Goal: Task Accomplishment & Management: Use online tool/utility

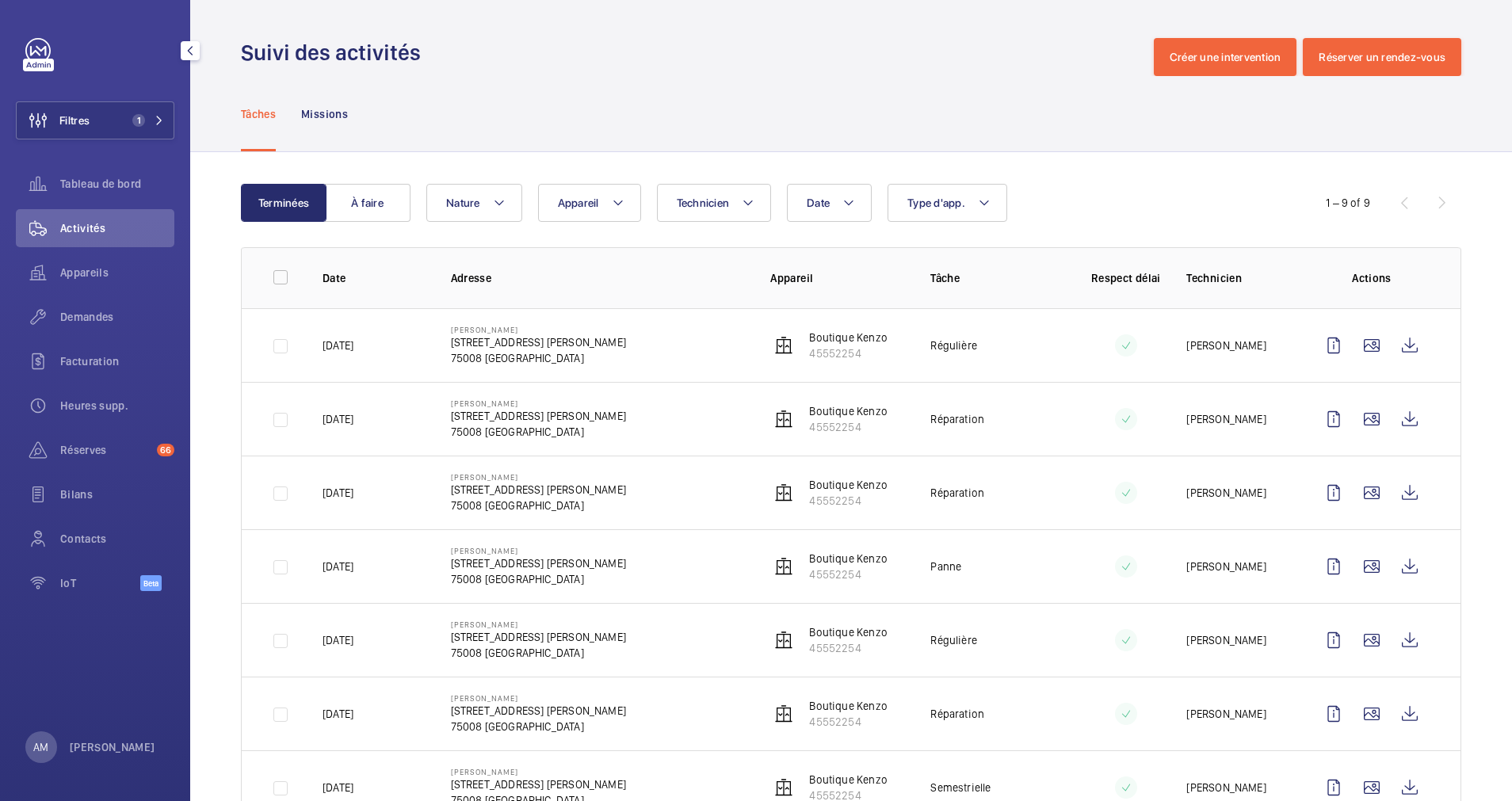
drag, startPoint x: 0, startPoint y: 0, endPoint x: 182, endPoint y: 98, distance: 206.7
click at [136, 99] on div "Filtres 1 Tableau de bord Activités Appareils Demandes Facturation Heures supp.…" at bounding box center [95, 323] width 159 height 570
click at [151, 110] on button "Filtres 1" at bounding box center [95, 121] width 159 height 38
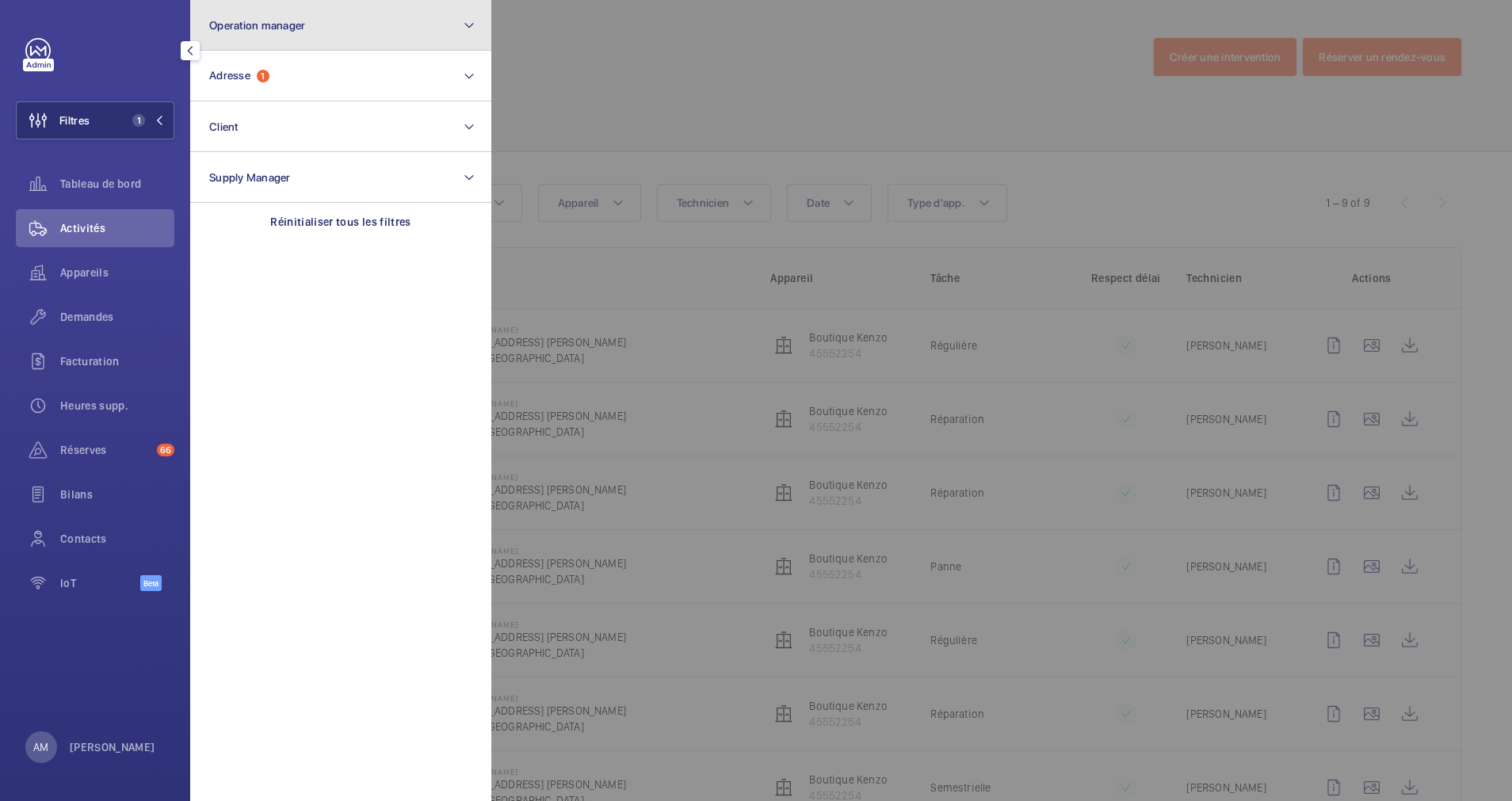
click at [317, 42] on button "Operation manager" at bounding box center [341, 25] width 301 height 51
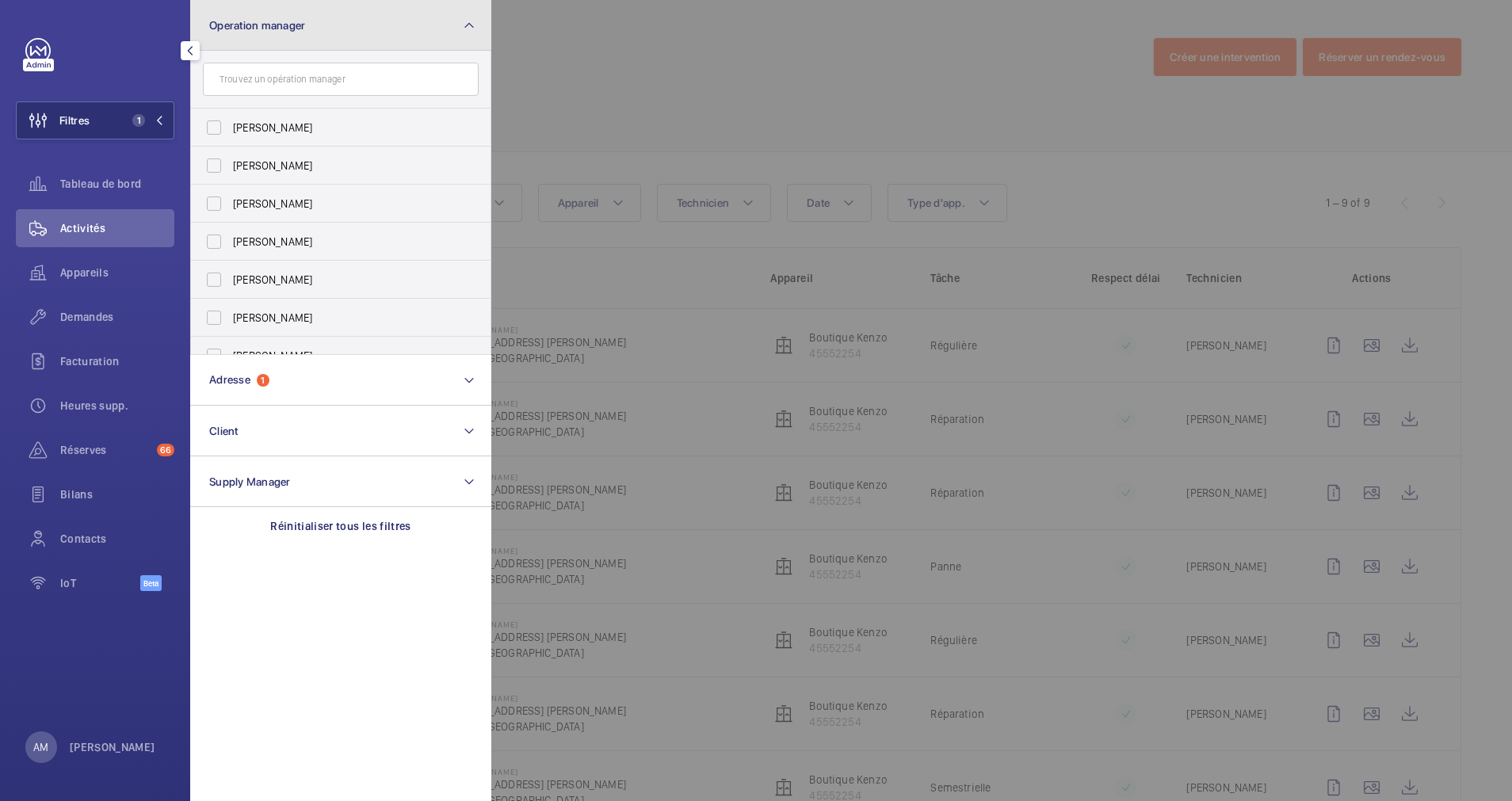
click at [337, 25] on button "Operation manager" at bounding box center [341, 25] width 301 height 51
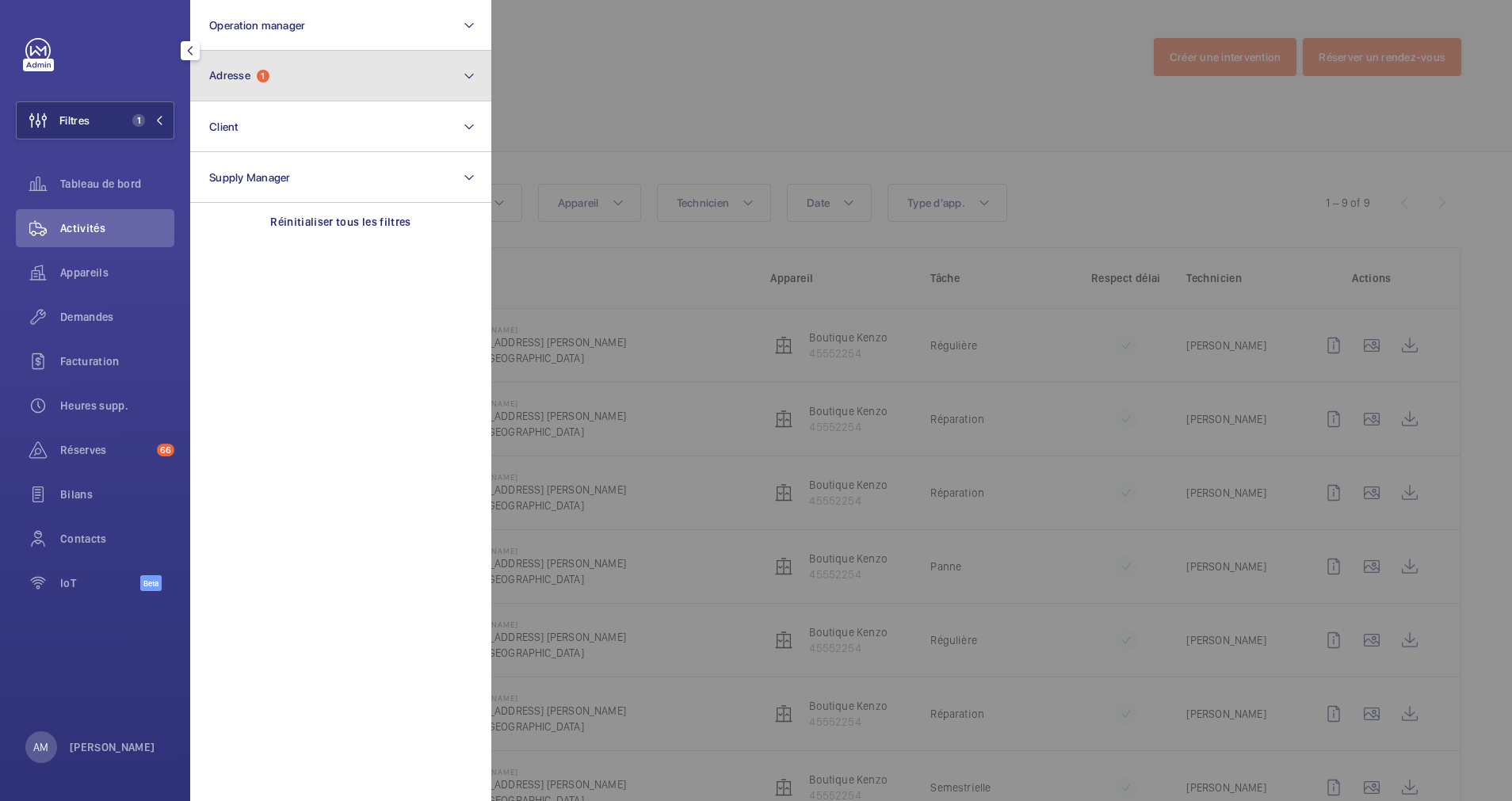
click at [274, 92] on button "Adresse 1" at bounding box center [341, 76] width 301 height 51
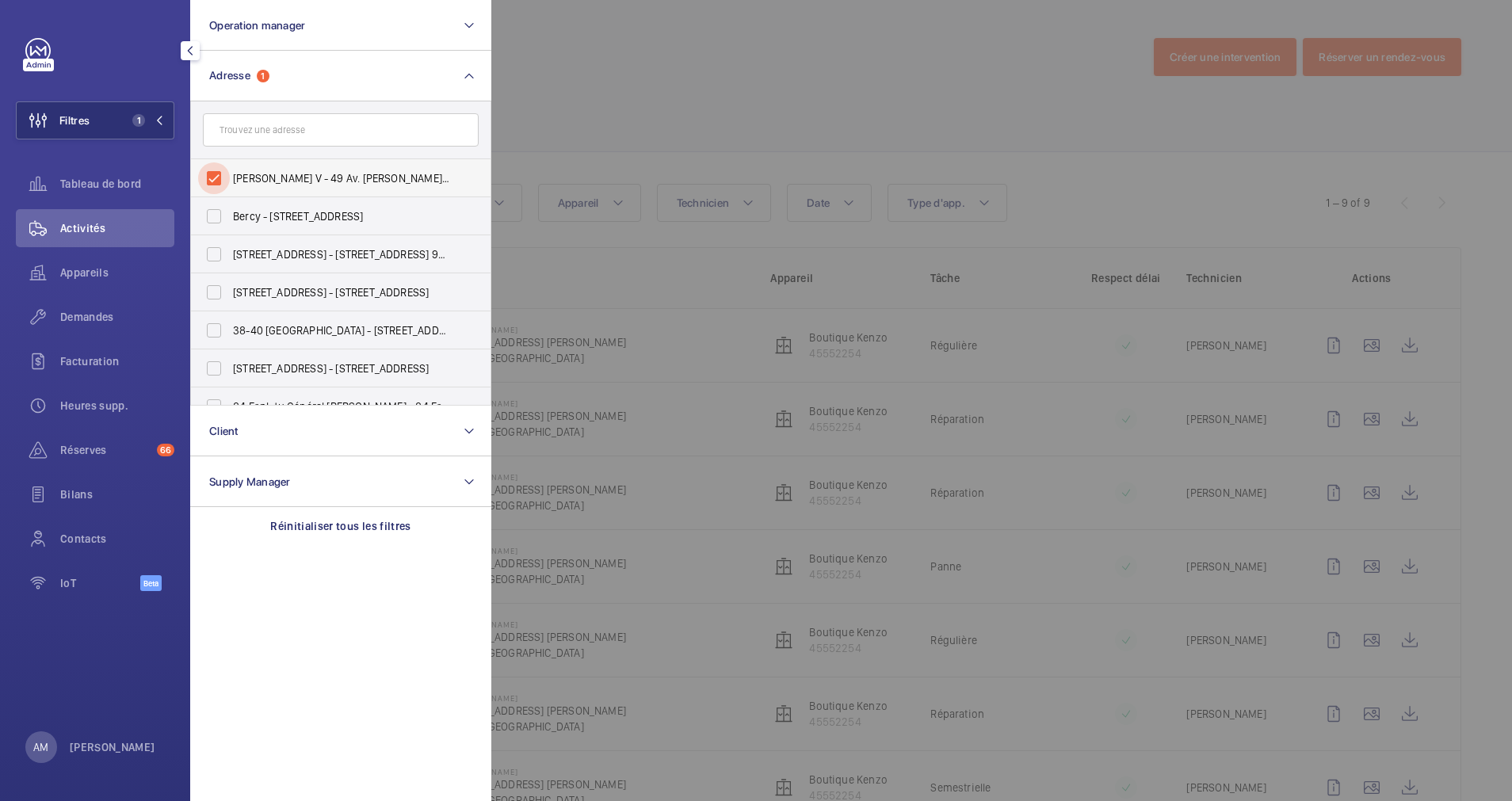
click at [219, 167] on input "Kenzo George V - 49 Av. George V, PARIS 75008" at bounding box center [214, 178] width 32 height 32
checkbox input "false"
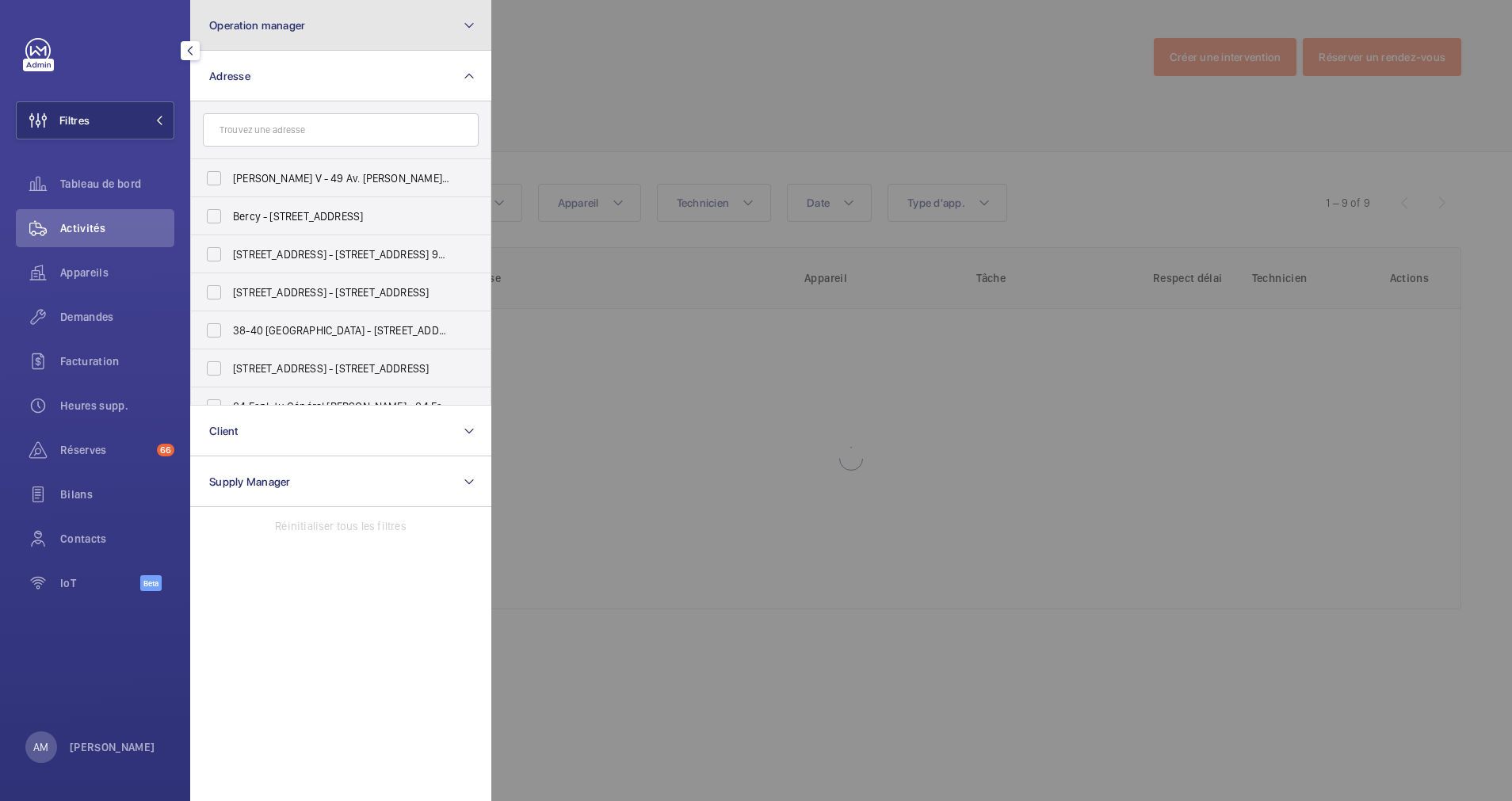
click at [338, 44] on button "Operation manager" at bounding box center [341, 25] width 301 height 51
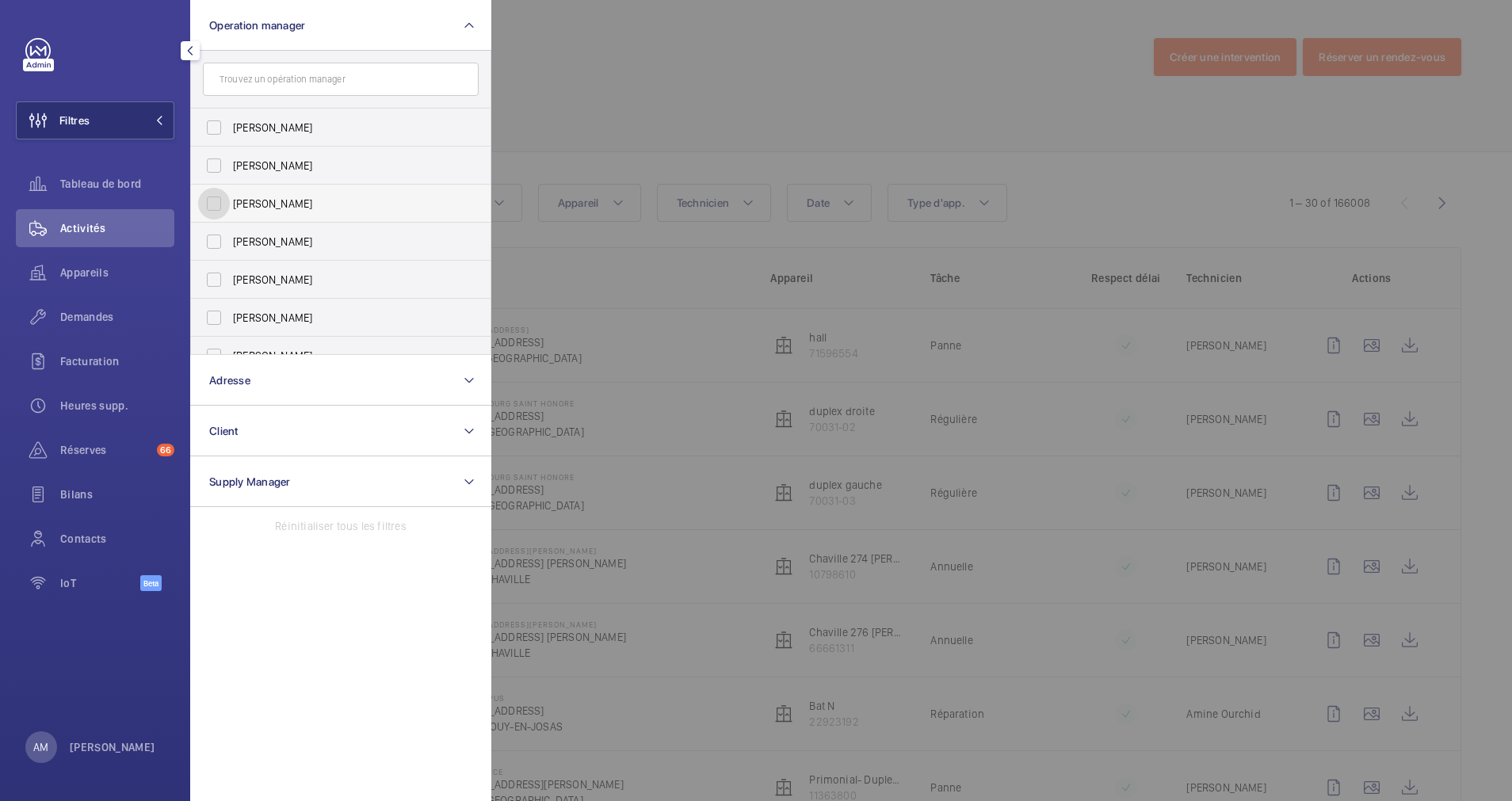
click at [209, 201] on input "[PERSON_NAME]" at bounding box center [214, 204] width 32 height 32
checkbox input "true"
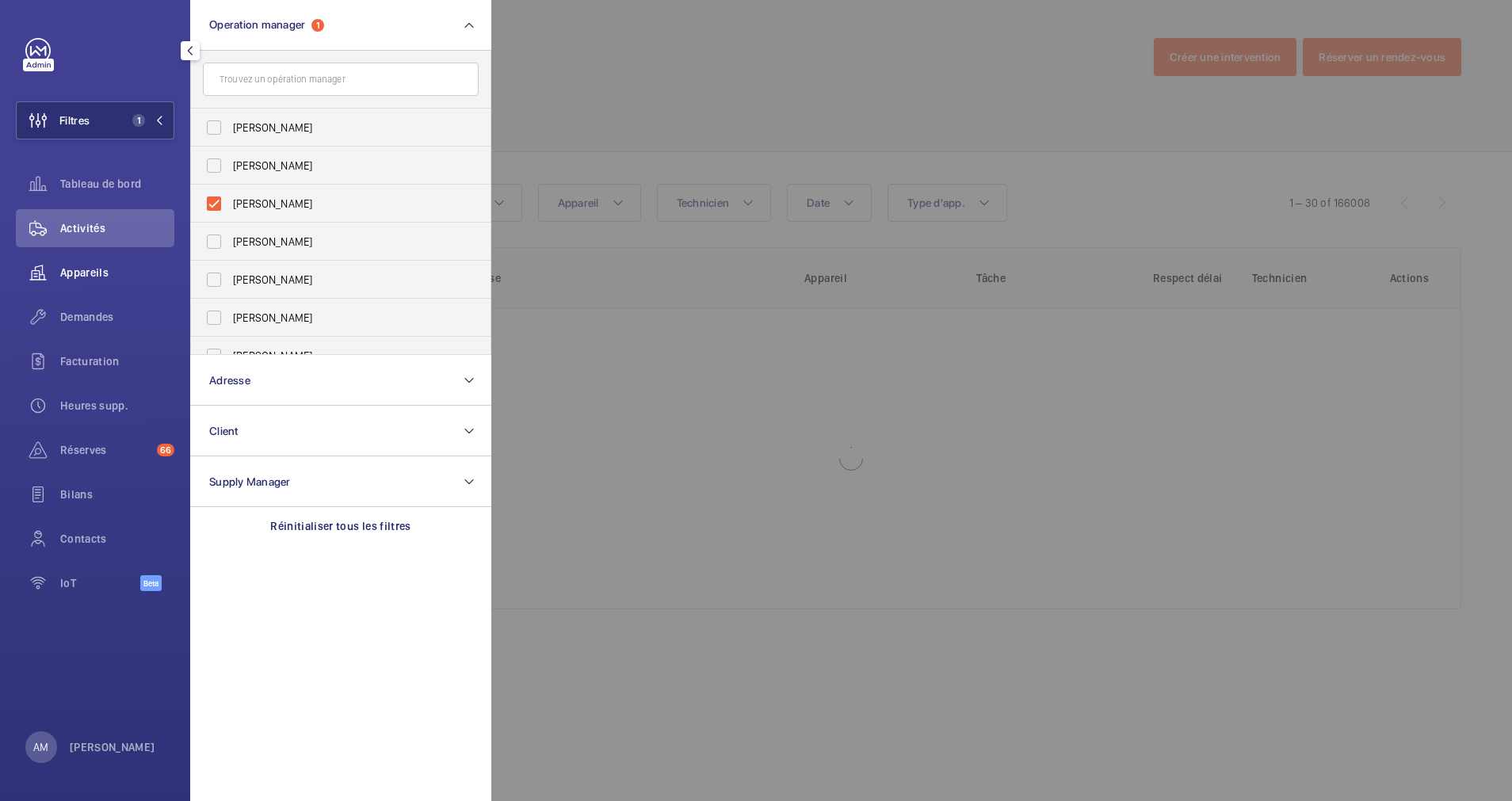
click at [111, 266] on span "Appareils" at bounding box center [117, 273] width 114 height 16
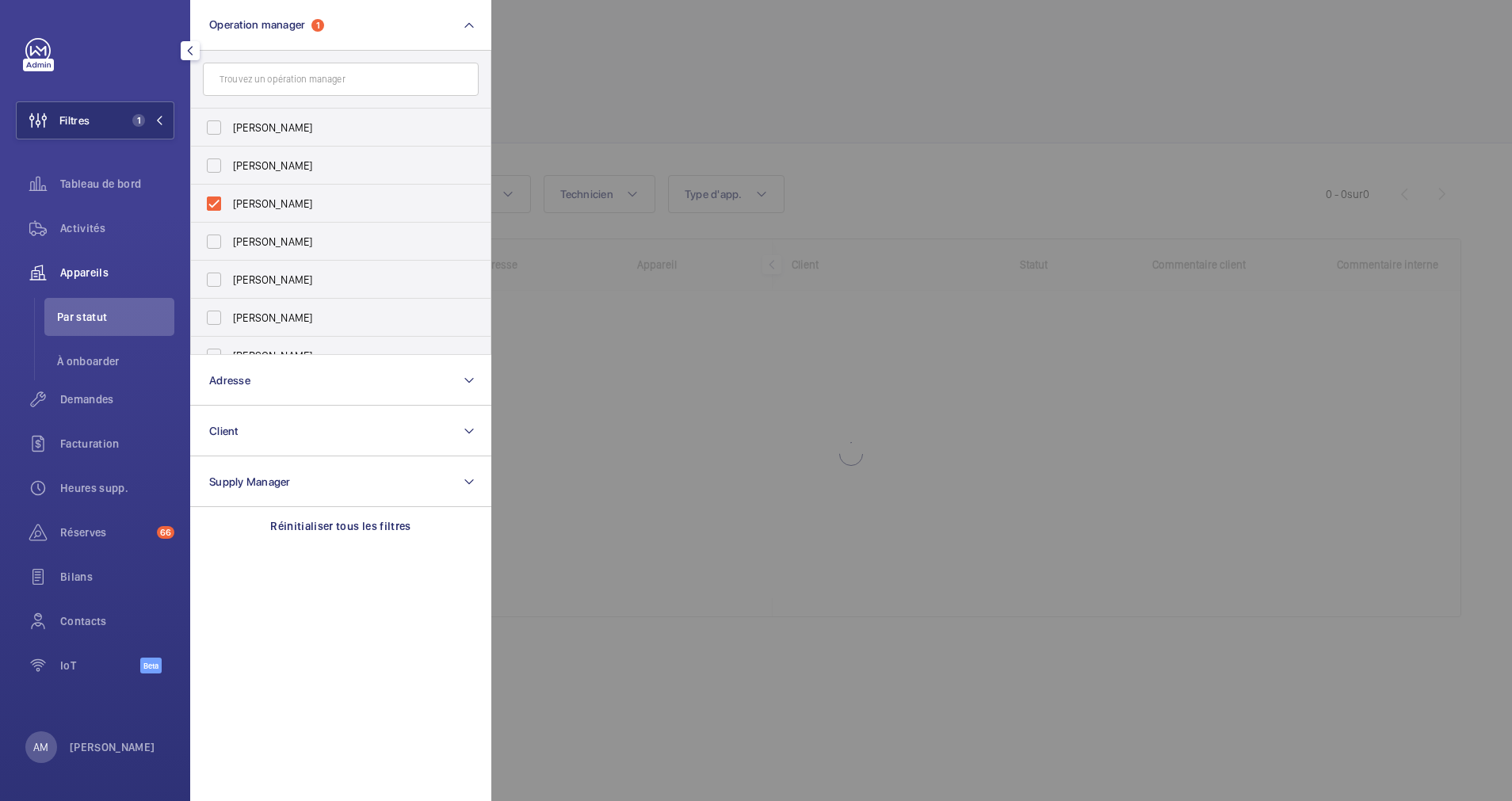
click at [578, 107] on div at bounding box center [1247, 400] width 1512 height 801
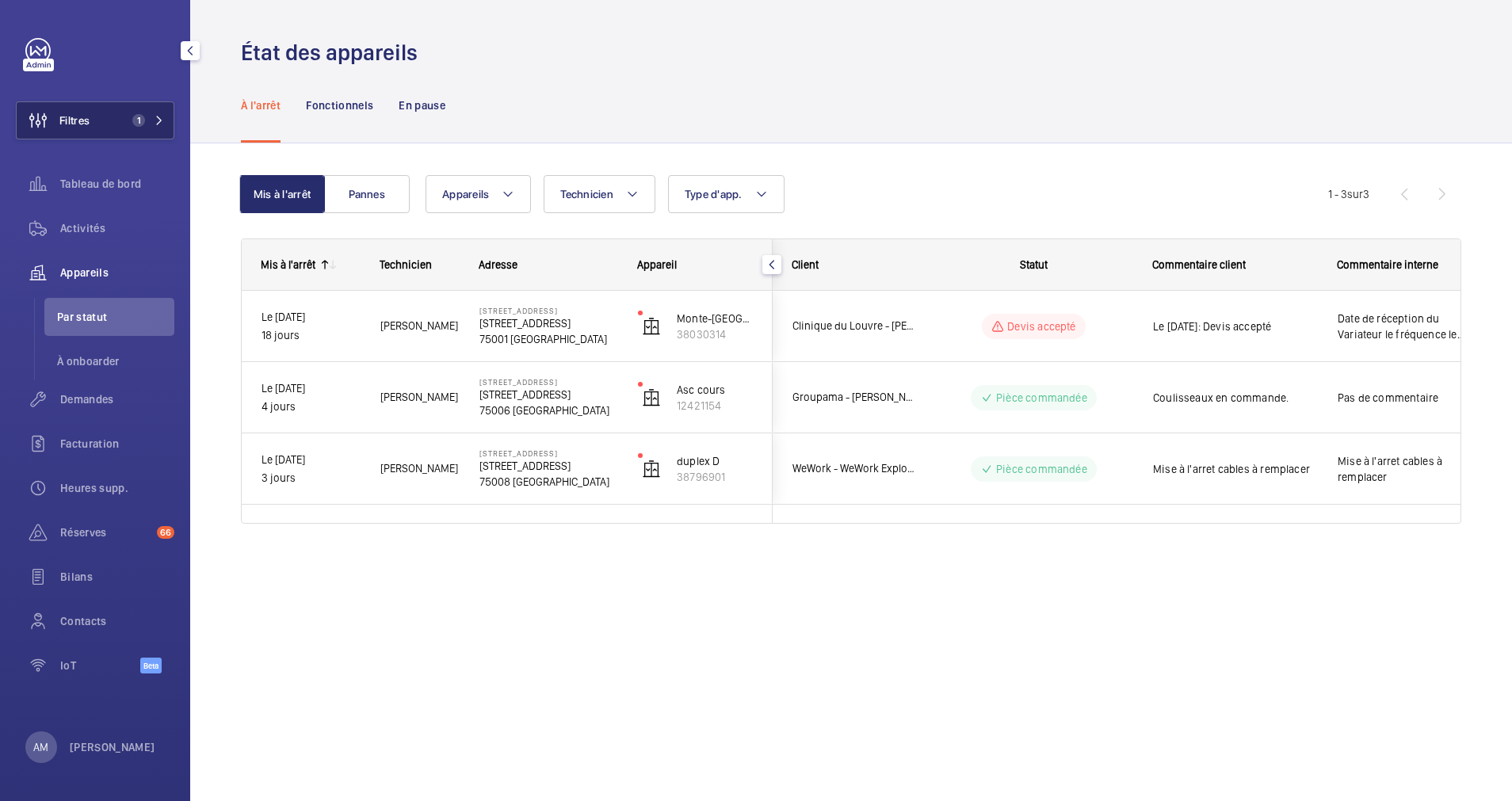
click at [151, 121] on span "1" at bounding box center [145, 121] width 38 height 13
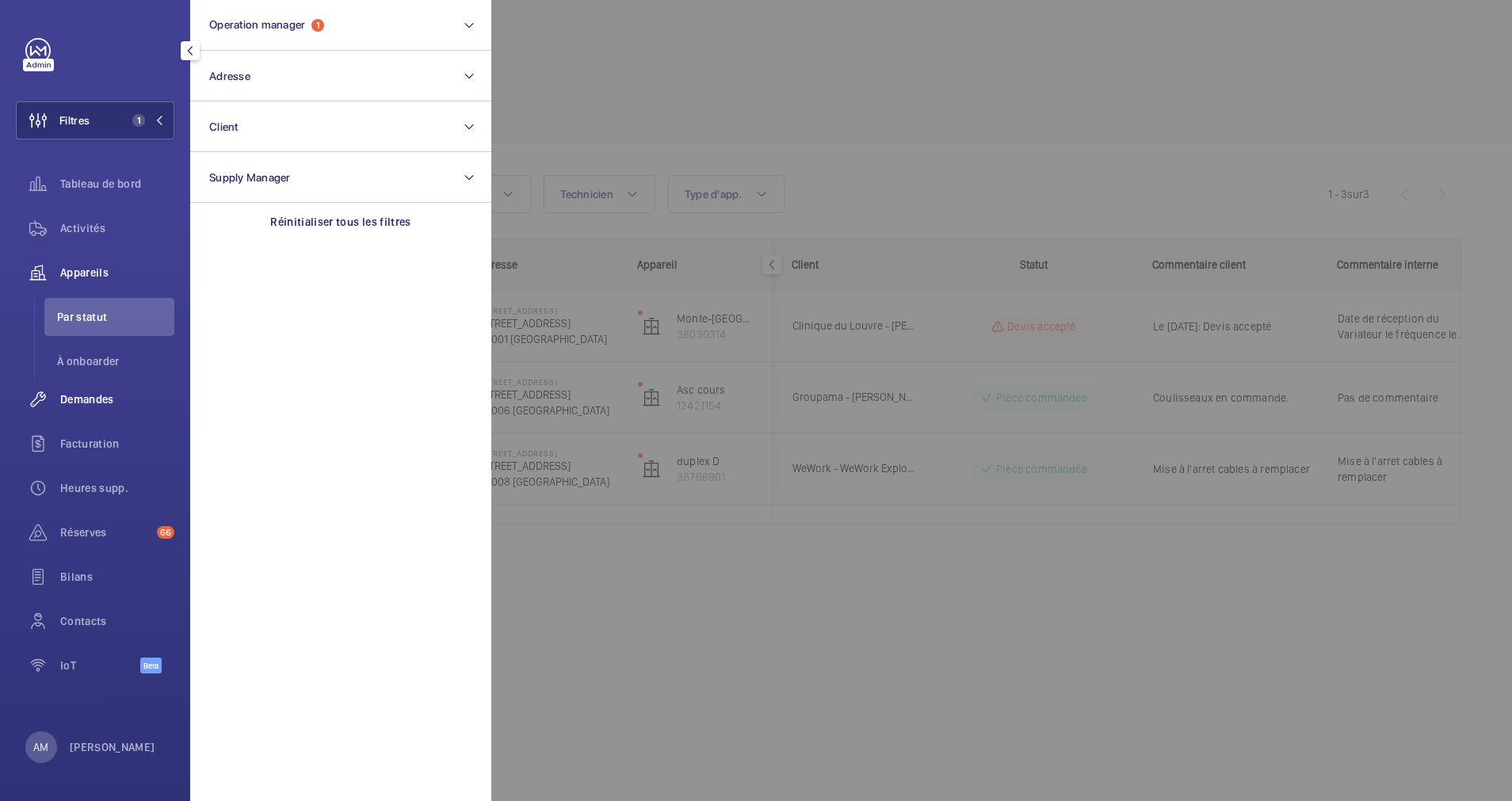
click at [87, 402] on span "Demandes" at bounding box center [117, 400] width 114 height 16
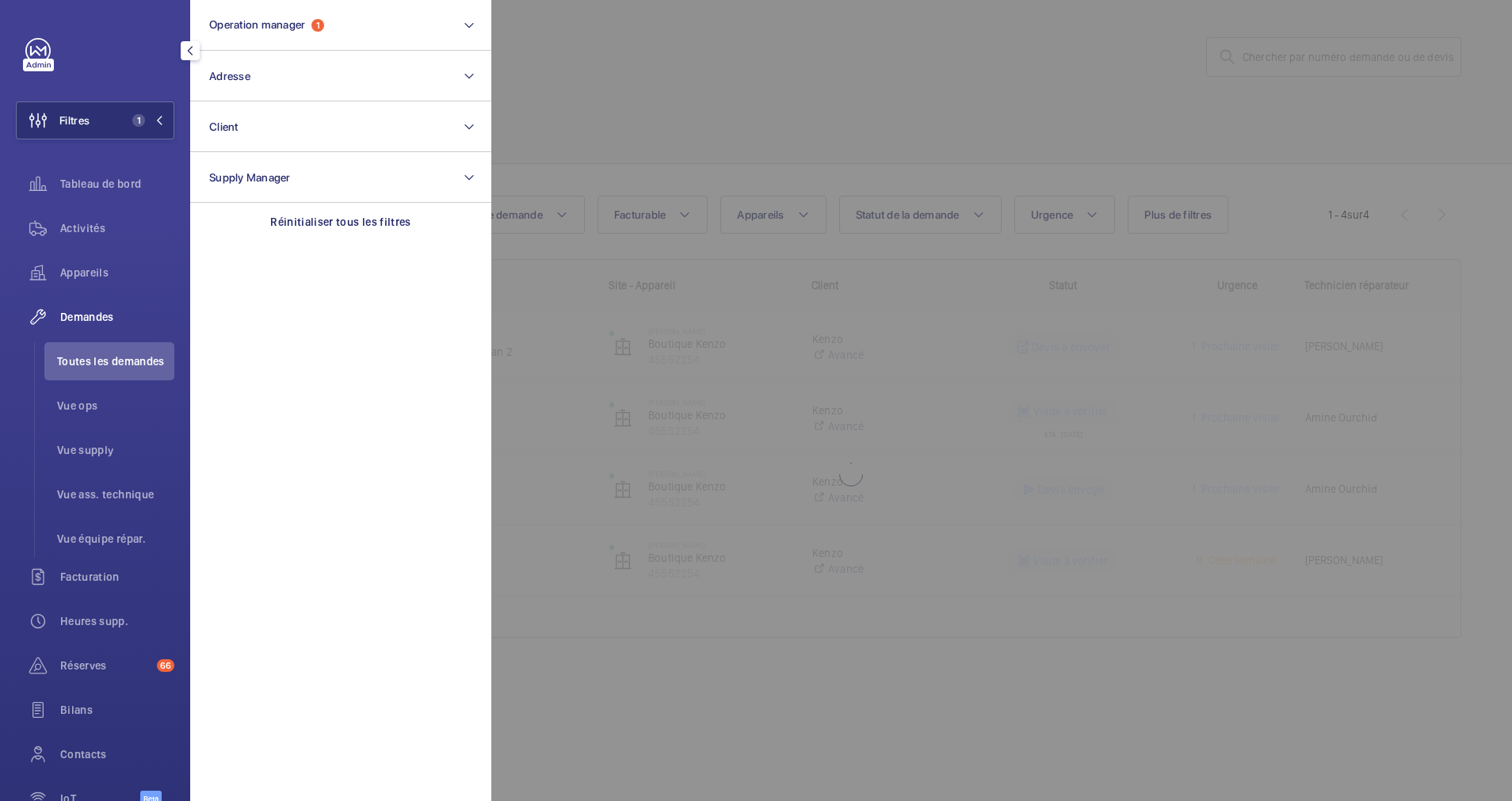
click at [745, 157] on div at bounding box center [1247, 400] width 1512 height 801
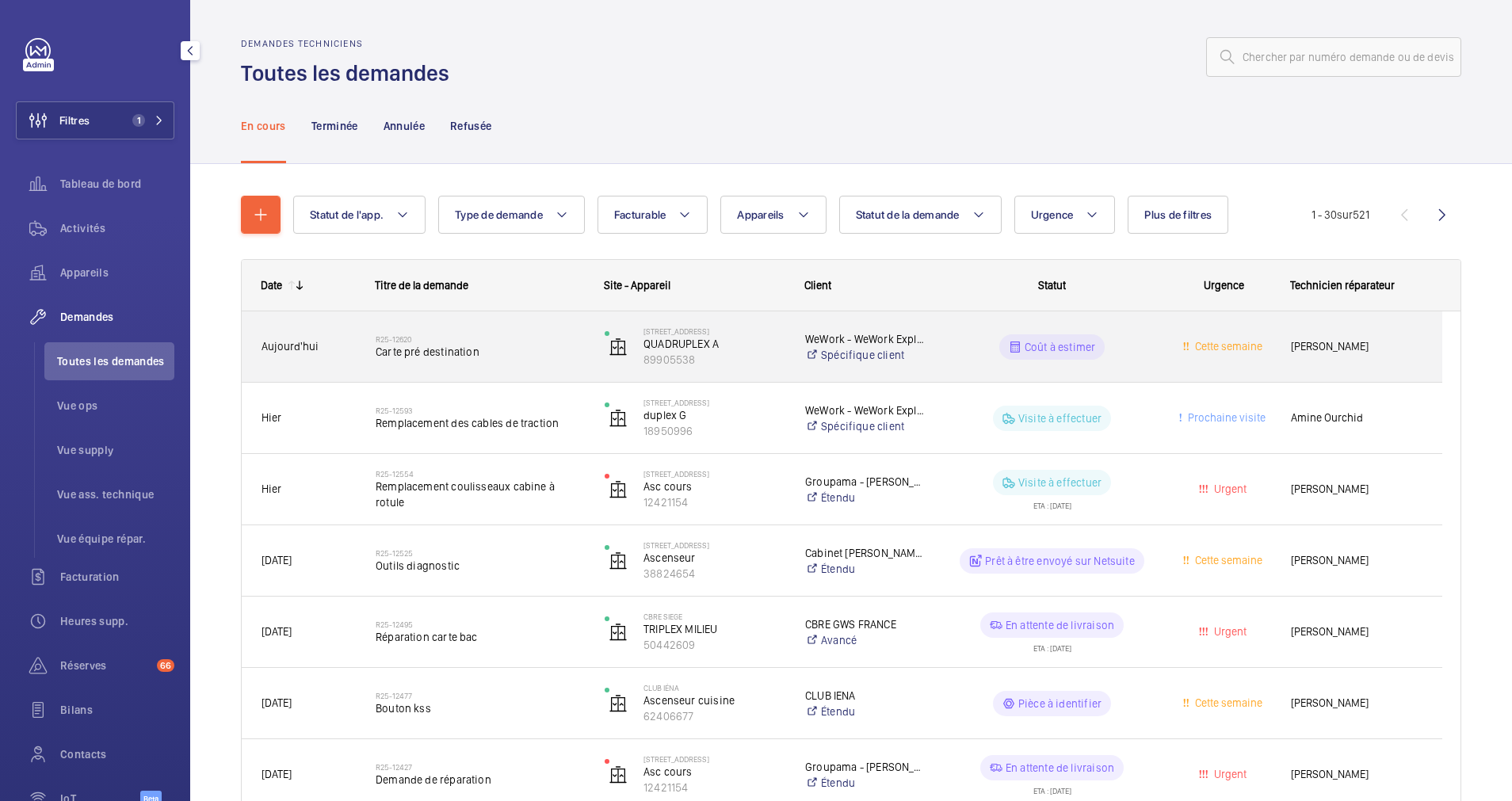
click at [521, 341] on h2 "R25-12620" at bounding box center [480, 339] width 209 height 10
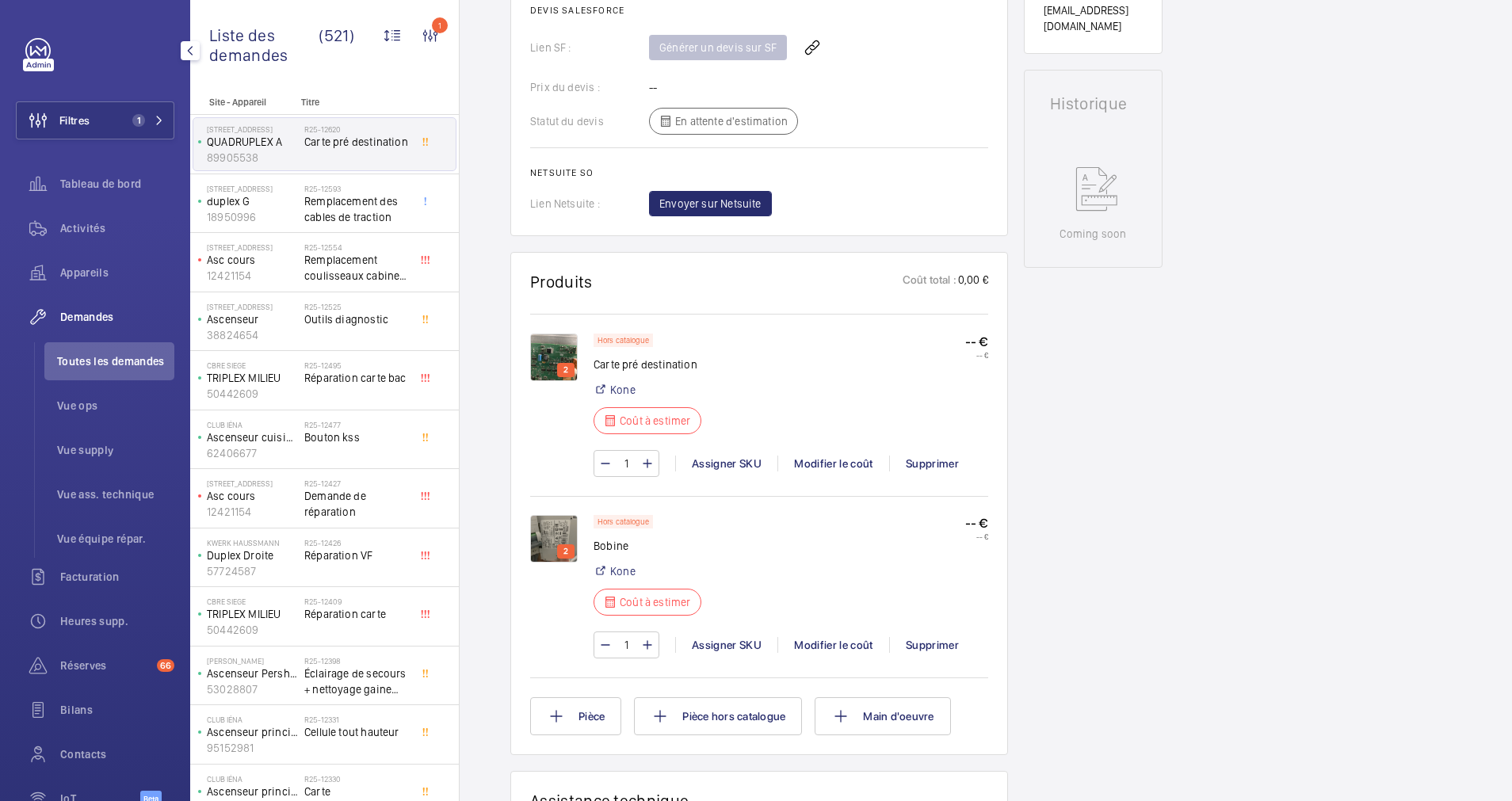
scroll to position [745, 0]
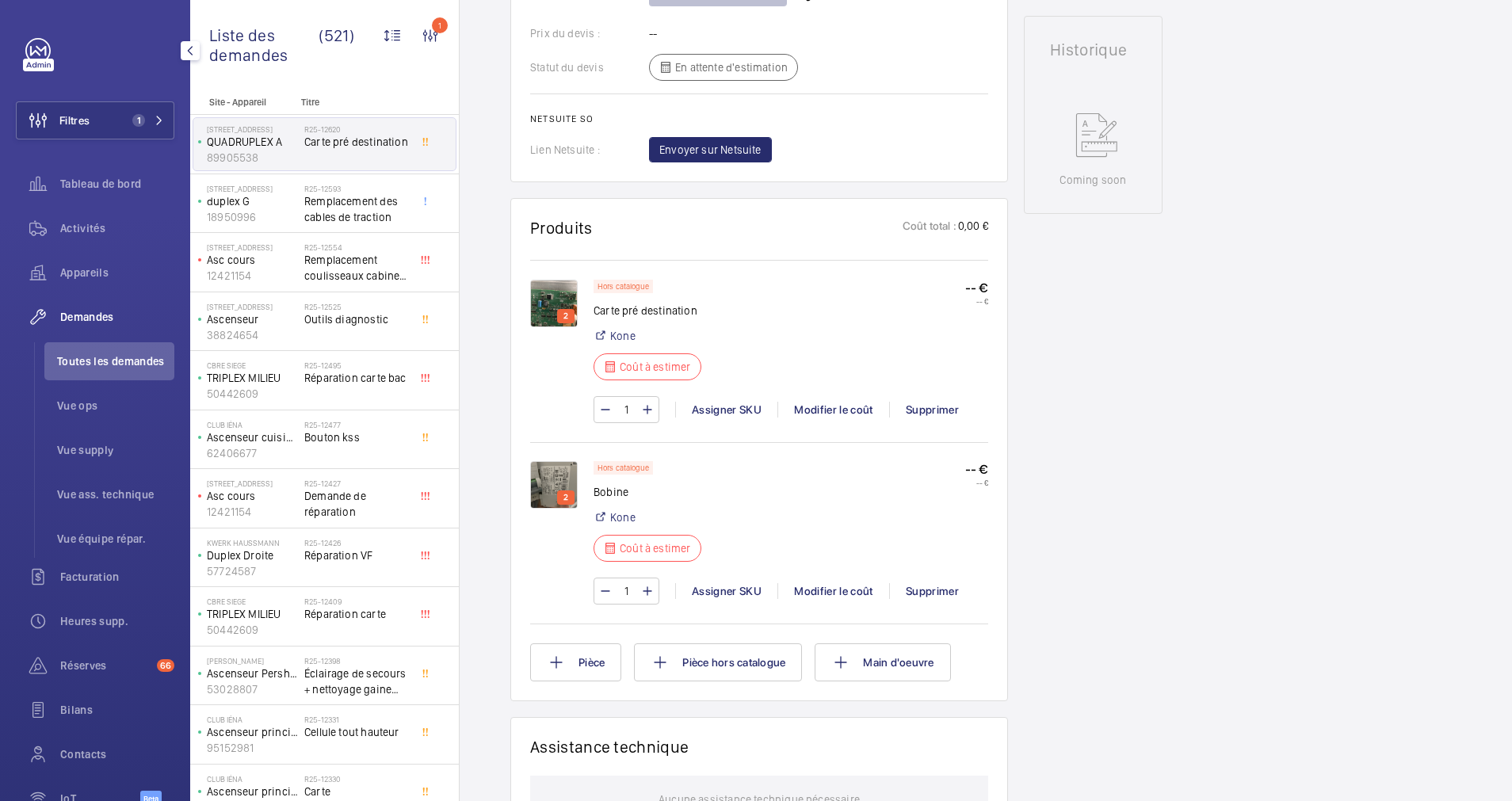
click at [541, 484] on img at bounding box center [554, 485] width 48 height 48
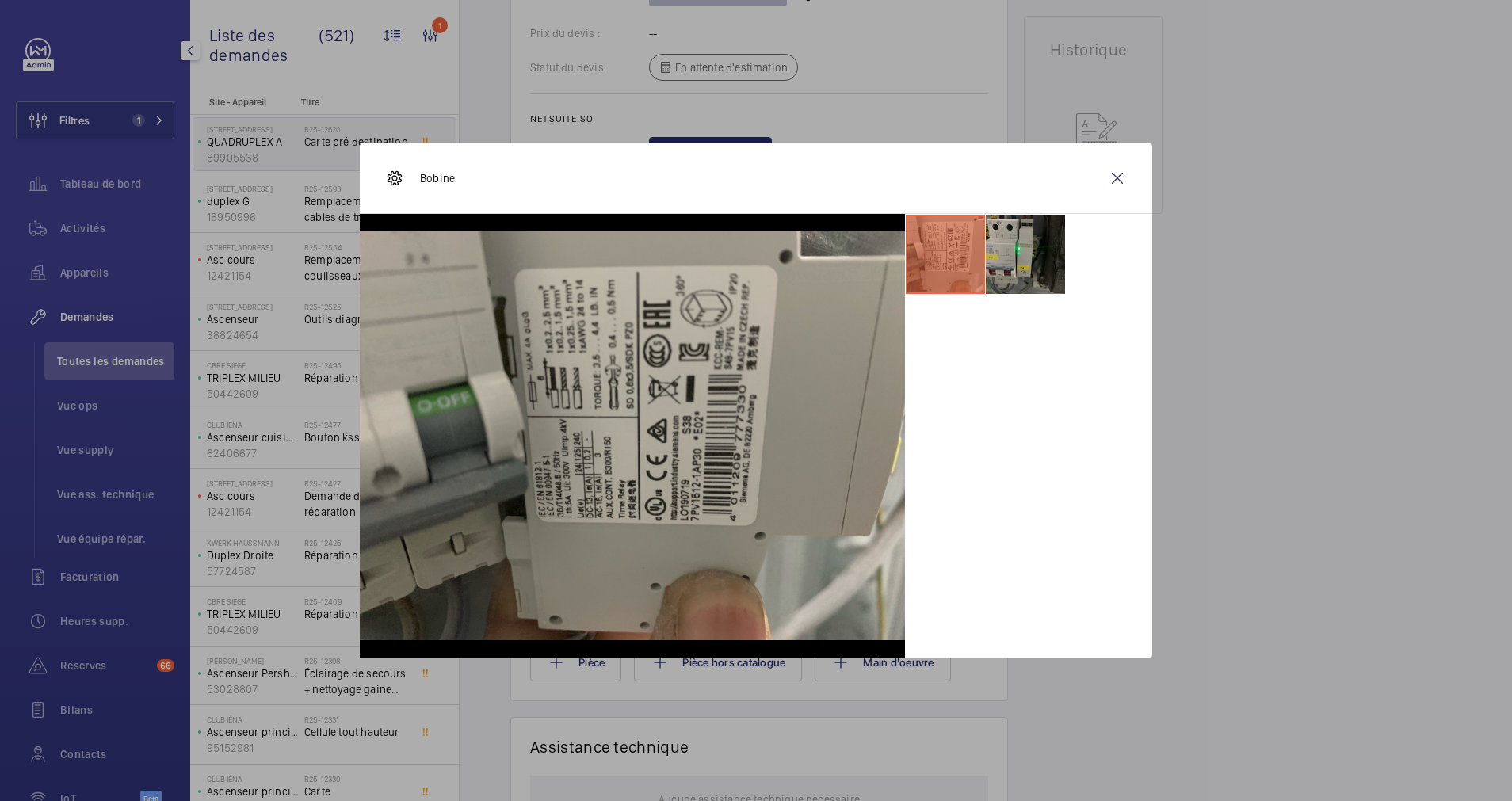
click at [1001, 274] on li at bounding box center [1026, 255] width 79 height 79
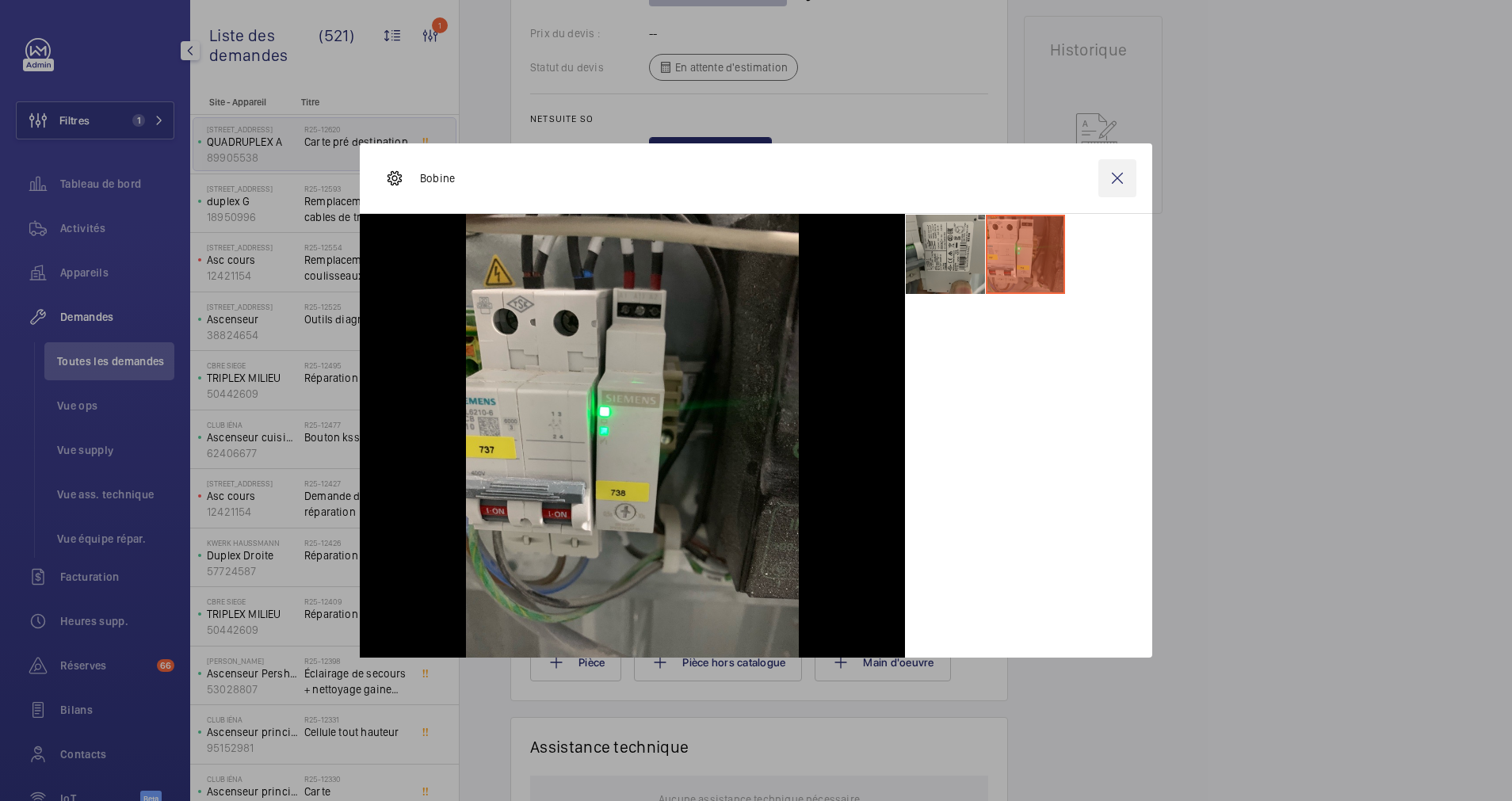
click at [1115, 173] on wm-front-icon-button at bounding box center [1118, 178] width 38 height 38
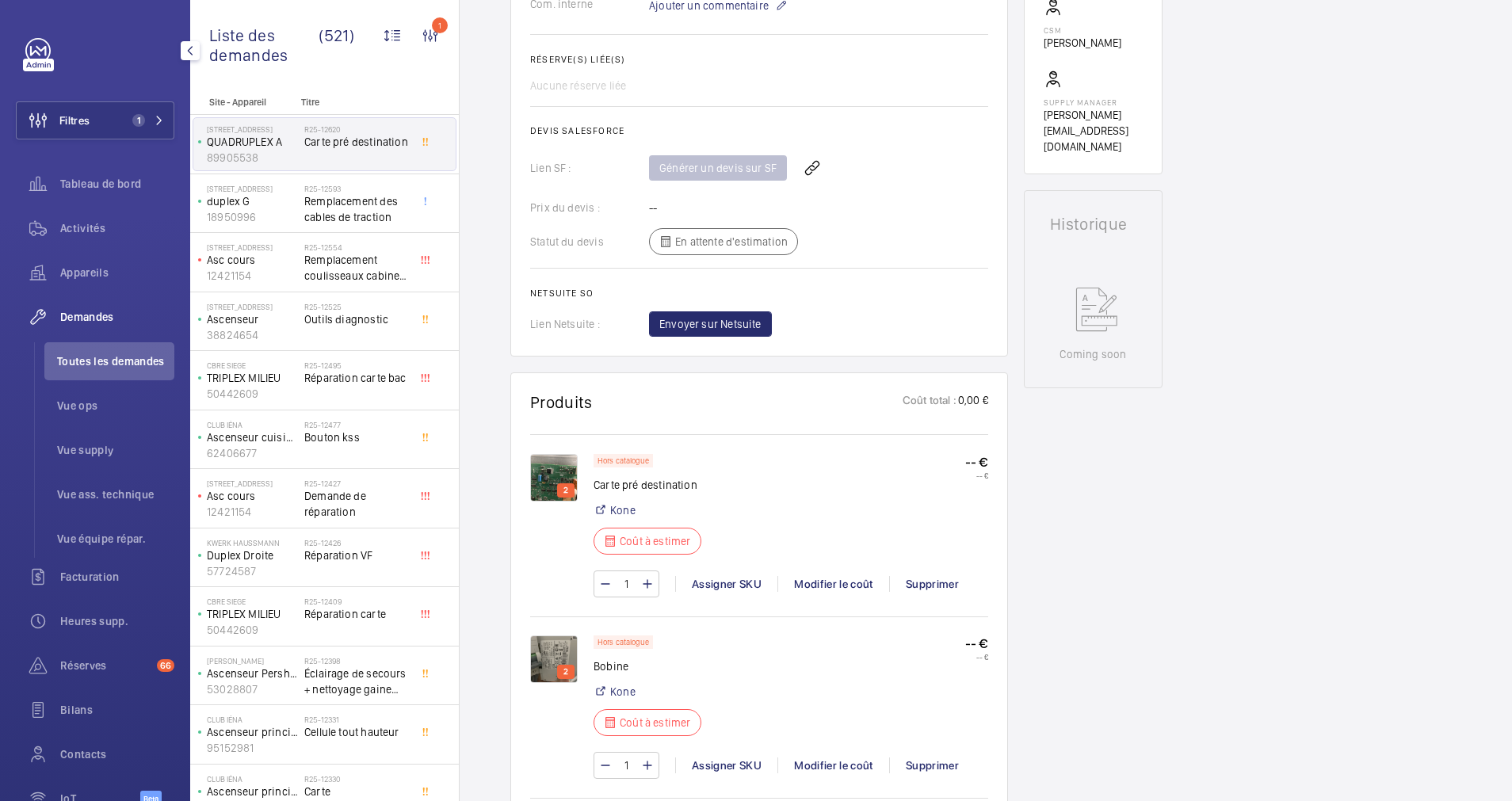
scroll to position [0, 0]
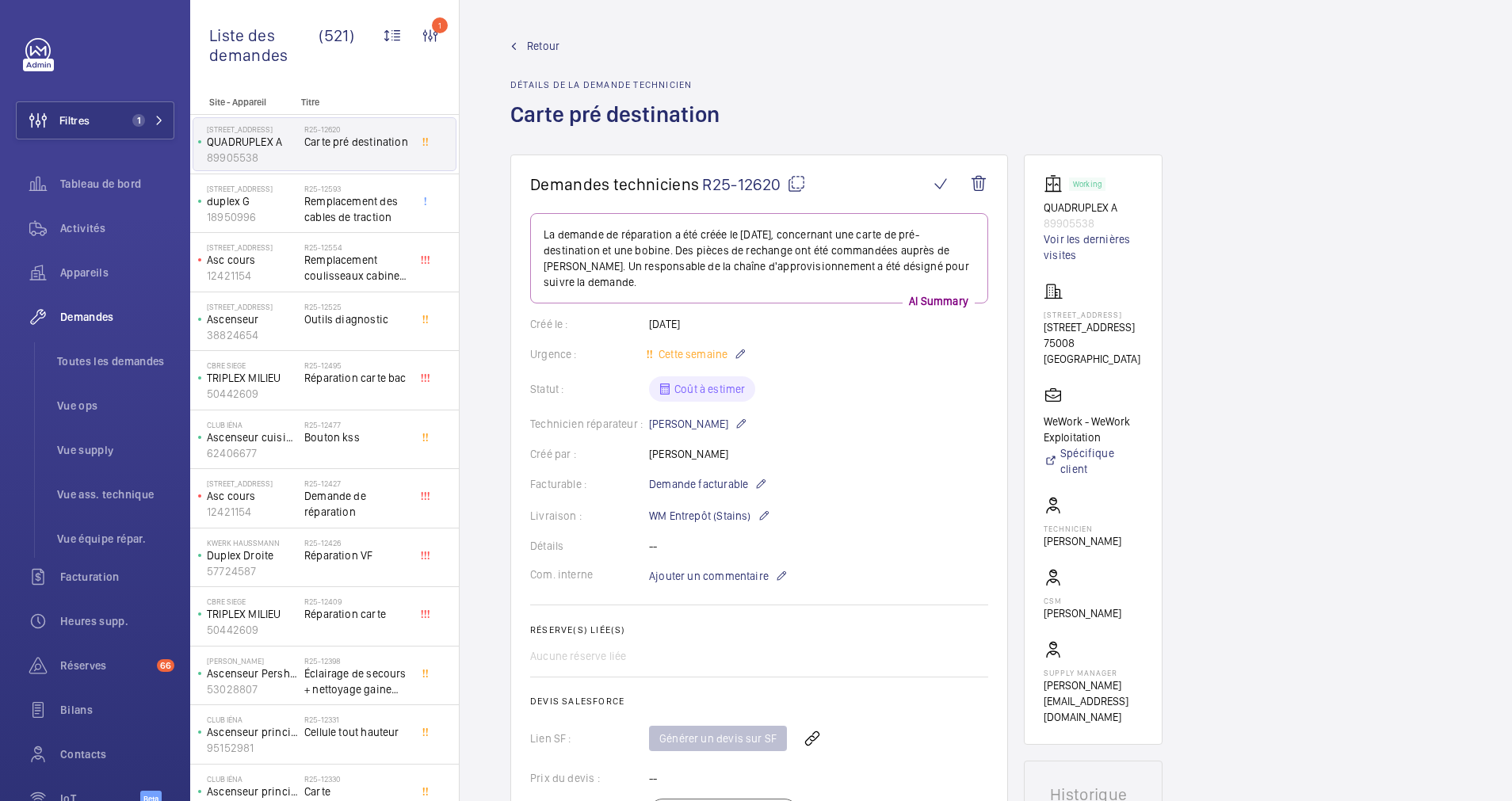
click at [539, 43] on span "Retour" at bounding box center [543, 46] width 33 height 16
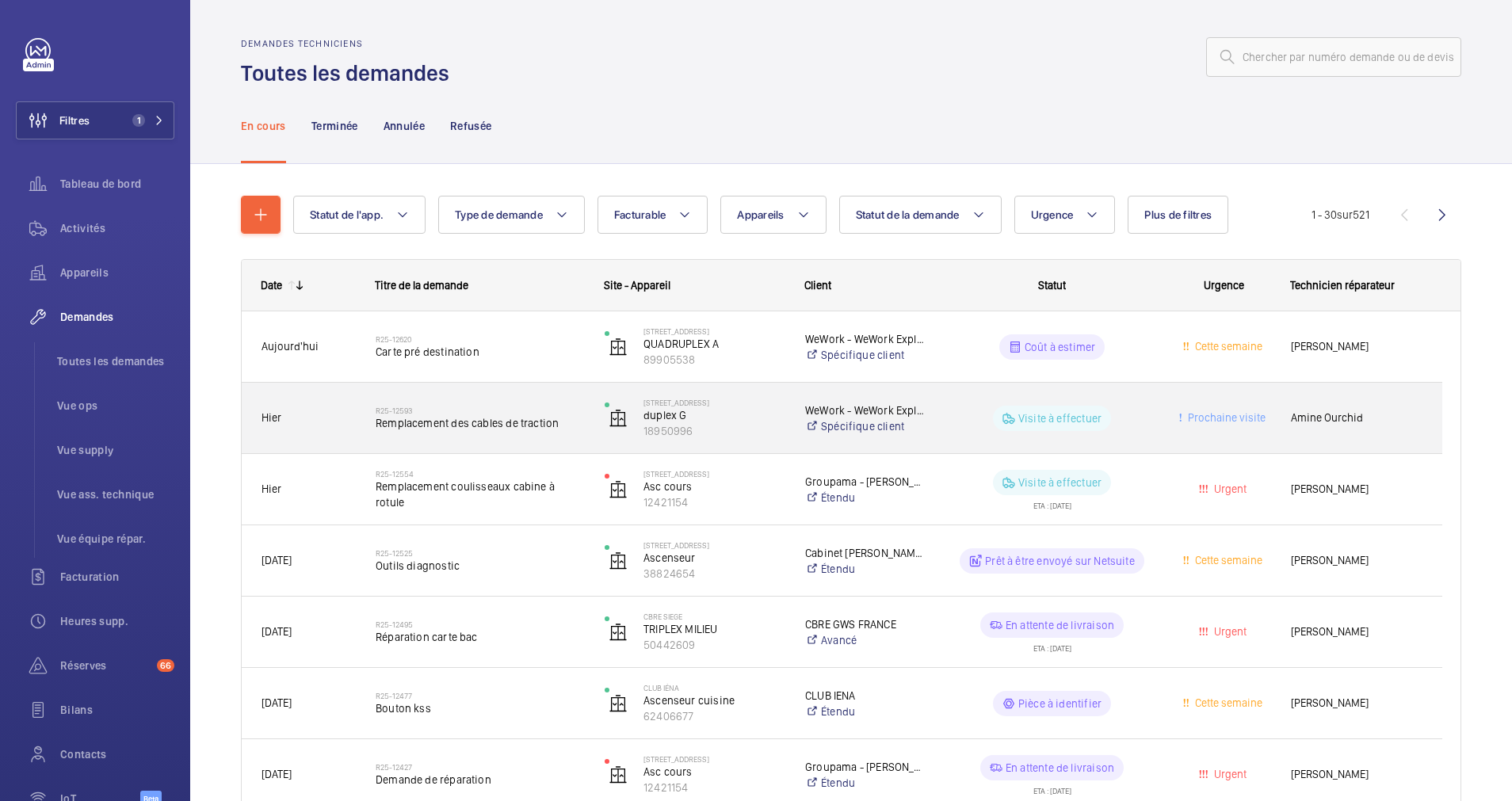
click at [559, 406] on h2 "R25-12593" at bounding box center [480, 411] width 209 height 10
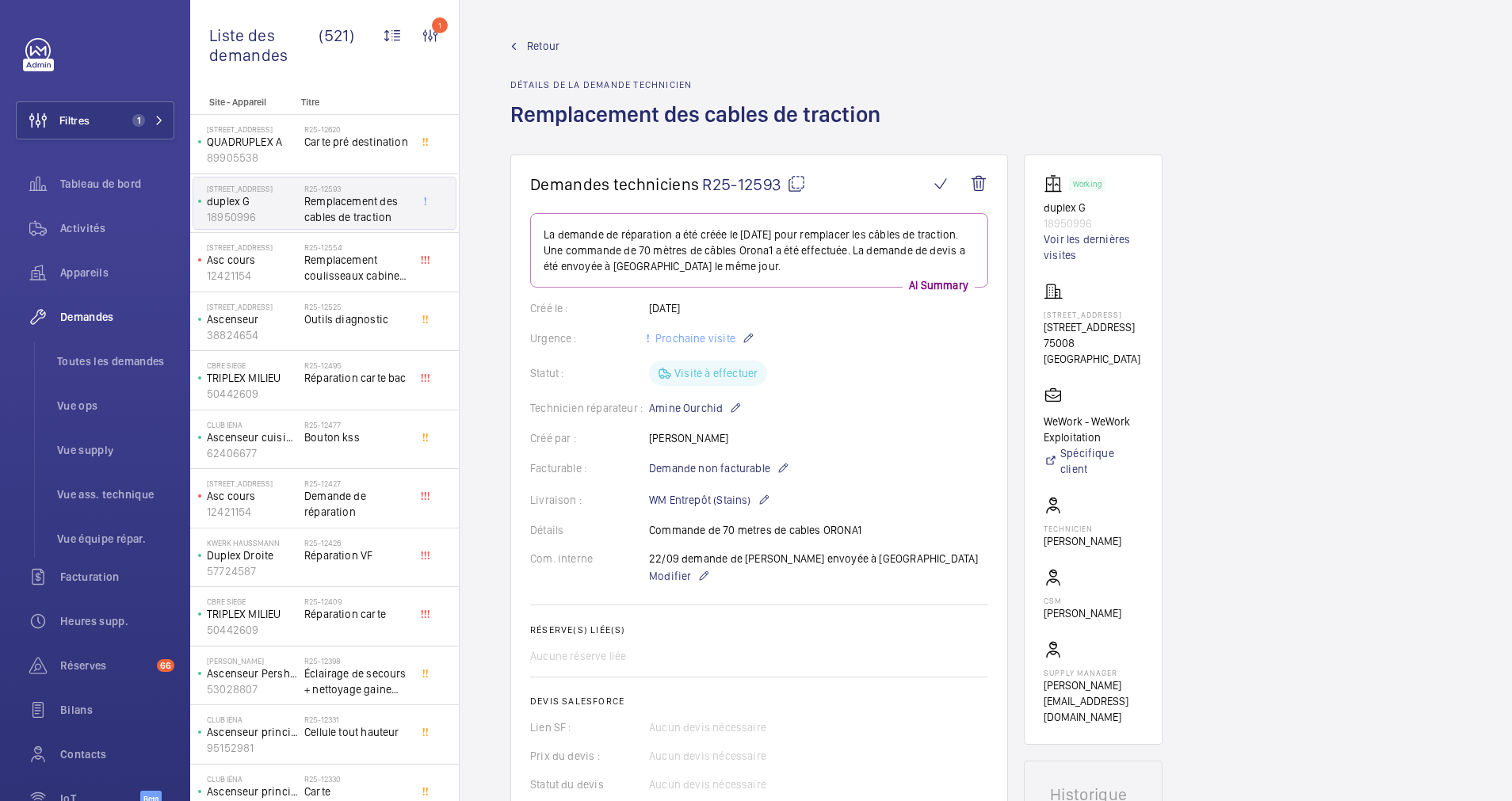
click at [513, 50] on link "Retour" at bounding box center [700, 46] width 380 height 16
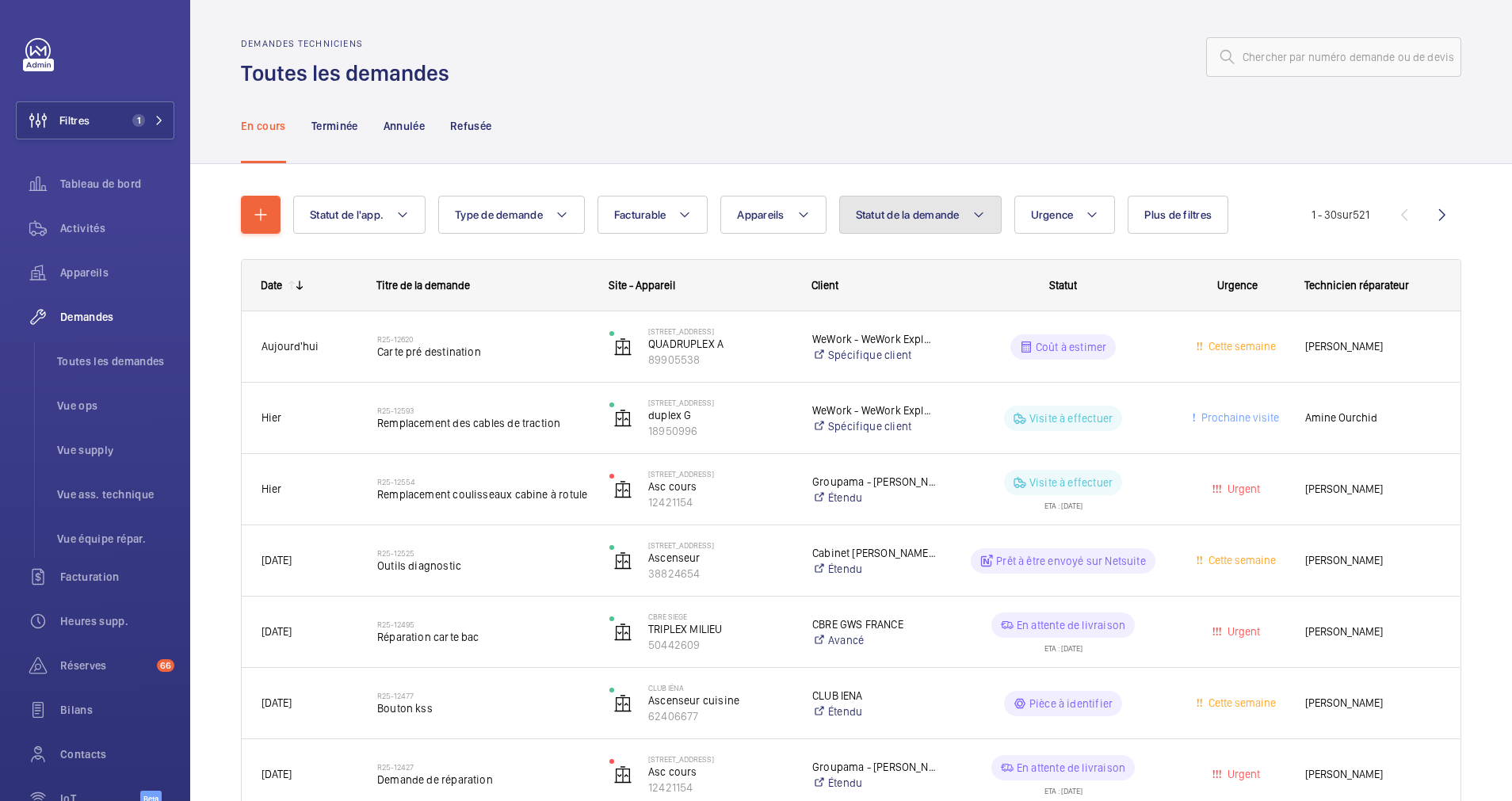
click at [915, 215] on span "Statut de la demande" at bounding box center [908, 215] width 104 height 13
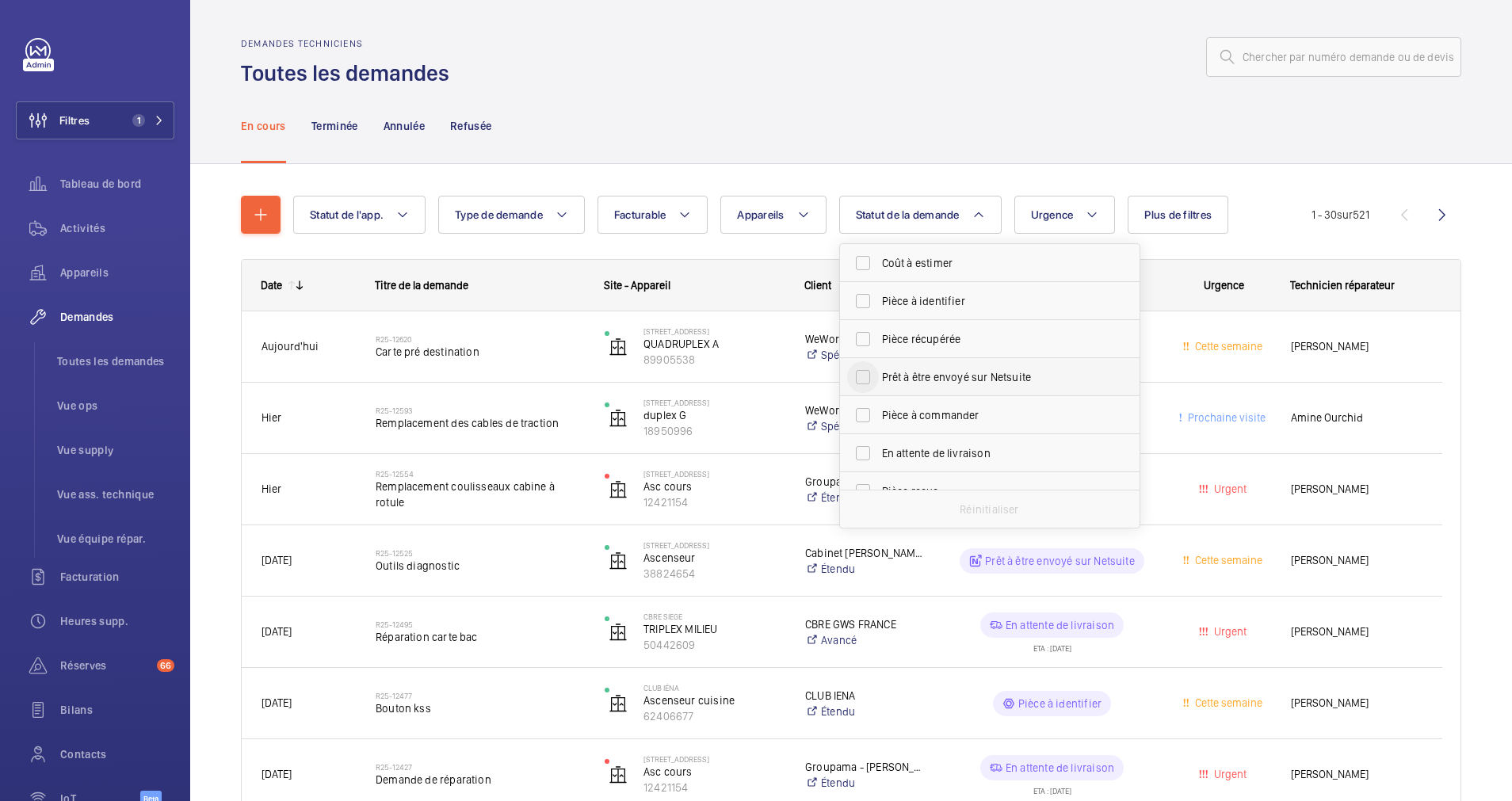
scroll to position [119, 0]
click at [863, 408] on input "Devis à envoyer" at bounding box center [863, 411] width 32 height 32
checkbox input "true"
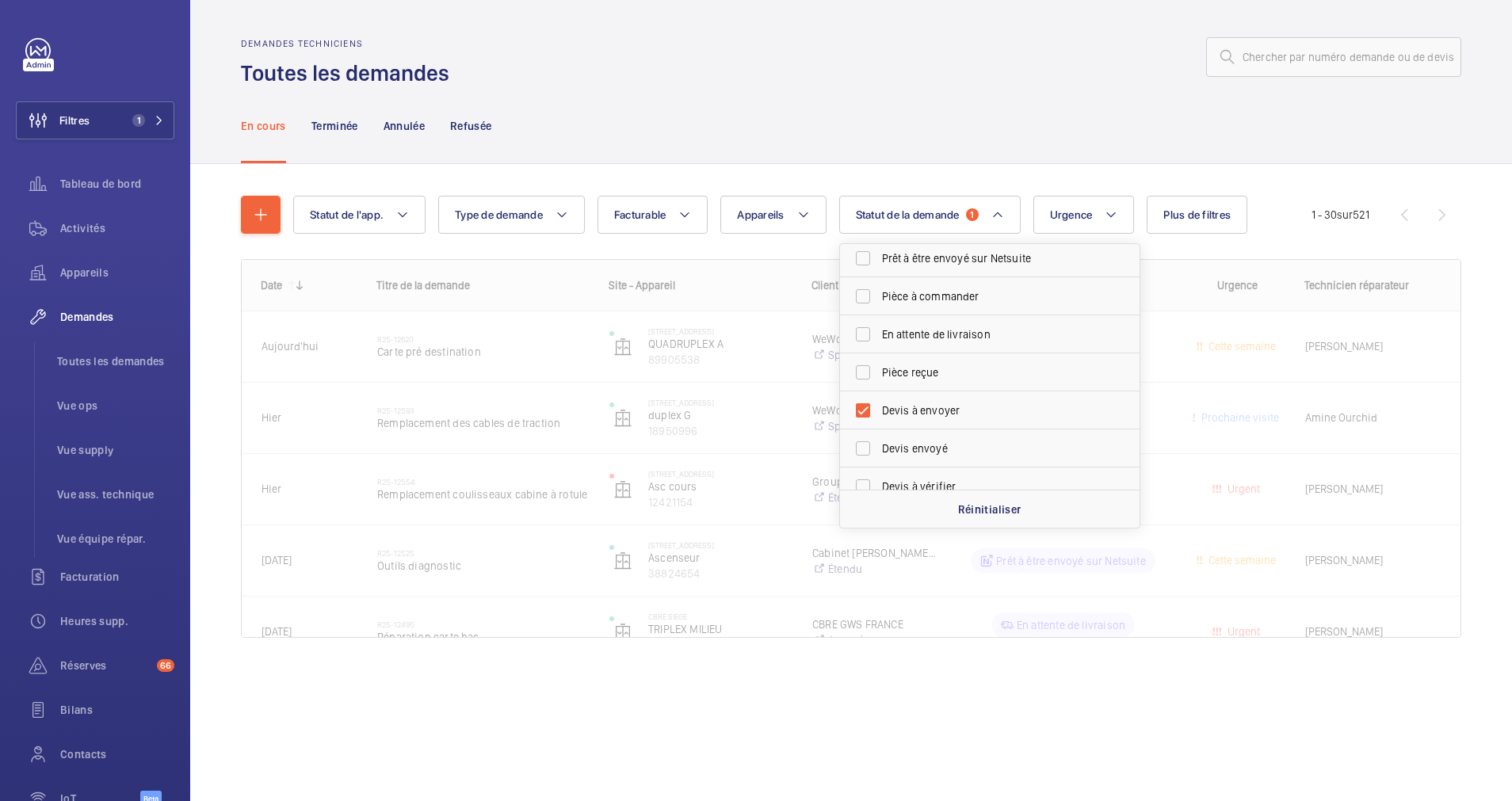
click at [829, 128] on div "En cours Terminée Annulée Refusée" at bounding box center [851, 125] width 1221 height 75
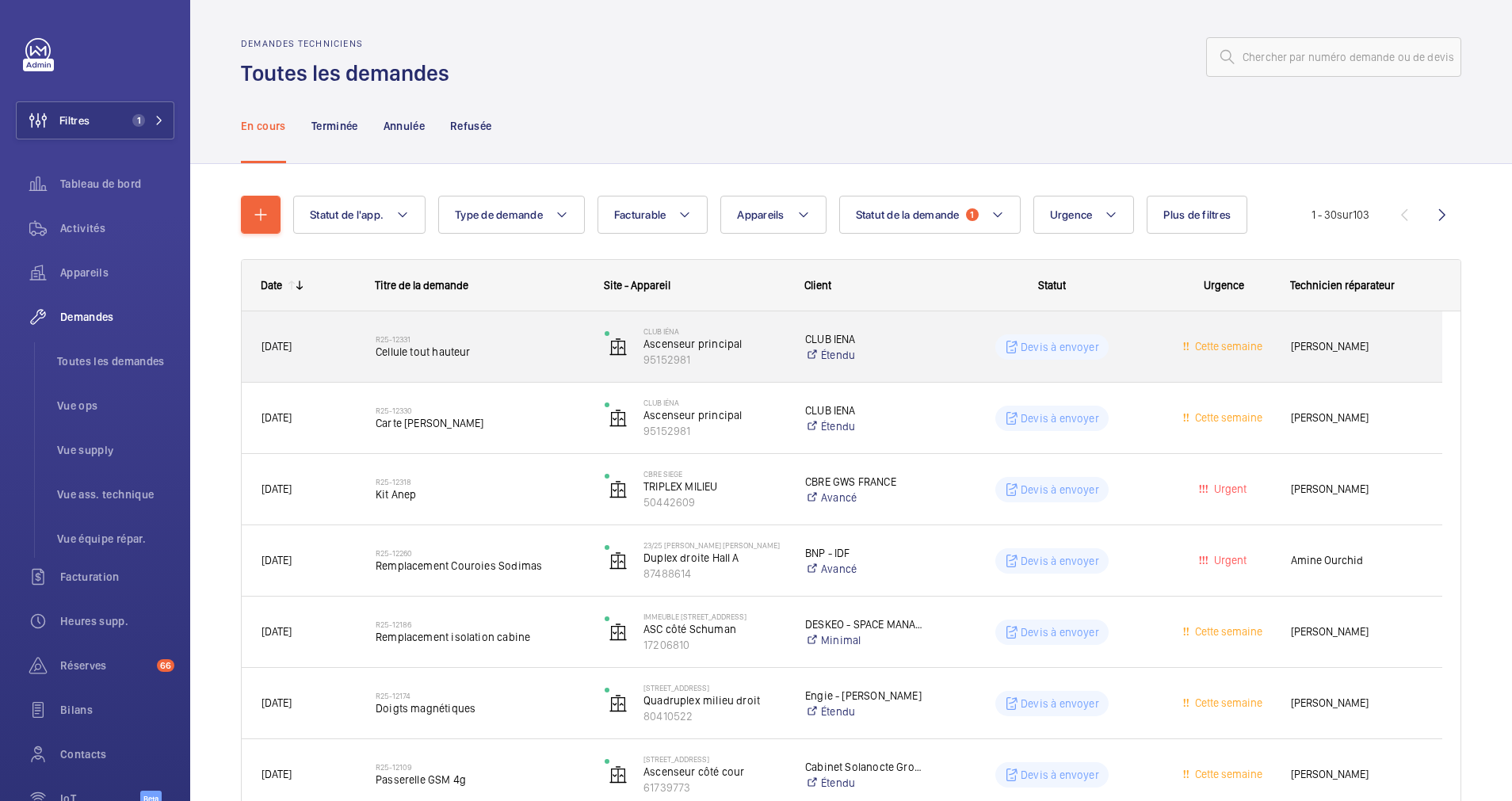
click at [543, 344] on span "Cellule tout hauteur" at bounding box center [480, 352] width 209 height 16
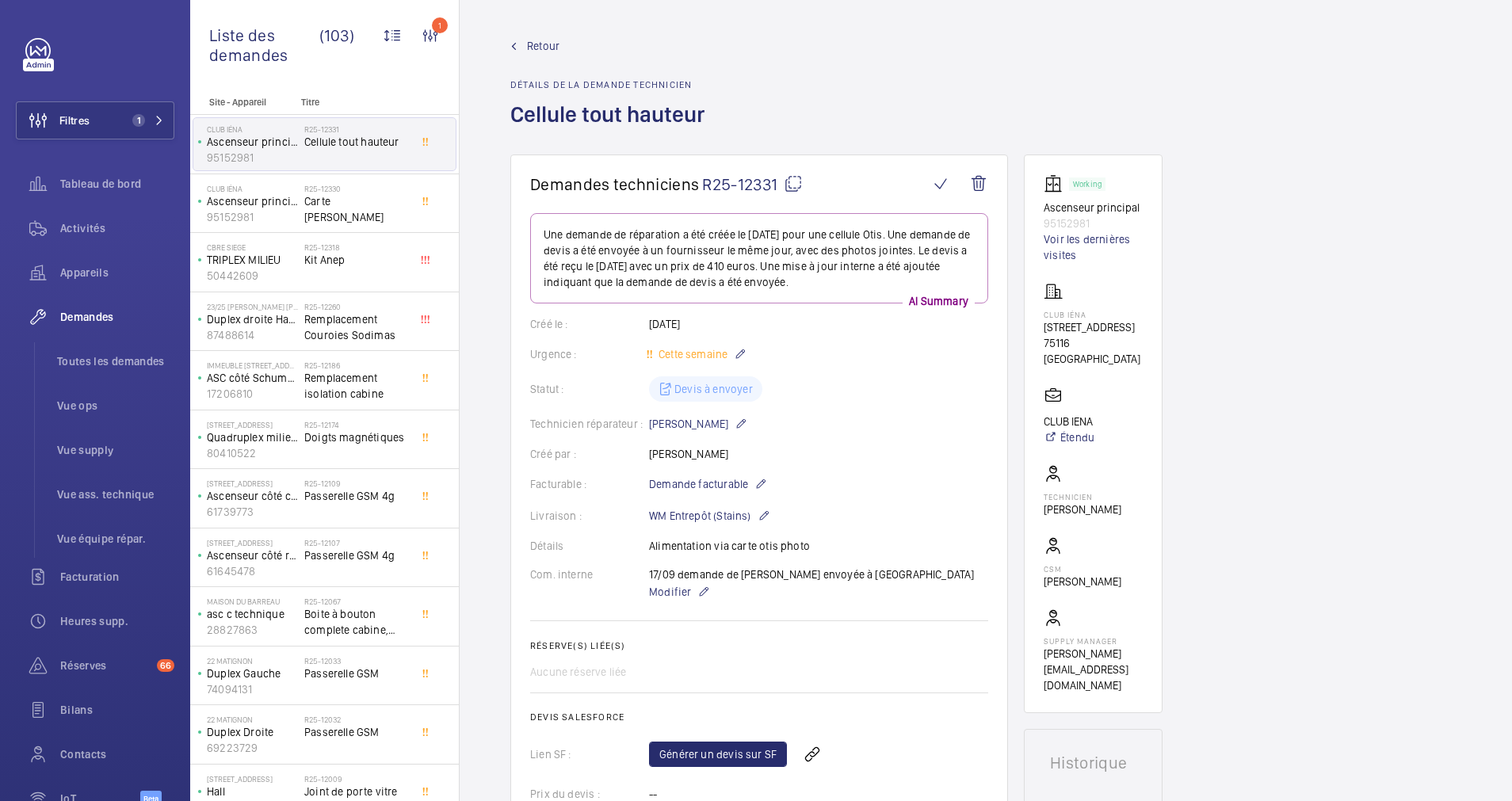
scroll to position [119, 0]
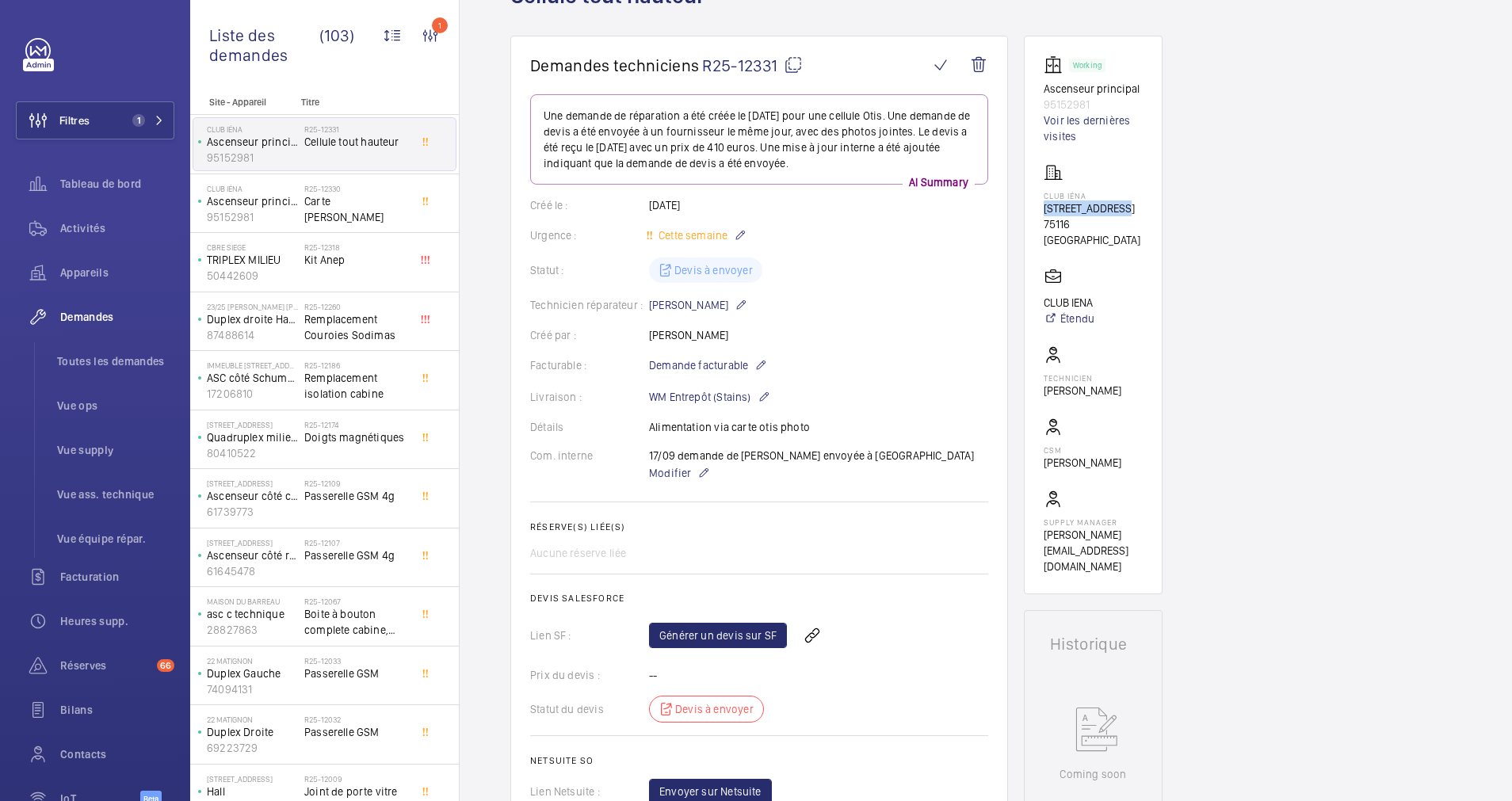
drag, startPoint x: 1033, startPoint y: 205, endPoint x: 1117, endPoint y: 209, distance: 84.1
click at [1117, 209] on wm-front-card "Working Ascenseur principal 95152981 Voir les dernières visites Club Iéna 9 Ave…" at bounding box center [1093, 315] width 139 height 558
drag, startPoint x: 1117, startPoint y: 209, endPoint x: 1103, endPoint y: 208, distance: 14.0
copy p "9 Avenue d'Iéna"
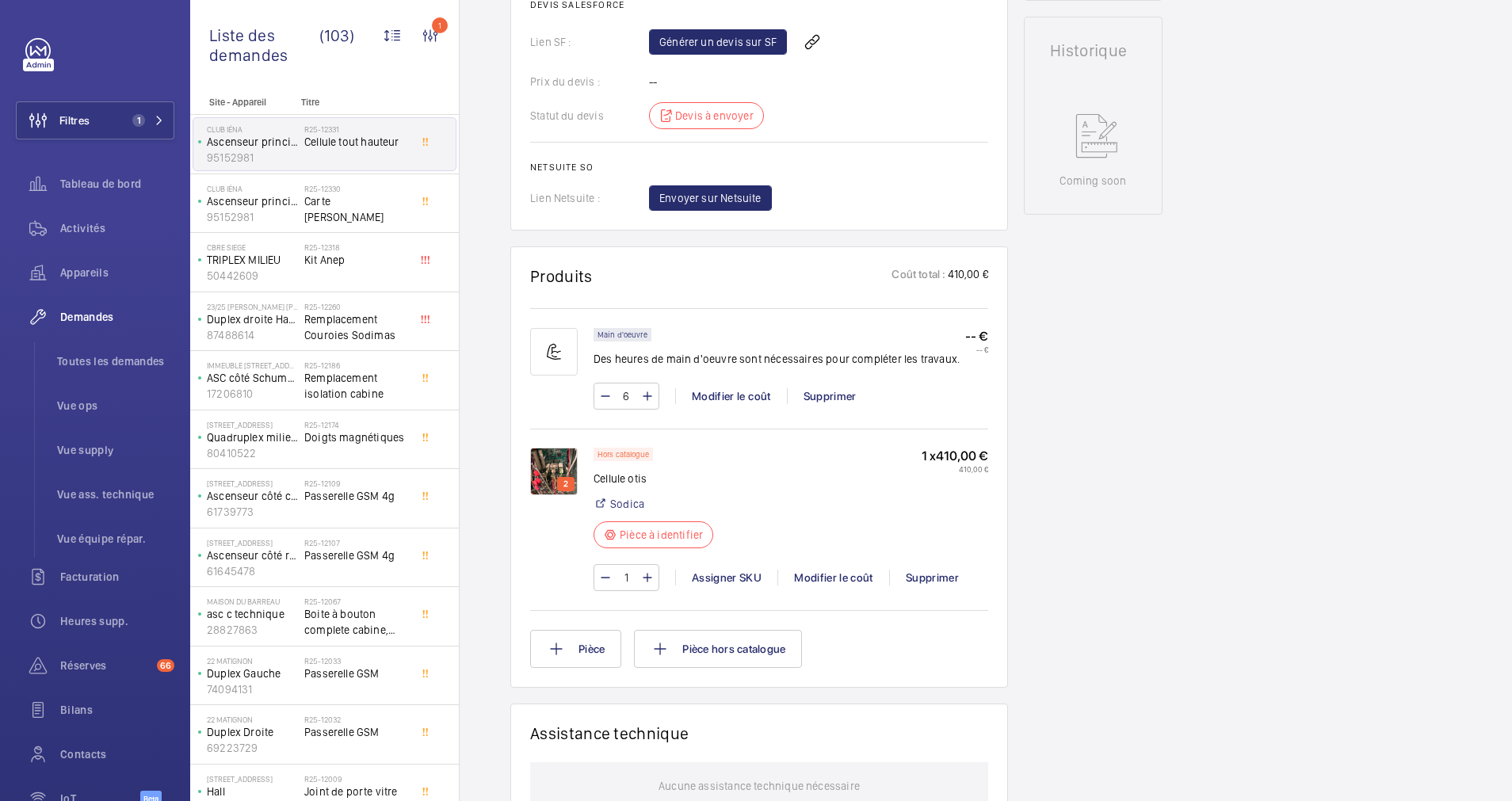
scroll to position [713, 0]
click at [555, 461] on img at bounding box center [554, 470] width 48 height 48
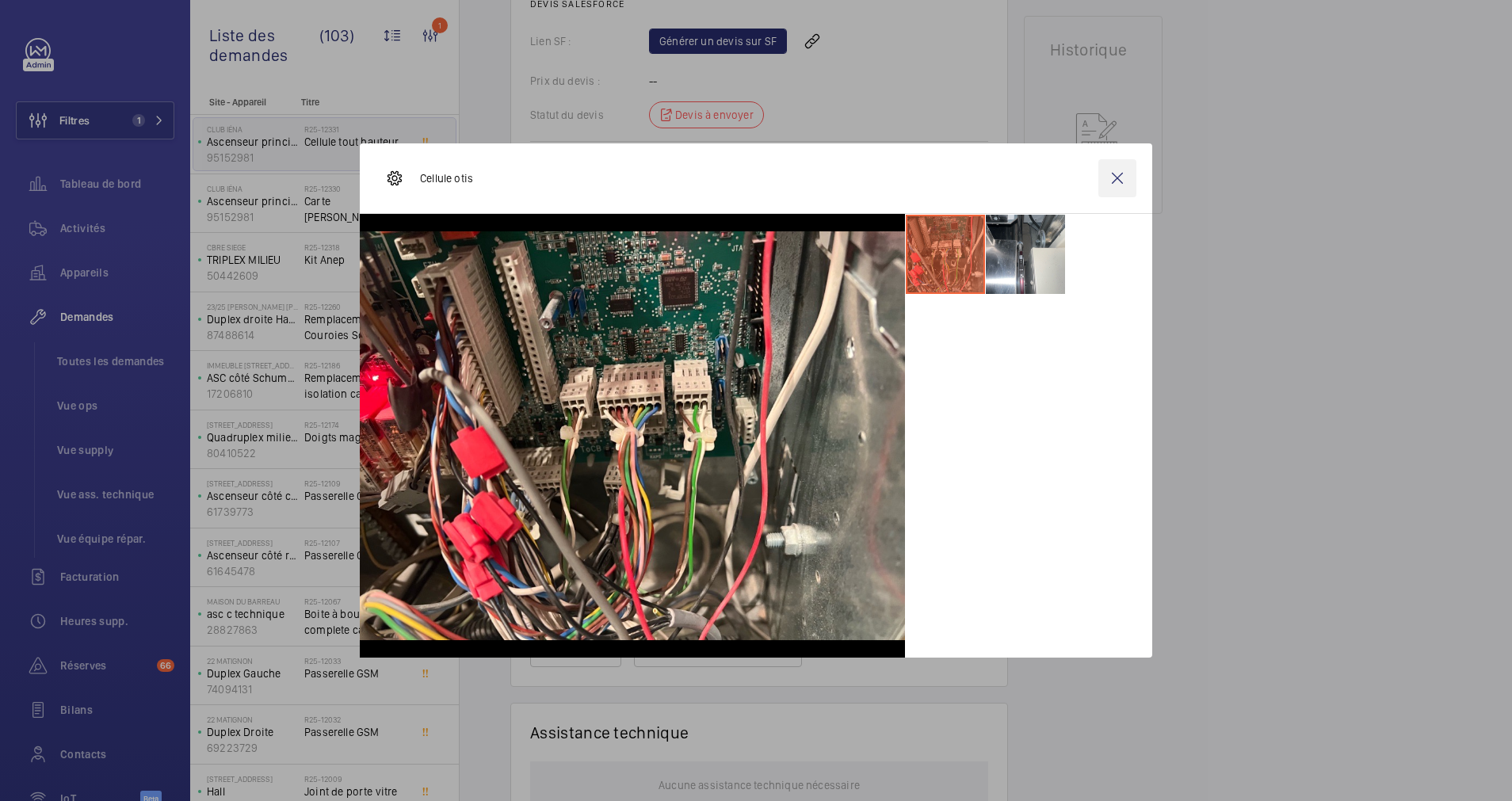
click at [1120, 175] on wm-front-icon-button at bounding box center [1118, 178] width 38 height 38
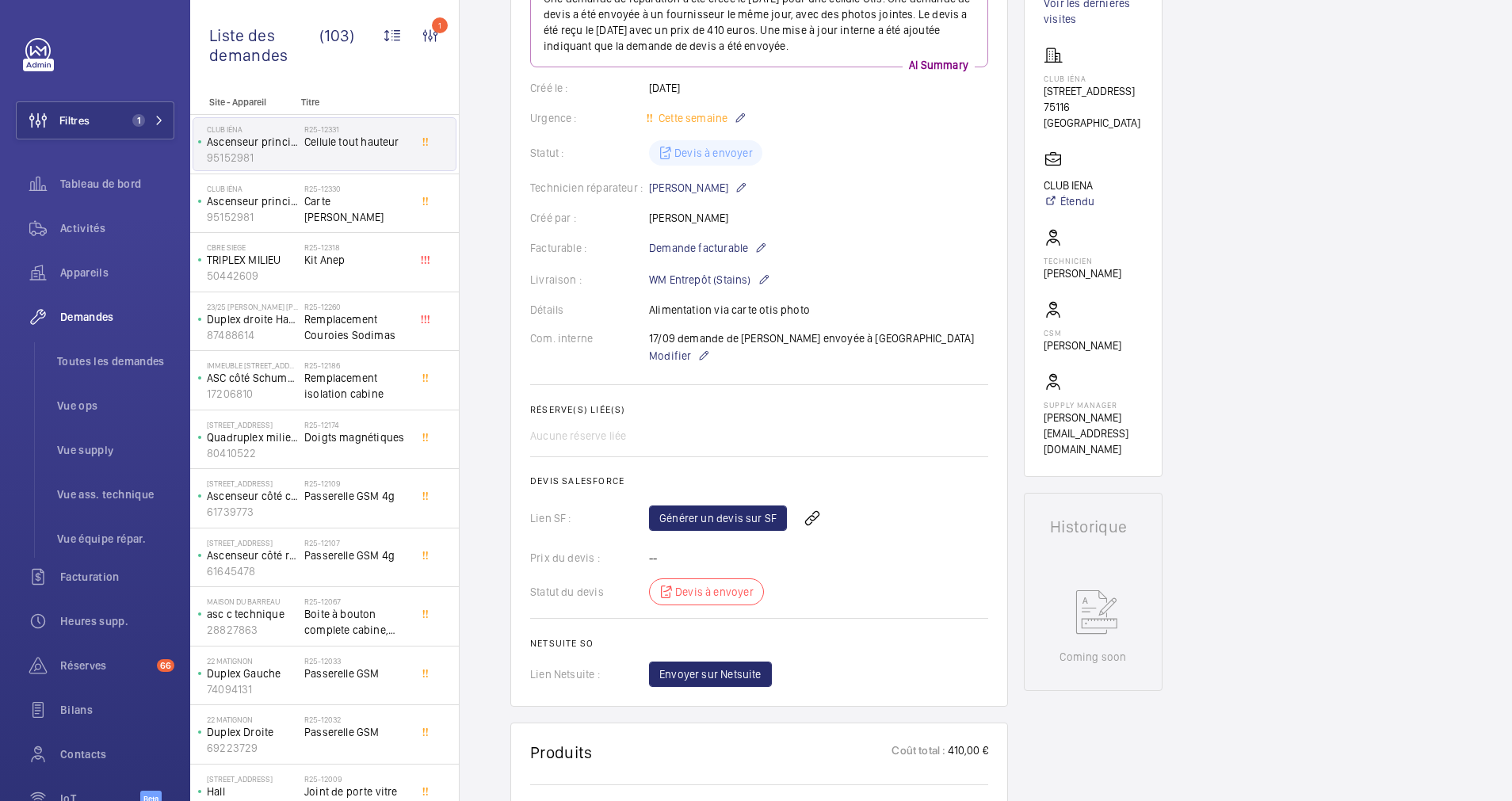
scroll to position [119, 0]
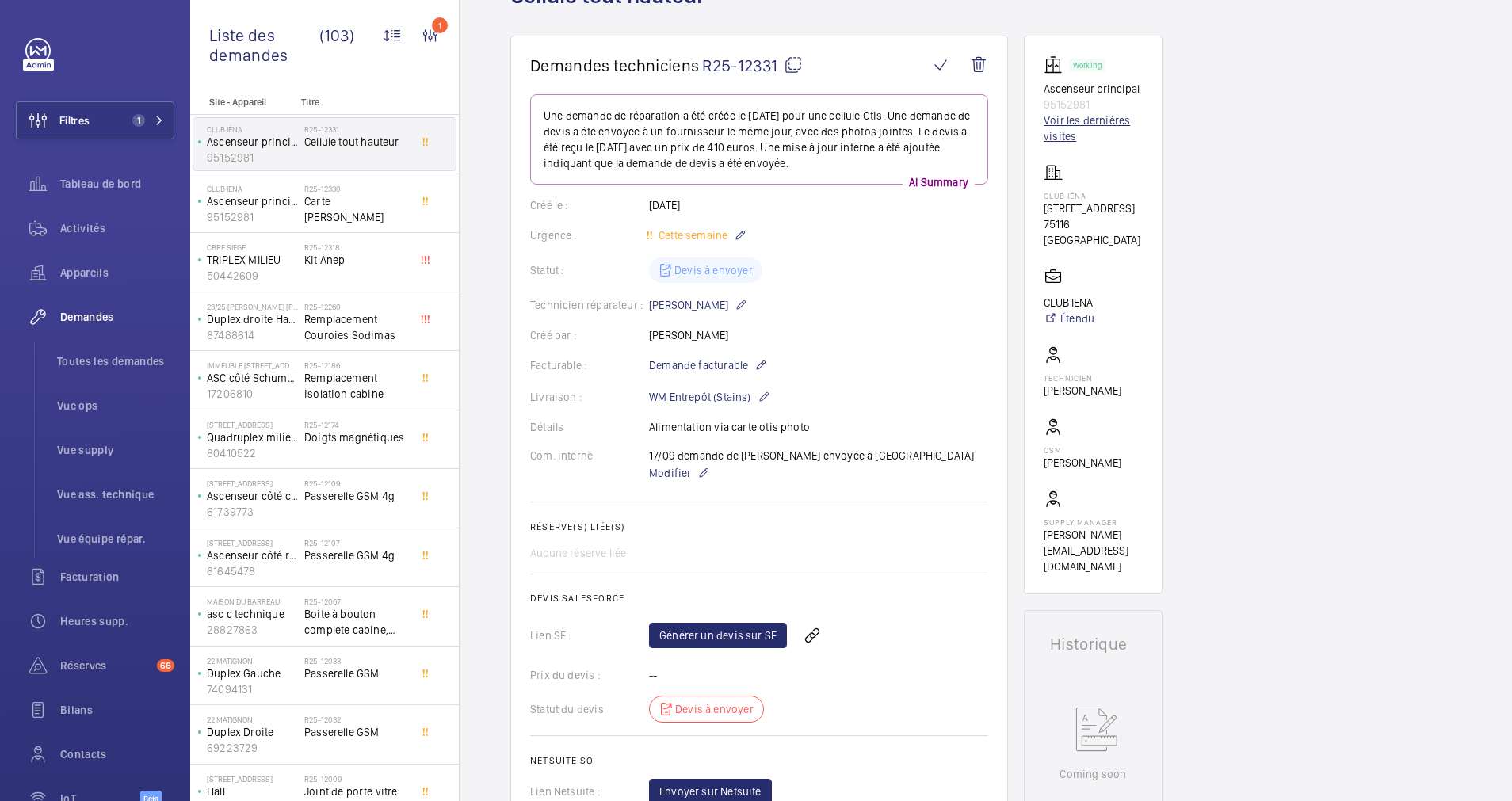
click at [1061, 117] on link "Voir les dernières visites" at bounding box center [1093, 128] width 99 height 32
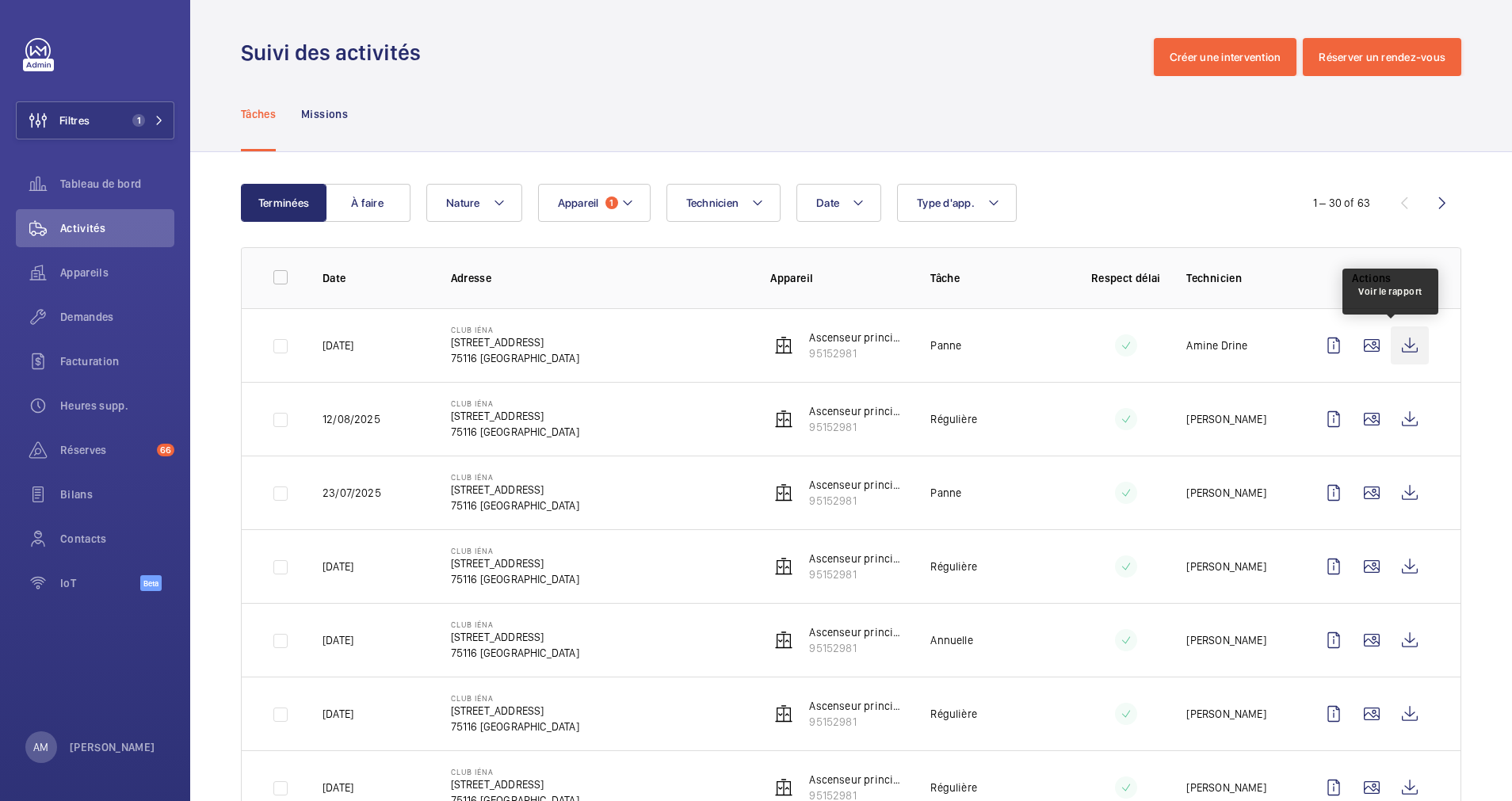
click at [1391, 344] on wm-front-icon-button at bounding box center [1410, 346] width 38 height 38
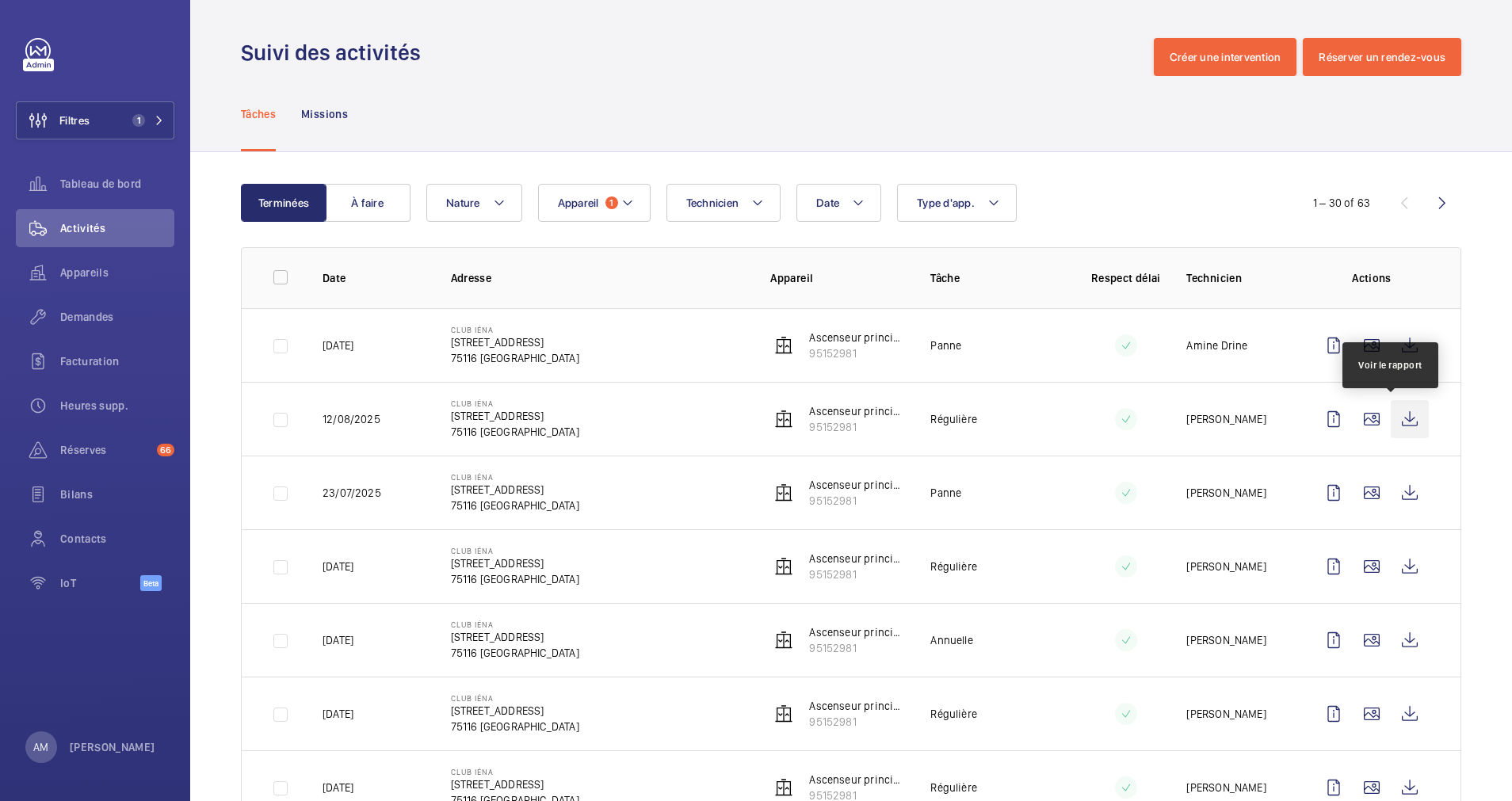
click at [1393, 414] on wm-front-icon-button at bounding box center [1410, 420] width 38 height 38
click at [1392, 496] on wm-front-icon-button at bounding box center [1410, 492] width 38 height 38
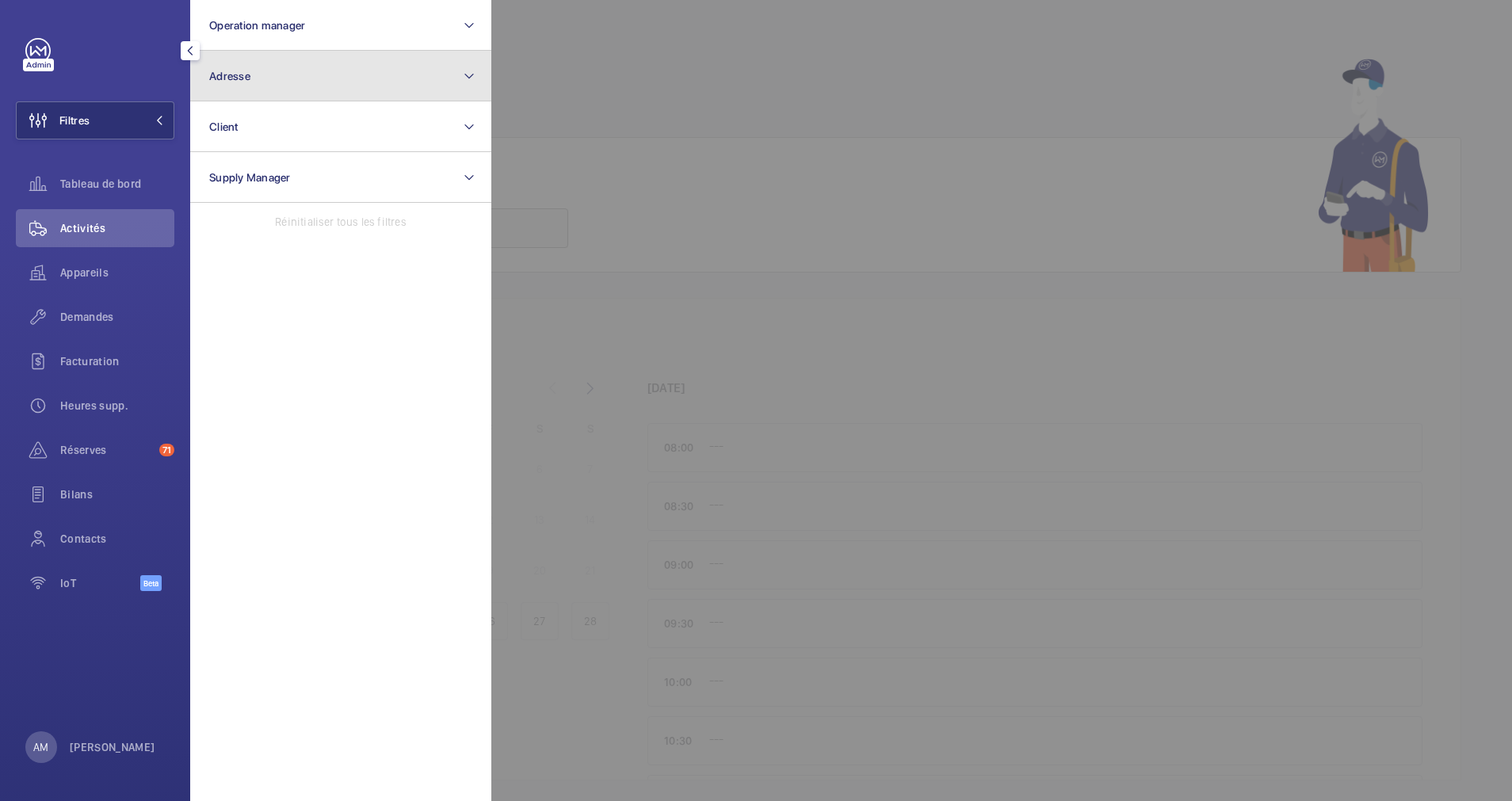
click at [336, 87] on button "Adresse" at bounding box center [341, 76] width 301 height 51
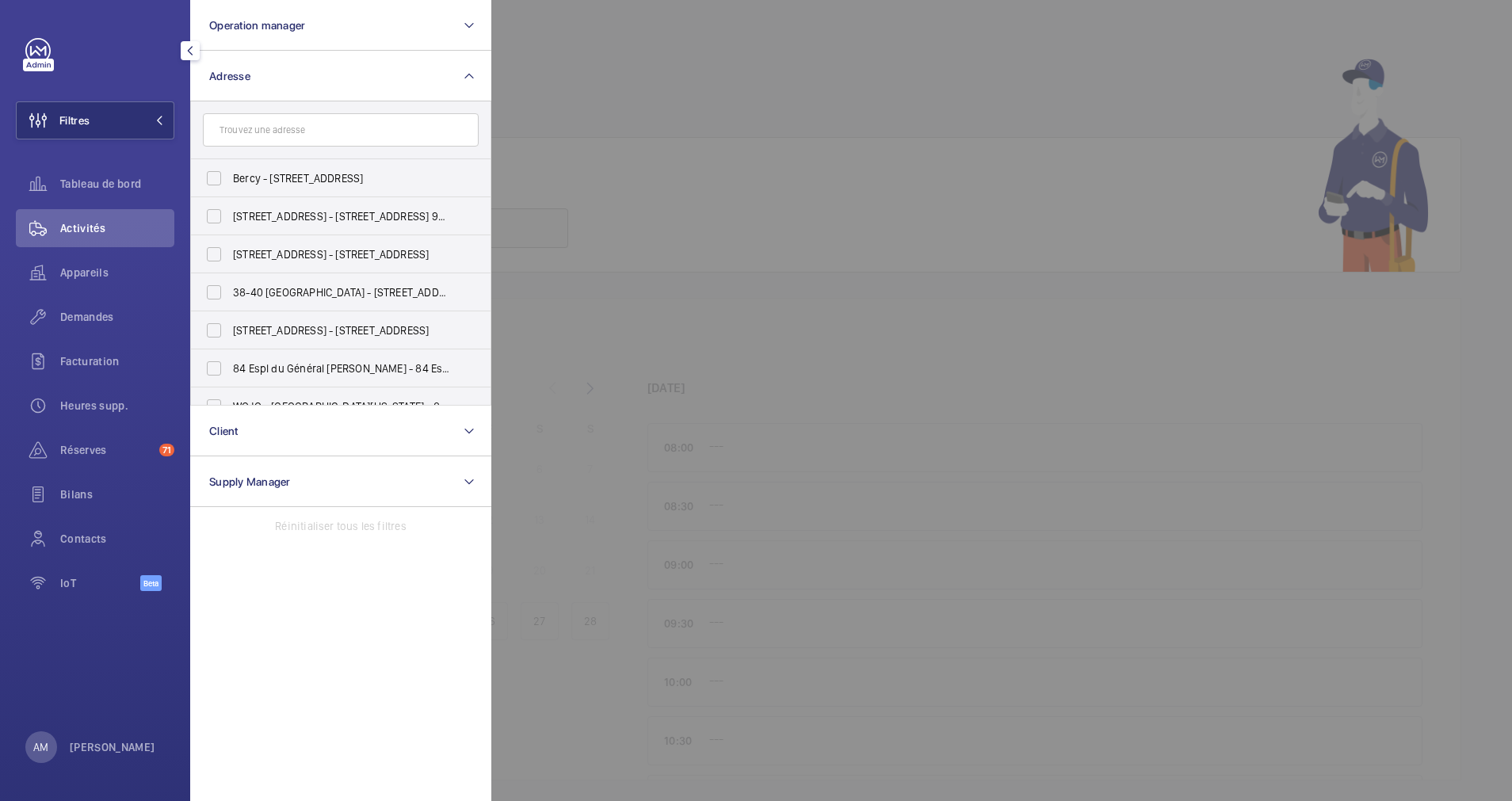
click at [304, 130] on input "text" at bounding box center [341, 130] width 276 height 33
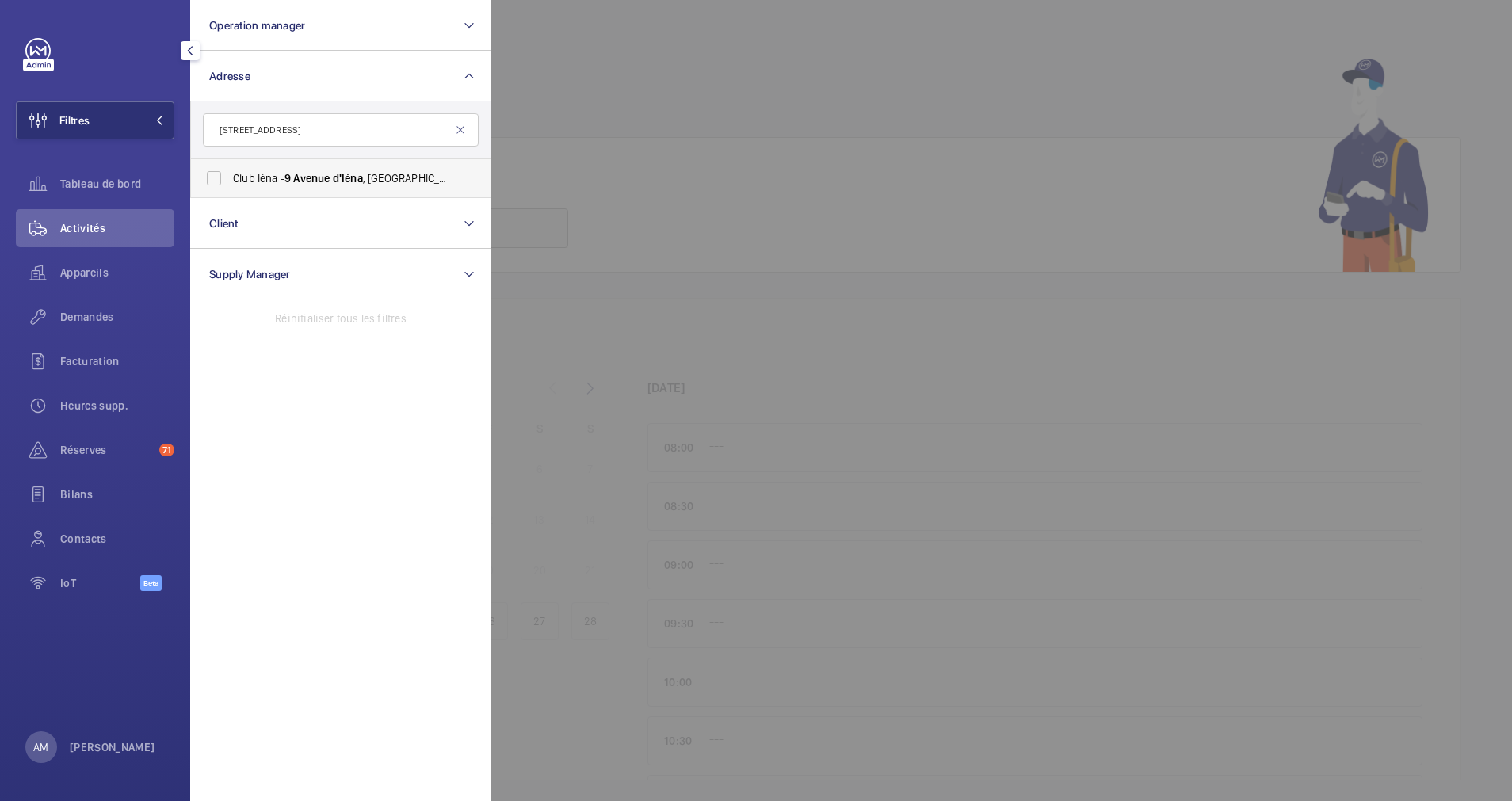
type input "[STREET_ADDRESS]"
click at [294, 179] on span "Club [GEOGRAPHIC_DATA][STREET_ADDRESS]" at bounding box center [342, 178] width 218 height 16
click at [230, 179] on input "Club [GEOGRAPHIC_DATA][STREET_ADDRESS]" at bounding box center [214, 178] width 32 height 32
checkbox input "true"
click at [589, 90] on div at bounding box center [1247, 400] width 1512 height 801
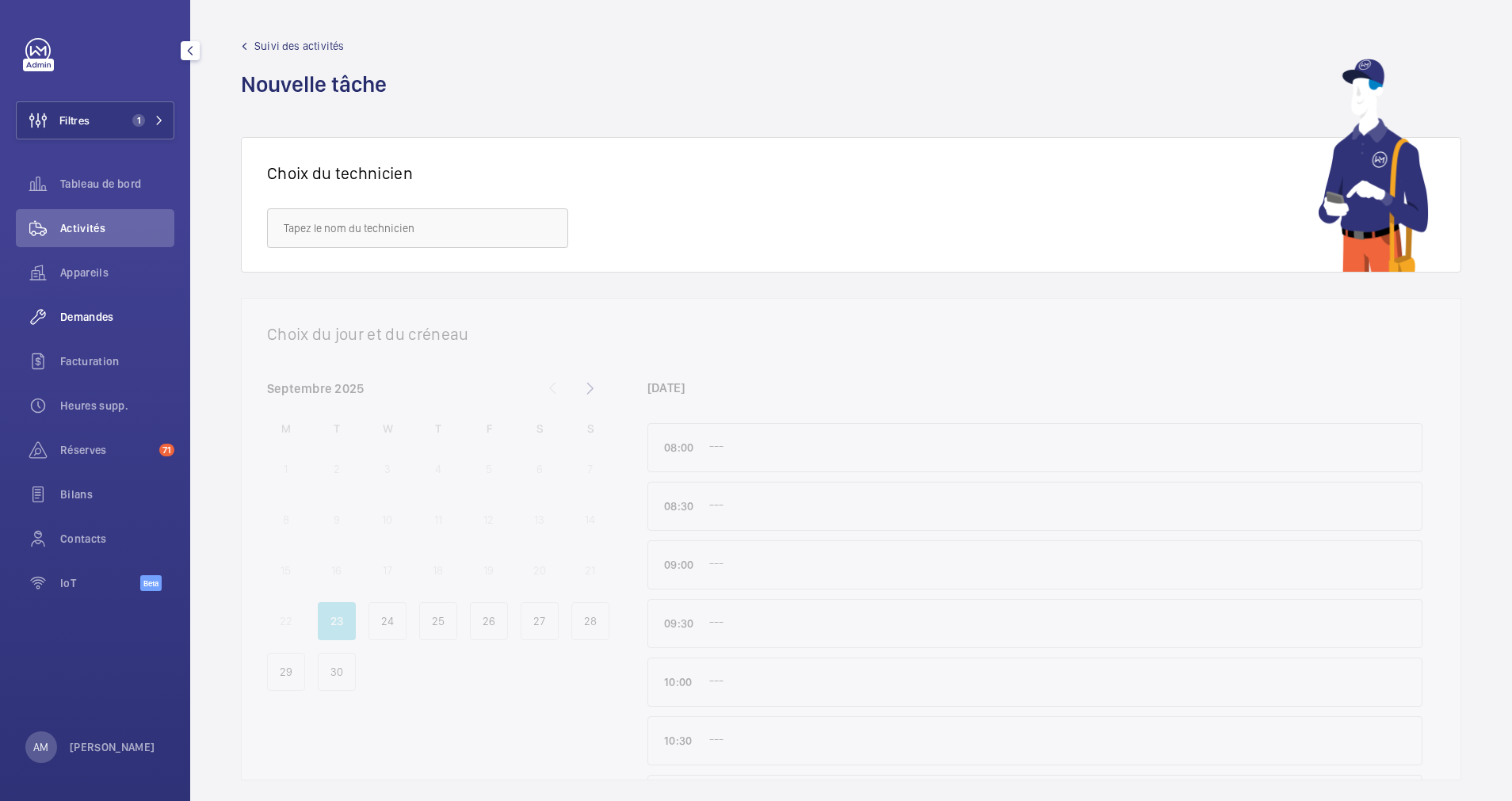
click at [119, 299] on div "Demandes" at bounding box center [95, 317] width 159 height 38
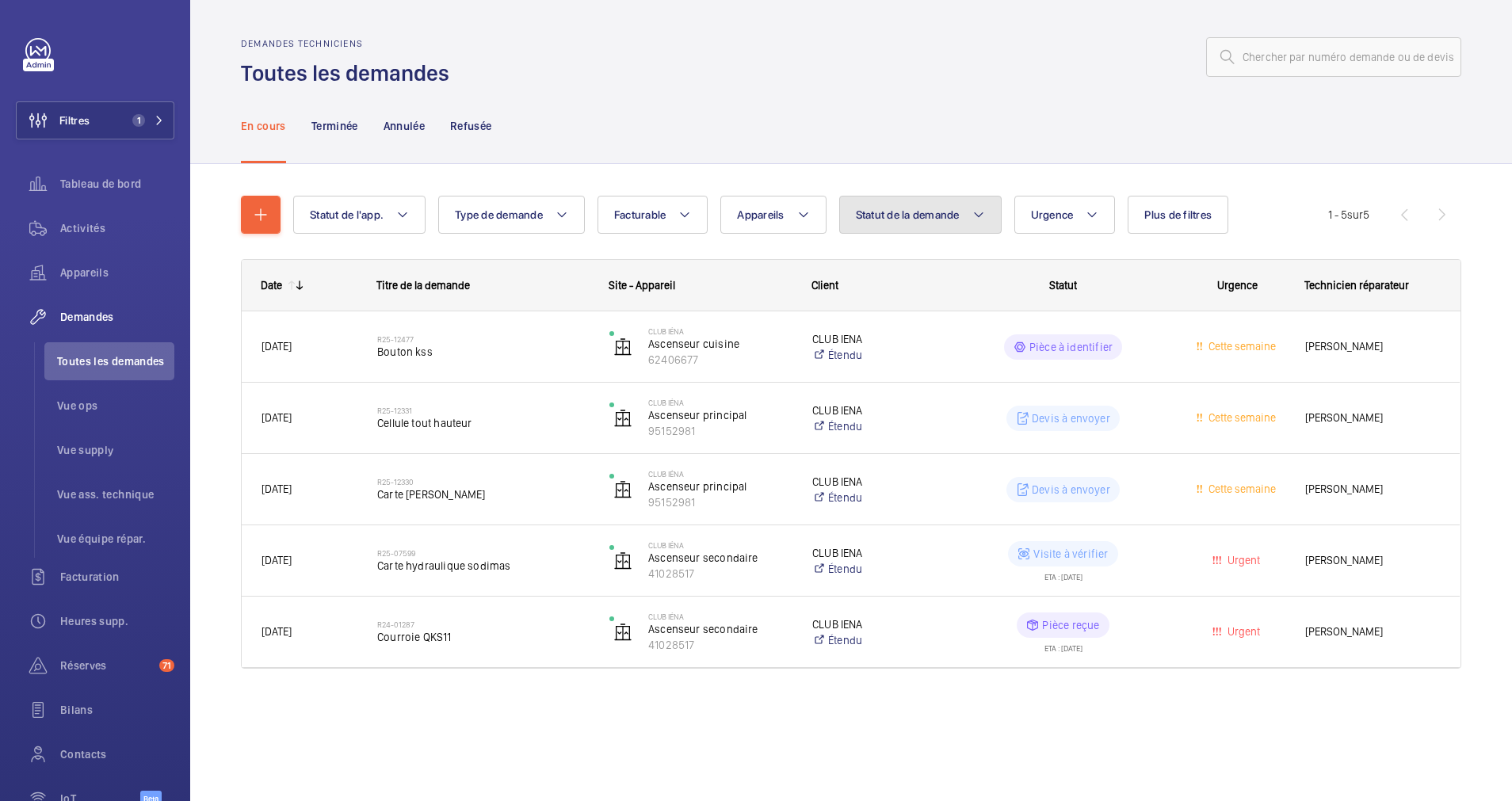
click at [975, 209] on mat-icon at bounding box center [979, 215] width 13 height 19
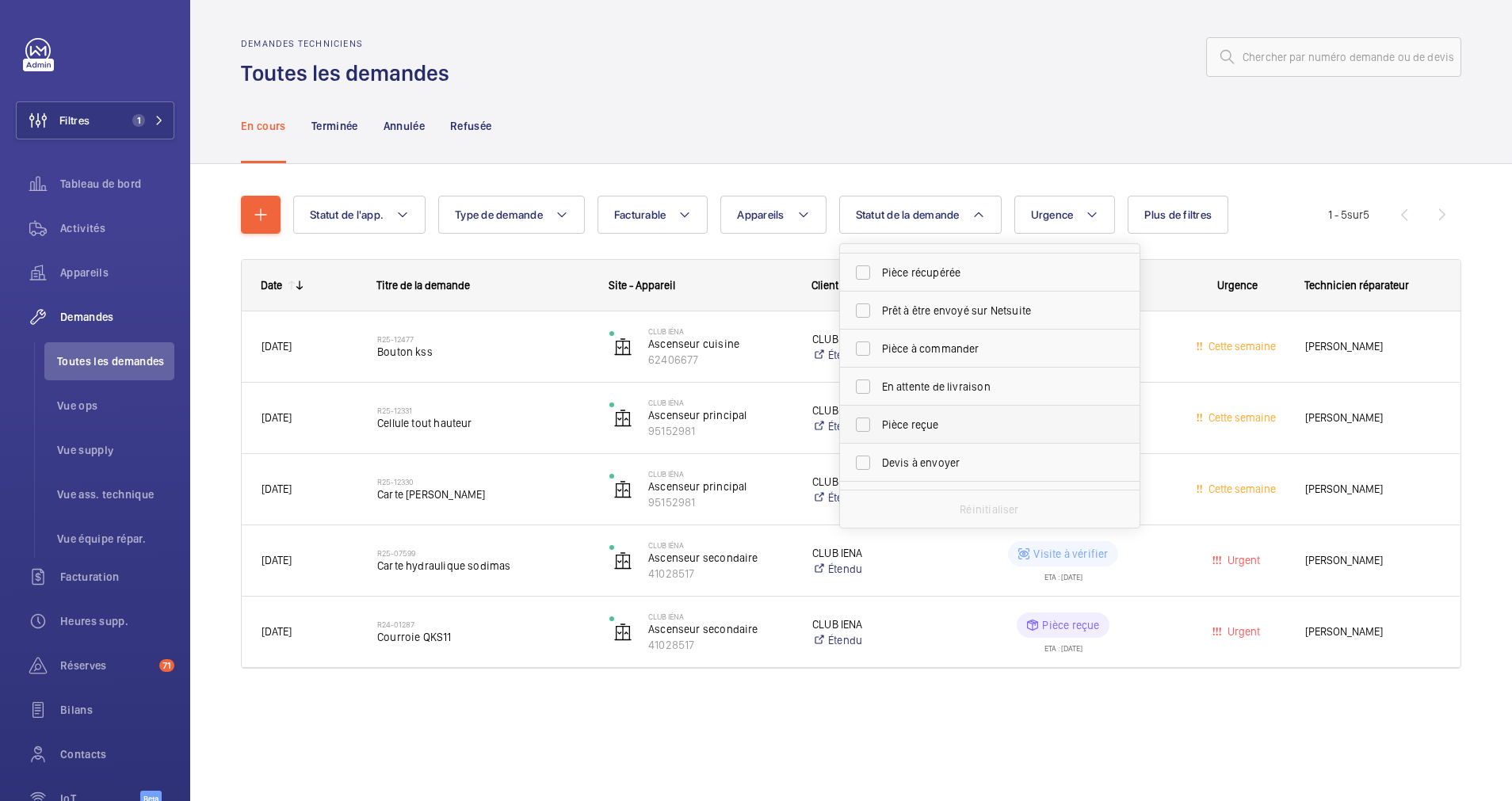
scroll to position [119, 0]
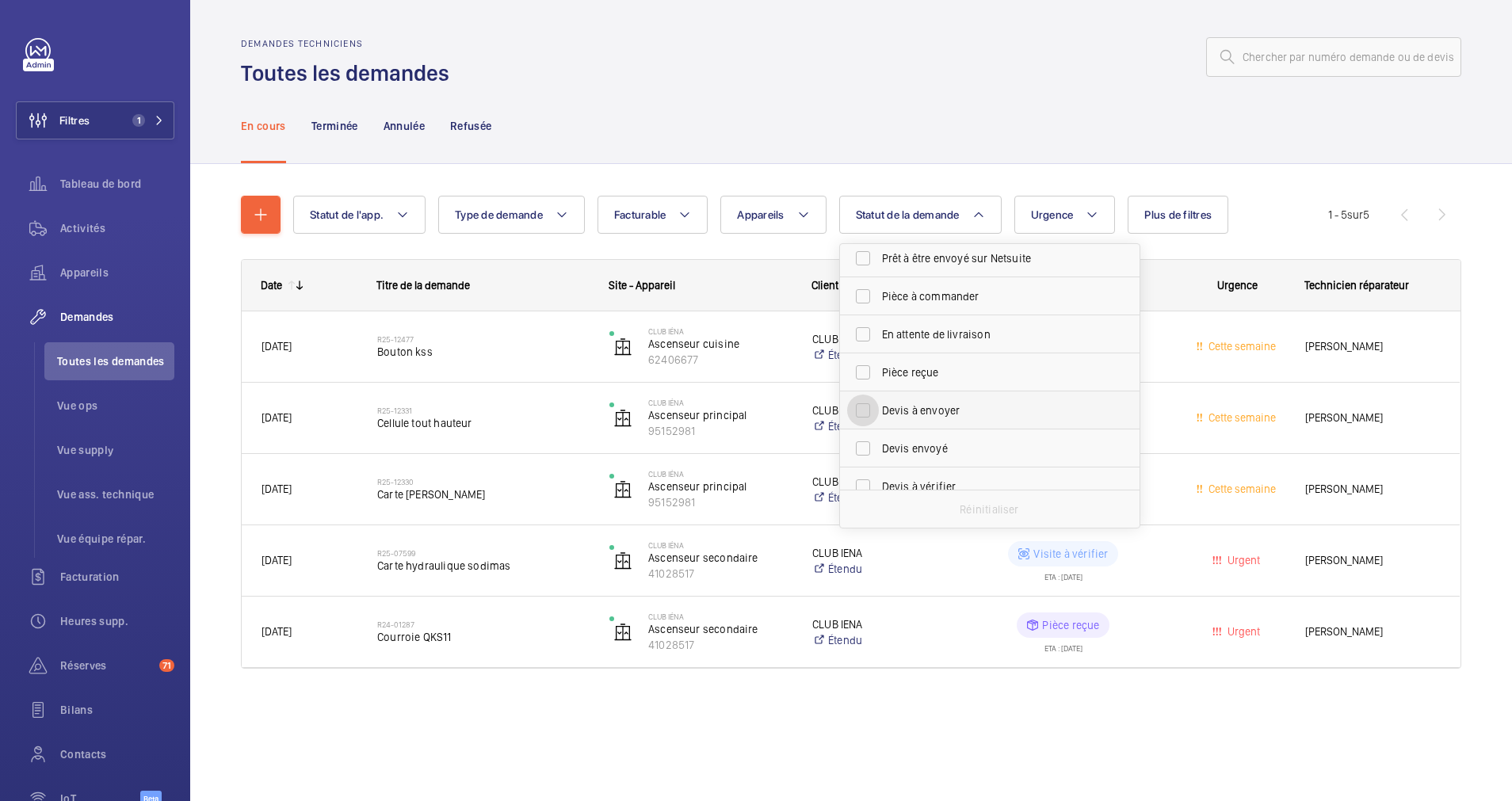
click at [859, 406] on input "Devis à envoyer" at bounding box center [863, 411] width 32 height 32
checkbox input "true"
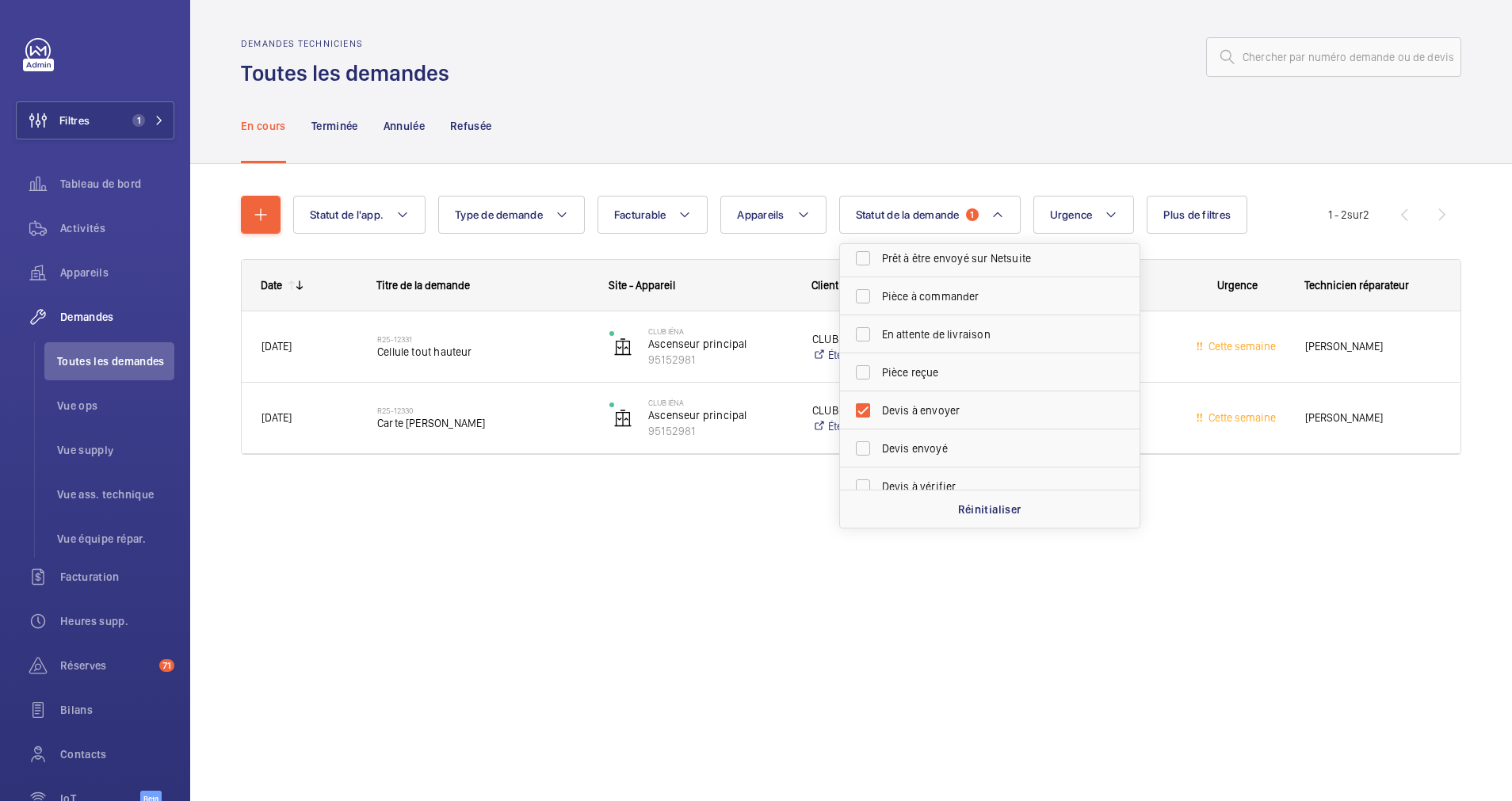
click at [911, 158] on div "En cours Terminée Annulée Refusée" at bounding box center [851, 125] width 1221 height 75
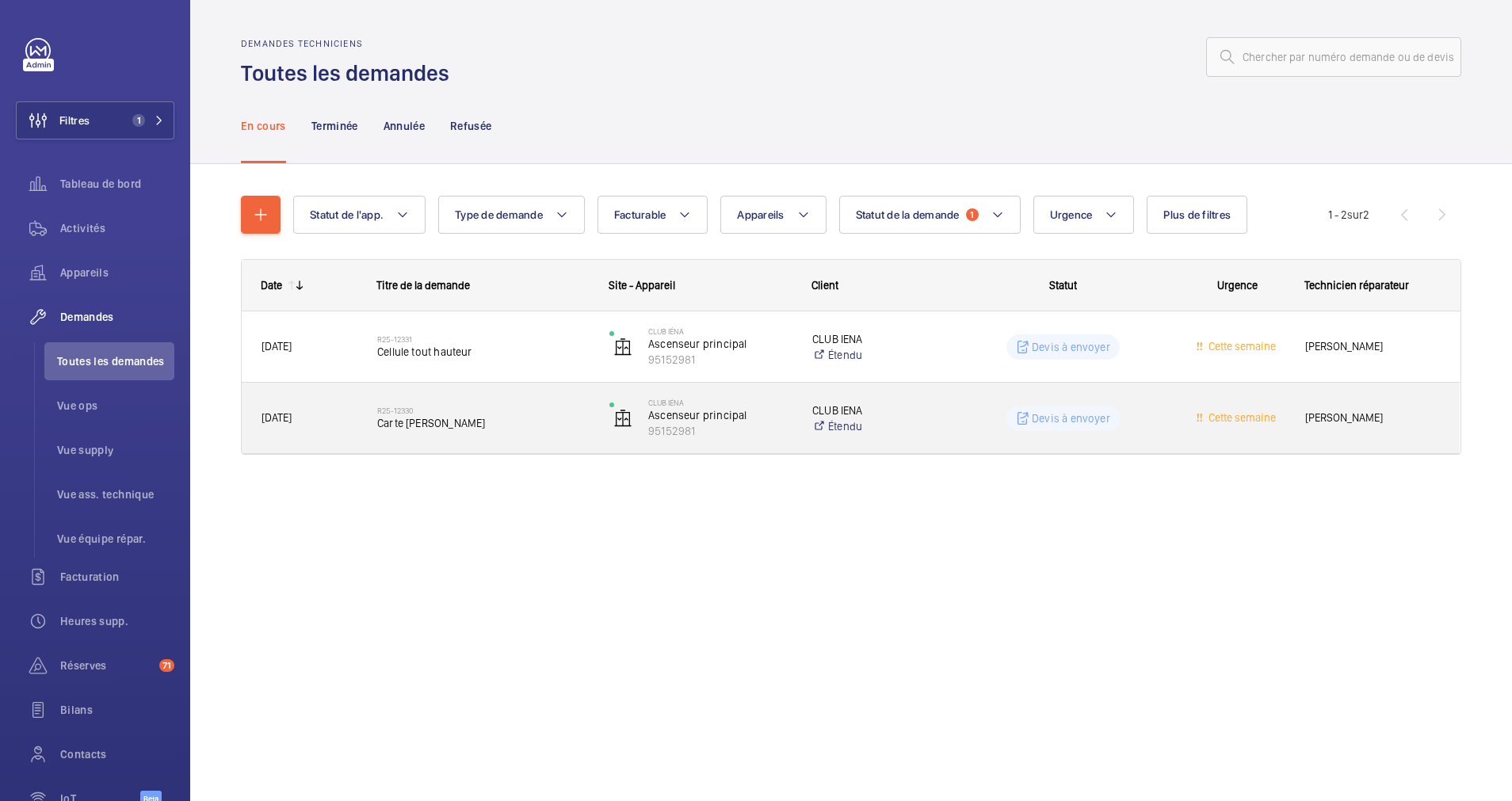
click at [539, 425] on span "Carte [PERSON_NAME]" at bounding box center [483, 423] width 212 height 16
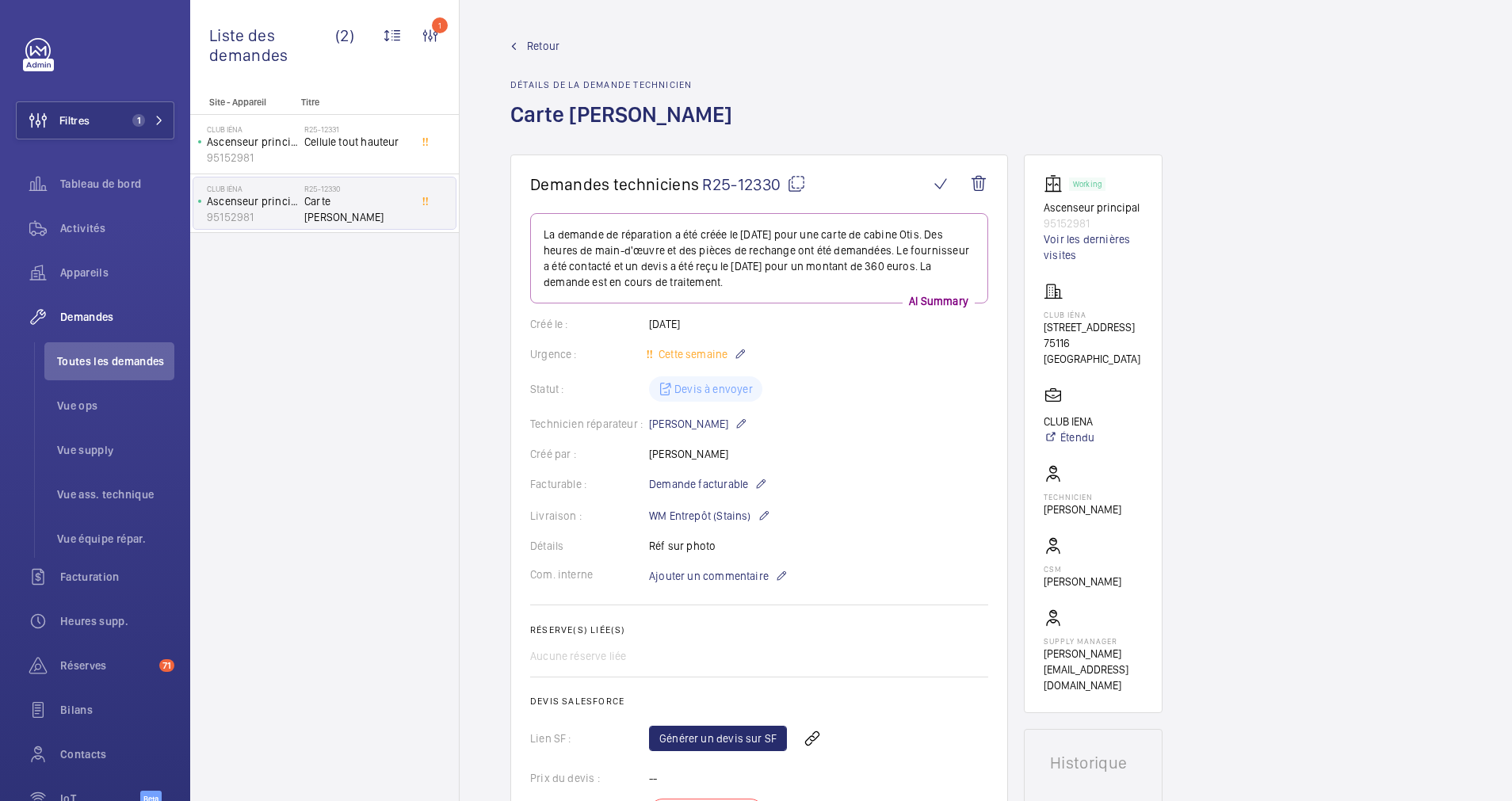
click at [542, 37] on wm-front-admin-header "Retour Détails de la demande technicien Carte [PERSON_NAME]" at bounding box center [985, 77] width 1053 height 155
click at [540, 43] on span "Retour" at bounding box center [543, 46] width 33 height 16
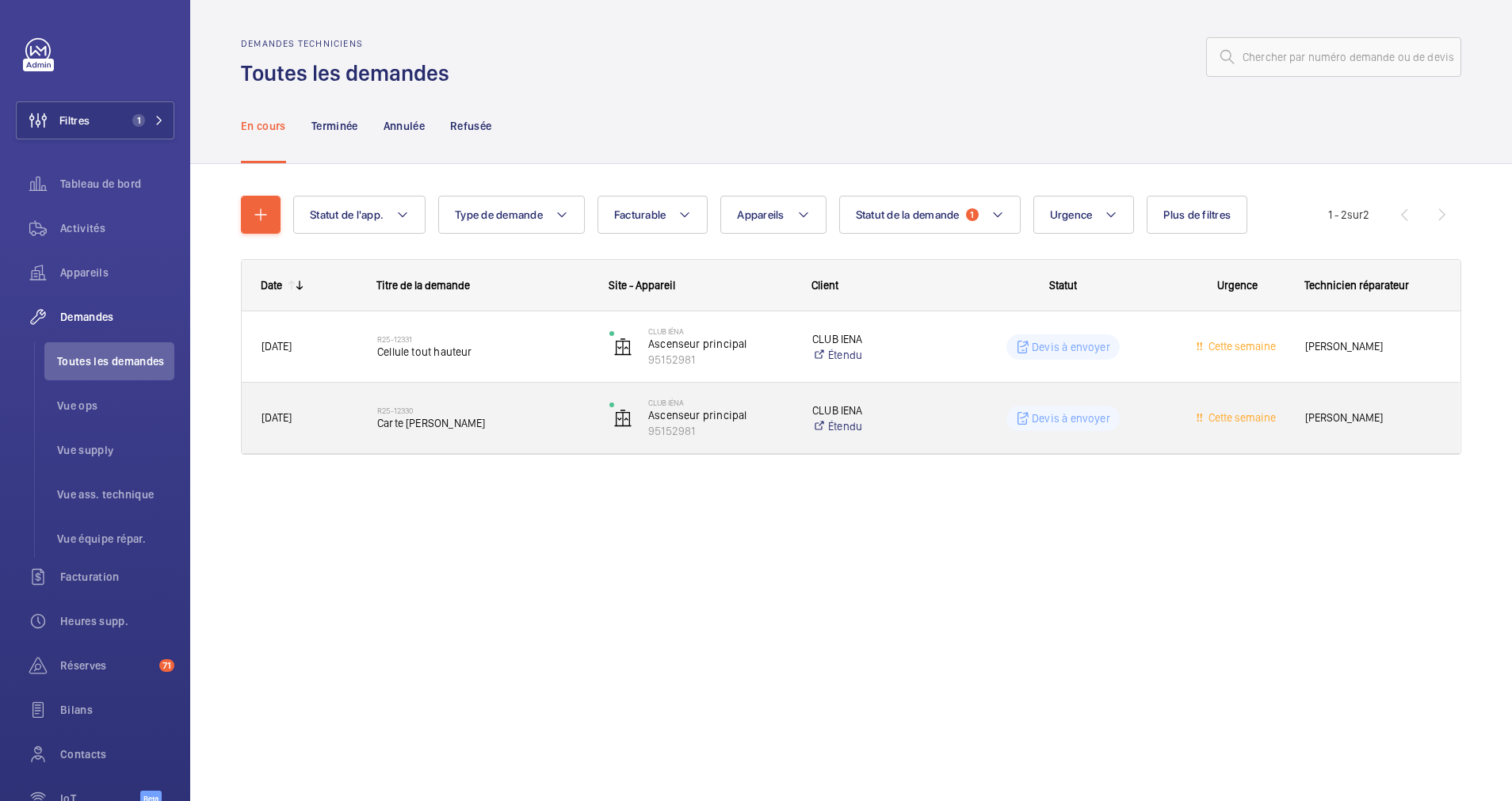
click at [526, 408] on h2 "R25-12330" at bounding box center [483, 411] width 212 height 10
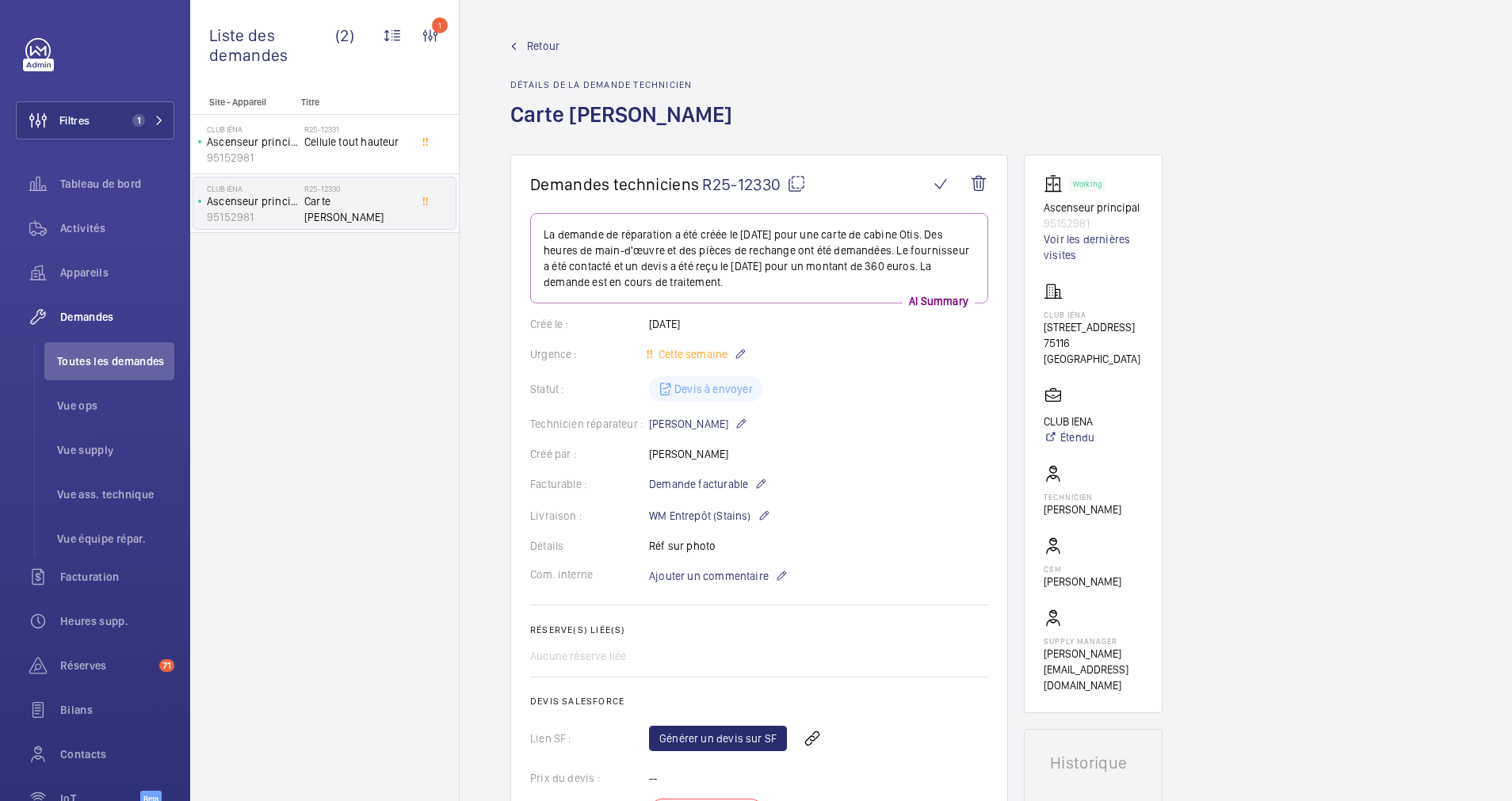
click at [523, 45] on link "Retour" at bounding box center [626, 46] width 232 height 16
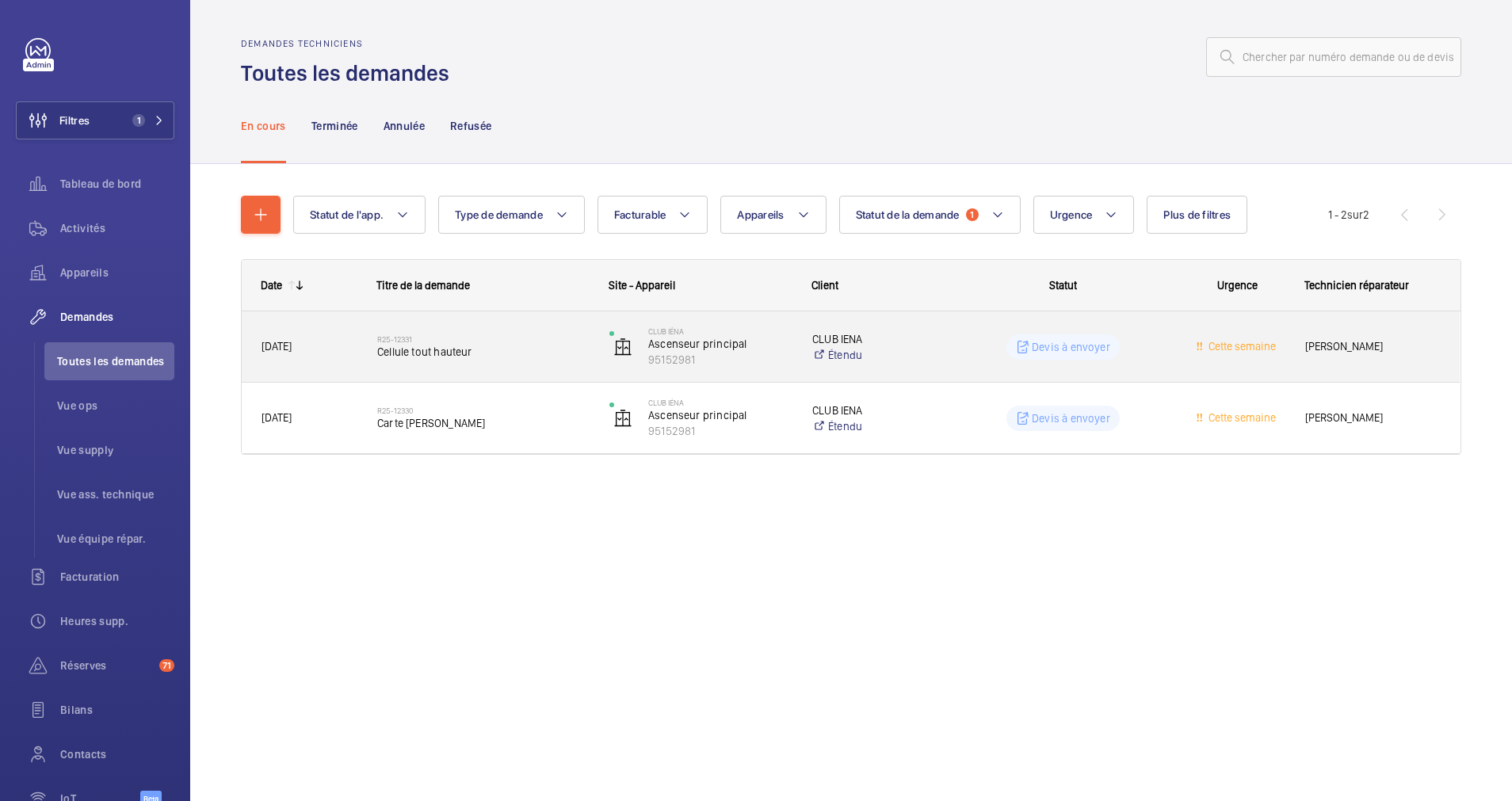
click at [532, 346] on span "Cellule tout hauteur" at bounding box center [483, 352] width 212 height 16
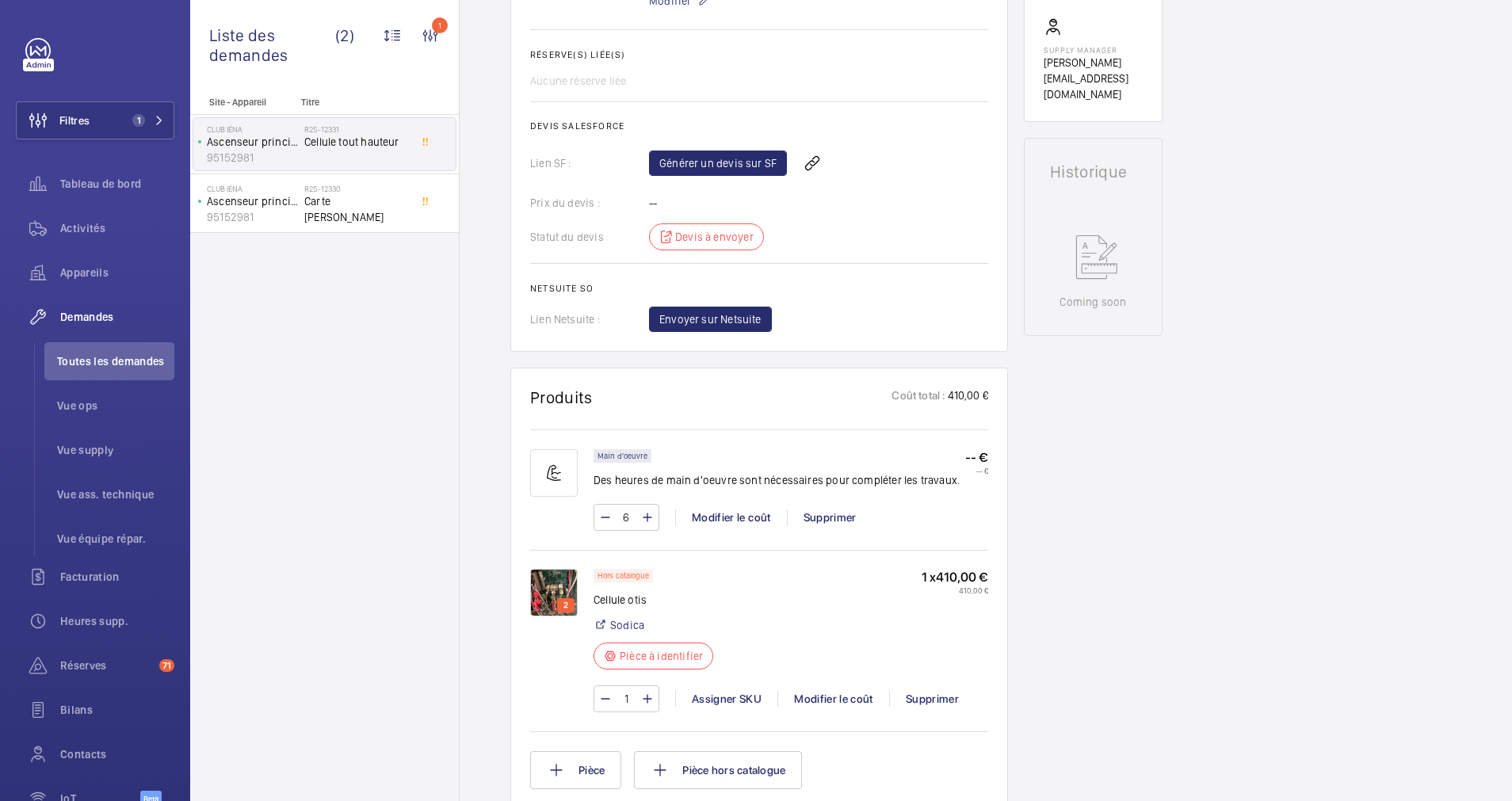
scroll to position [594, 0]
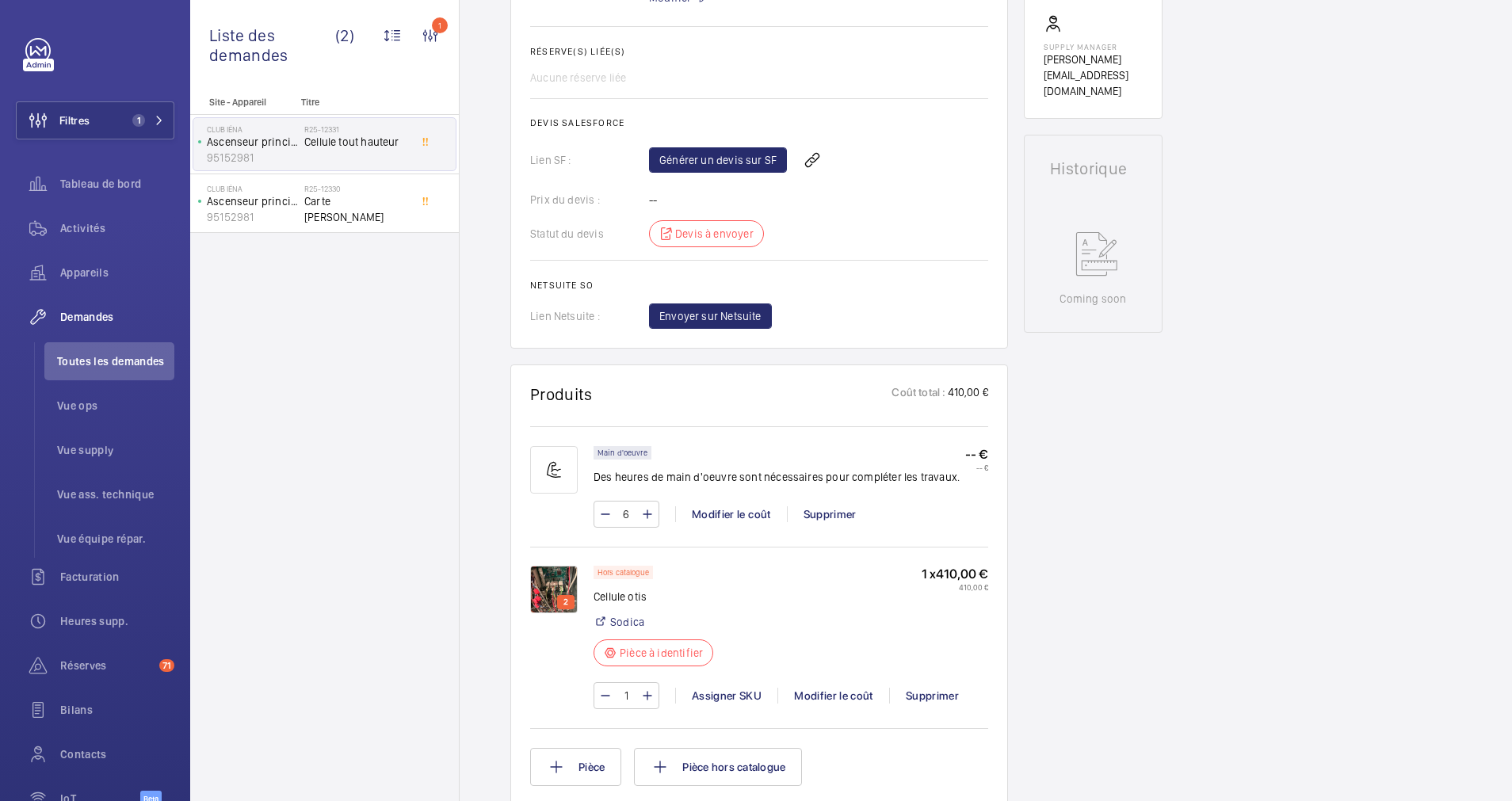
click at [547, 585] on img at bounding box center [554, 589] width 48 height 48
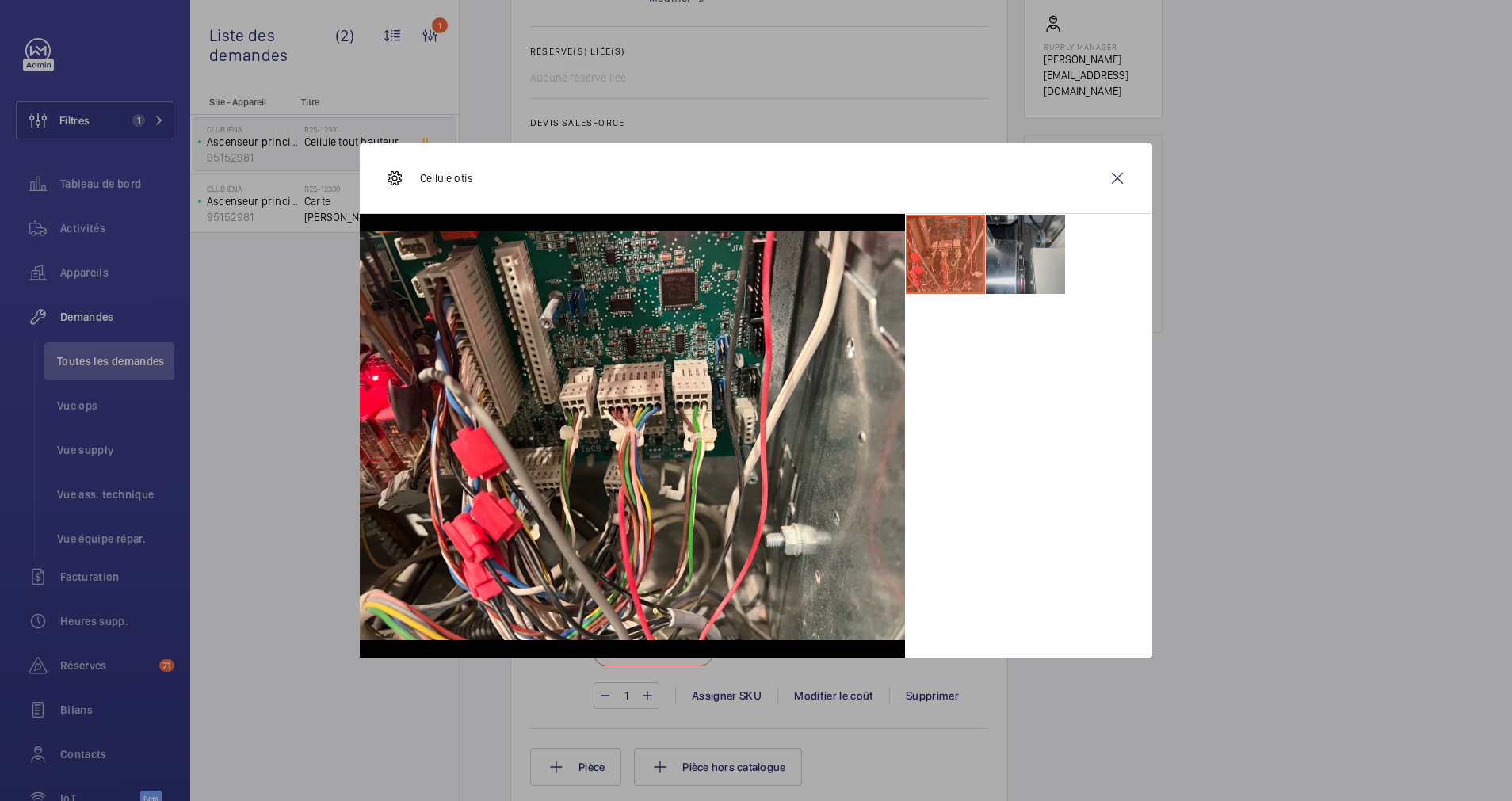
click at [1011, 259] on li at bounding box center [1026, 255] width 79 height 79
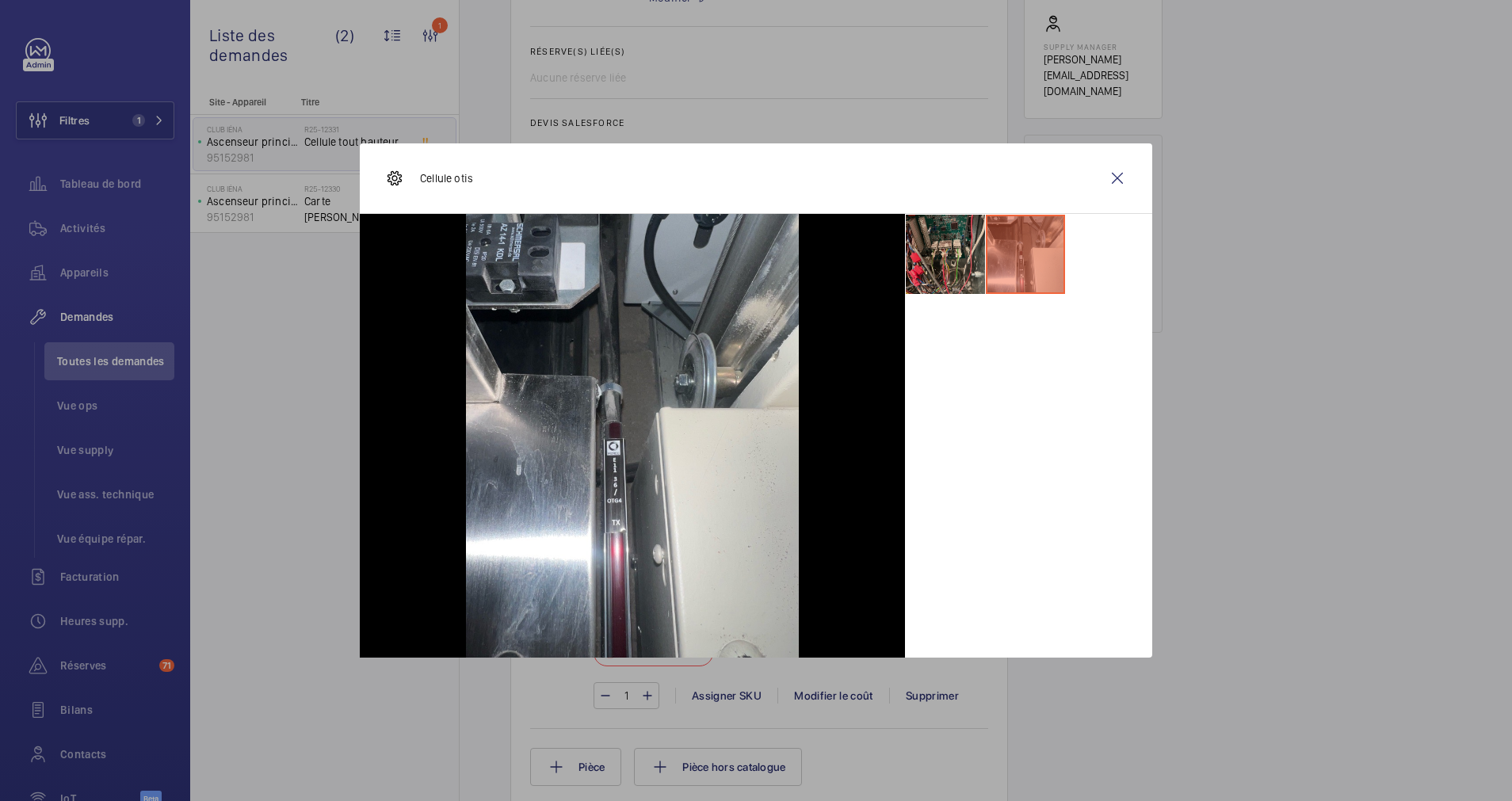
click at [933, 262] on li at bounding box center [946, 255] width 79 height 79
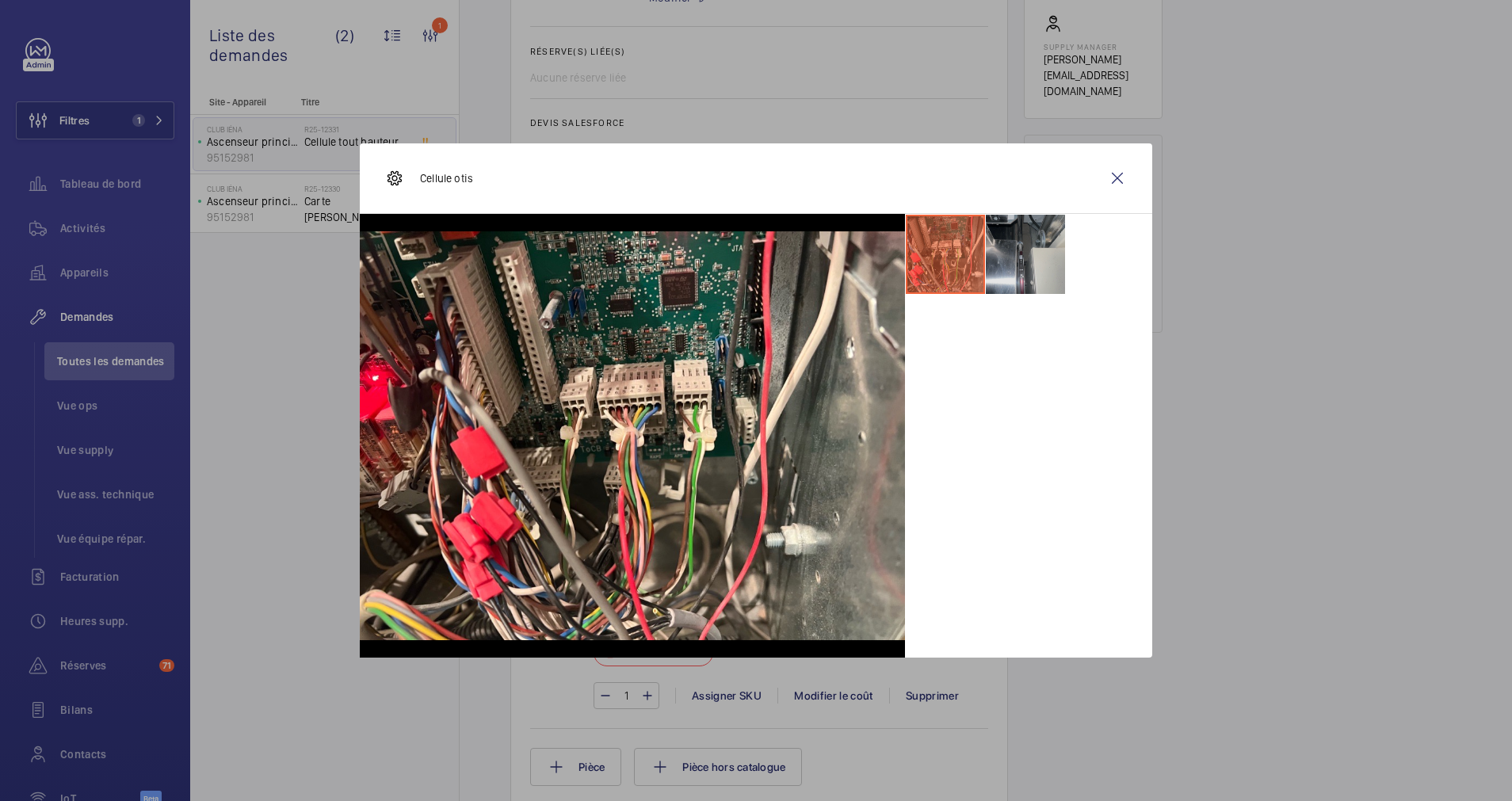
click at [995, 251] on li at bounding box center [1026, 255] width 79 height 79
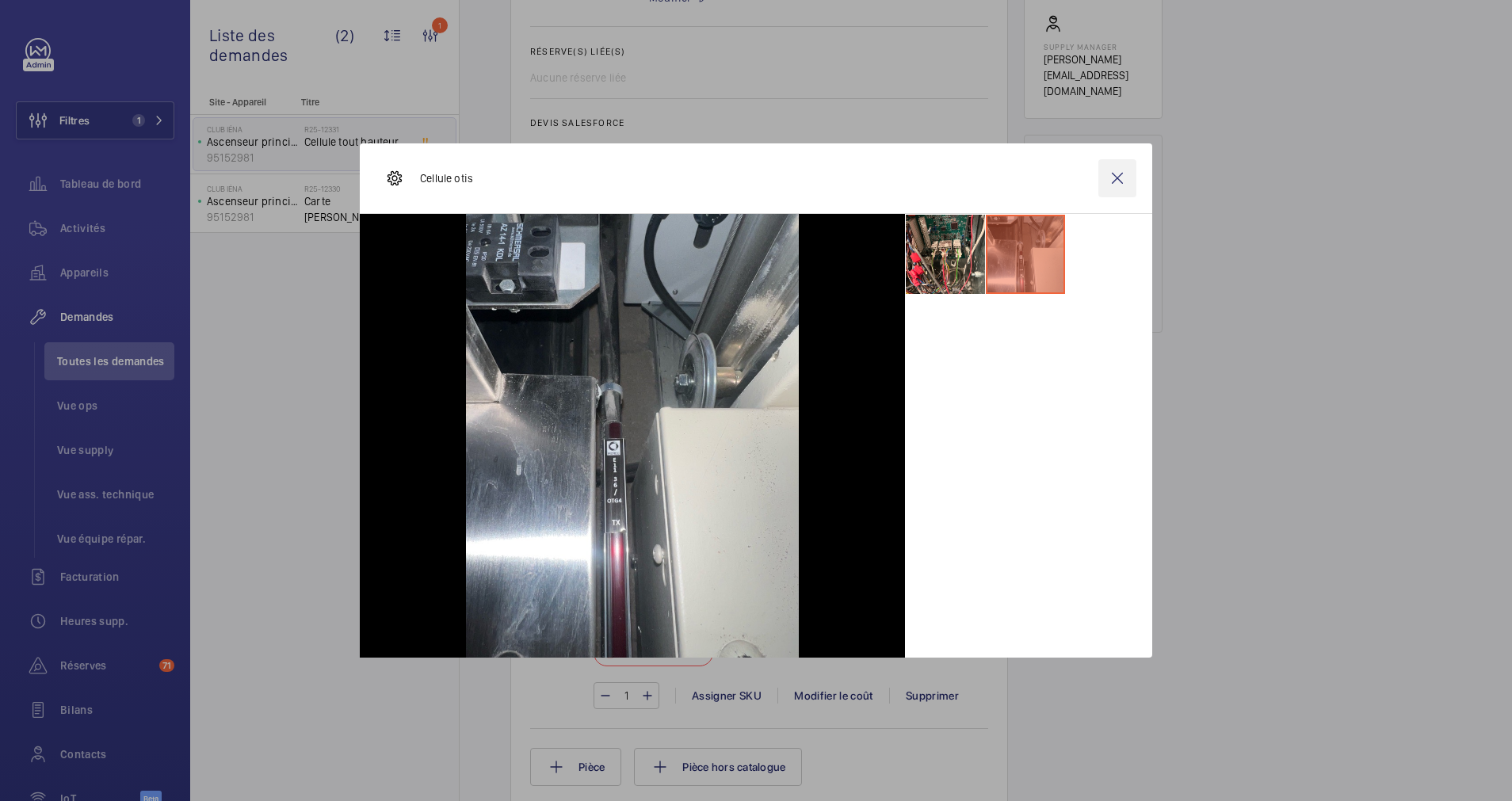
click at [1119, 176] on wm-front-icon-button at bounding box center [1118, 178] width 38 height 38
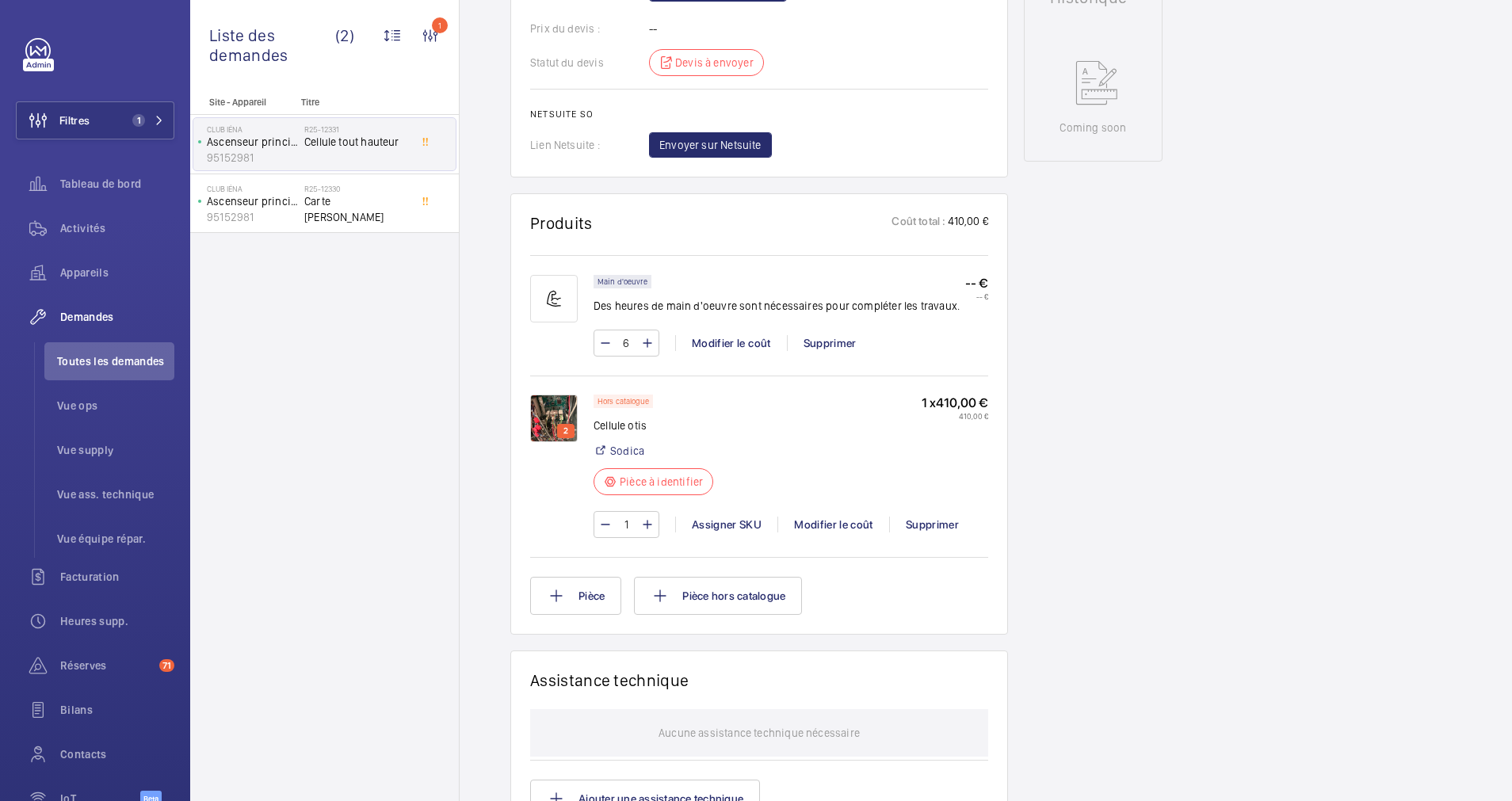
scroll to position [832, 0]
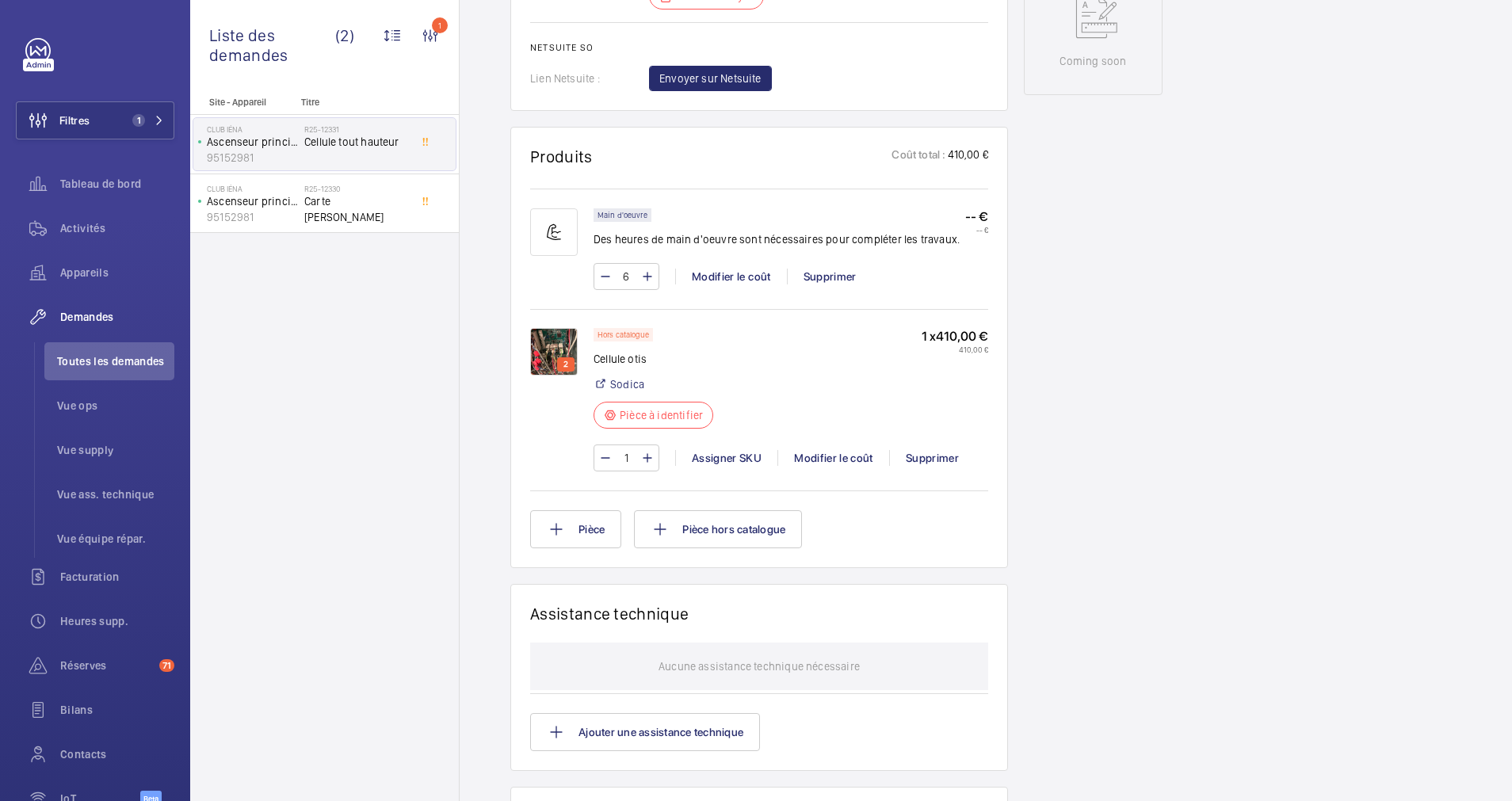
click at [539, 340] on img at bounding box center [554, 352] width 48 height 48
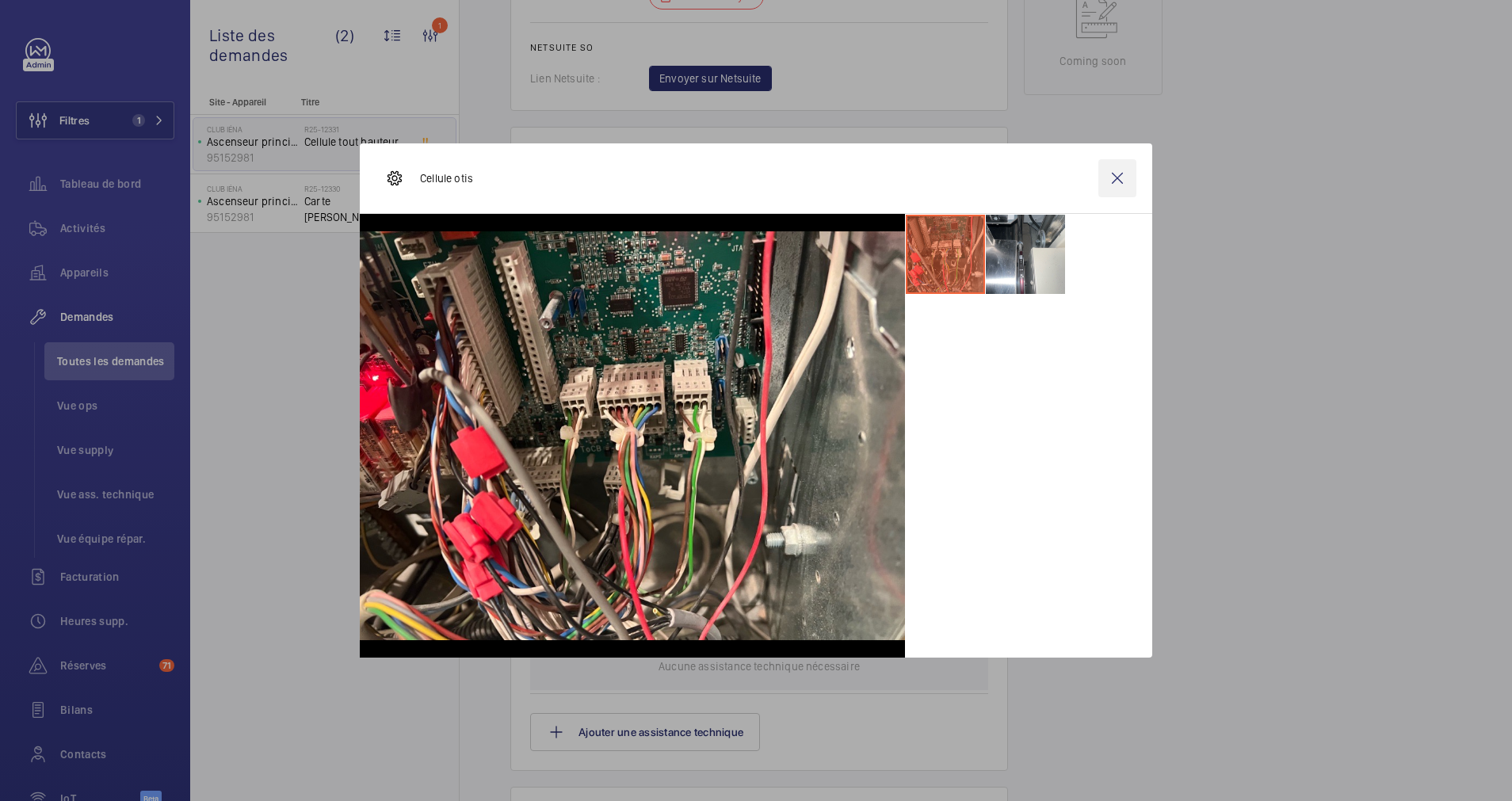
click at [1119, 180] on wm-front-icon-button at bounding box center [1118, 178] width 38 height 38
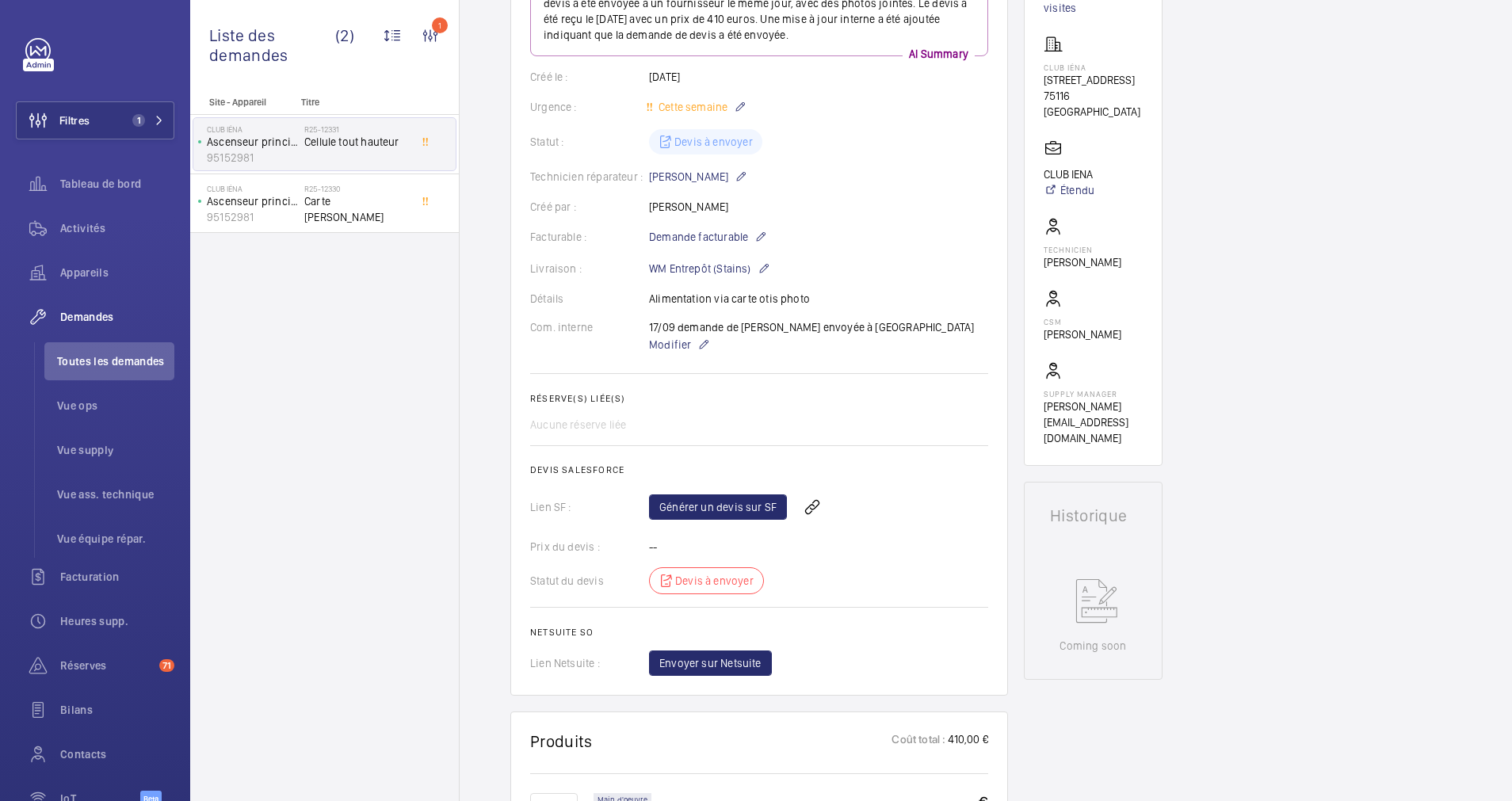
scroll to position [119, 0]
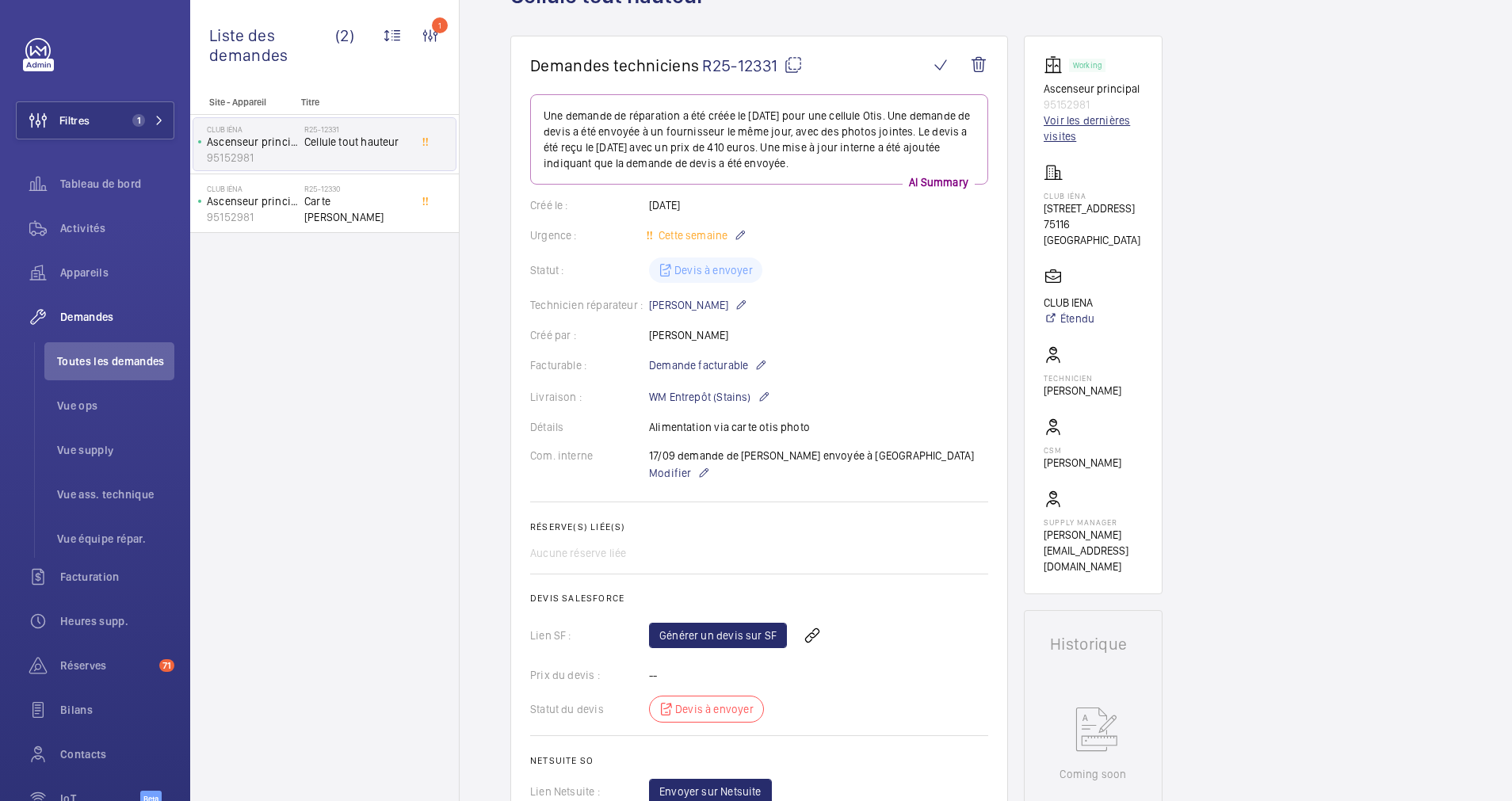
click at [1070, 122] on link "Voir les dernières visites" at bounding box center [1093, 128] width 99 height 32
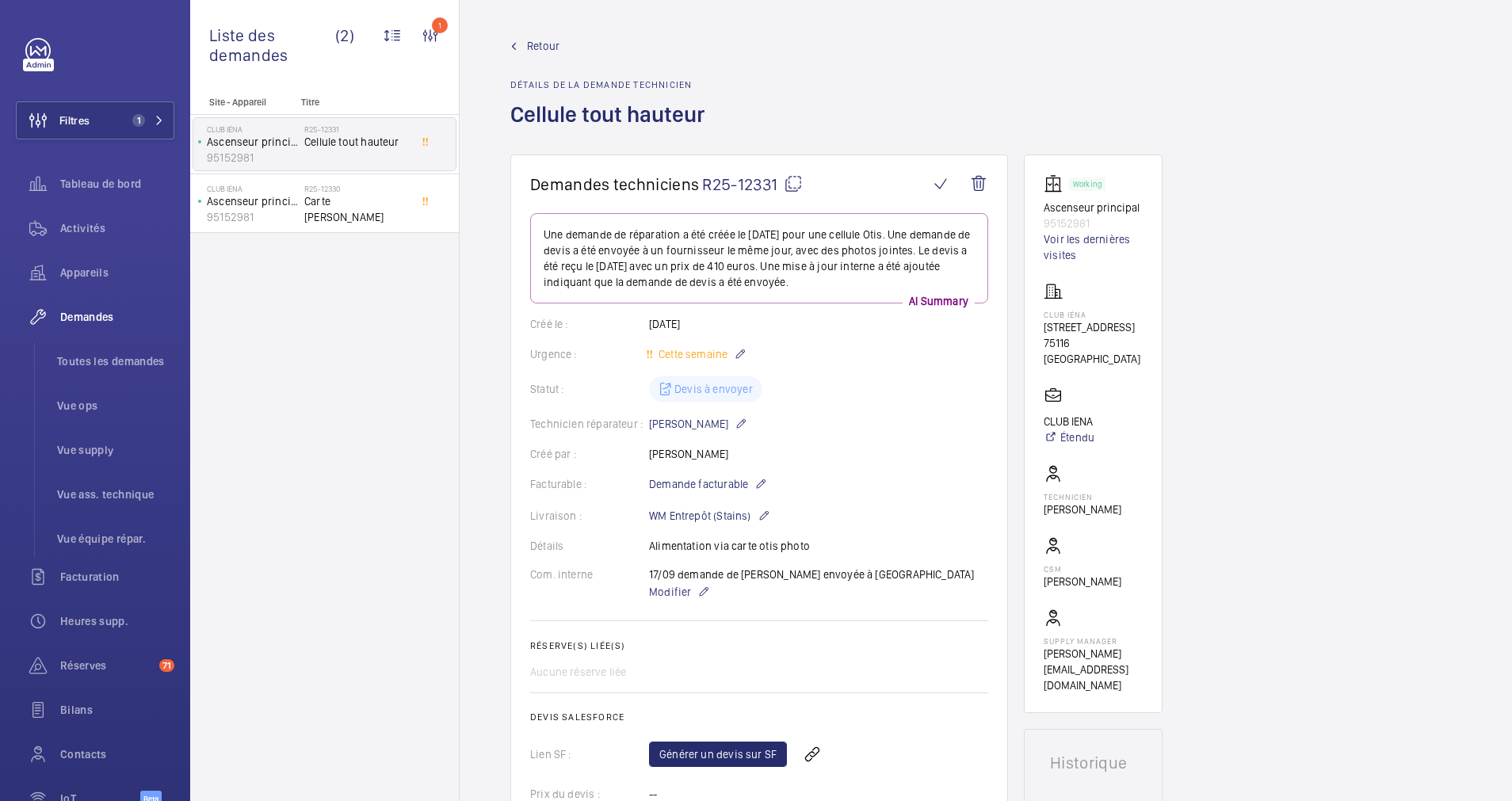
click at [543, 44] on span "Retour" at bounding box center [543, 46] width 33 height 16
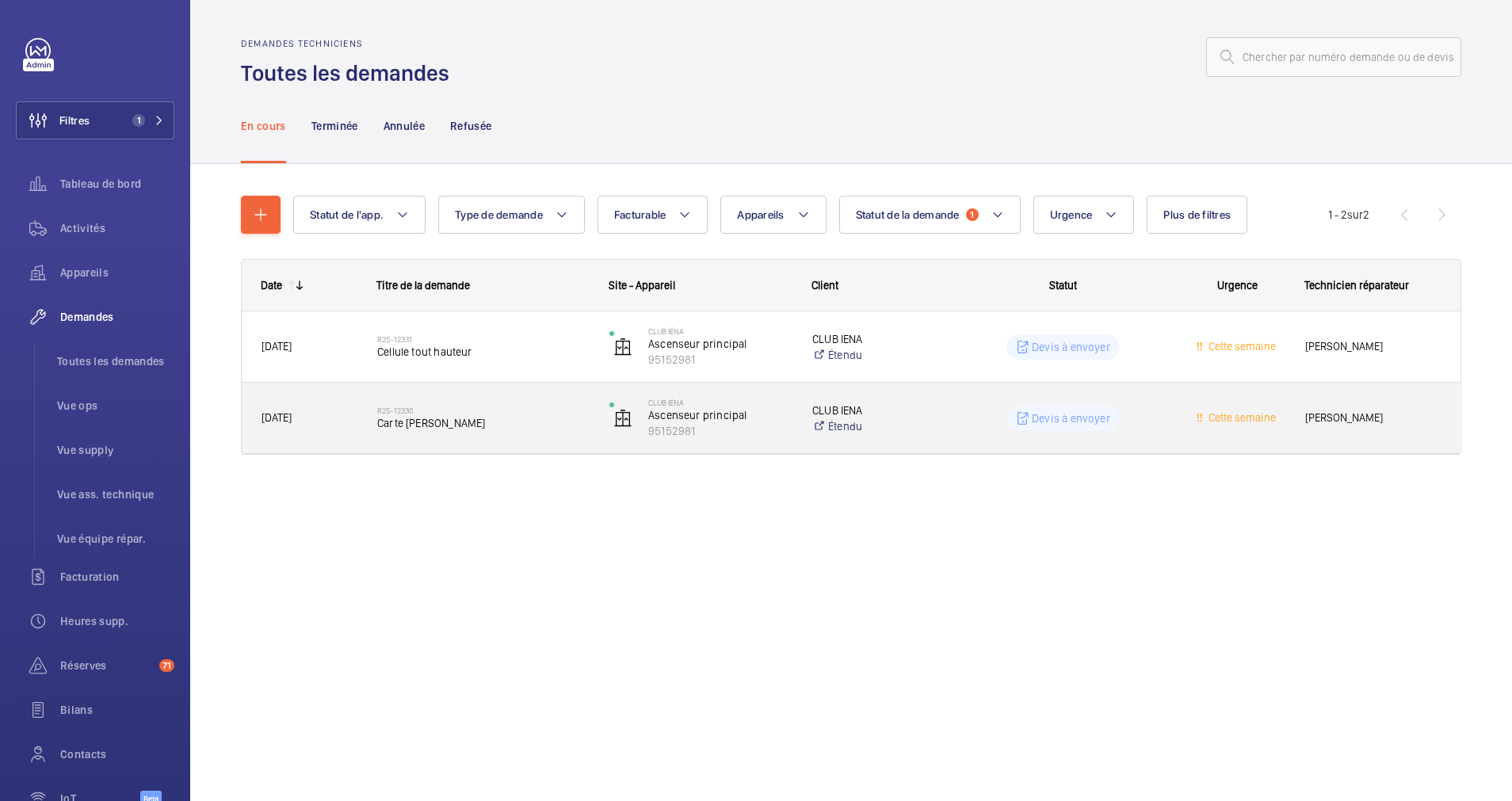
click at [543, 418] on span "Carte [PERSON_NAME]" at bounding box center [483, 423] width 212 height 16
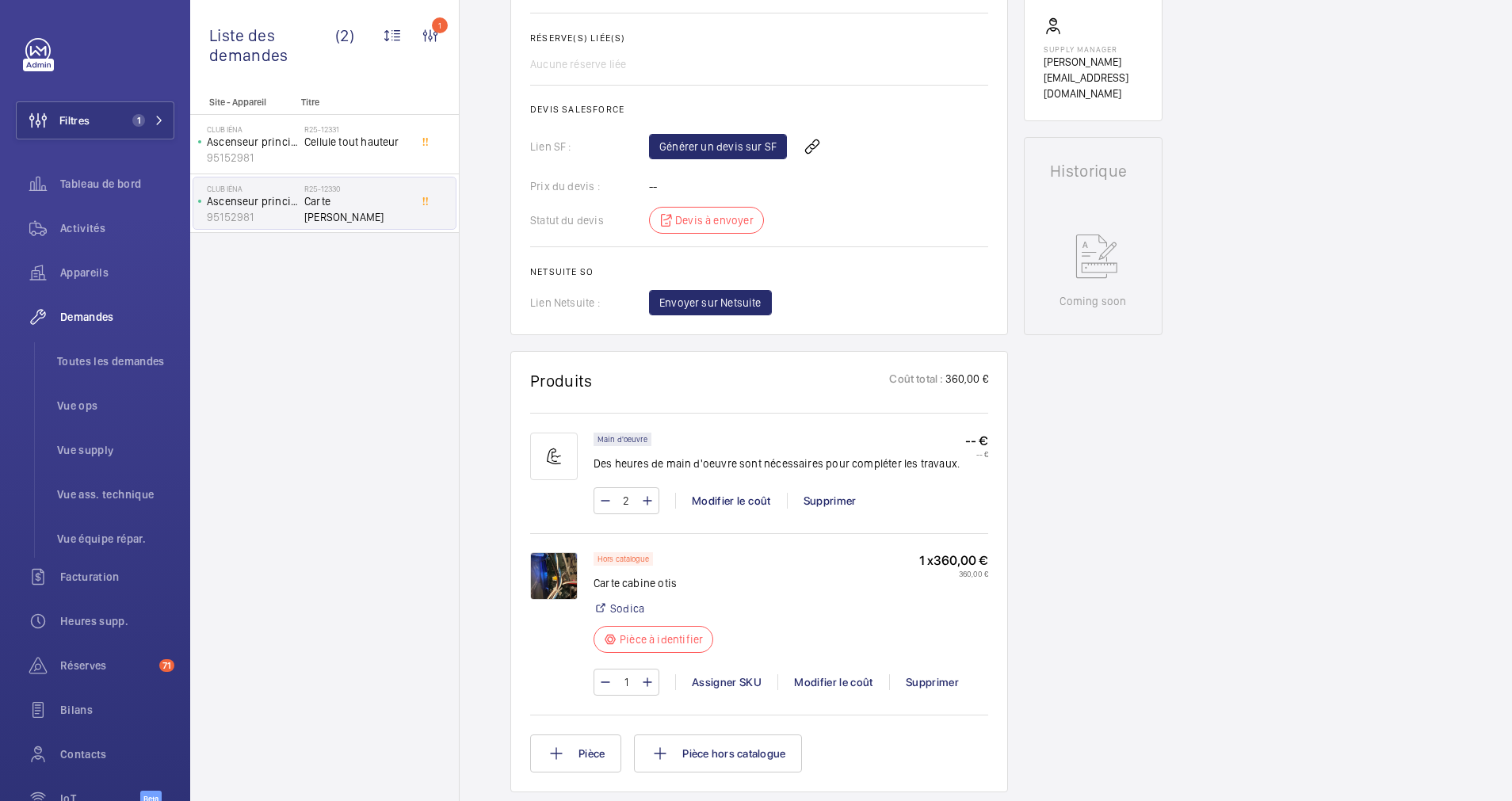
scroll to position [594, 0]
click at [552, 573] on img at bounding box center [554, 573] width 48 height 48
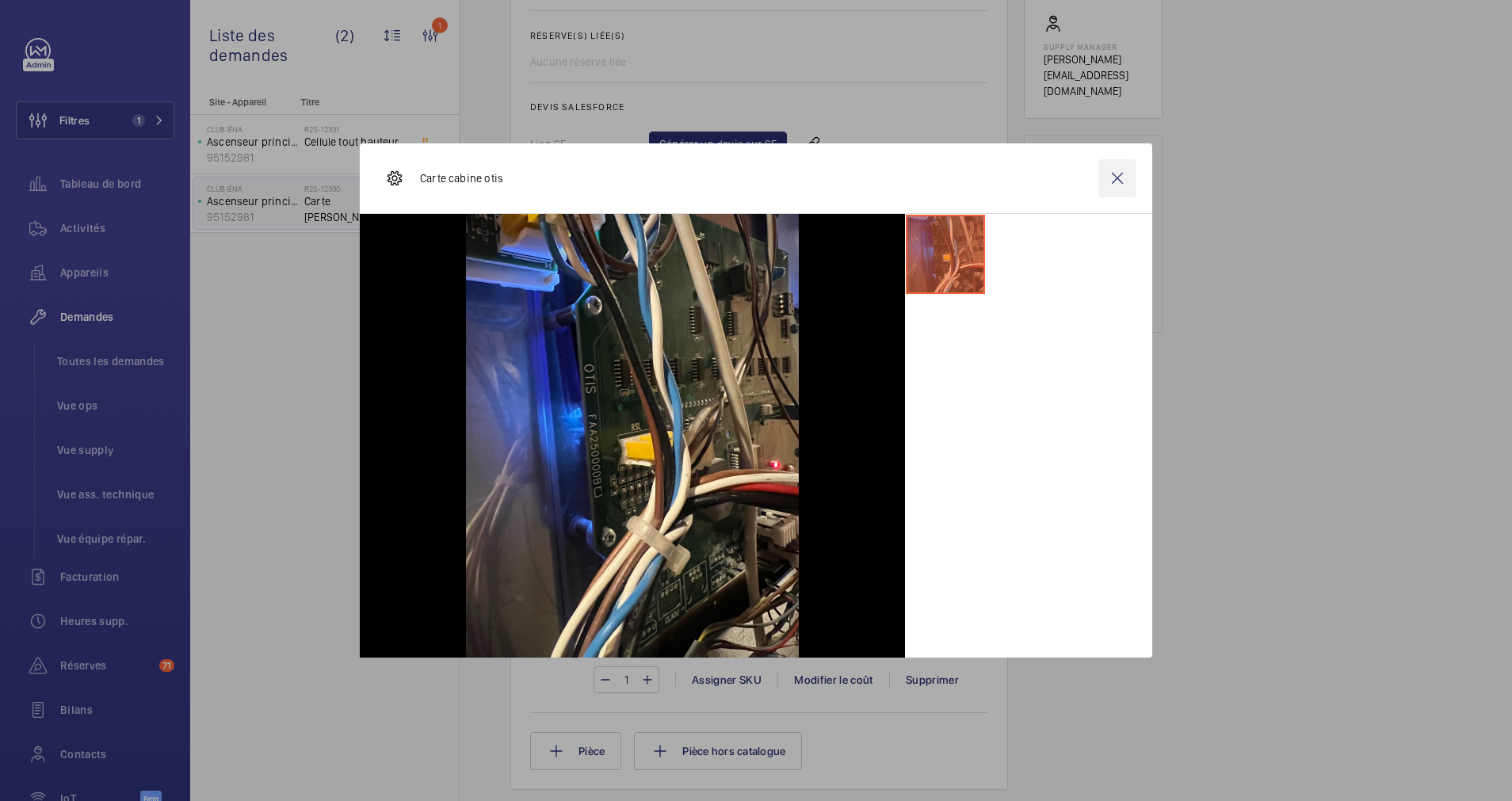
click at [1120, 174] on wm-front-icon-button at bounding box center [1118, 178] width 38 height 38
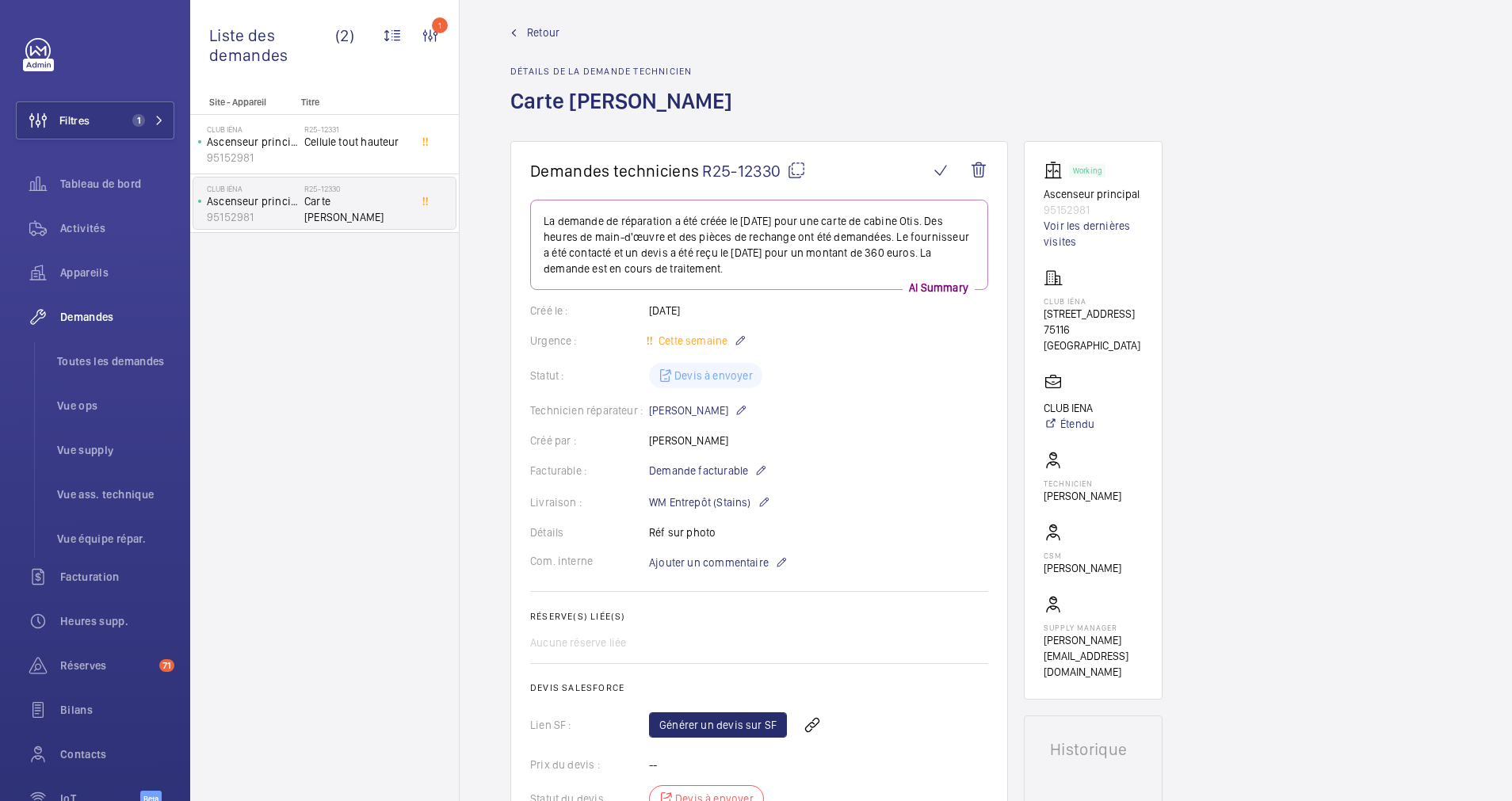
scroll to position [0, 0]
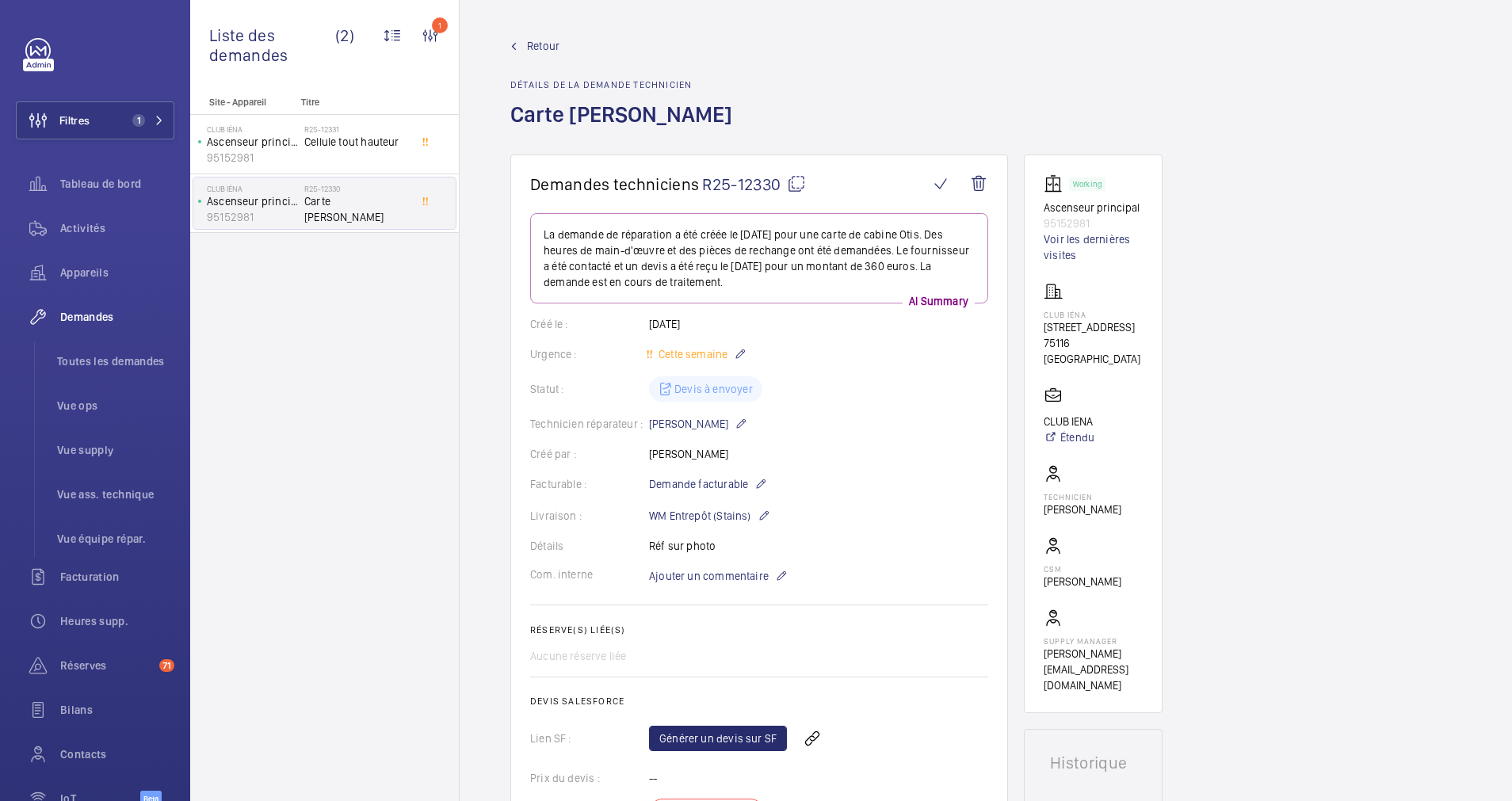
click at [542, 40] on span "Retour" at bounding box center [543, 46] width 33 height 16
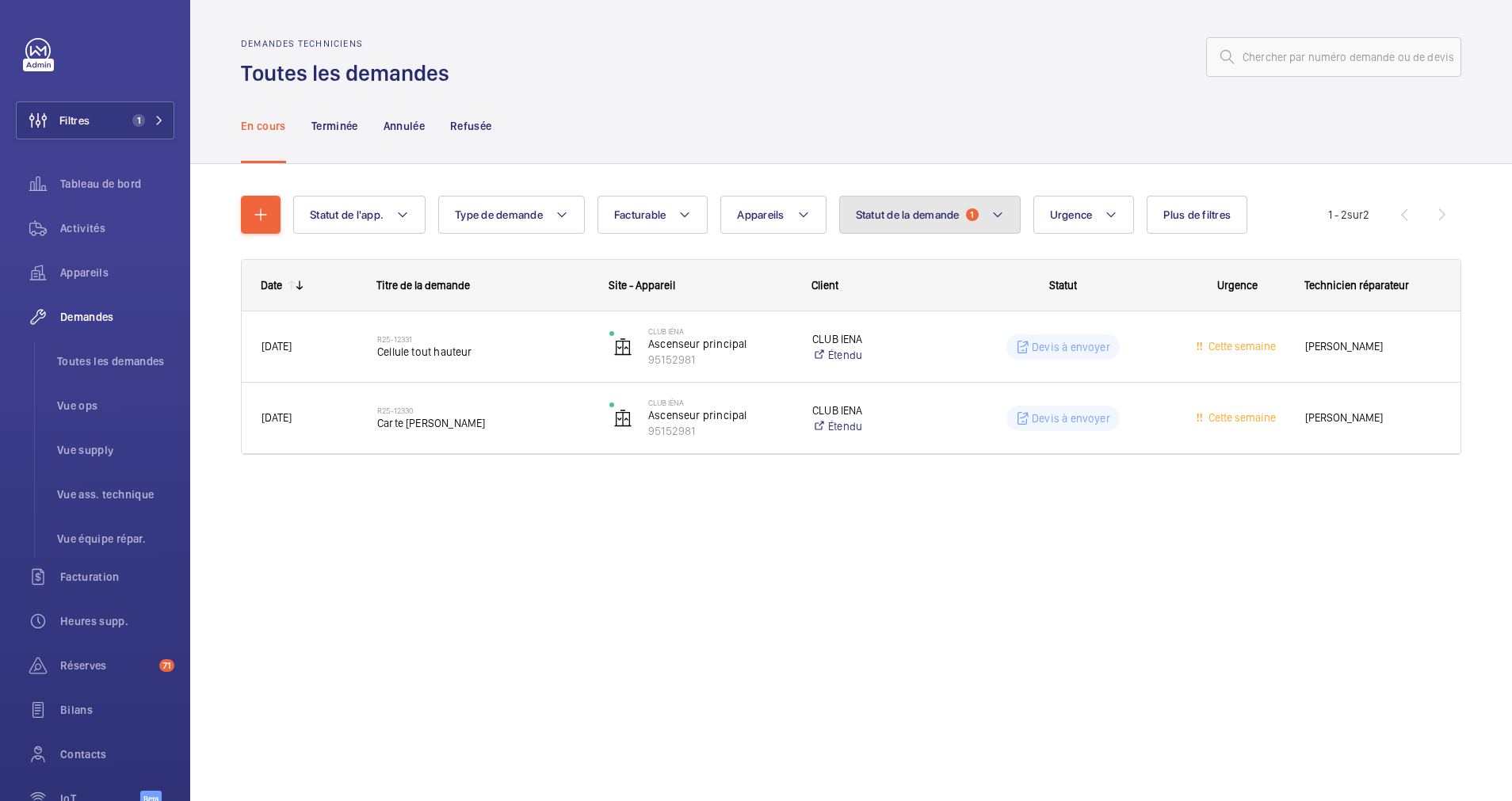
click at [968, 217] on button "Statut de la demande 1" at bounding box center [930, 215] width 182 height 38
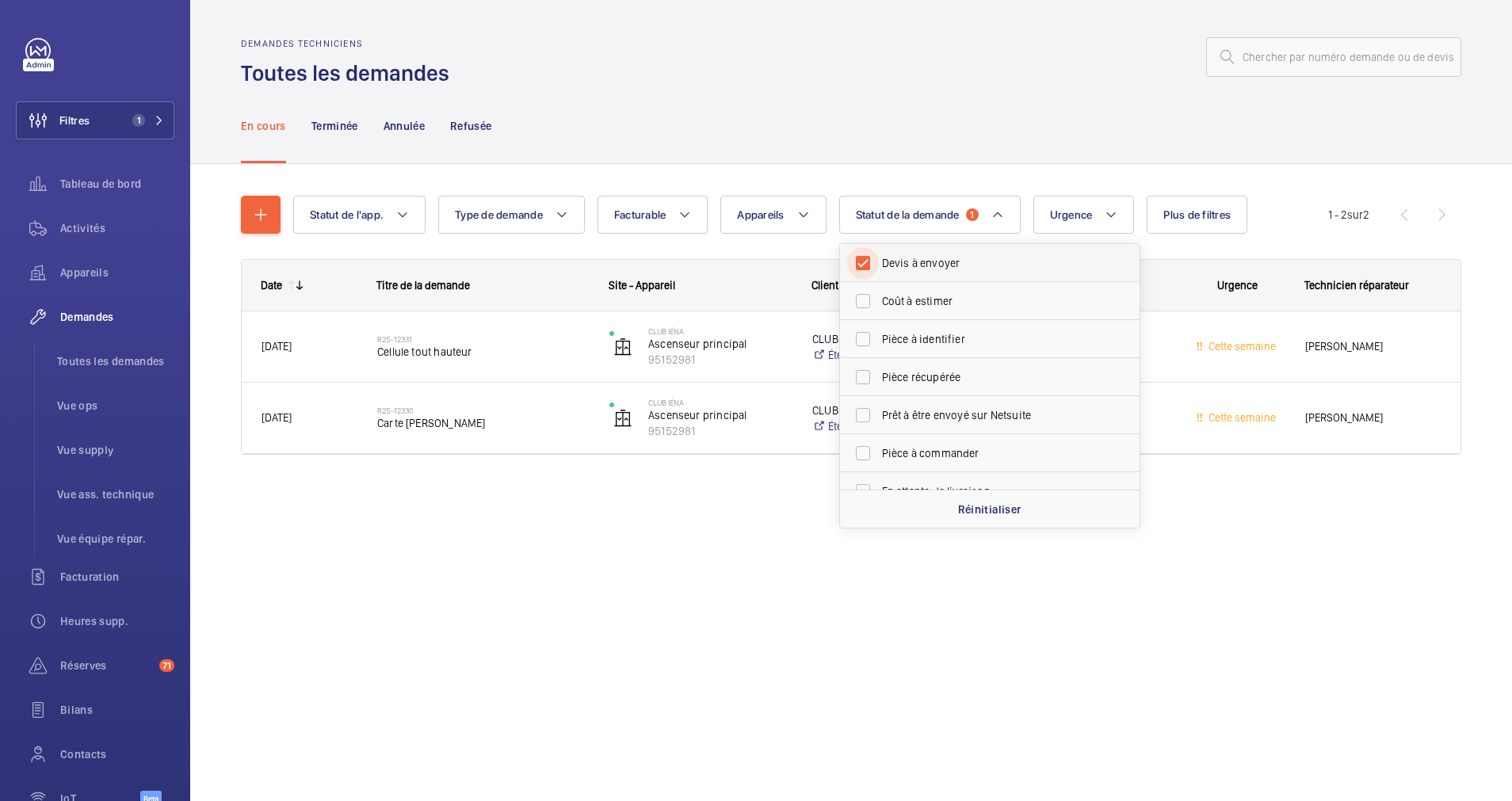
click at [861, 265] on input "Devis à envoyer" at bounding box center [863, 263] width 32 height 32
checkbox input "false"
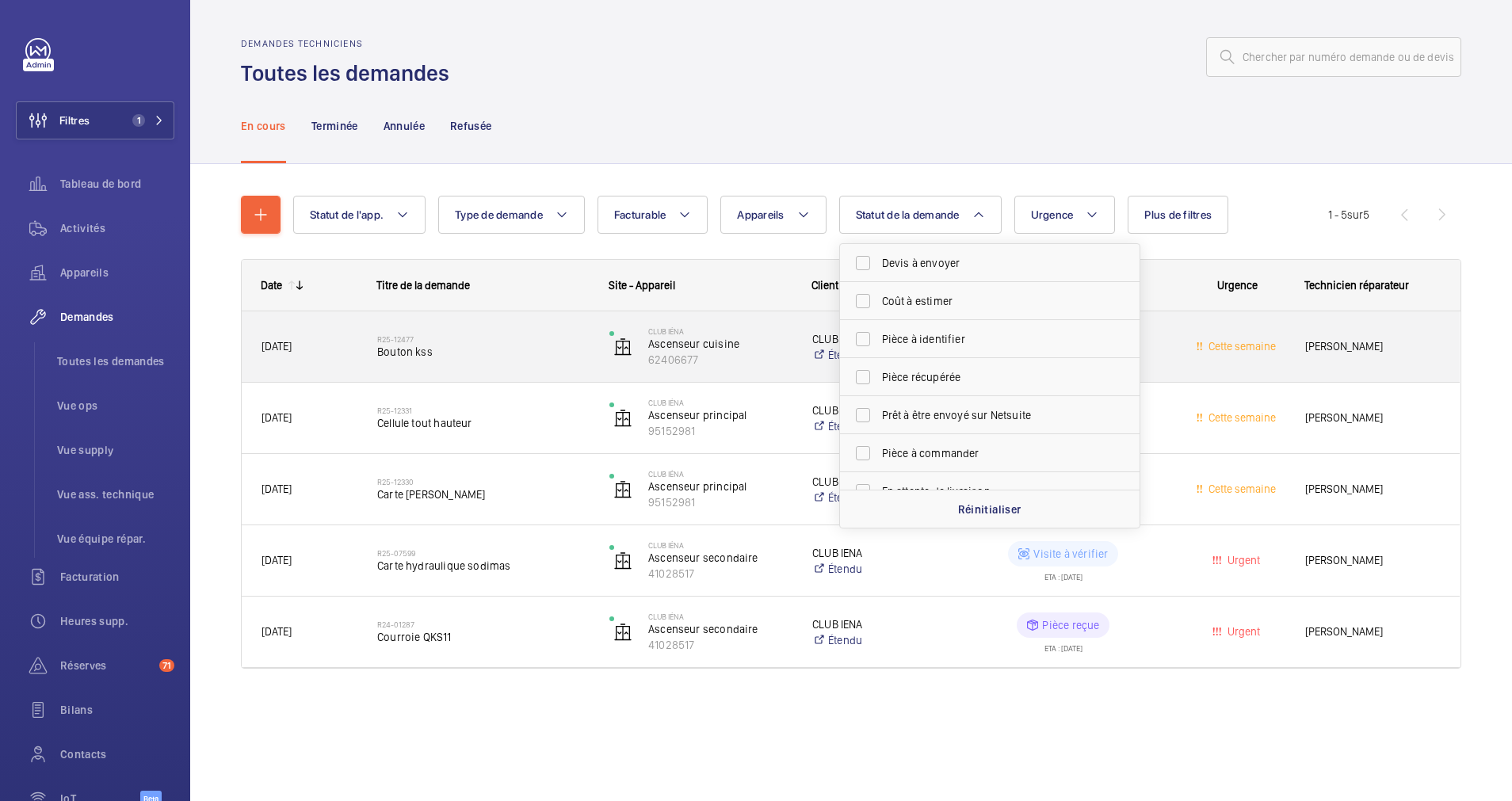
click at [515, 344] on span "Bouton kss" at bounding box center [483, 352] width 212 height 16
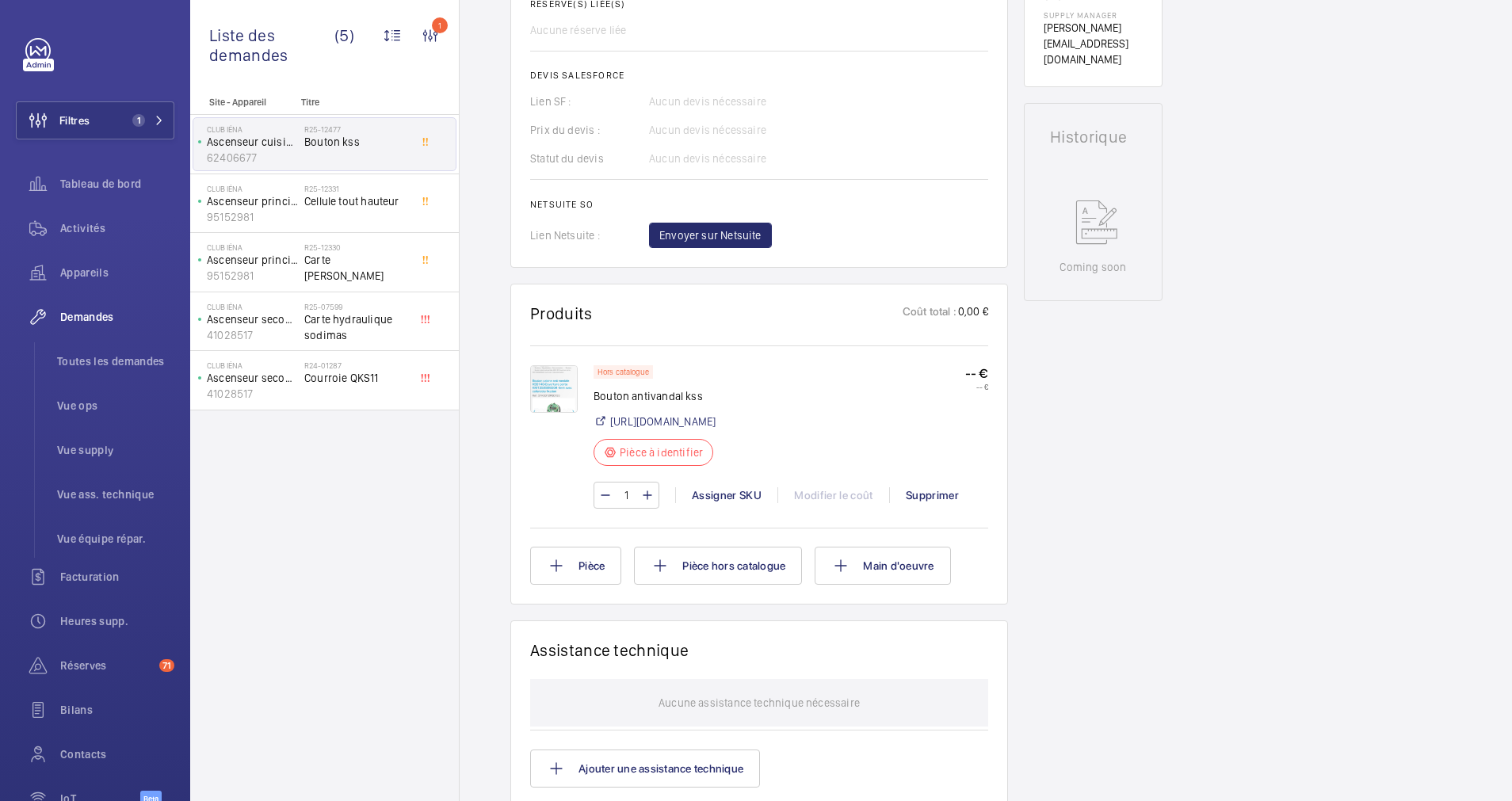
scroll to position [745, 0]
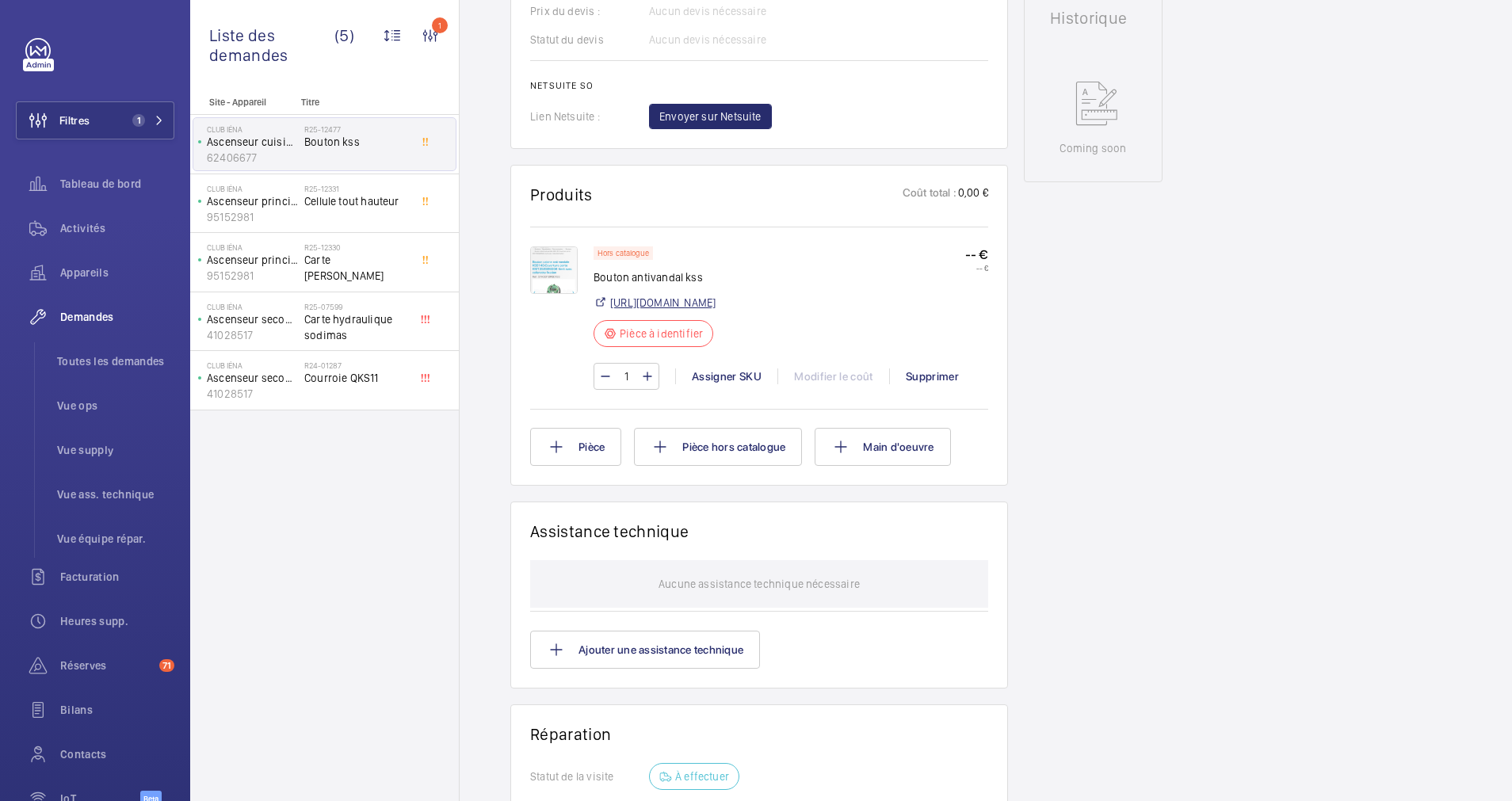
click at [651, 311] on link "[URL][DOMAIN_NAME]" at bounding box center [662, 303] width 106 height 16
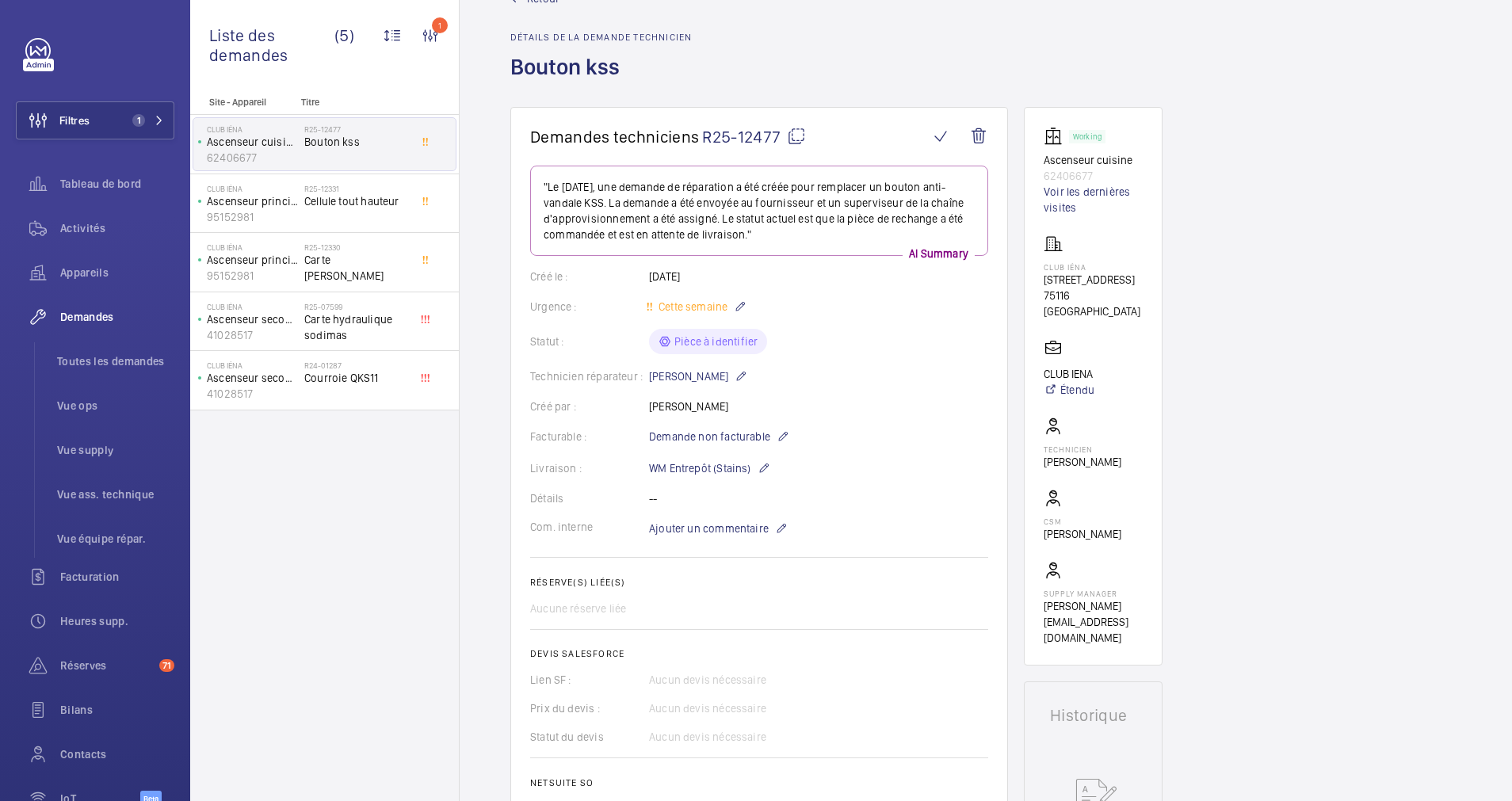
scroll to position [32, 0]
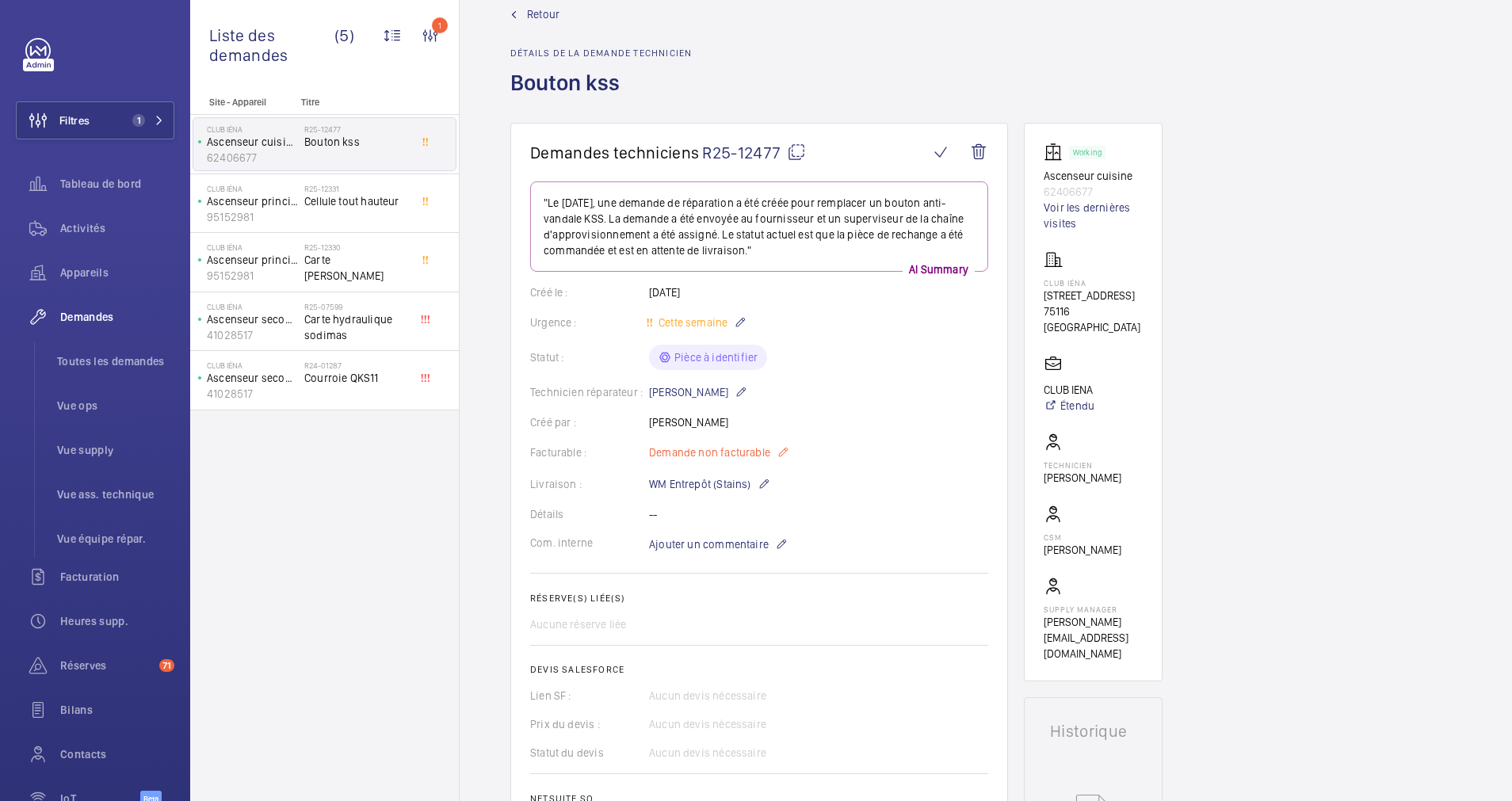
click at [777, 455] on mat-icon at bounding box center [783, 452] width 13 height 19
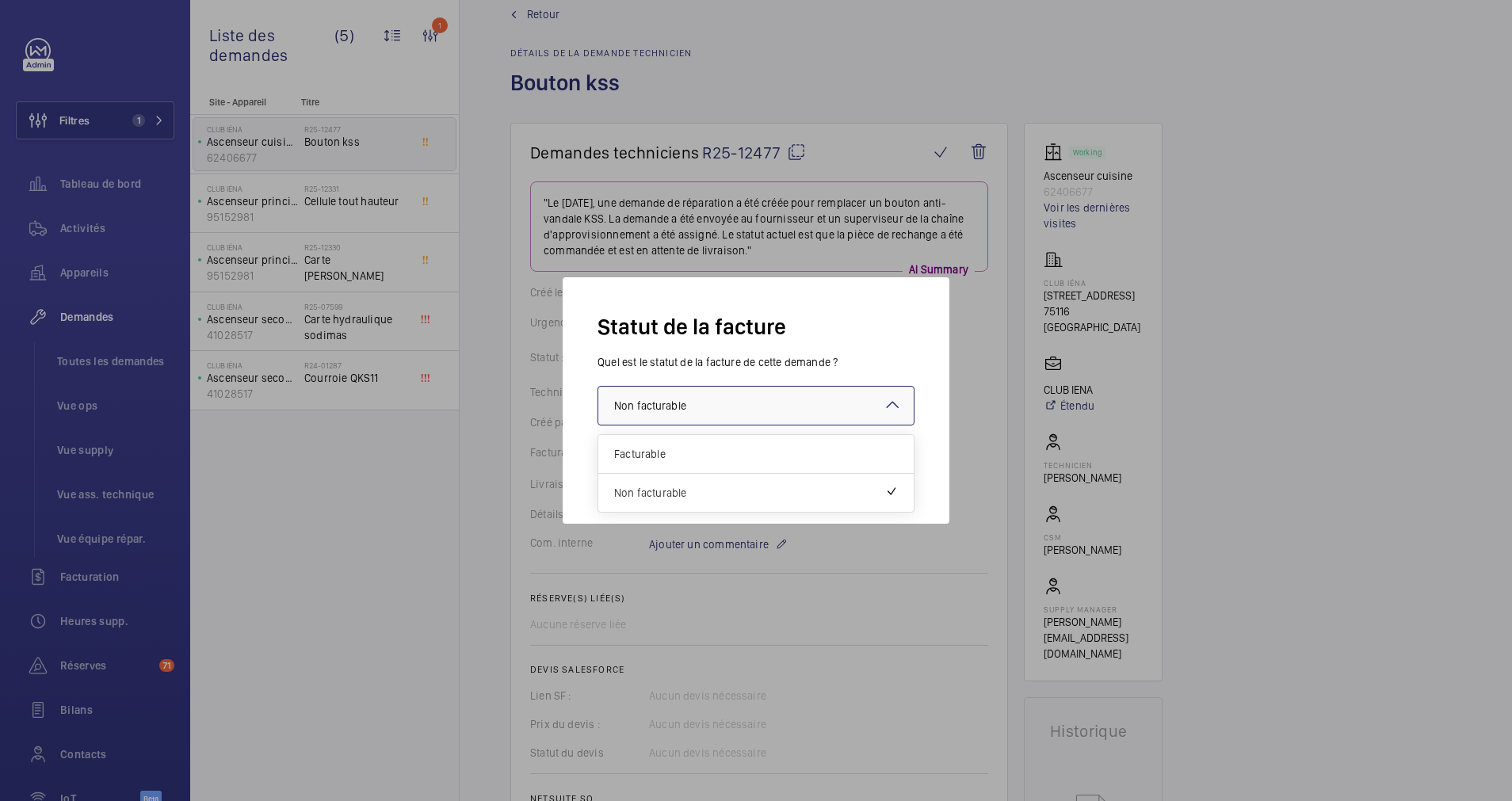
click at [887, 400] on div "Faites un choix × Non facturable × Facturable Non facturable" at bounding box center [756, 406] width 317 height 40
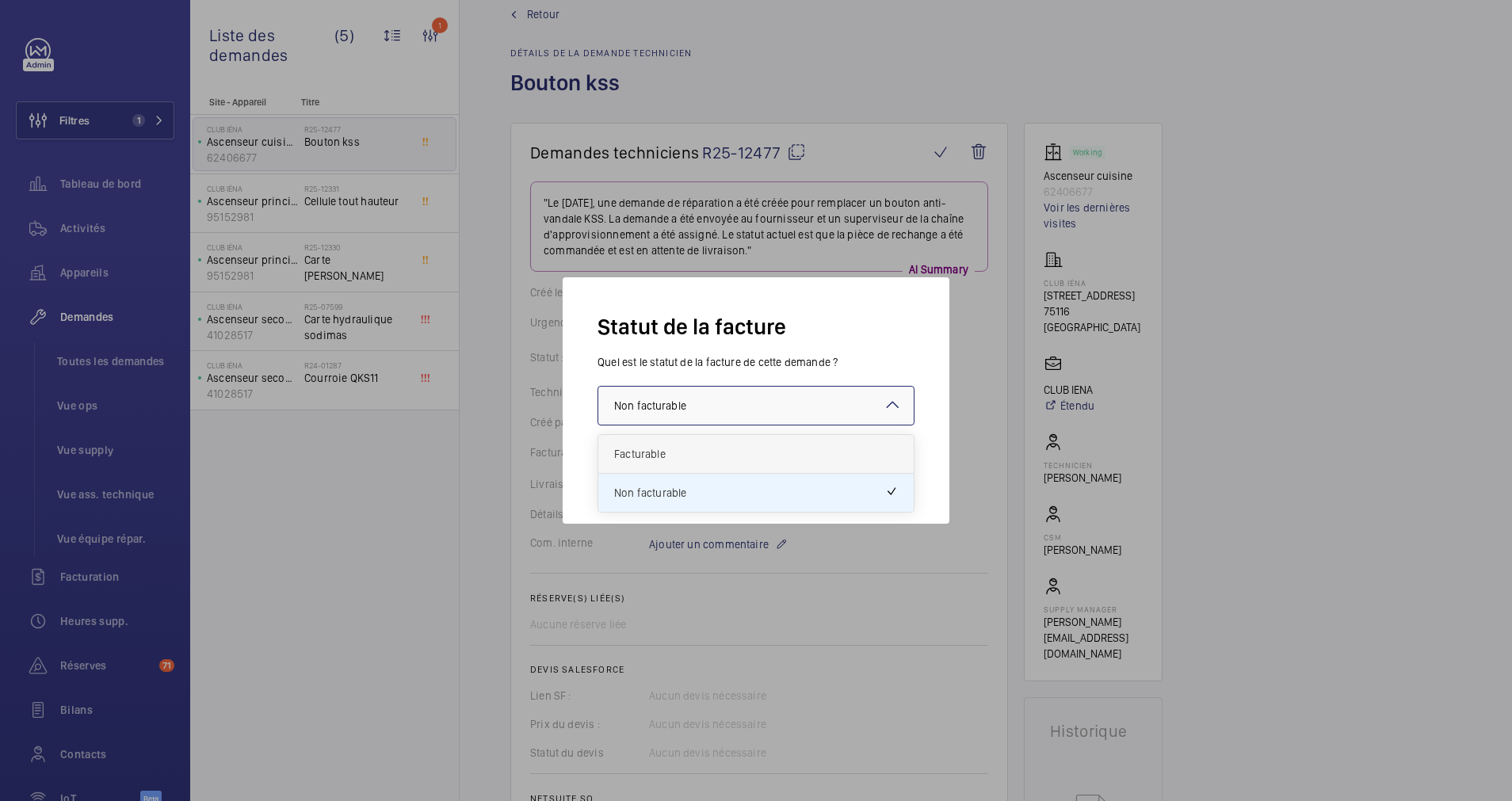
click at [675, 457] on span "Facturable" at bounding box center [756, 454] width 284 height 16
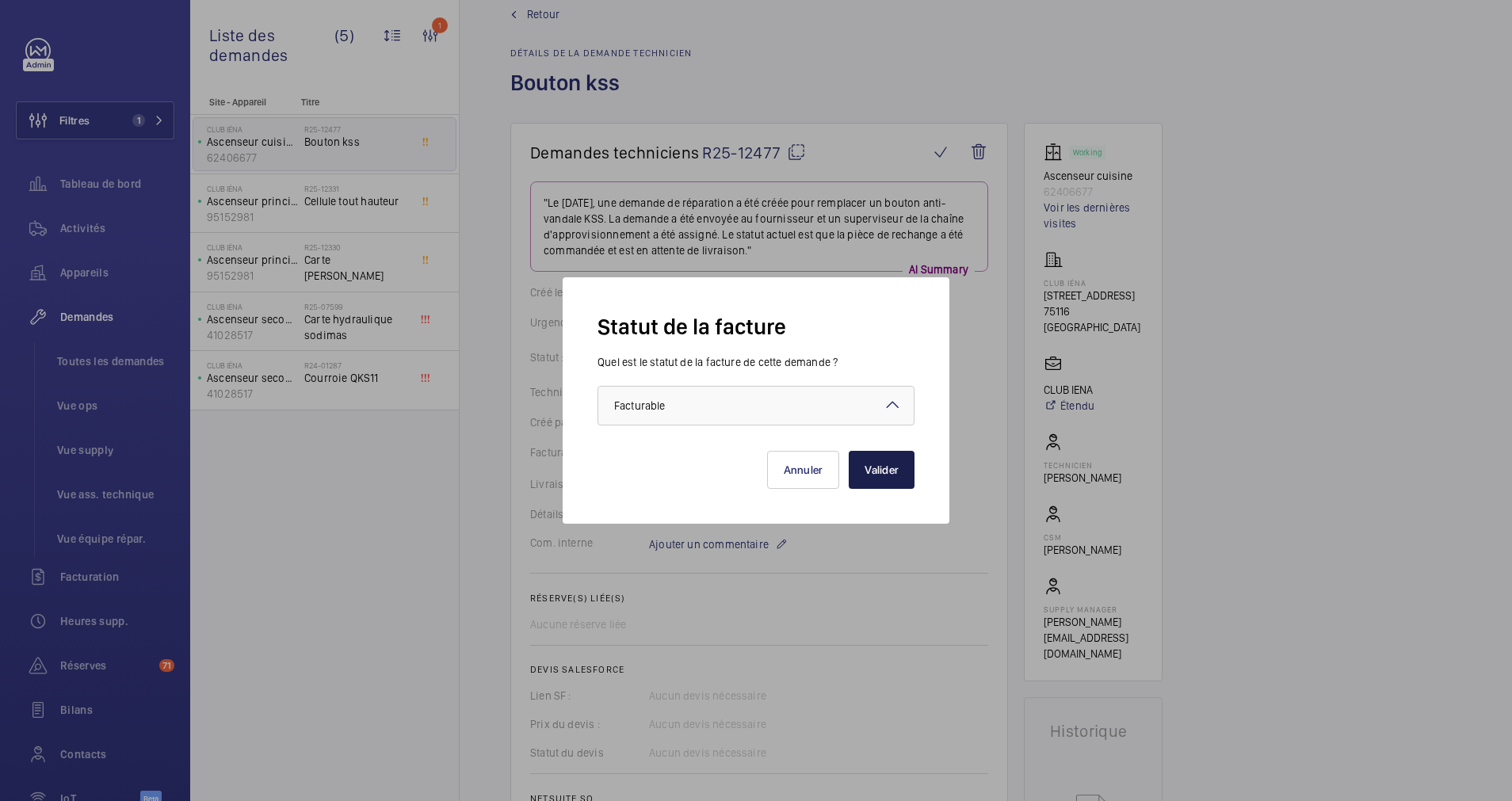
click at [899, 468] on button "Valider" at bounding box center [881, 469] width 66 height 38
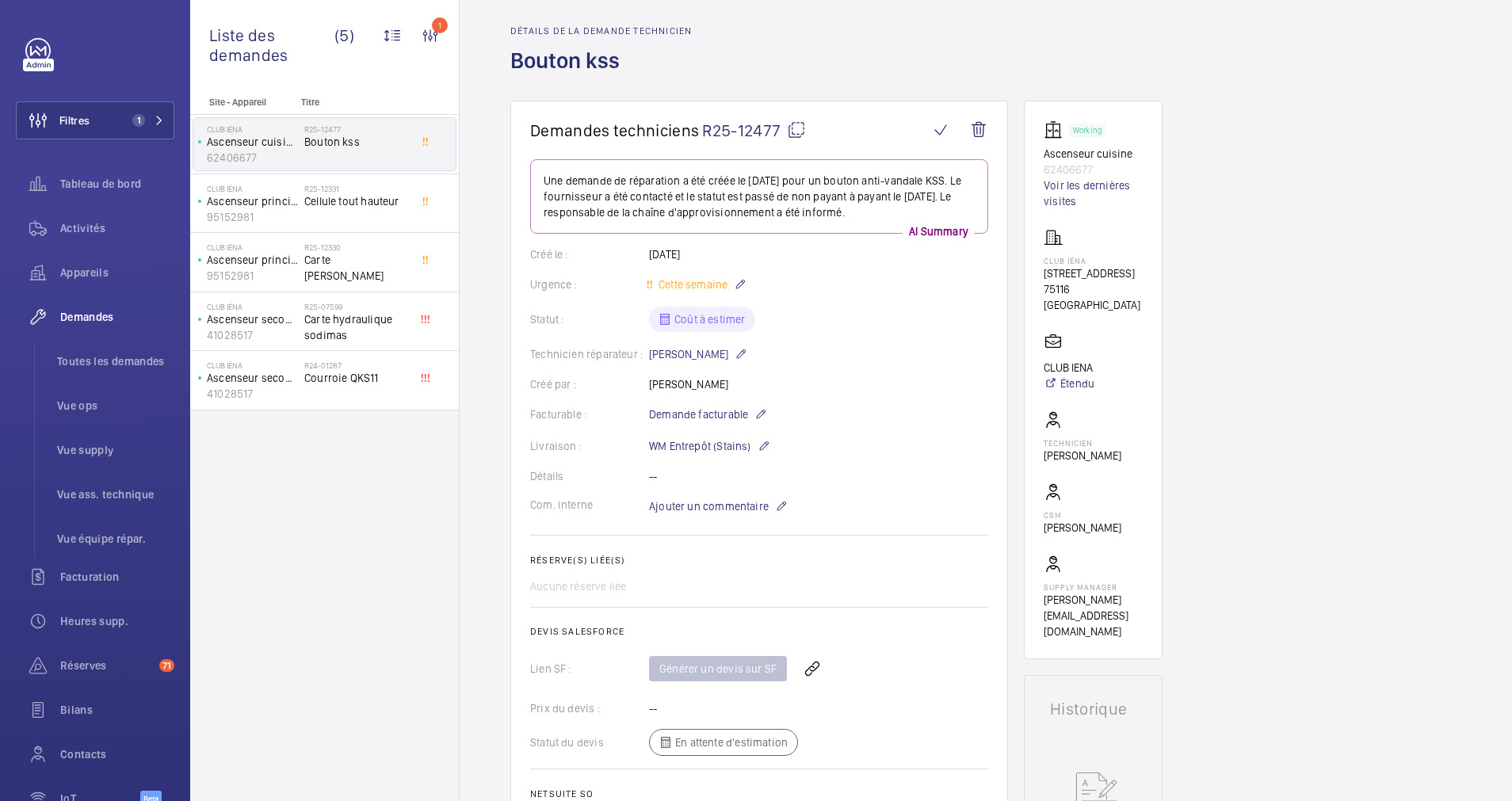
scroll to position [0, 0]
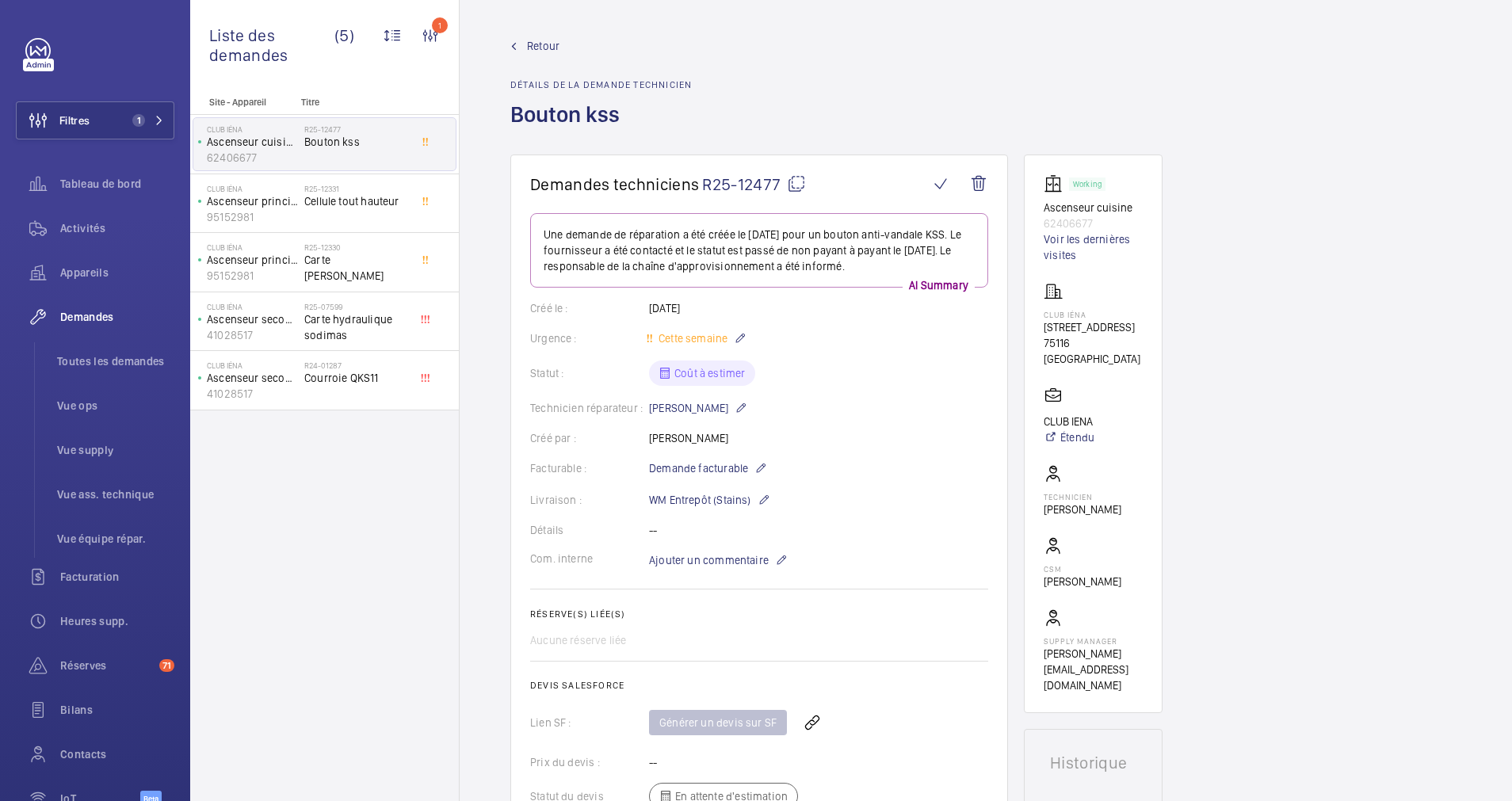
click at [547, 47] on span "Retour" at bounding box center [543, 46] width 33 height 16
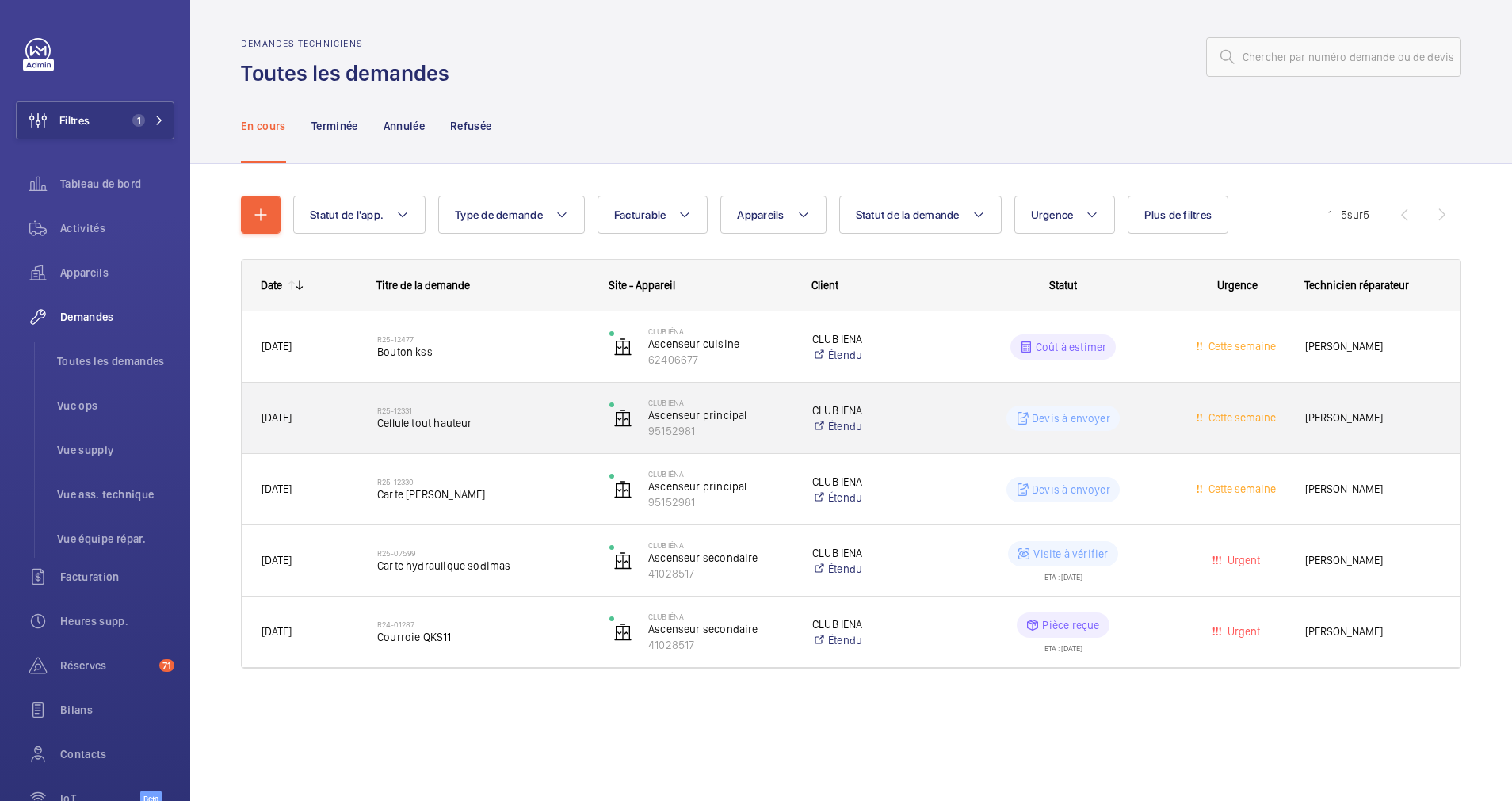
click at [554, 416] on span "Cellule tout hauteur" at bounding box center [483, 423] width 212 height 16
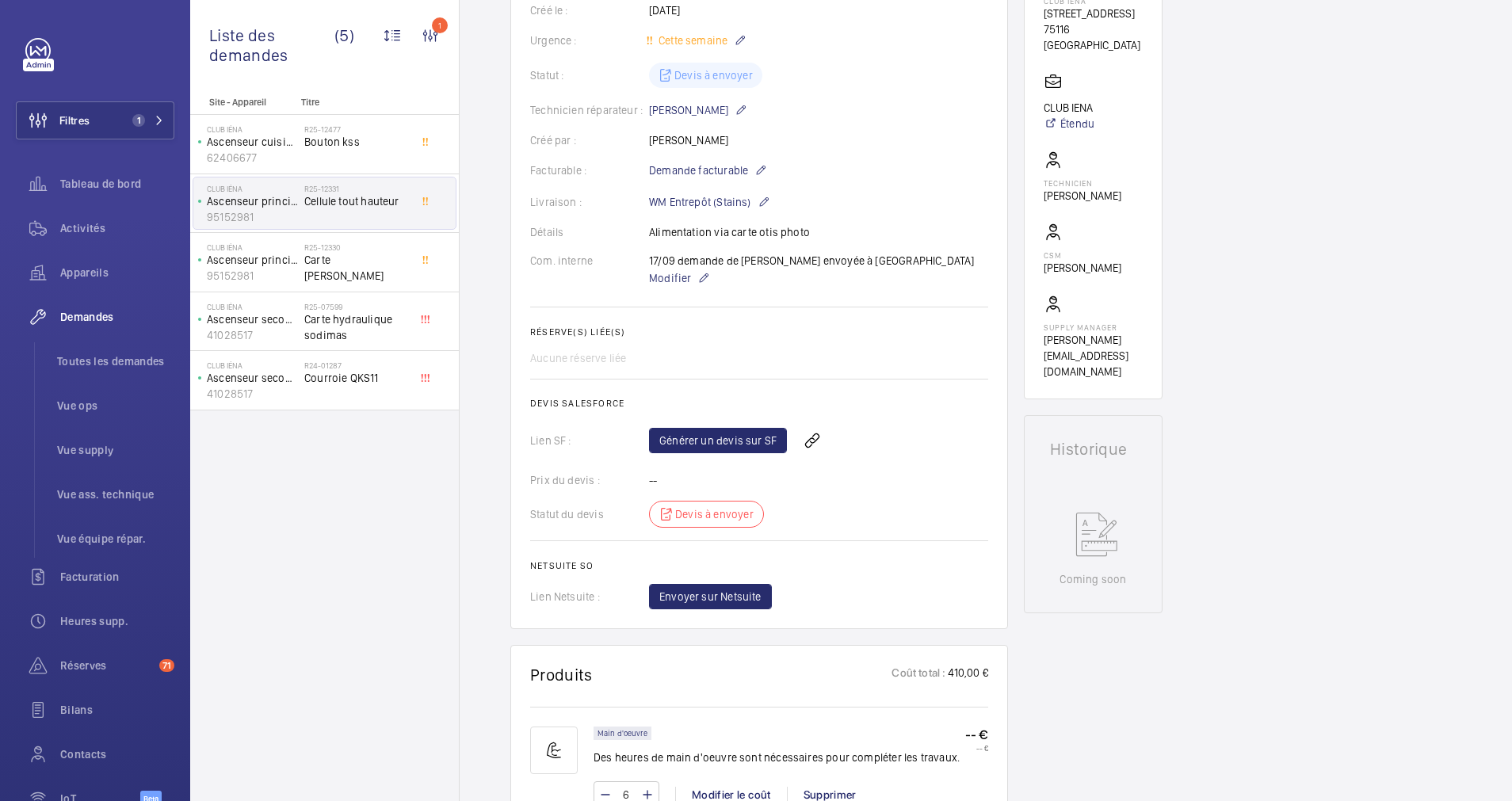
scroll to position [357, 0]
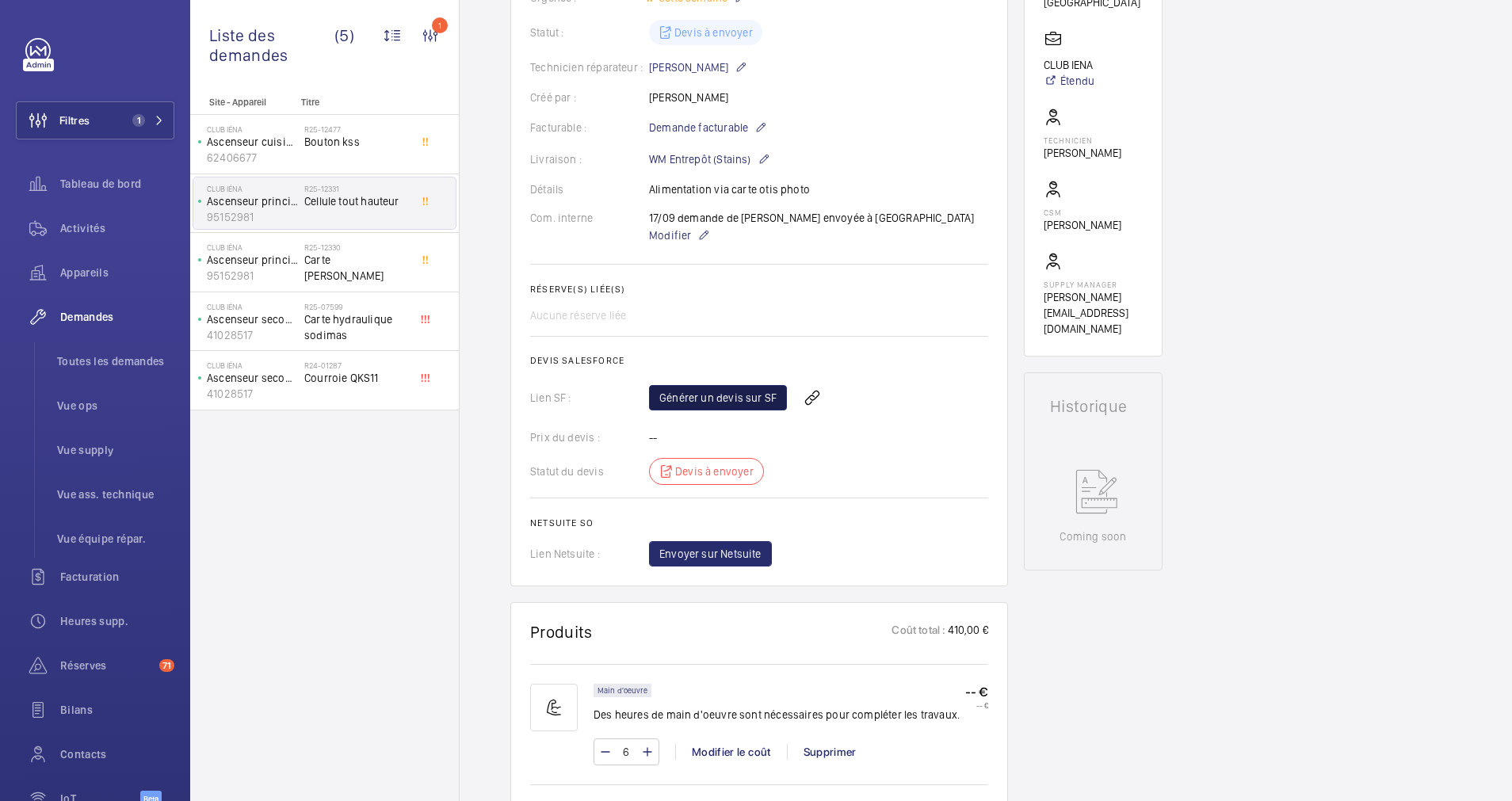
click at [731, 403] on link "Générer un devis sur SF" at bounding box center [718, 398] width 138 height 25
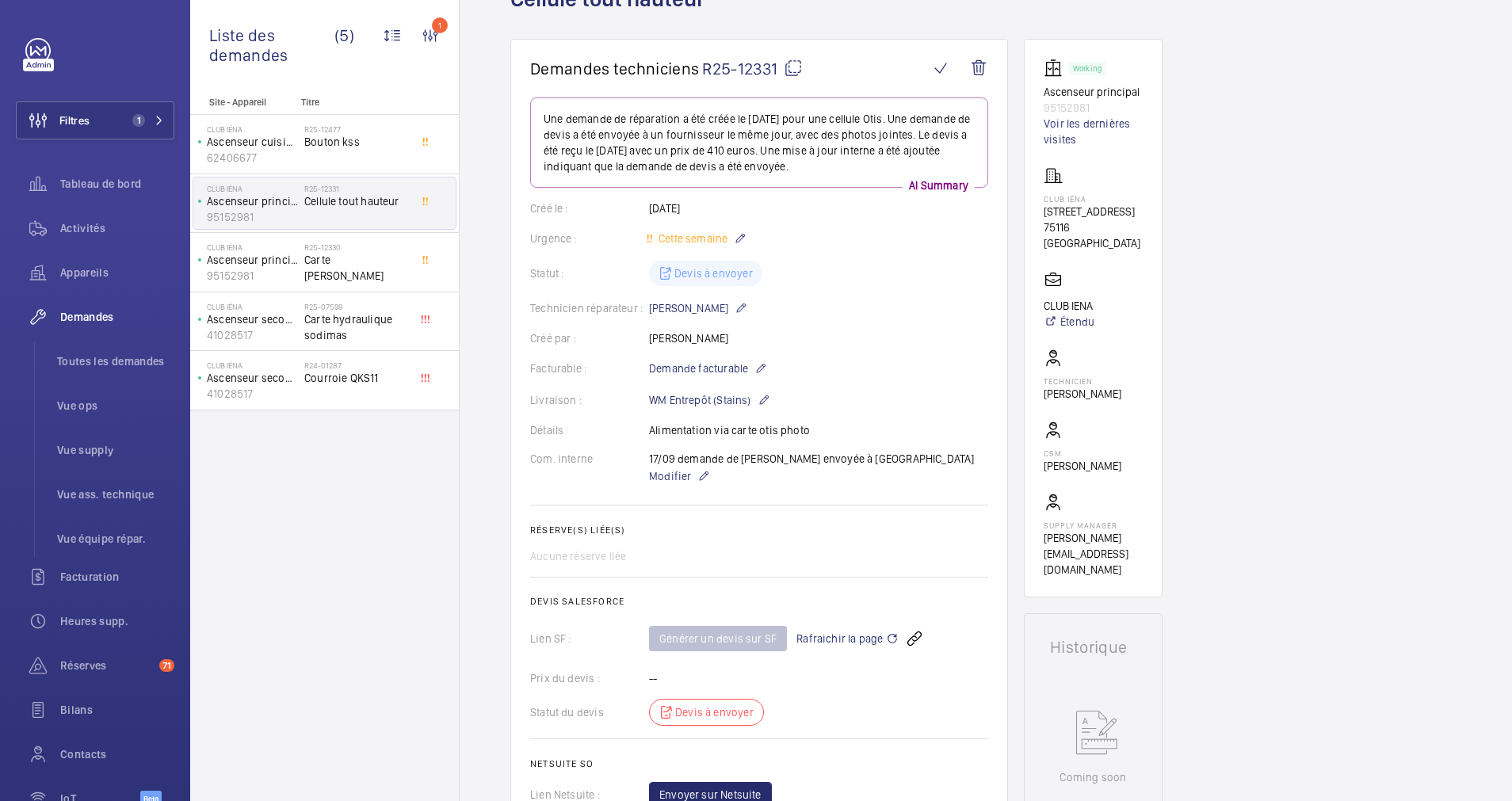
scroll to position [0, 0]
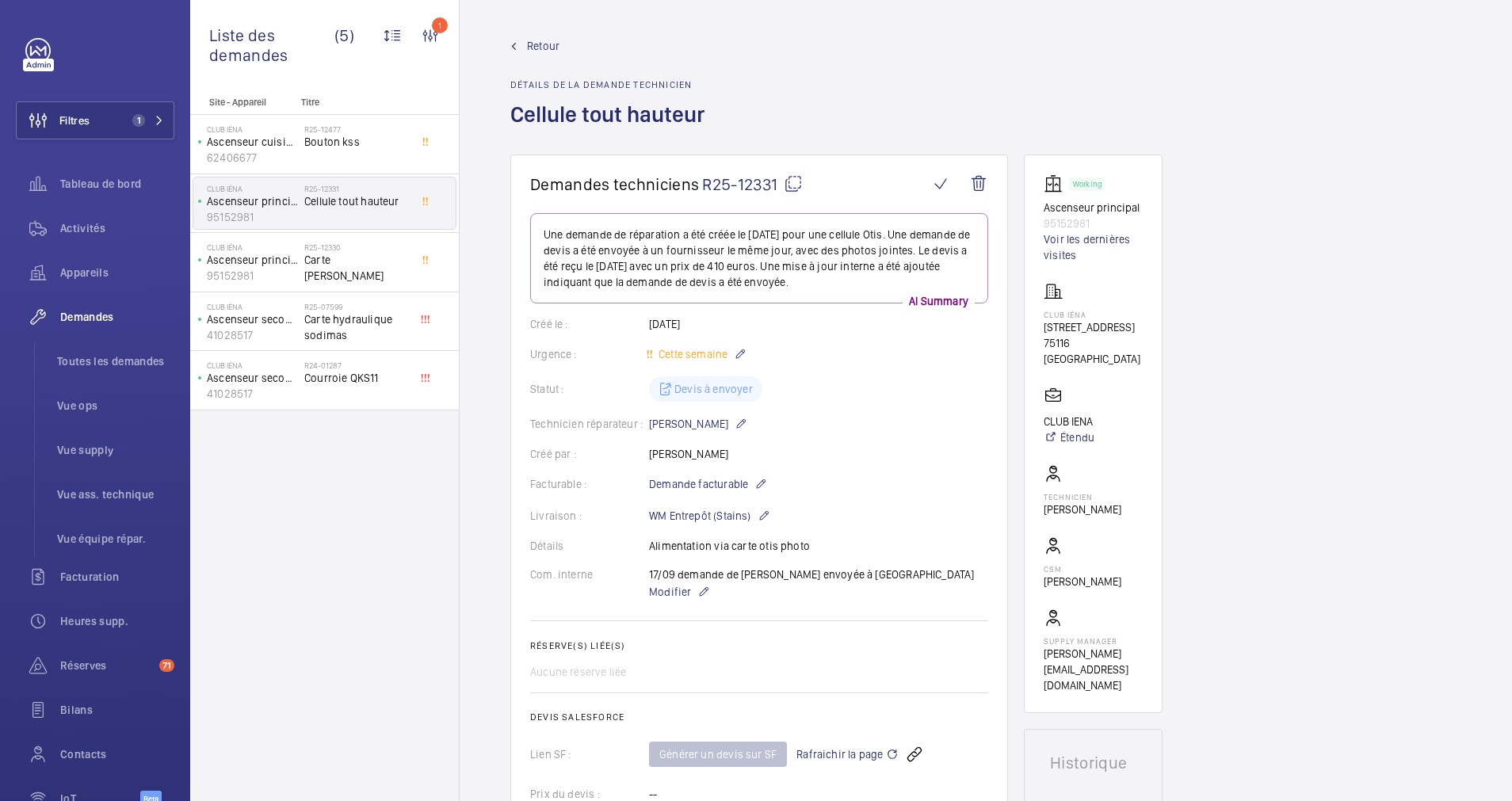
click at [531, 41] on span "Retour" at bounding box center [543, 46] width 33 height 16
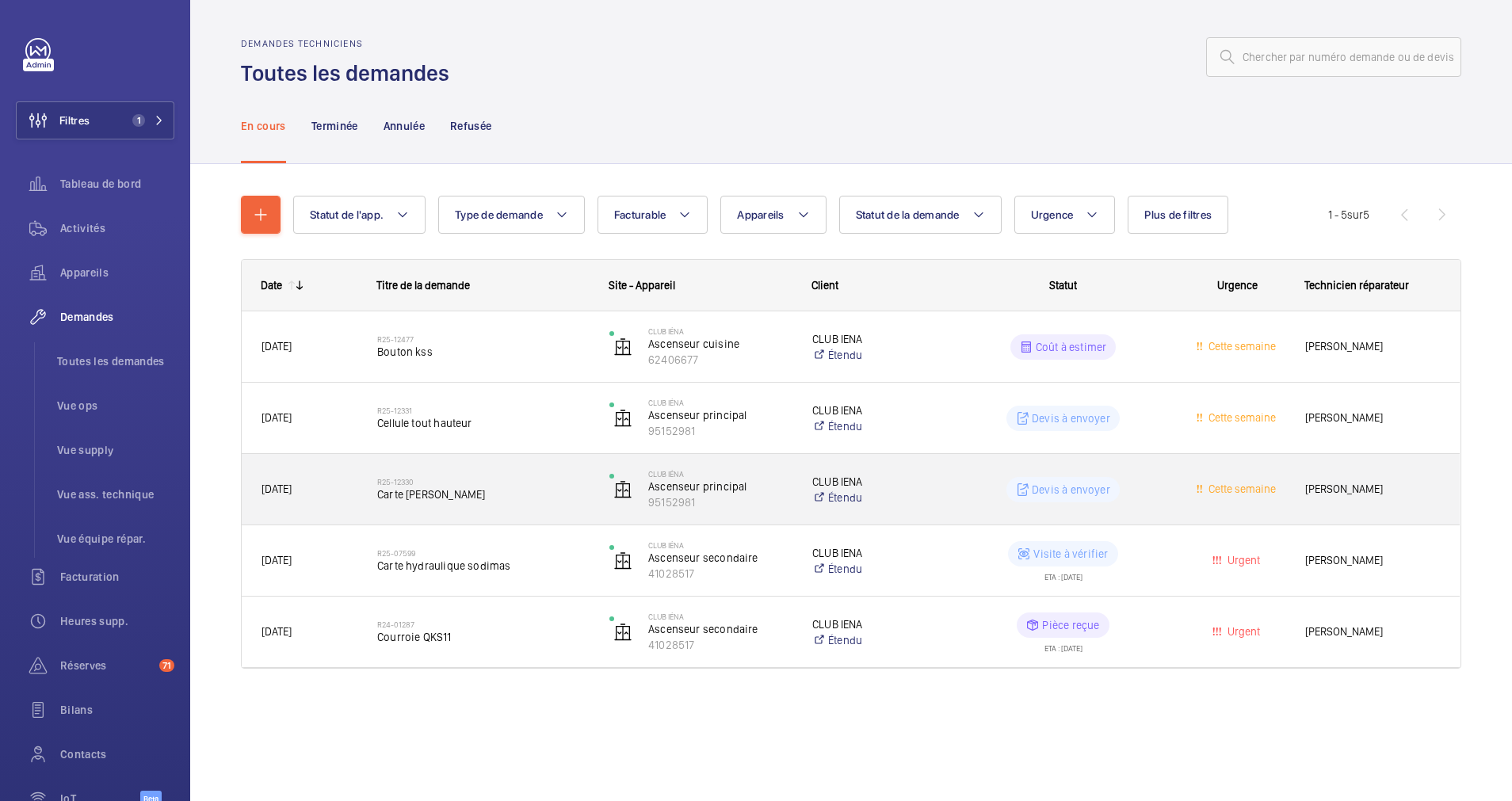
click at [489, 477] on h2 "R25-12330" at bounding box center [483, 481] width 212 height 10
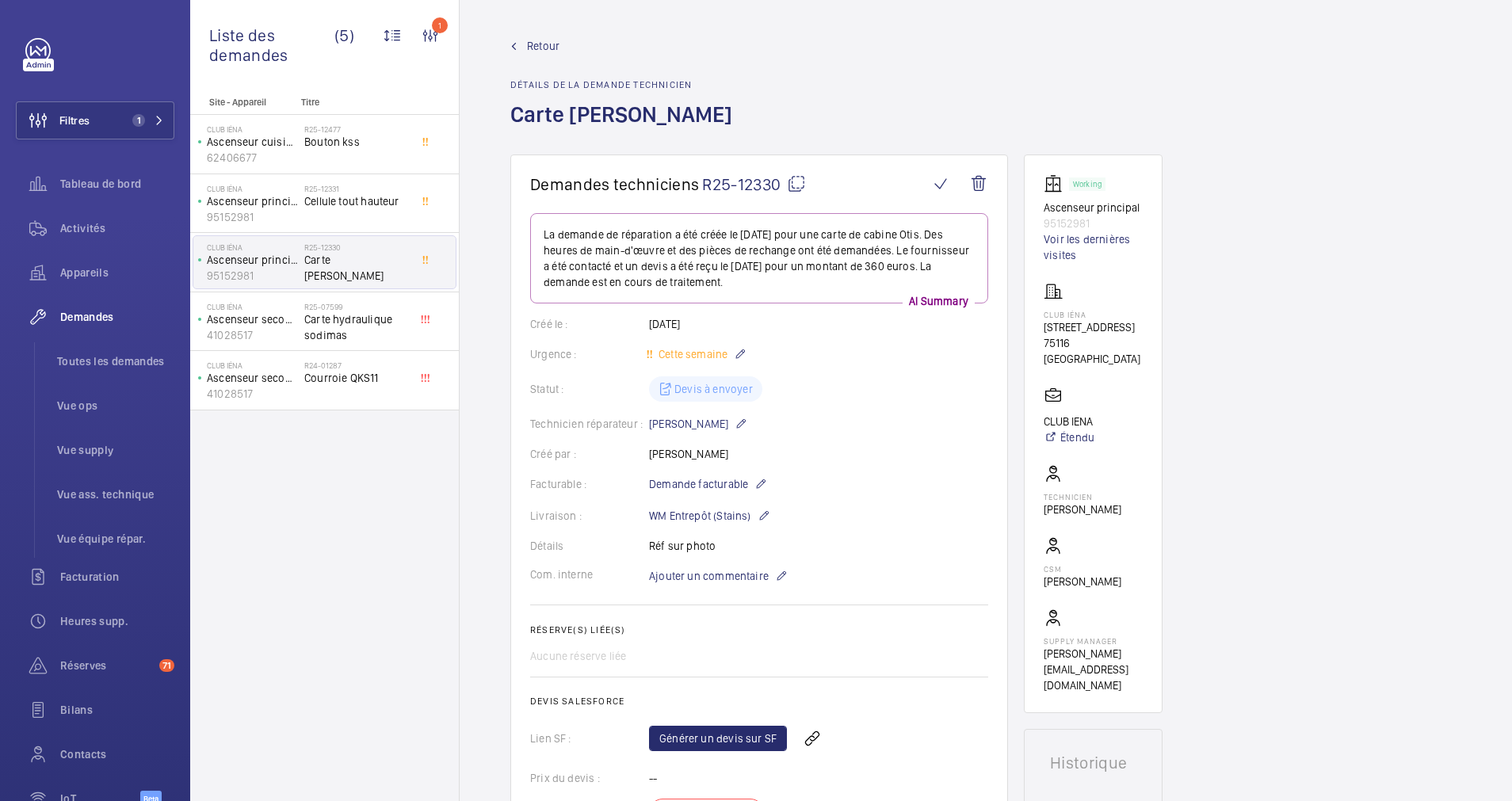
click at [537, 42] on span "Retour" at bounding box center [543, 46] width 33 height 16
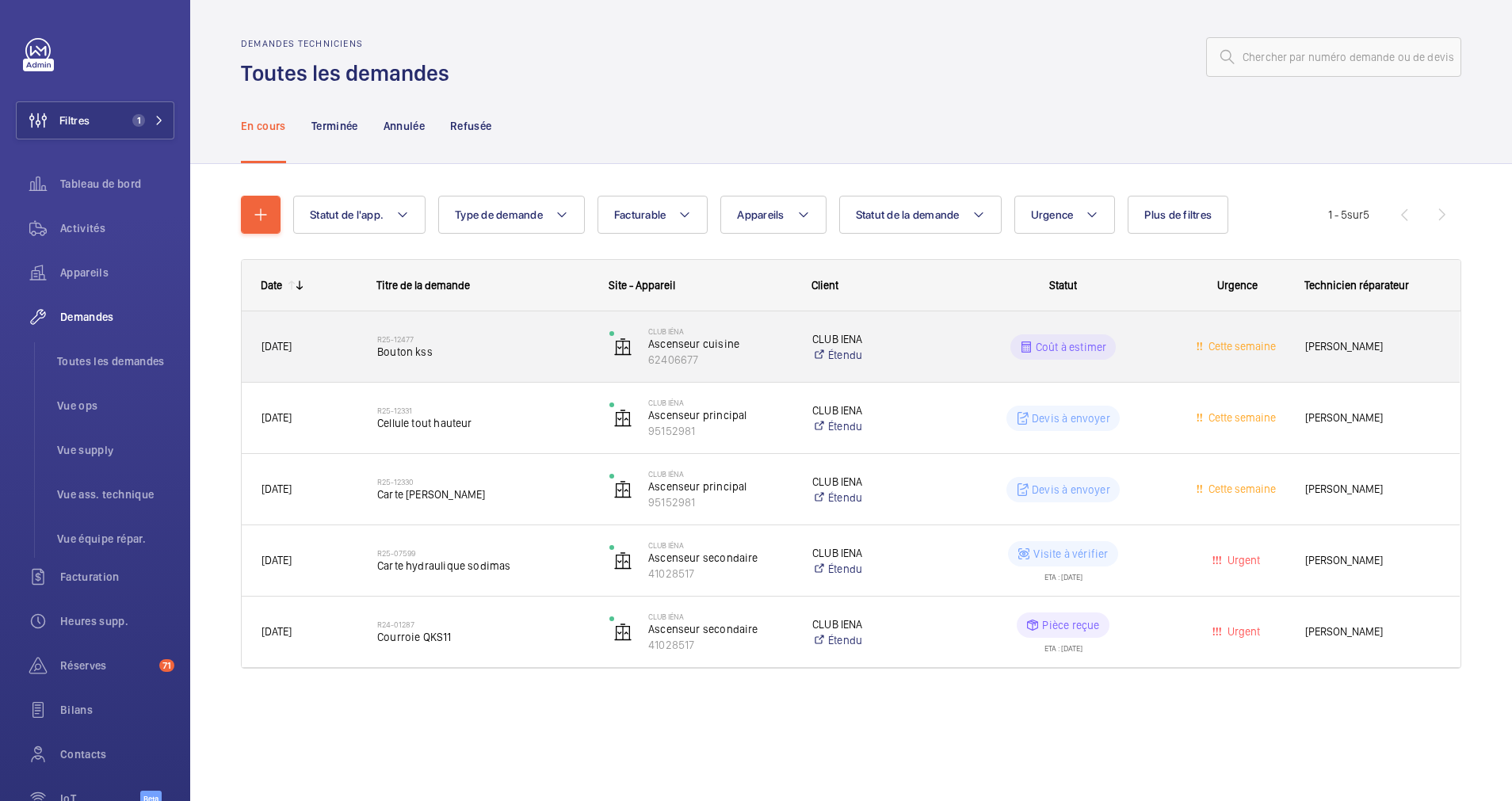
click at [962, 335] on wm-front-pills-cell "Coût à estimer" at bounding box center [1063, 347] width 212 height 25
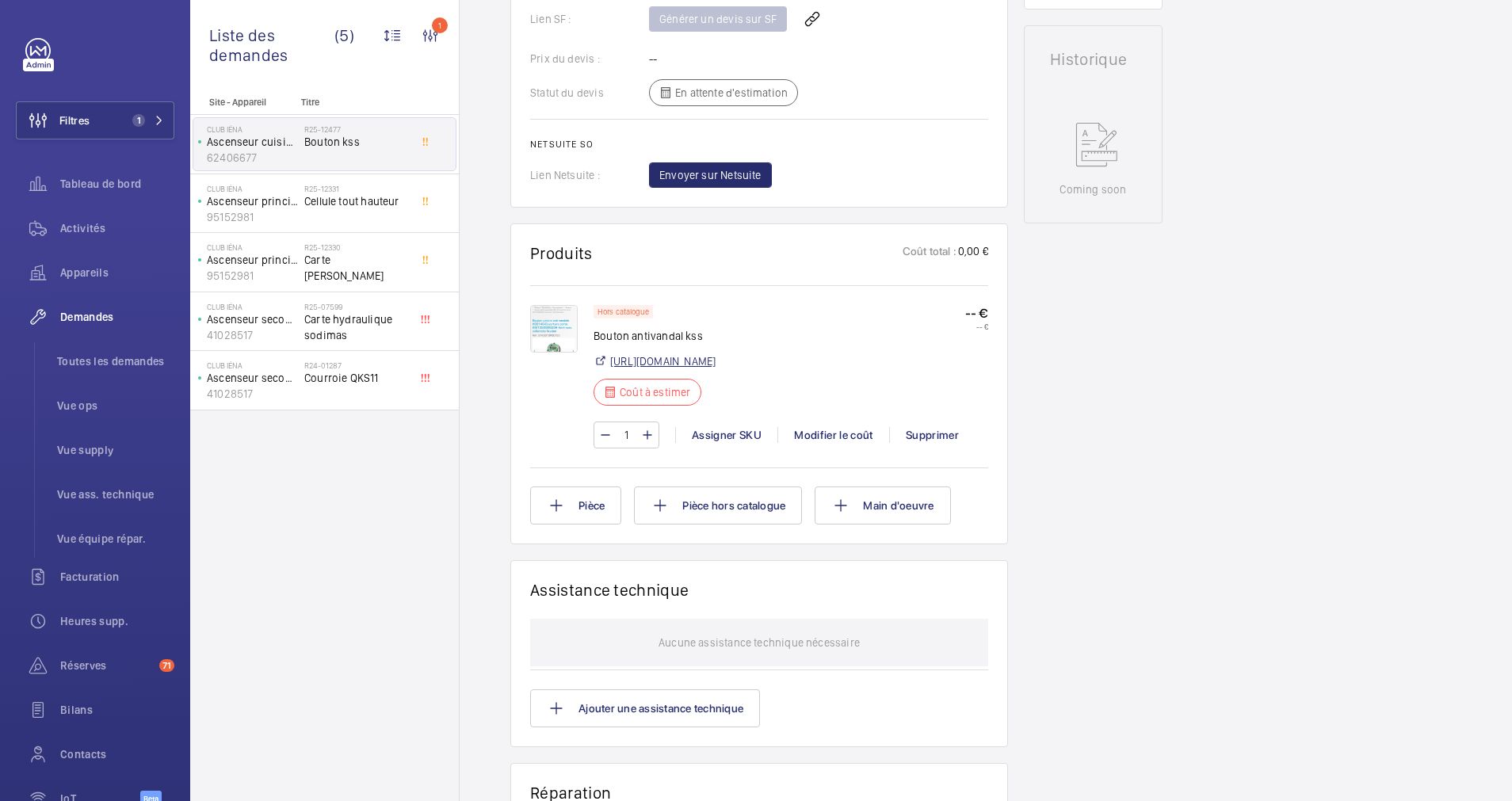
scroll to position [713, 0]
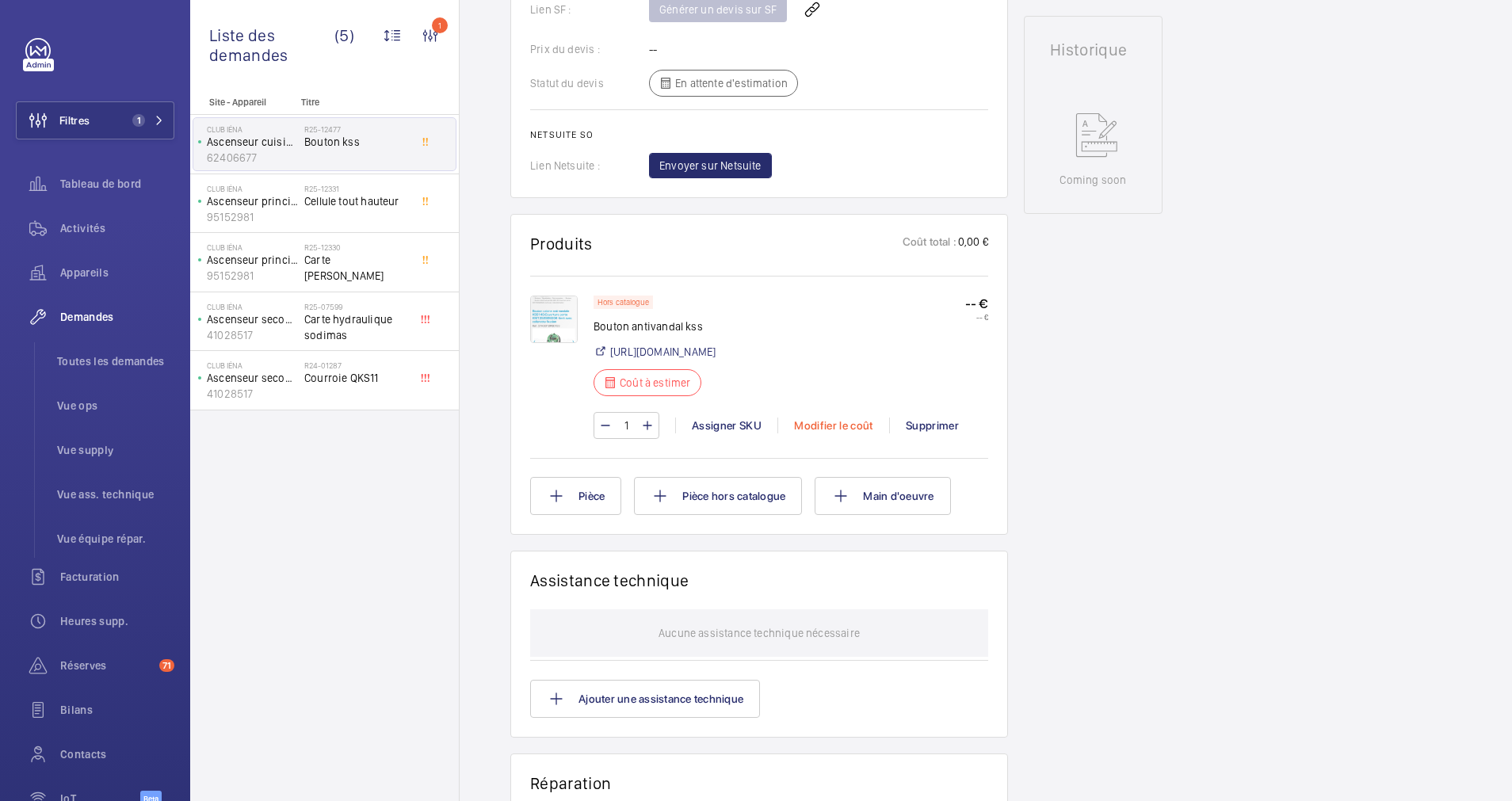
click at [815, 433] on div "Modifier le coût" at bounding box center [833, 426] width 112 height 16
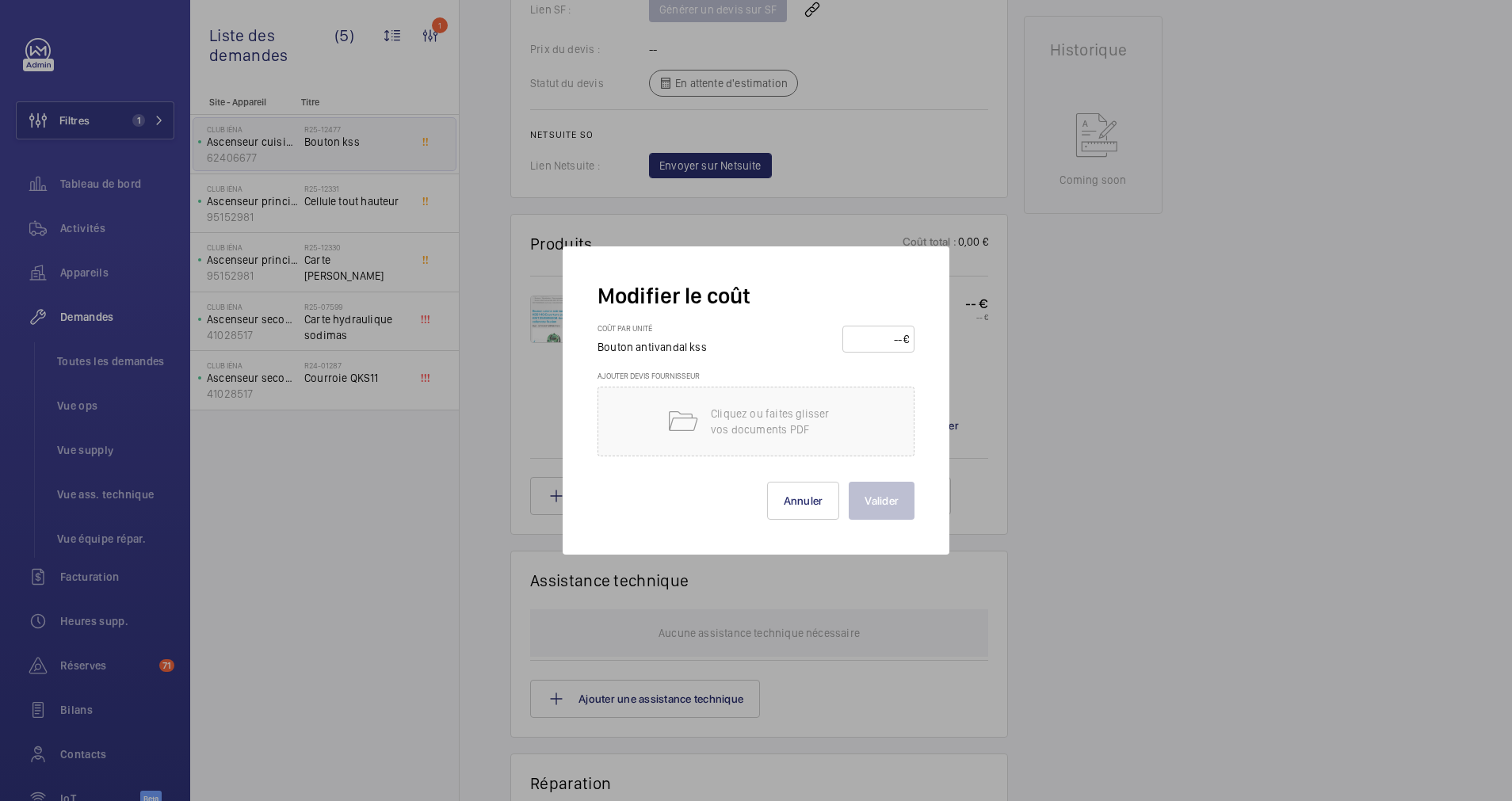
click at [873, 339] on input "number" at bounding box center [876, 339] width 56 height 25
type input "370"
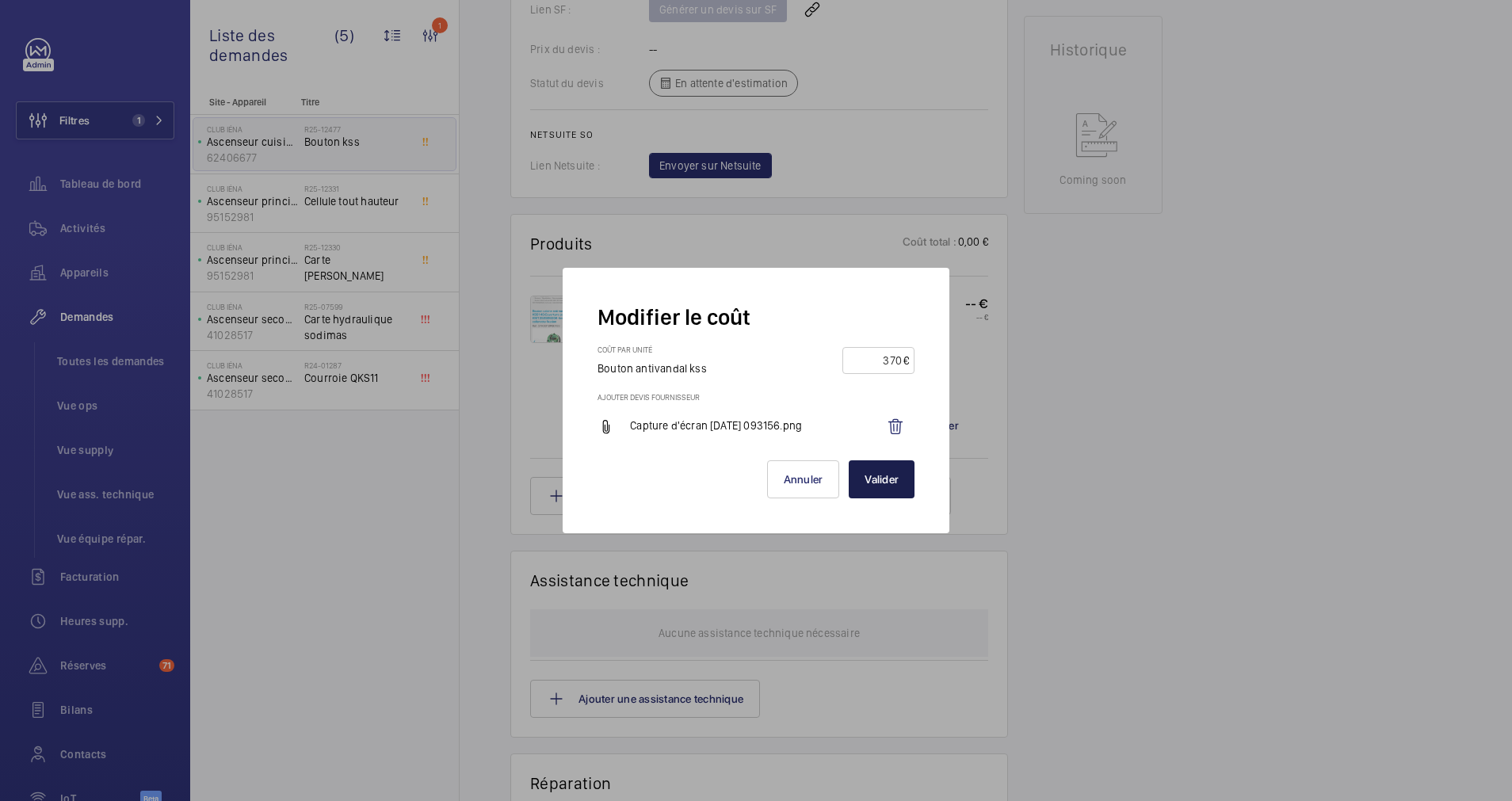
click at [897, 472] on button "Valider" at bounding box center [881, 479] width 66 height 38
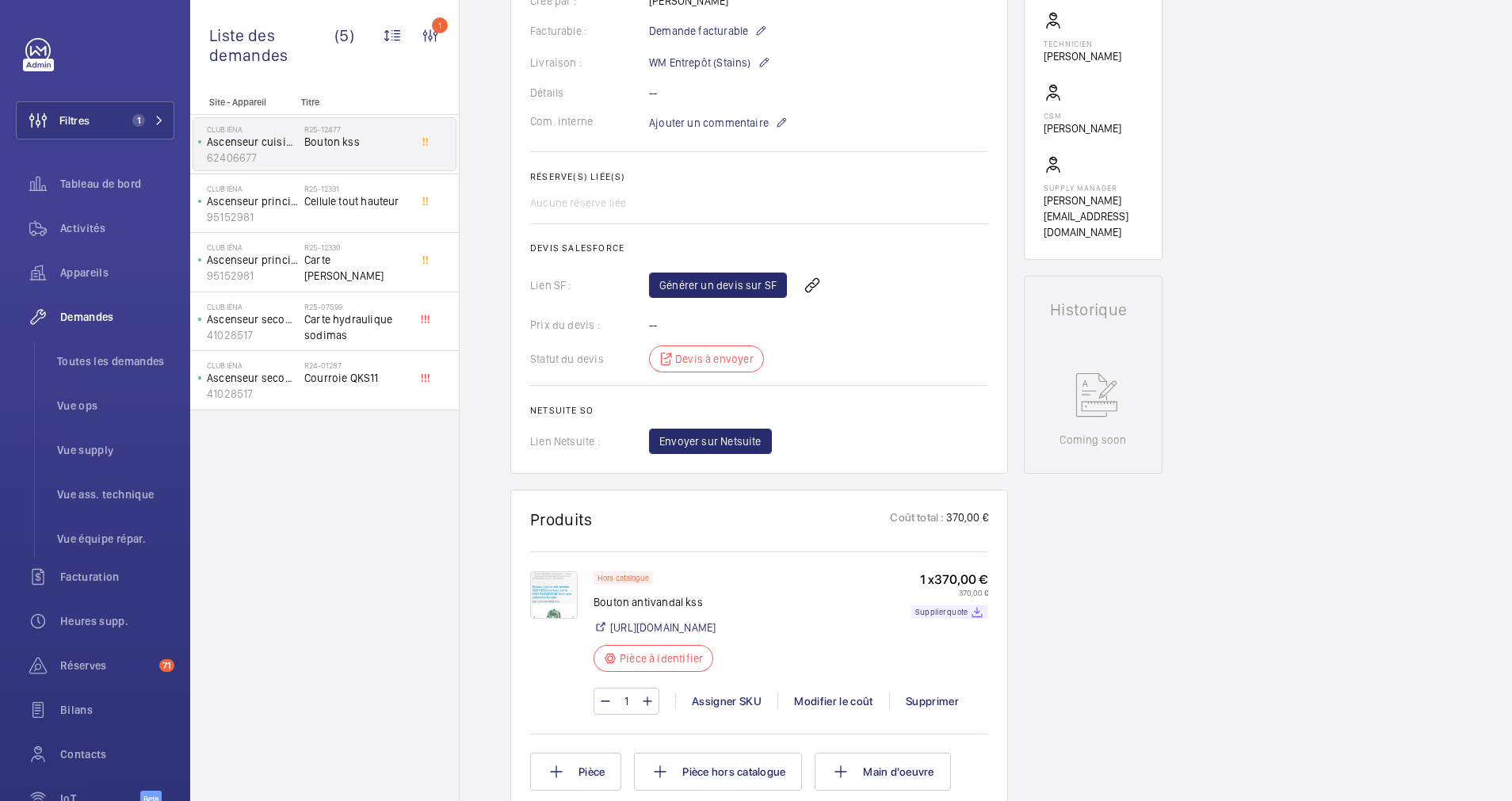
scroll to position [475, 0]
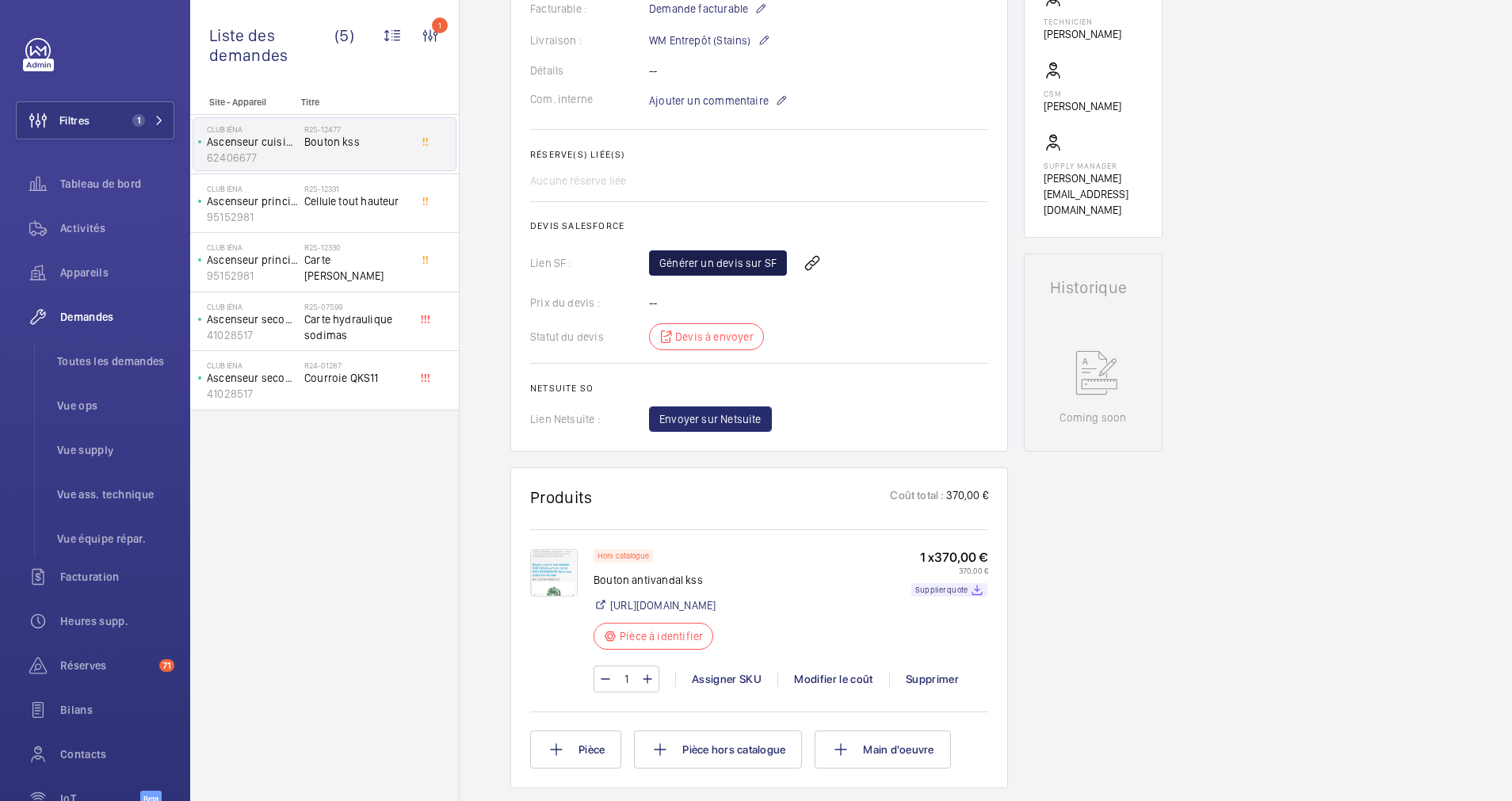
click at [736, 270] on link "Générer un devis sur SF" at bounding box center [718, 263] width 138 height 25
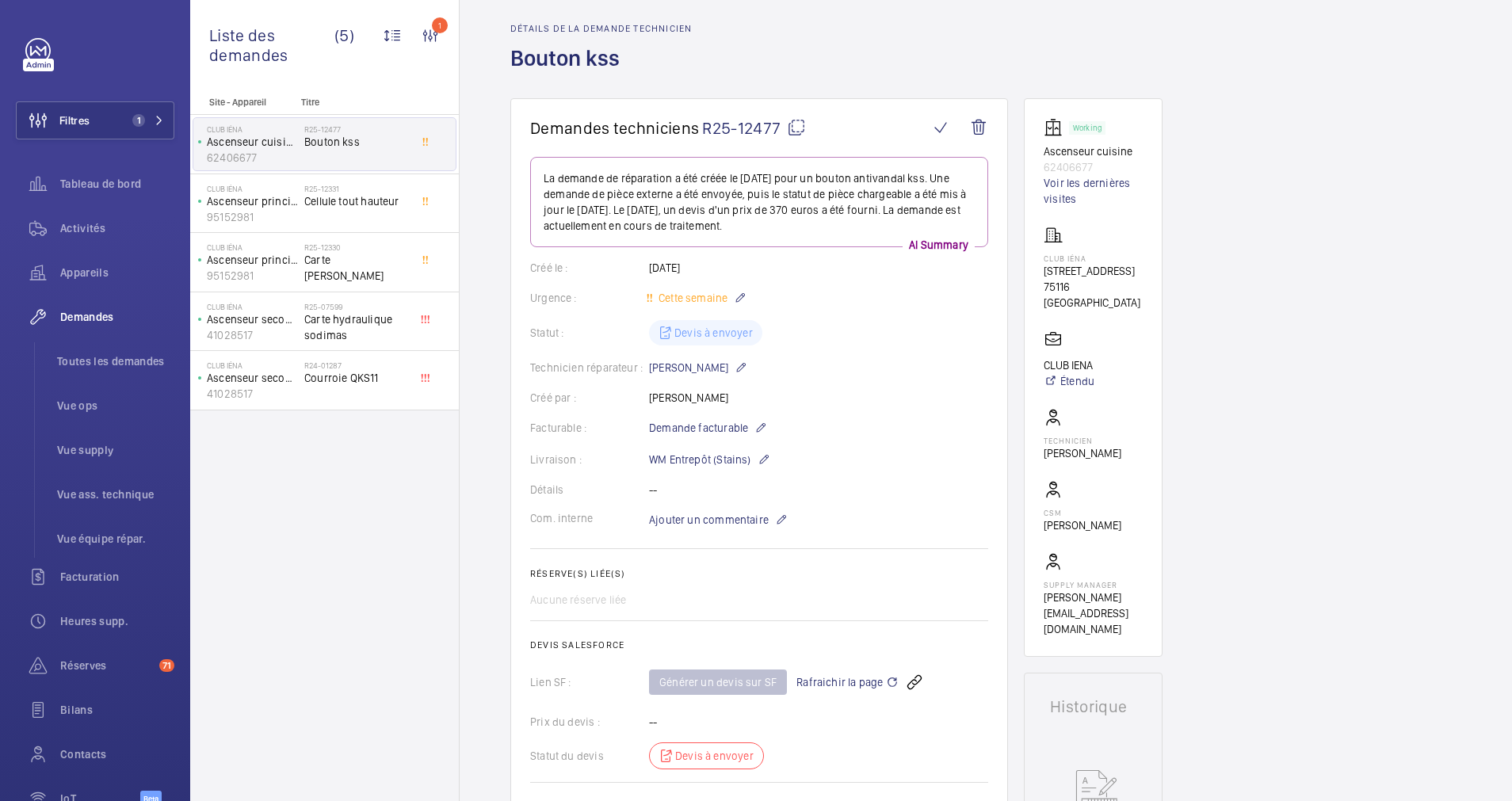
scroll to position [0, 0]
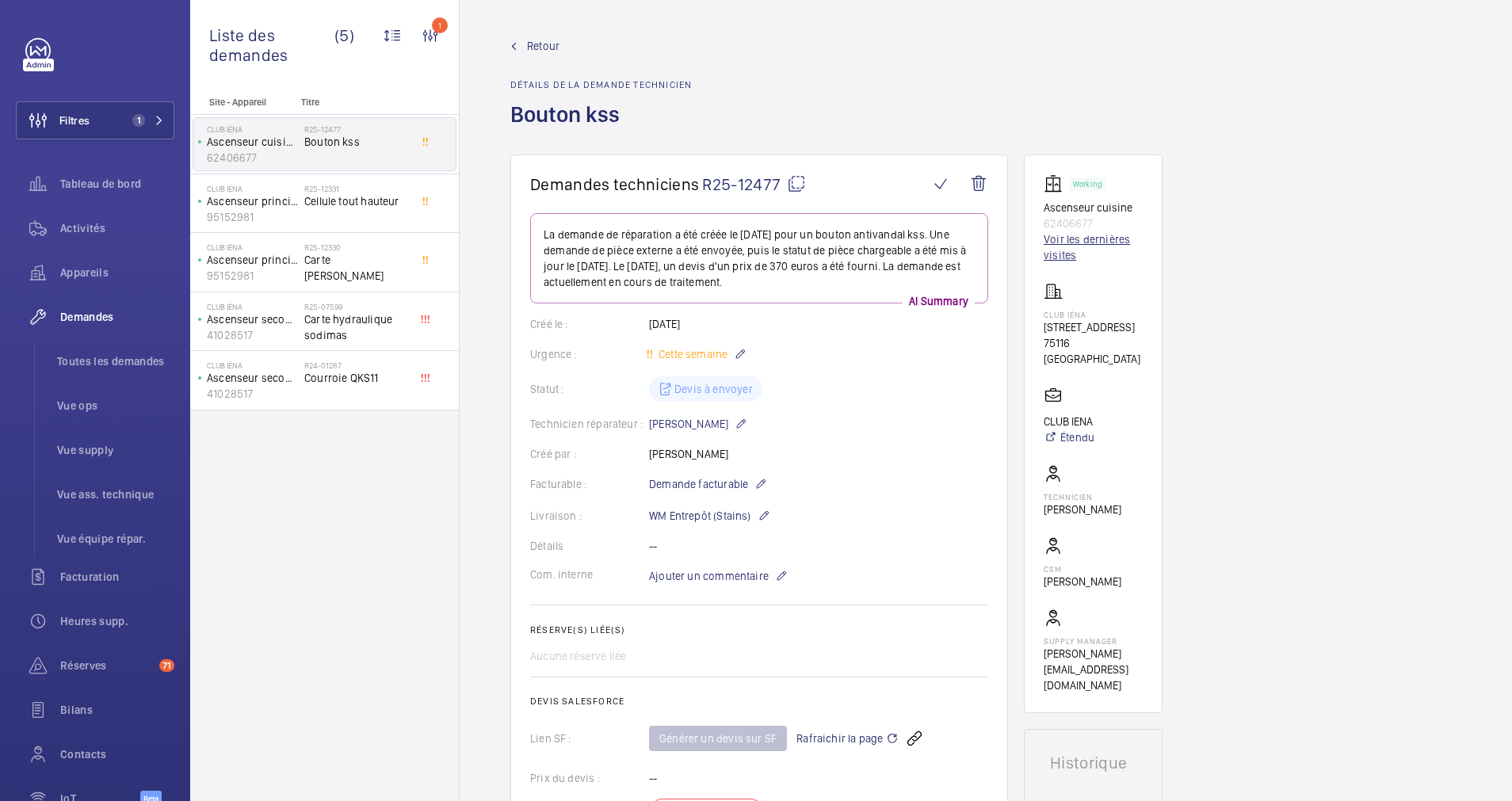
click at [1053, 242] on link "Voir les dernières visites" at bounding box center [1093, 247] width 99 height 32
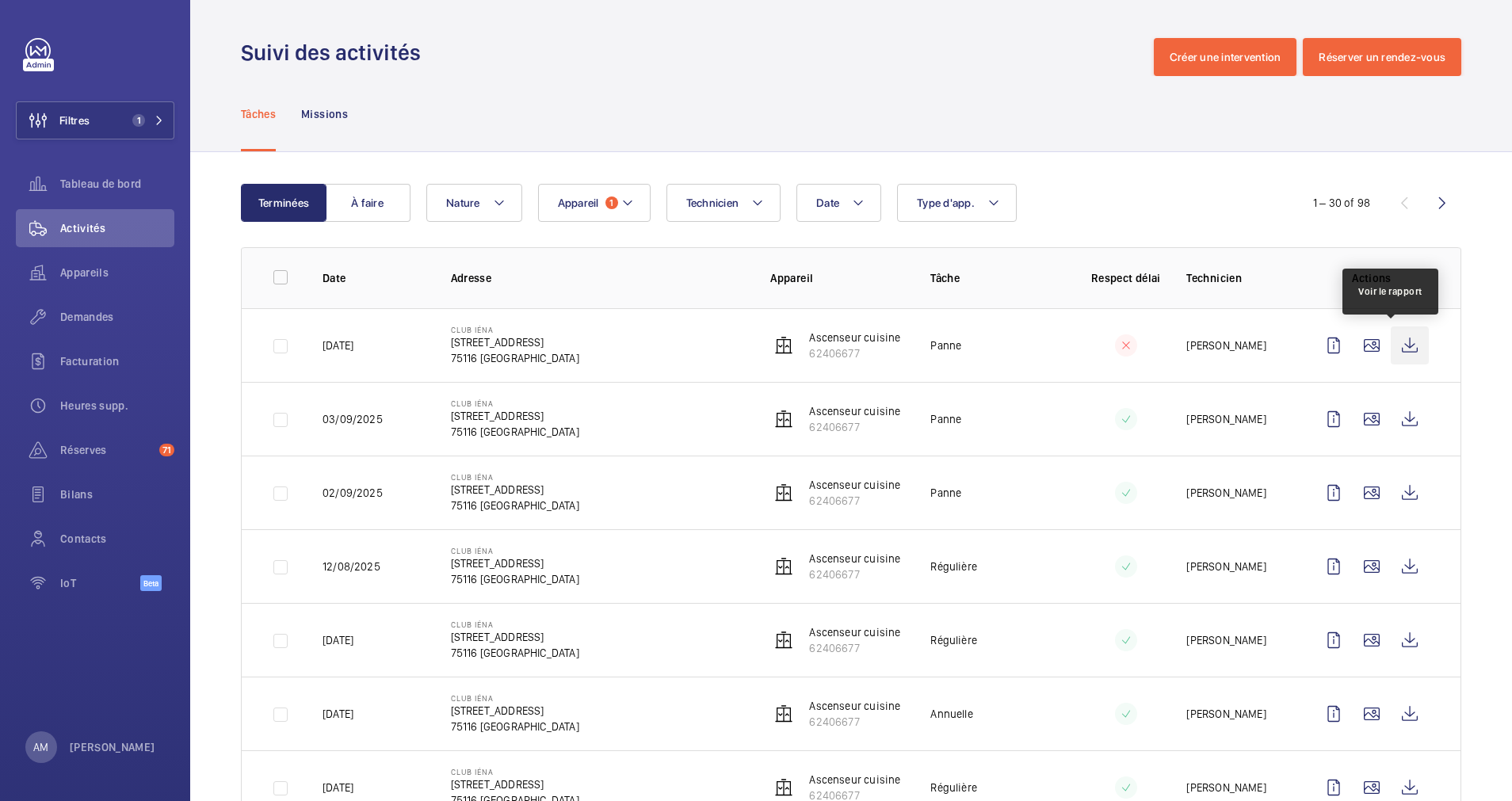
click at [1391, 345] on wm-front-icon-button at bounding box center [1410, 346] width 38 height 38
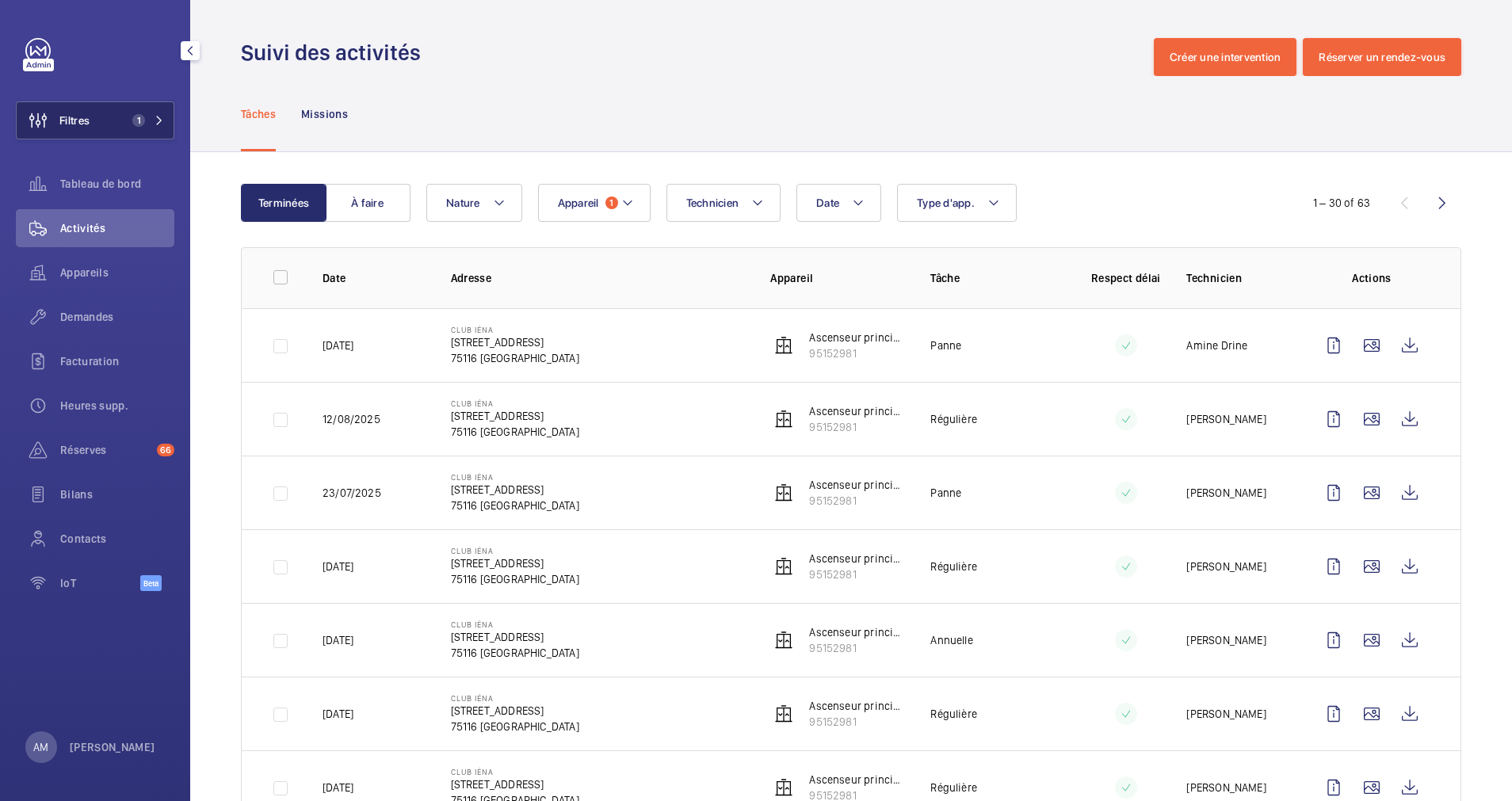
click at [65, 112] on span "Filtres" at bounding box center [53, 121] width 73 height 38
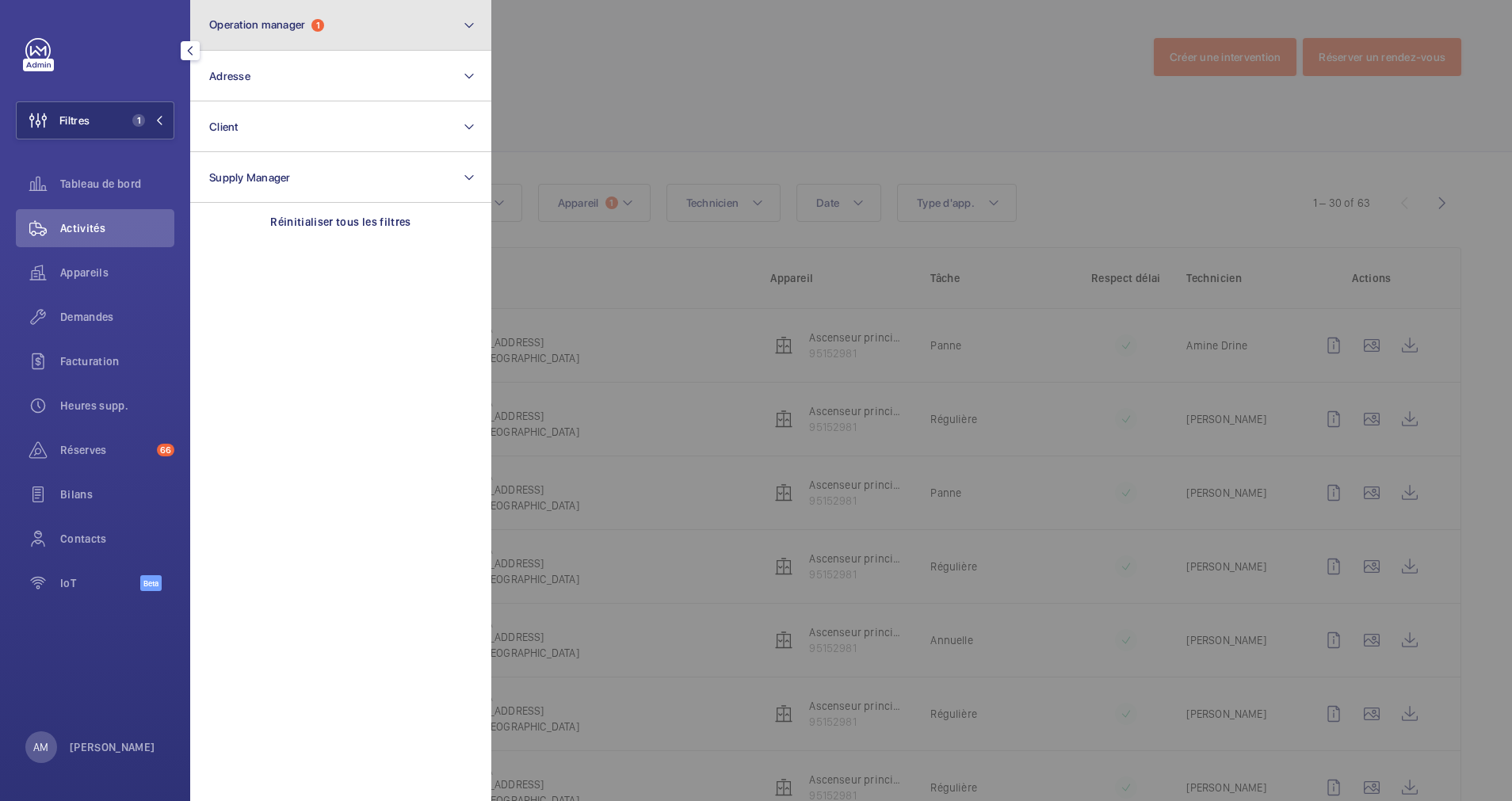
click at [388, 40] on button "Operation manager 1" at bounding box center [341, 25] width 301 height 51
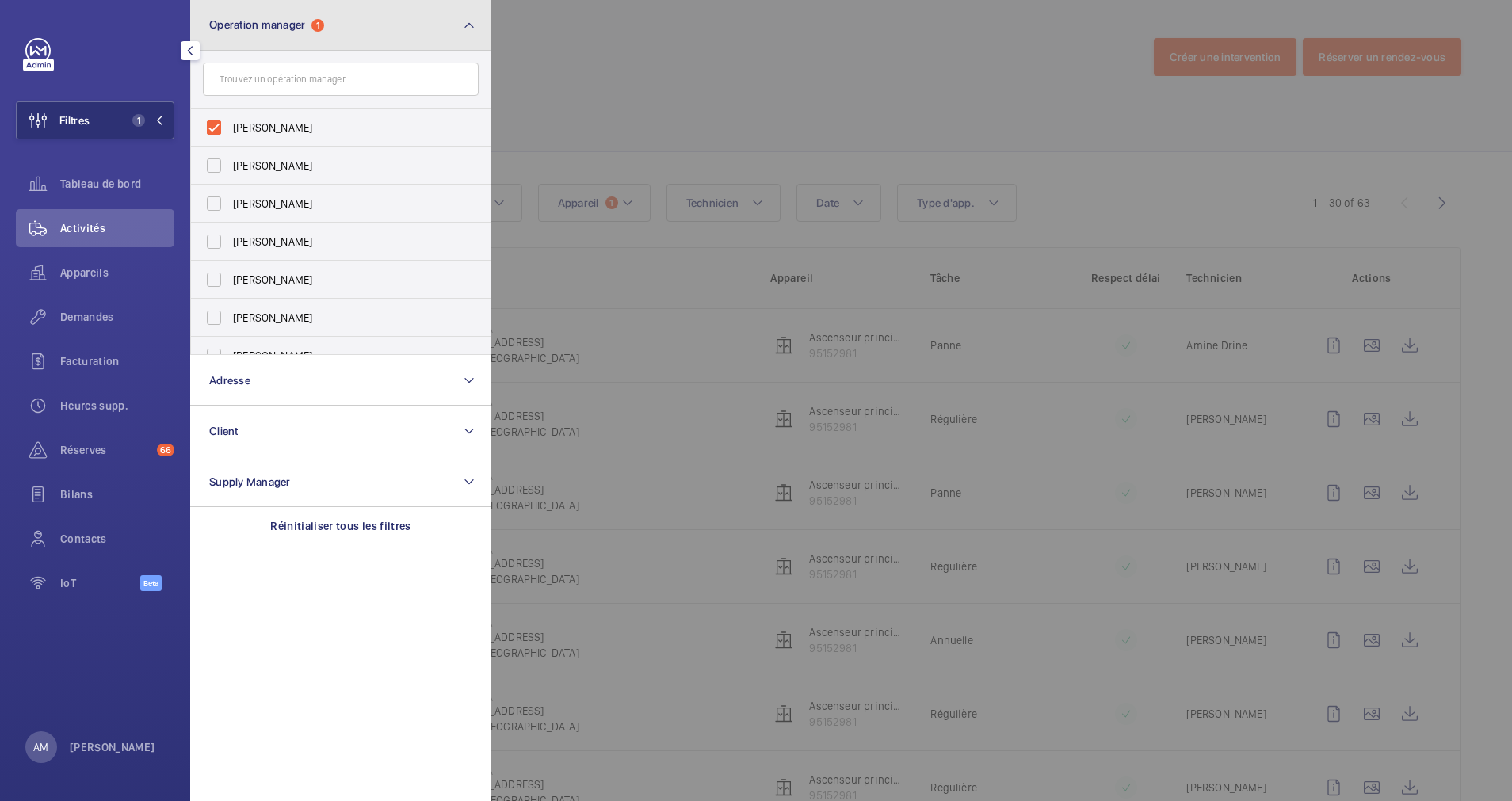
click at [355, 29] on button "Operation manager 1" at bounding box center [341, 25] width 301 height 51
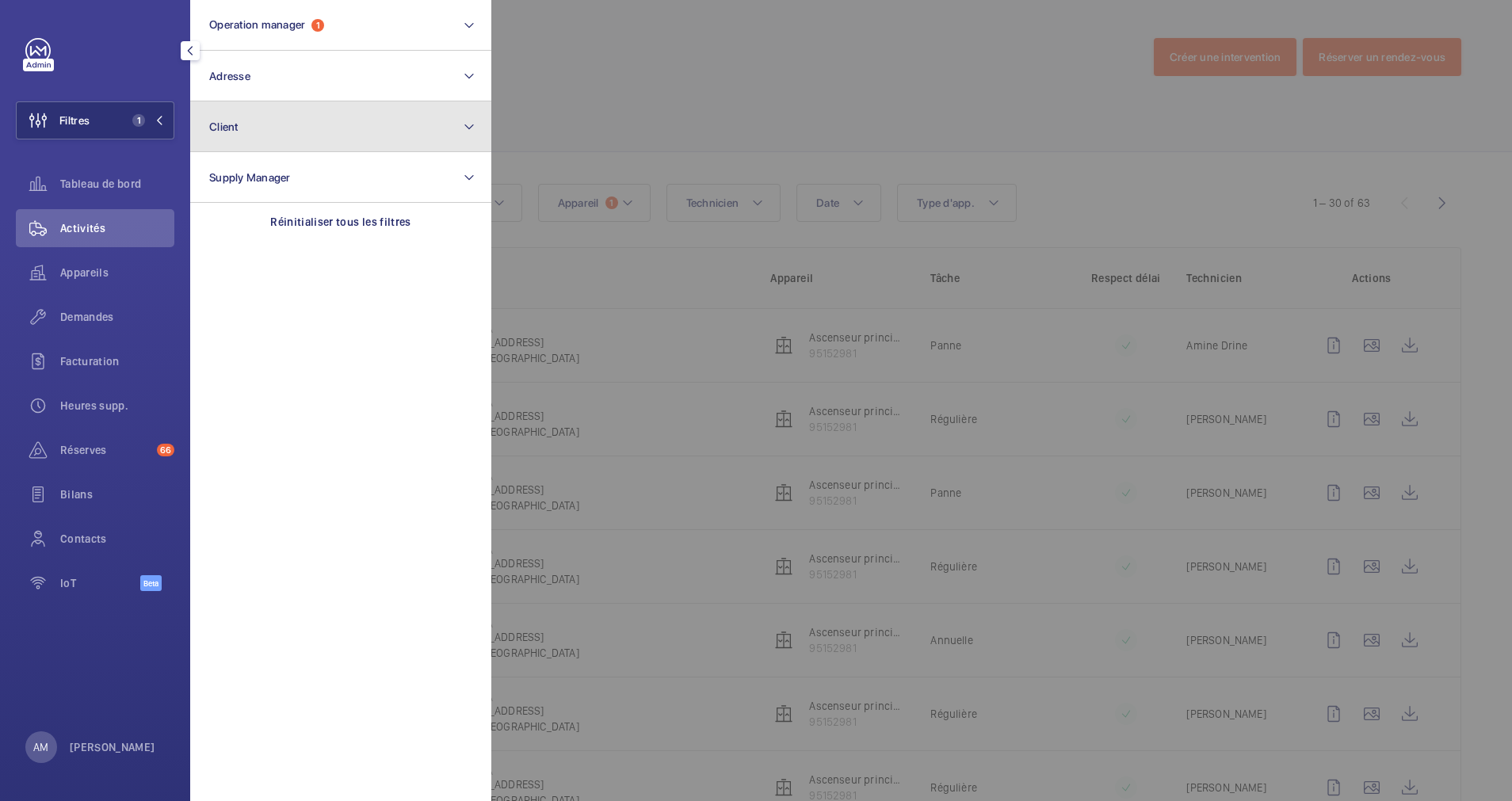
click at [283, 132] on button "Client" at bounding box center [341, 127] width 301 height 51
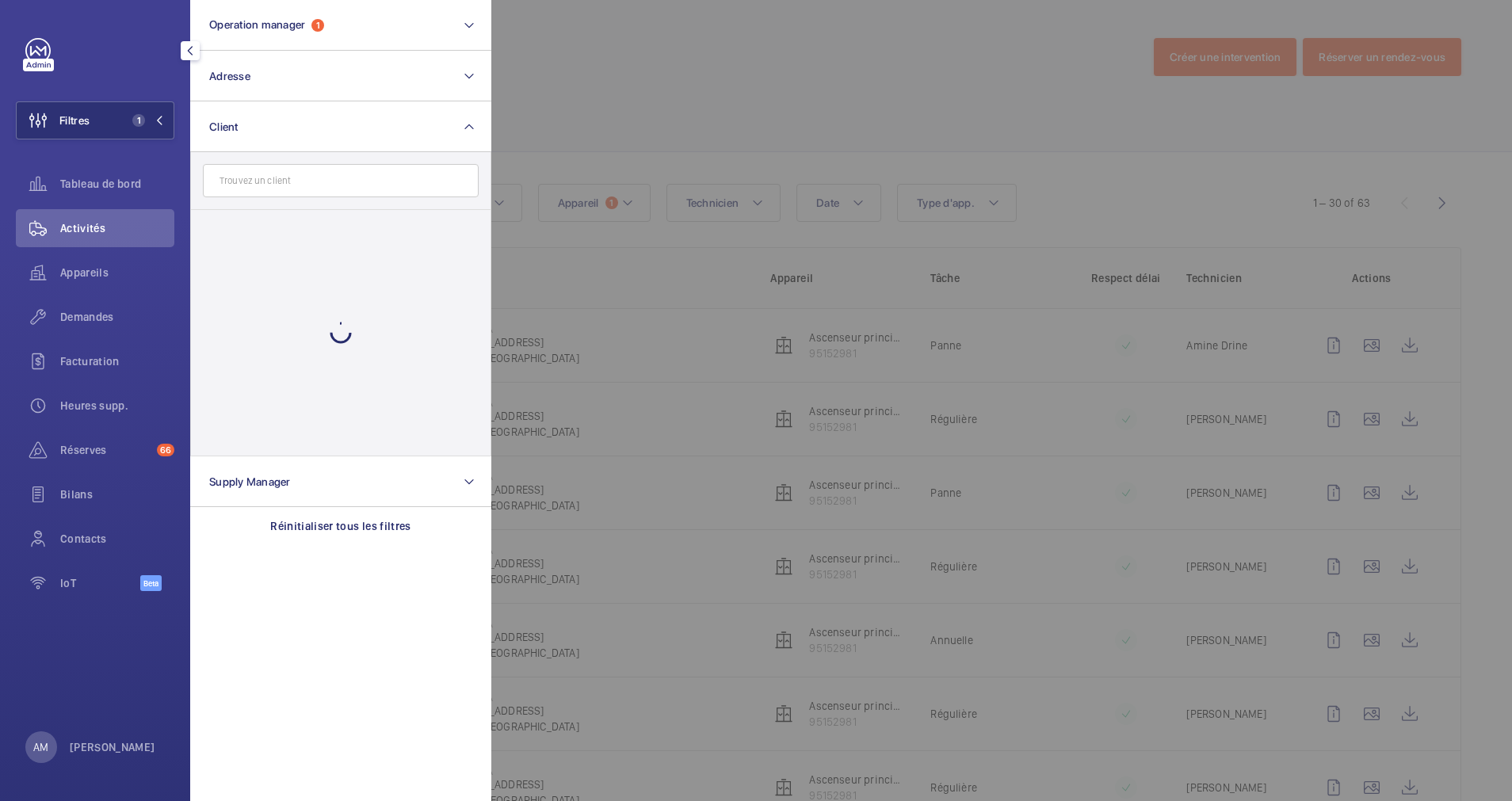
click at [274, 175] on input "text" at bounding box center [341, 181] width 276 height 33
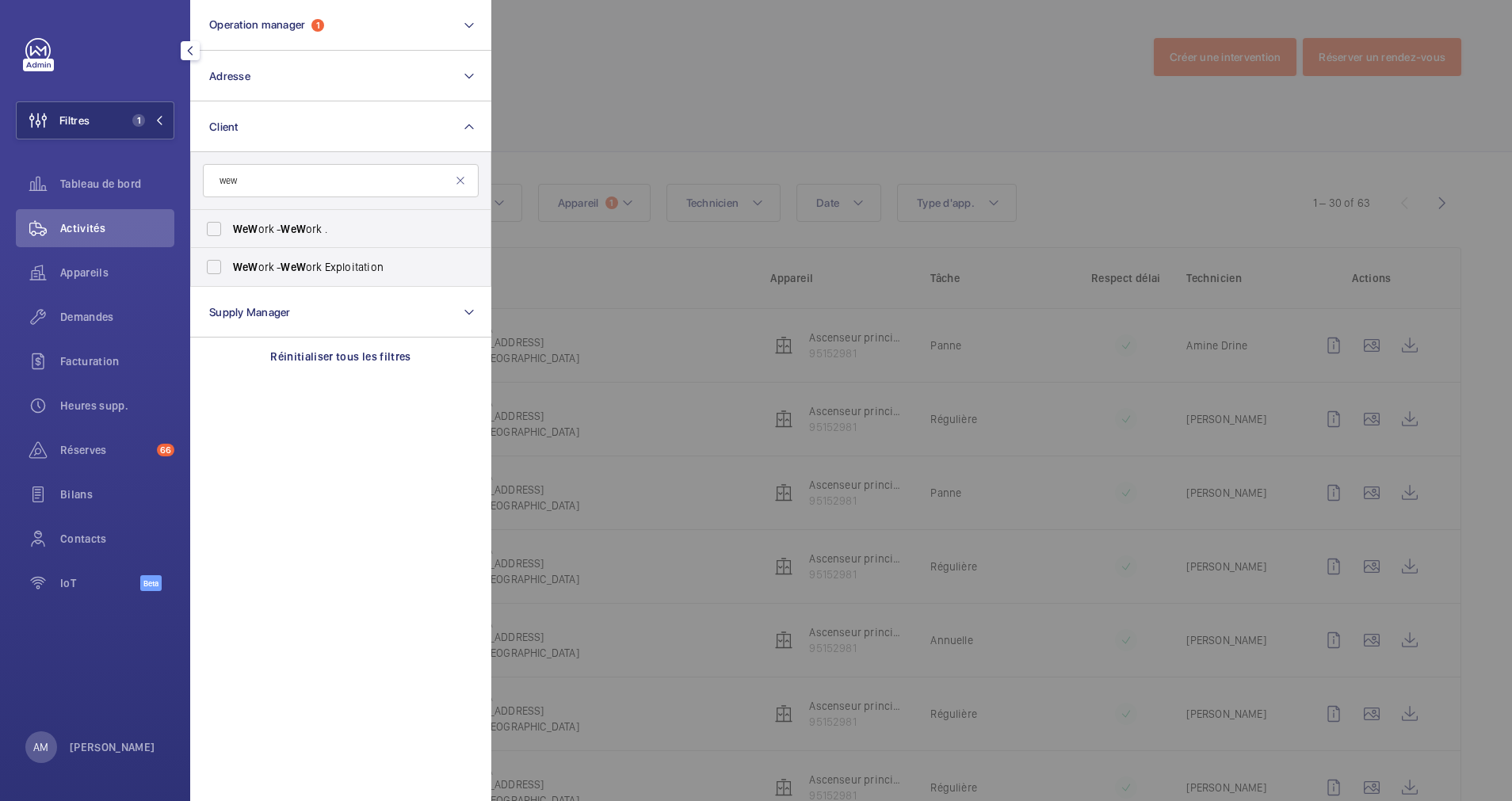
type input "wew"
click at [239, 224] on span "WeW" at bounding box center [246, 229] width 25 height 13
click at [230, 224] on input "WeW ork - WeW ork ." at bounding box center [214, 229] width 32 height 32
checkbox input "true"
click at [224, 251] on label "WeW ork - WeW ork Exploitation" at bounding box center [329, 267] width 276 height 38
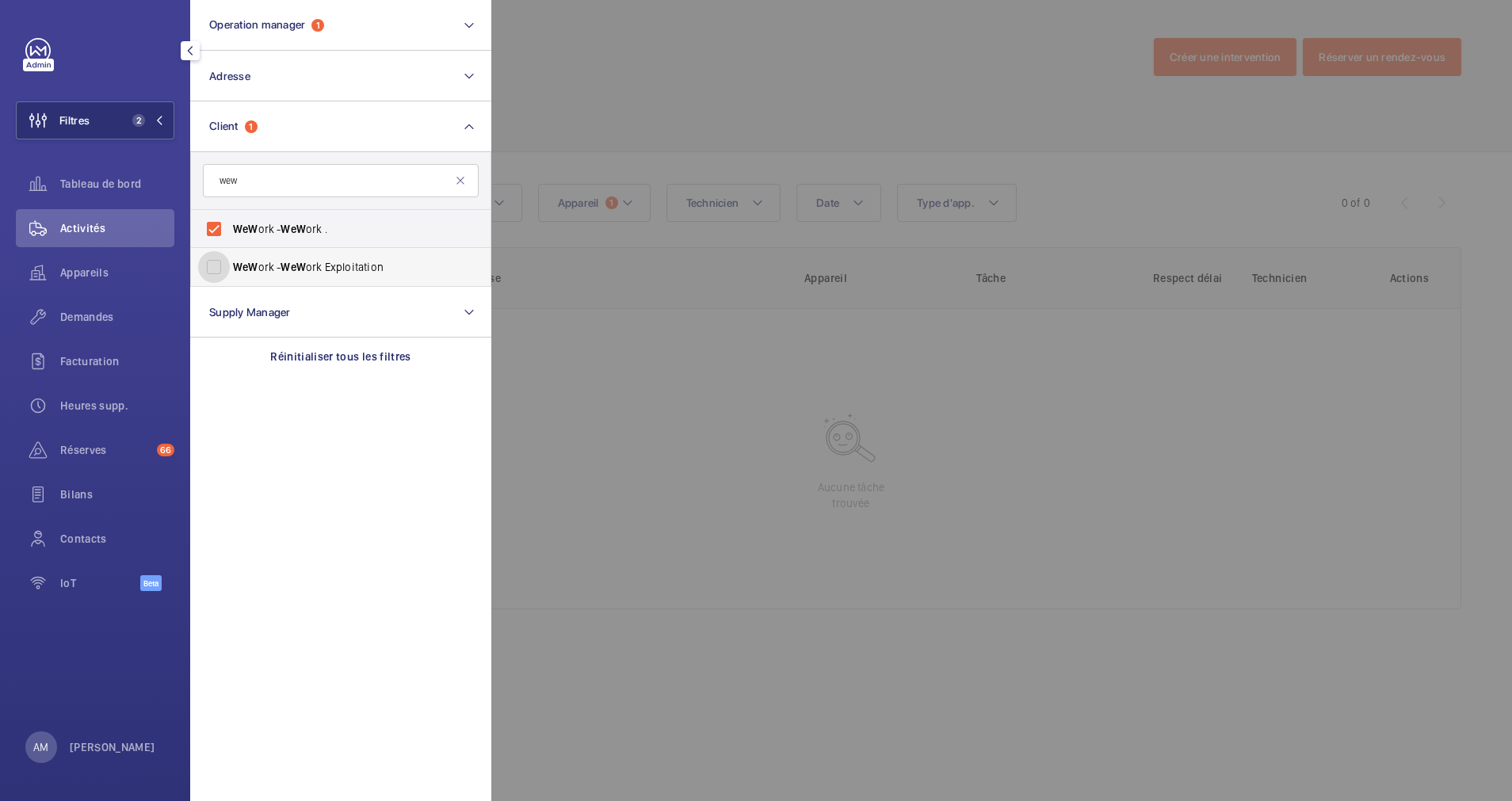
click at [224, 251] on input "WeW ork - WeW ork Exploitation" at bounding box center [214, 267] width 32 height 32
checkbox input "true"
drag, startPoint x: 97, startPoint y: 272, endPoint x: 1004, endPoint y: 10, distance: 944.1
click at [109, 263] on div "Appareils" at bounding box center [95, 273] width 159 height 38
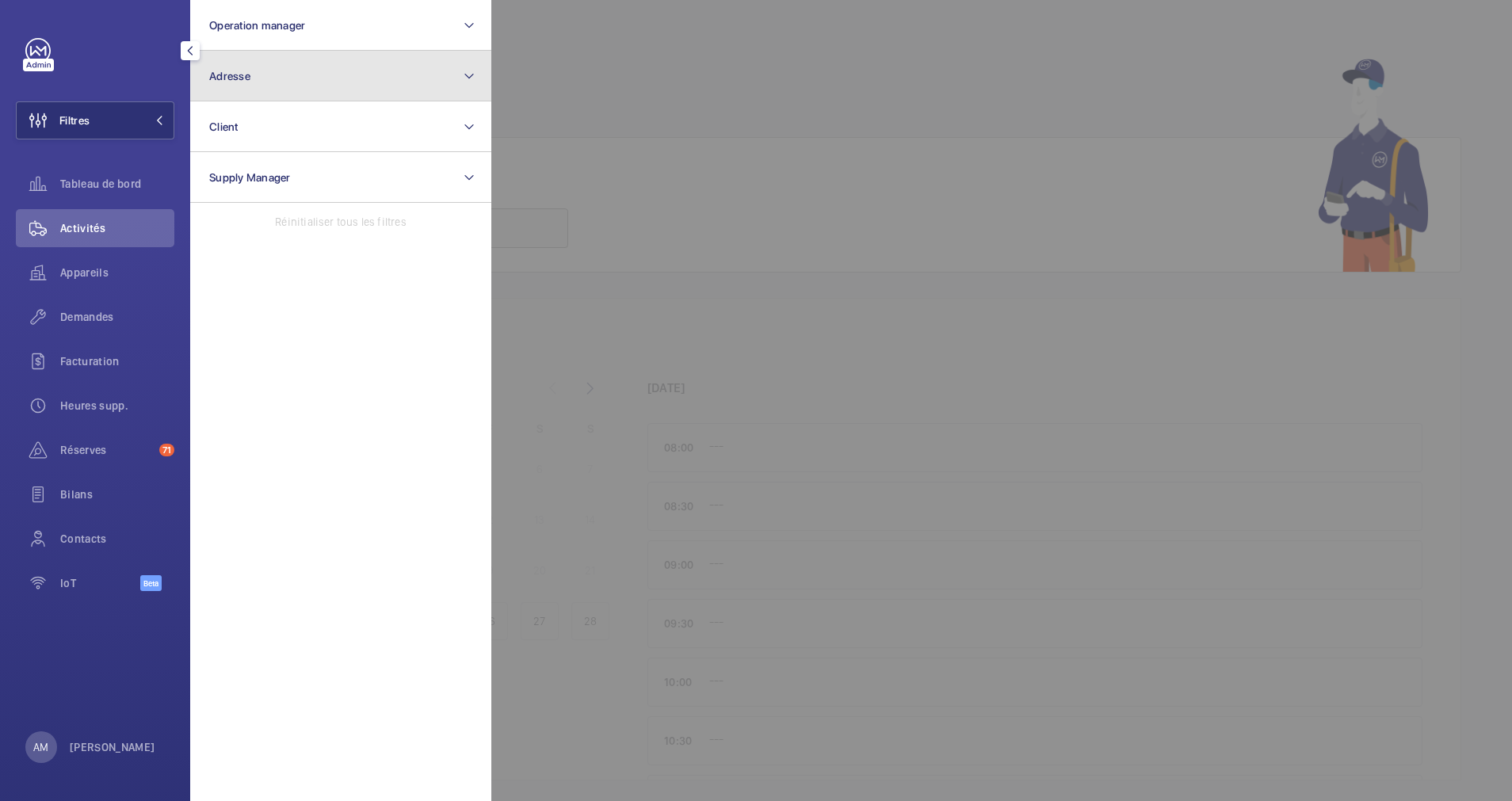
click at [355, 90] on button "Adresse" at bounding box center [341, 76] width 301 height 51
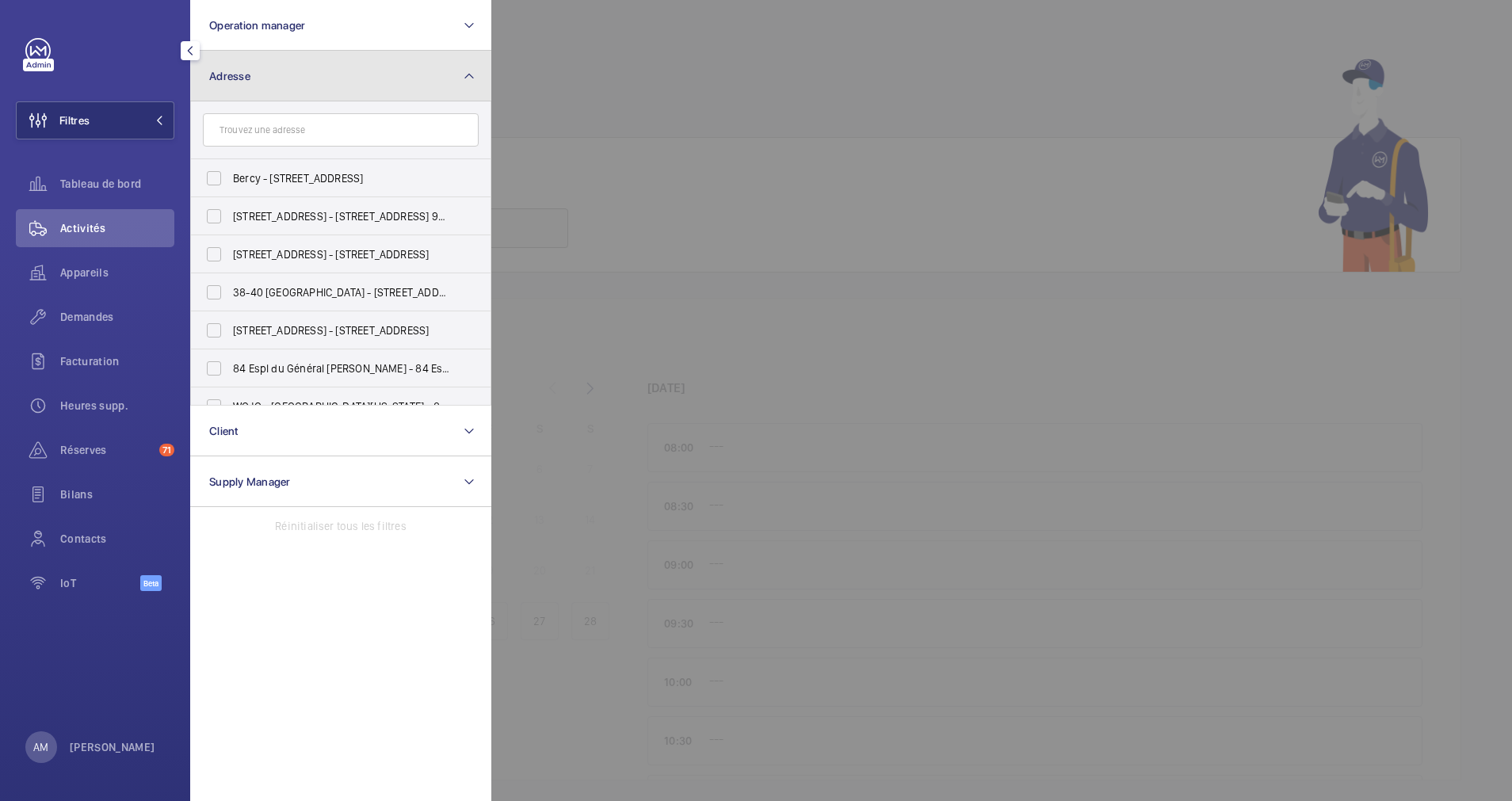
click at [381, 70] on button "Adresse" at bounding box center [341, 76] width 301 height 51
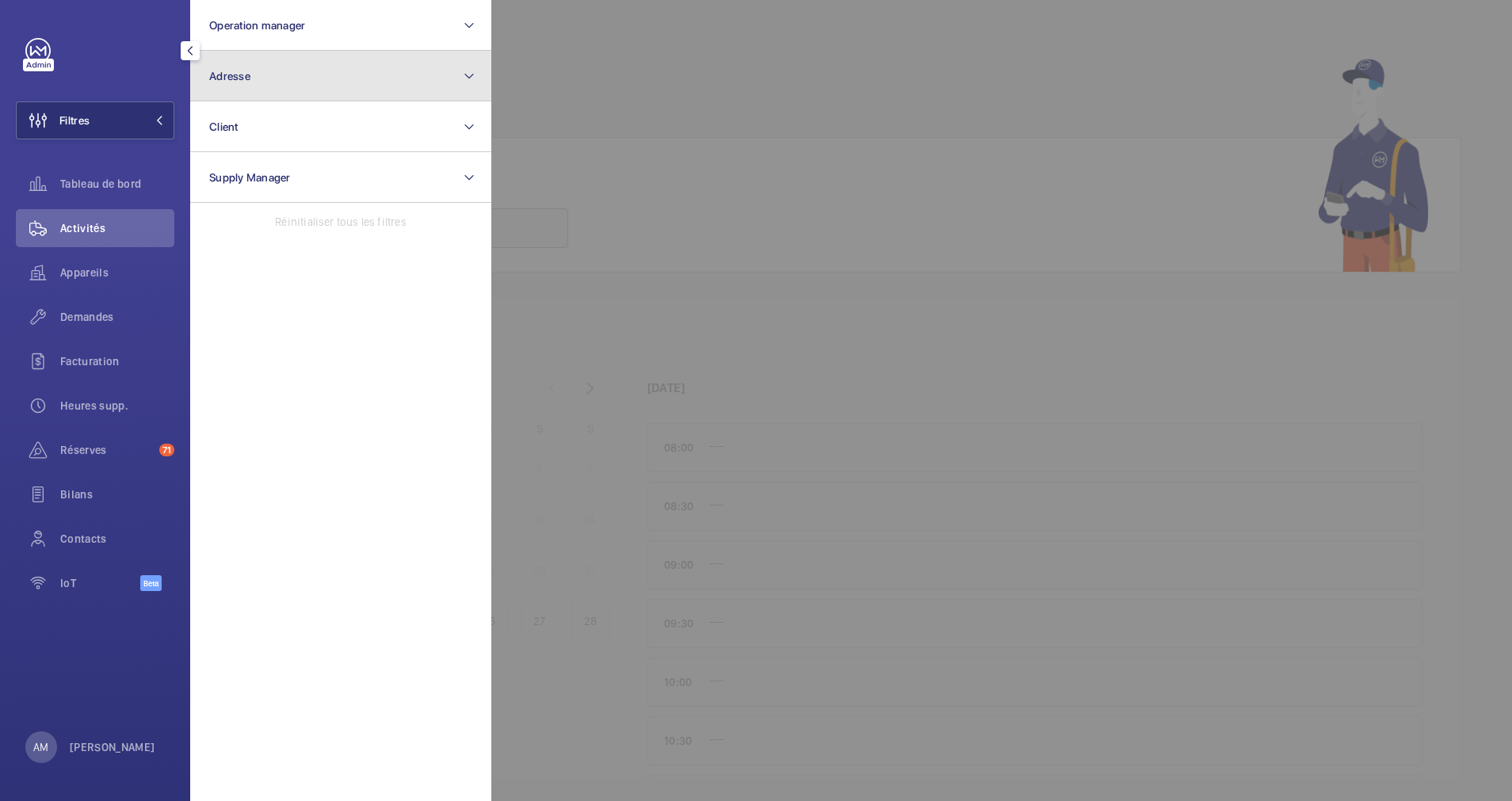
click at [357, 92] on button "Adresse" at bounding box center [341, 76] width 301 height 51
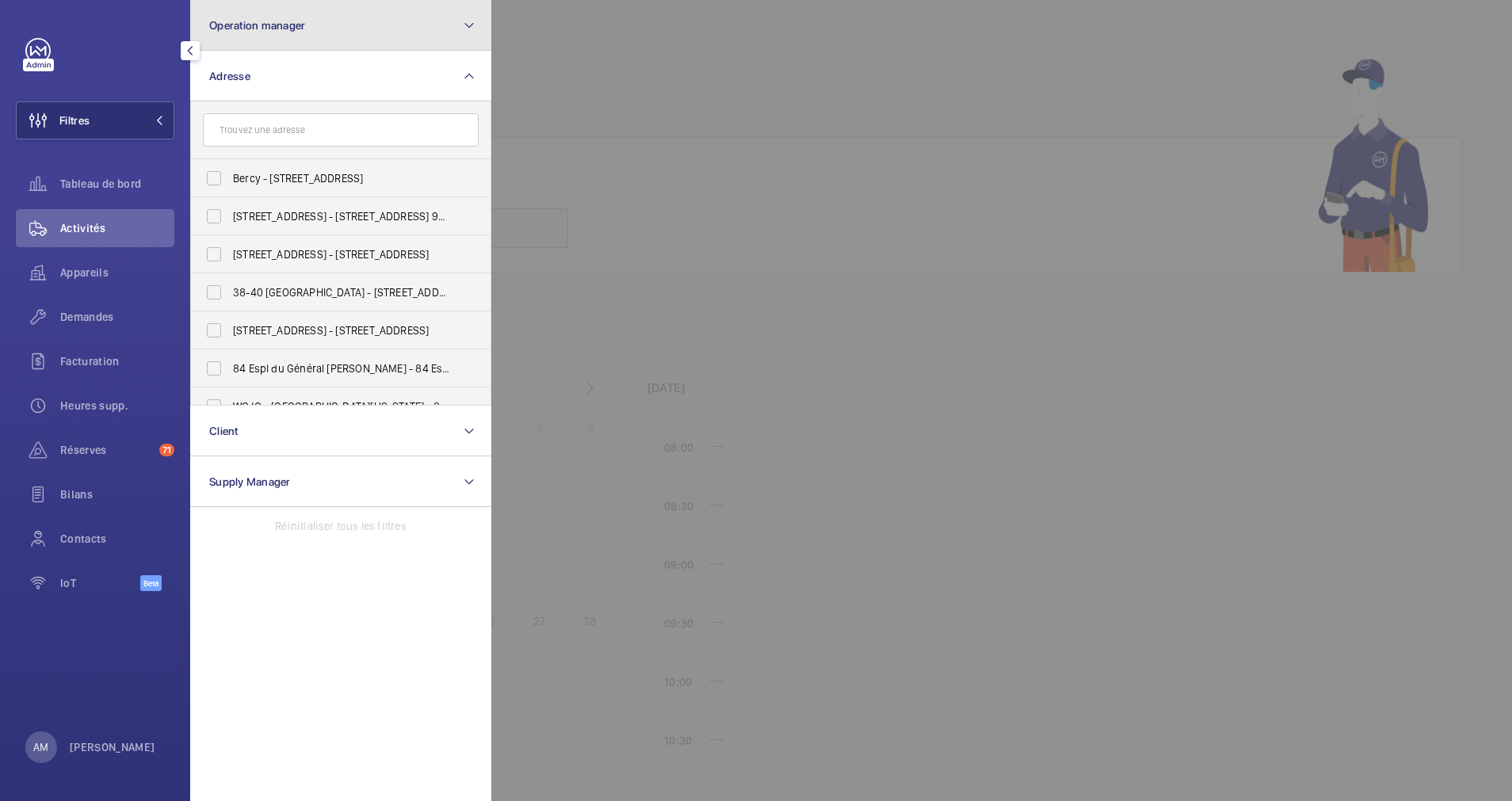
click at [408, 34] on button "Operation manager" at bounding box center [341, 25] width 301 height 51
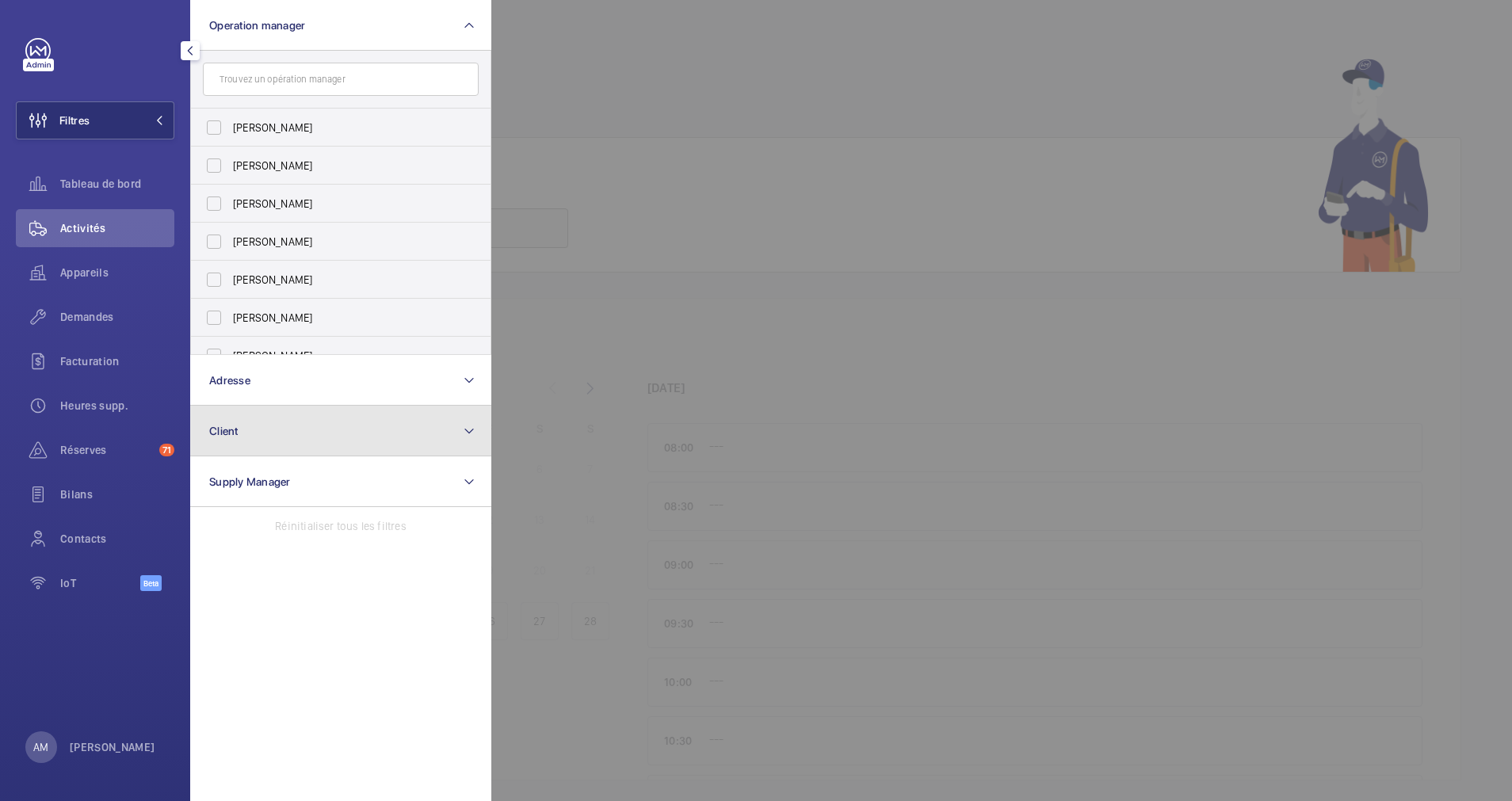
click at [290, 427] on button "Client" at bounding box center [341, 431] width 301 height 51
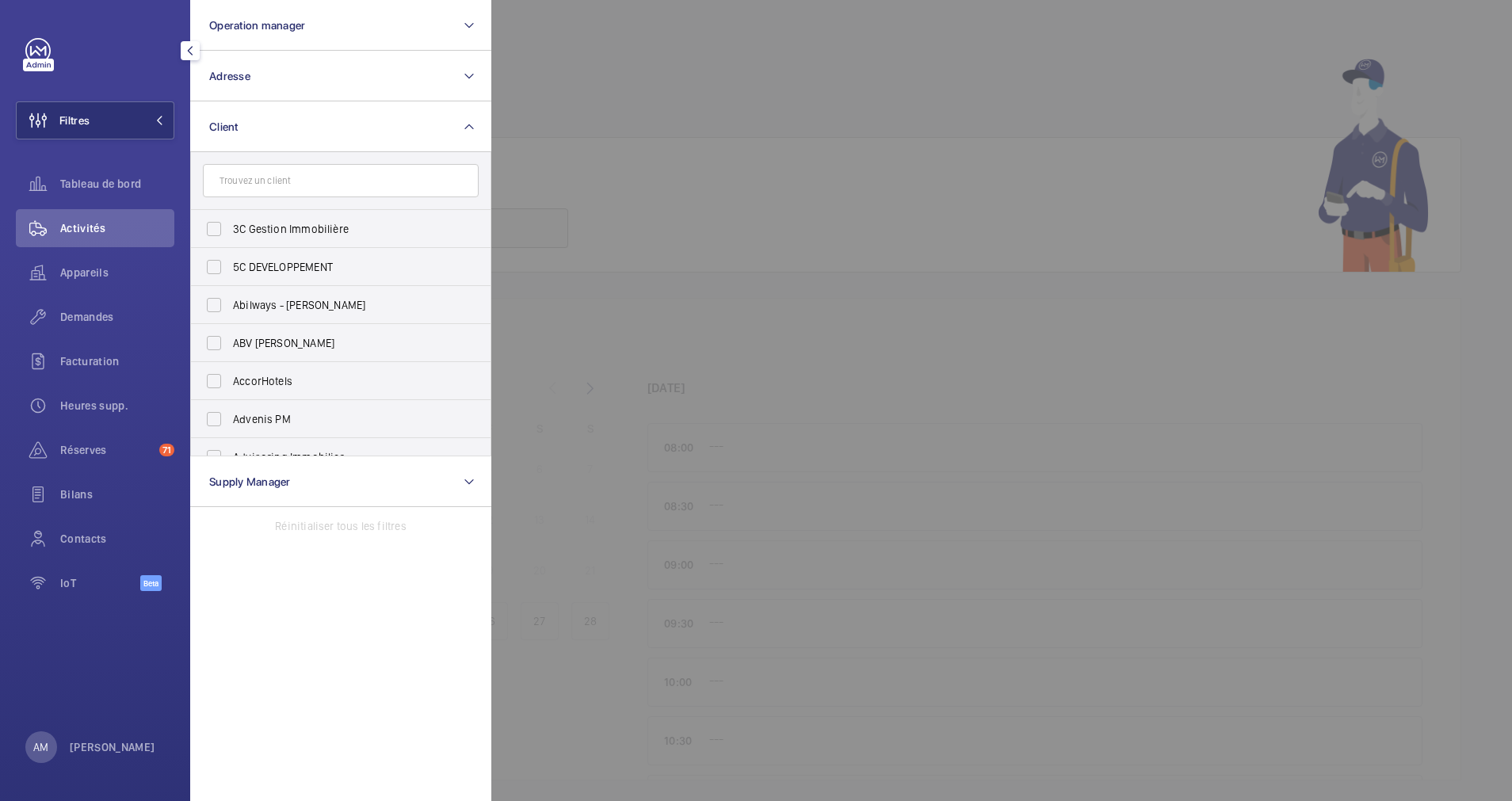
click at [300, 182] on input "text" at bounding box center [341, 181] width 276 height 33
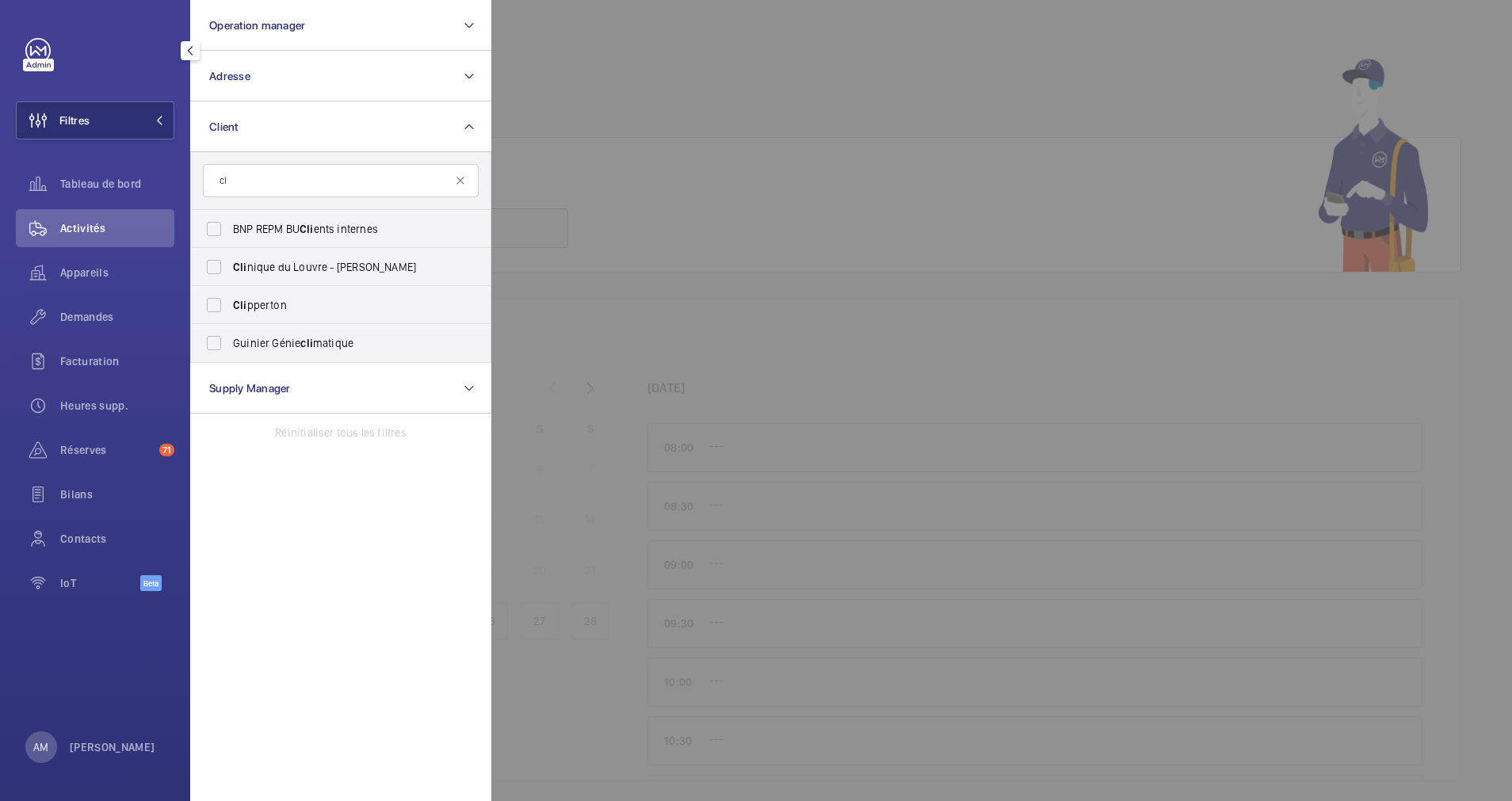
type input "c"
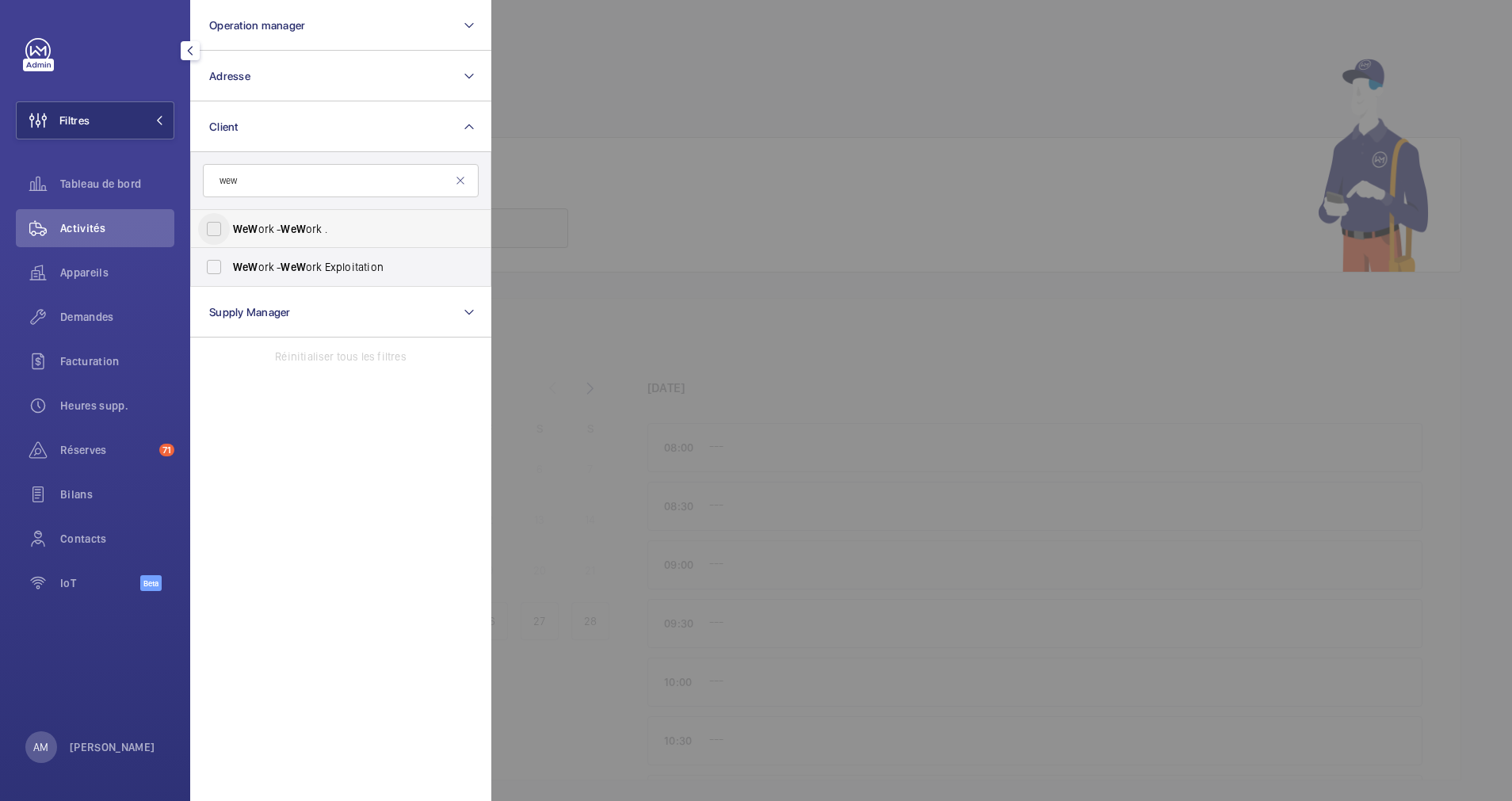
type input "wew"
click at [217, 226] on input "WeW ork - WeW ork ." at bounding box center [214, 229] width 32 height 32
checkbox input "true"
click at [69, 270] on span "Appareils" at bounding box center [117, 273] width 114 height 16
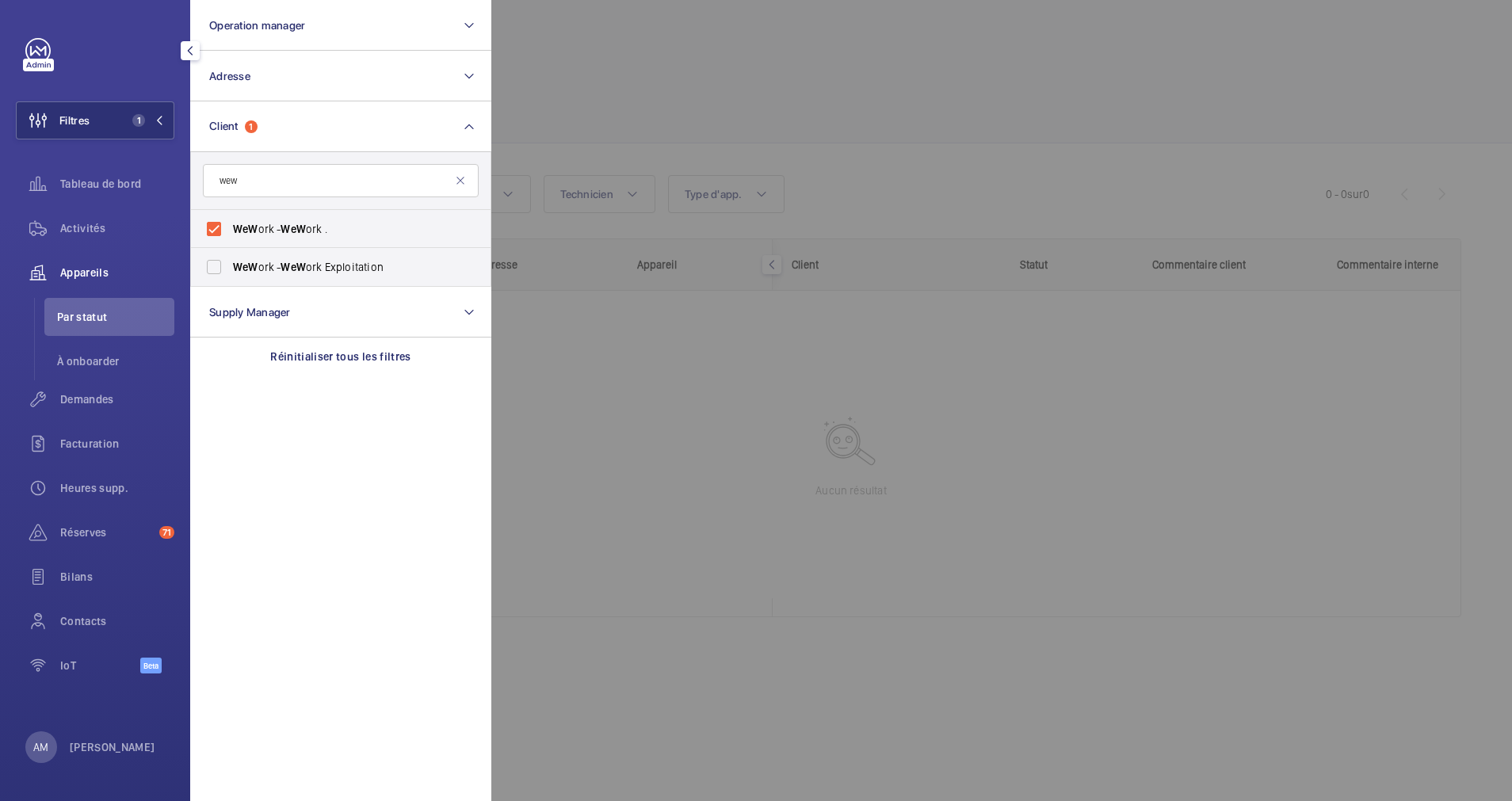
click at [566, 67] on div at bounding box center [1247, 400] width 1512 height 801
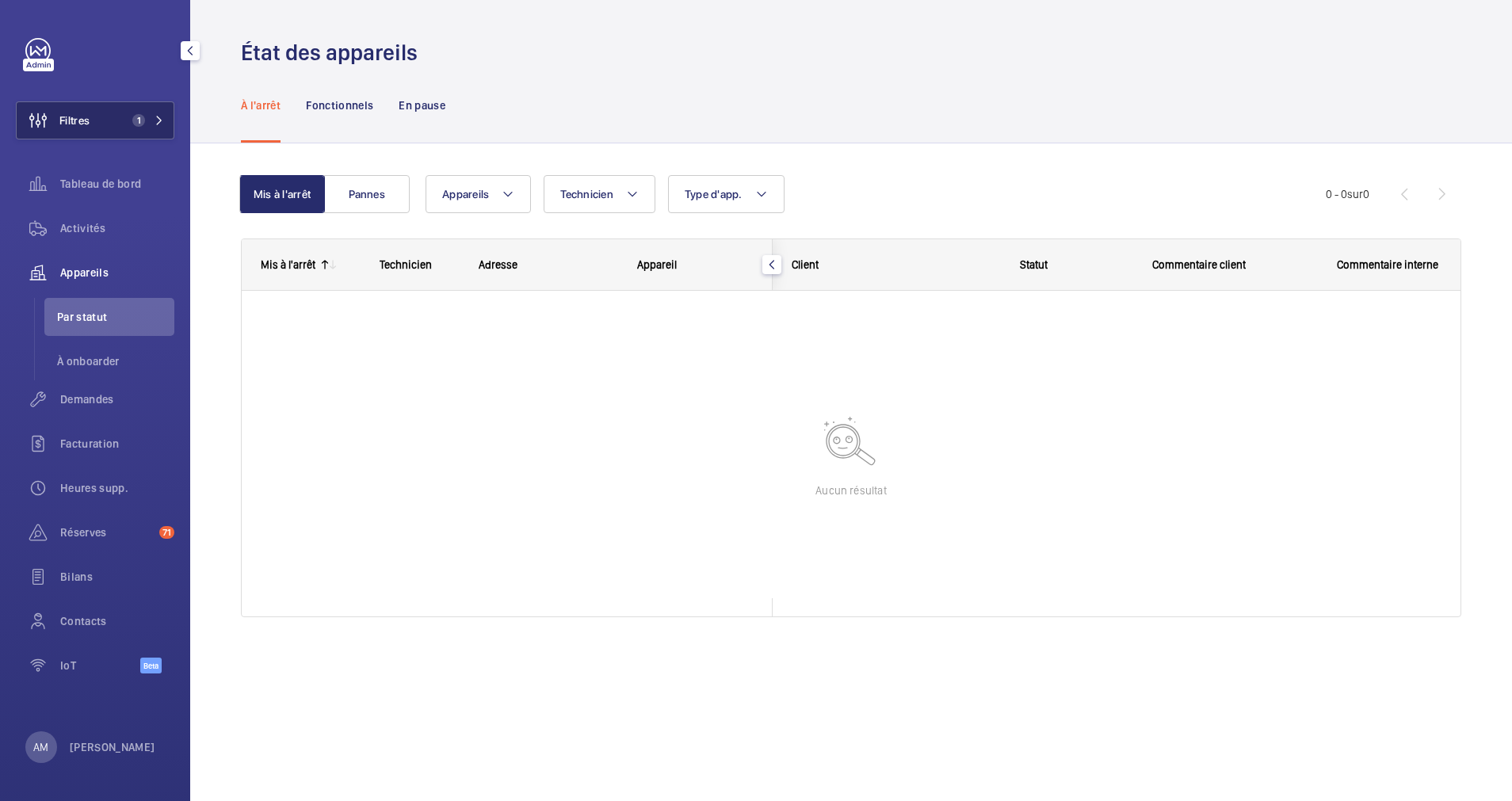
click at [160, 107] on button "Filtres 1" at bounding box center [95, 121] width 159 height 38
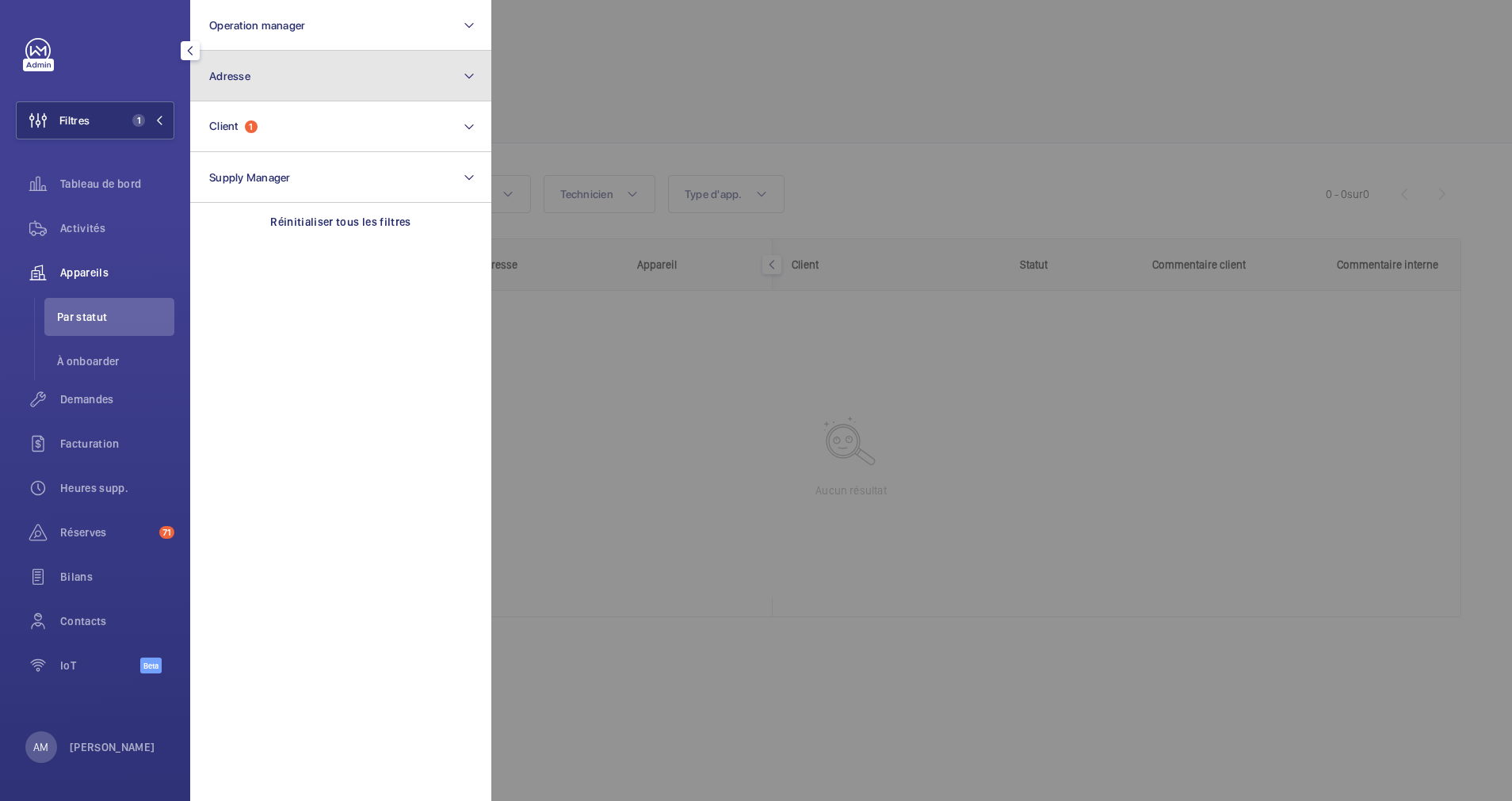
click at [370, 94] on button "Adresse" at bounding box center [341, 76] width 301 height 51
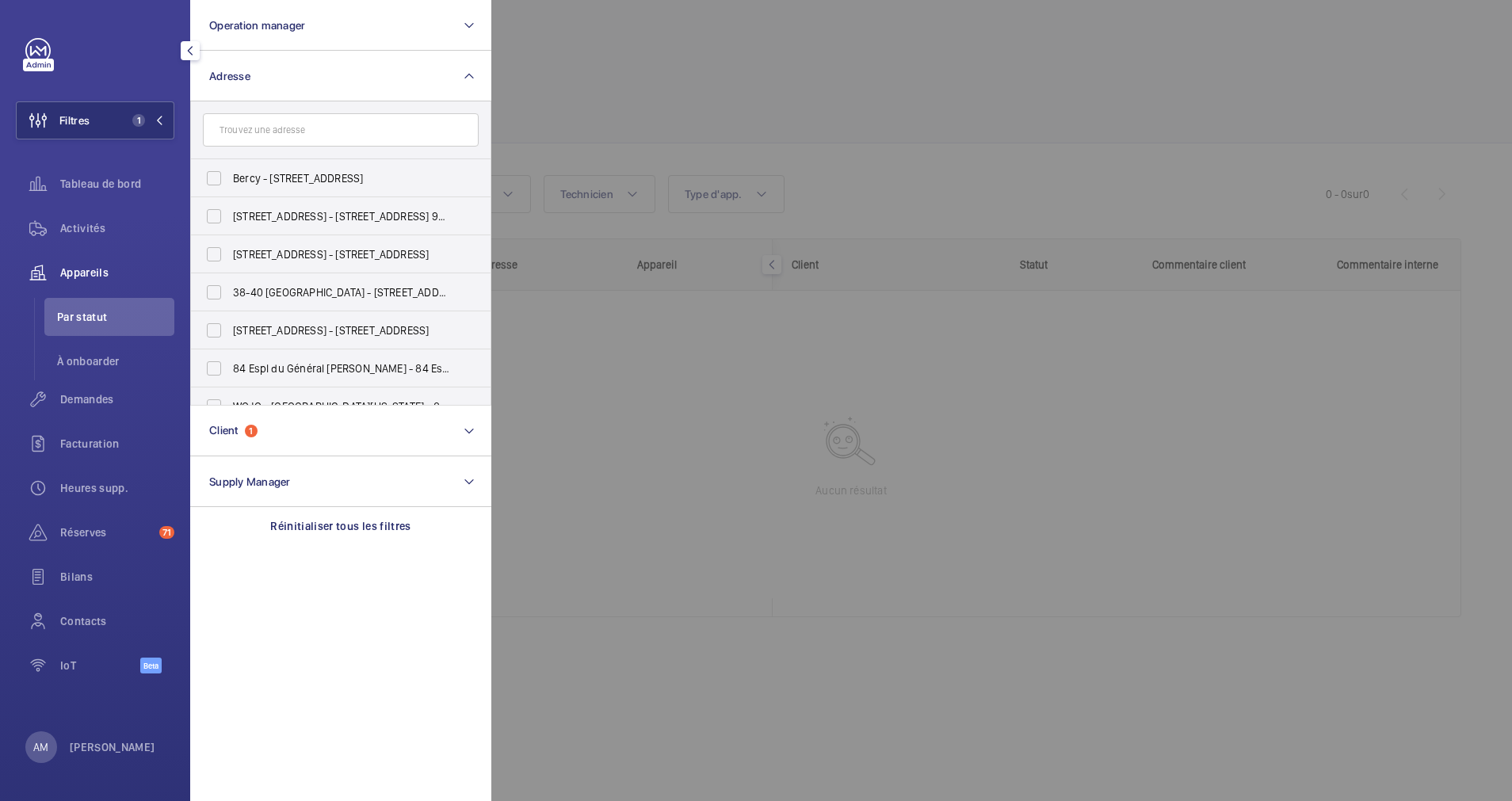
click at [322, 132] on input "text" at bounding box center [341, 130] width 276 height 33
type input "w"
type input "madrid"
click at [460, 128] on mat-icon at bounding box center [460, 130] width 13 height 13
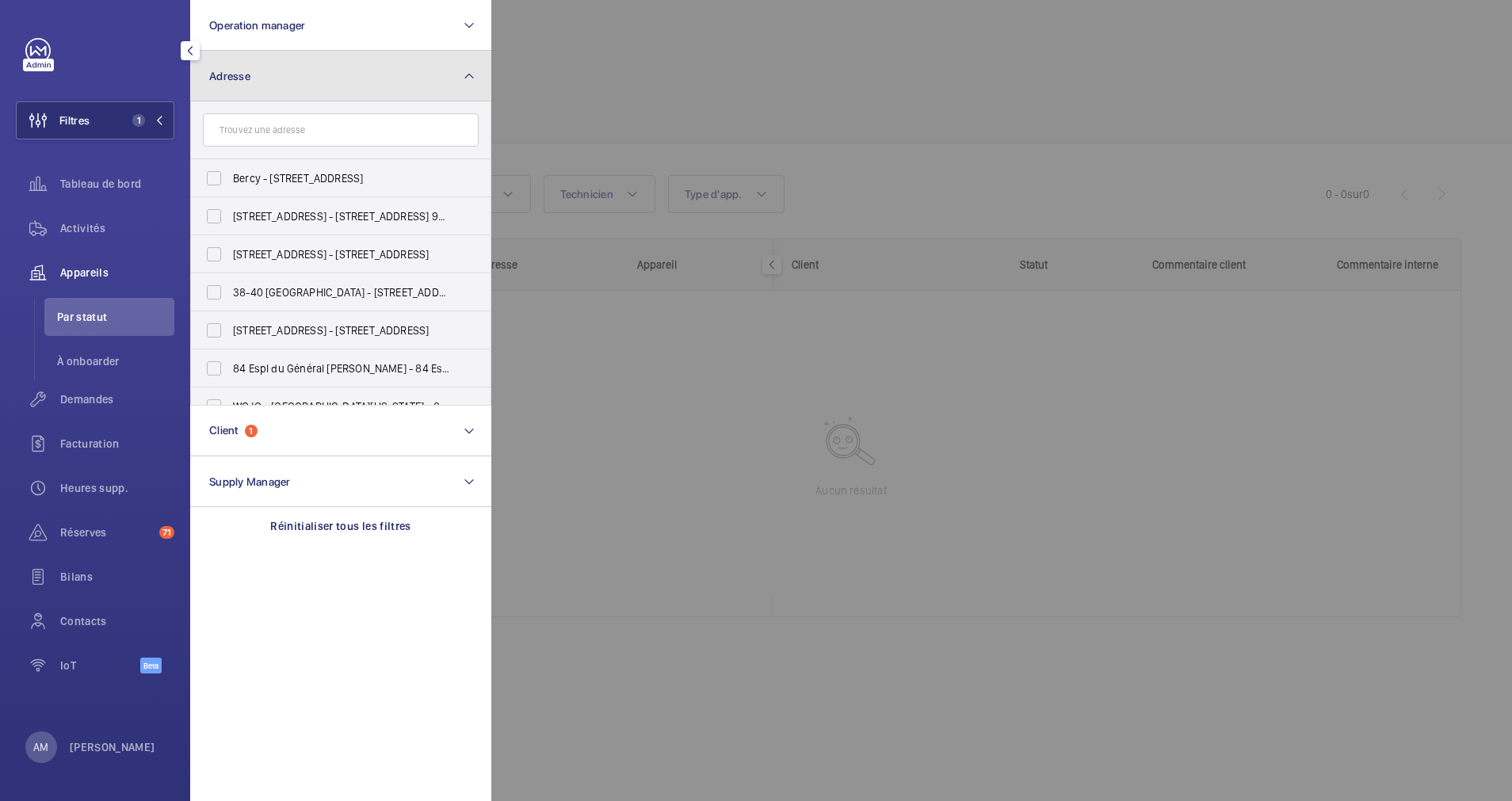
click at [471, 76] on mat-icon at bounding box center [469, 76] width 13 height 19
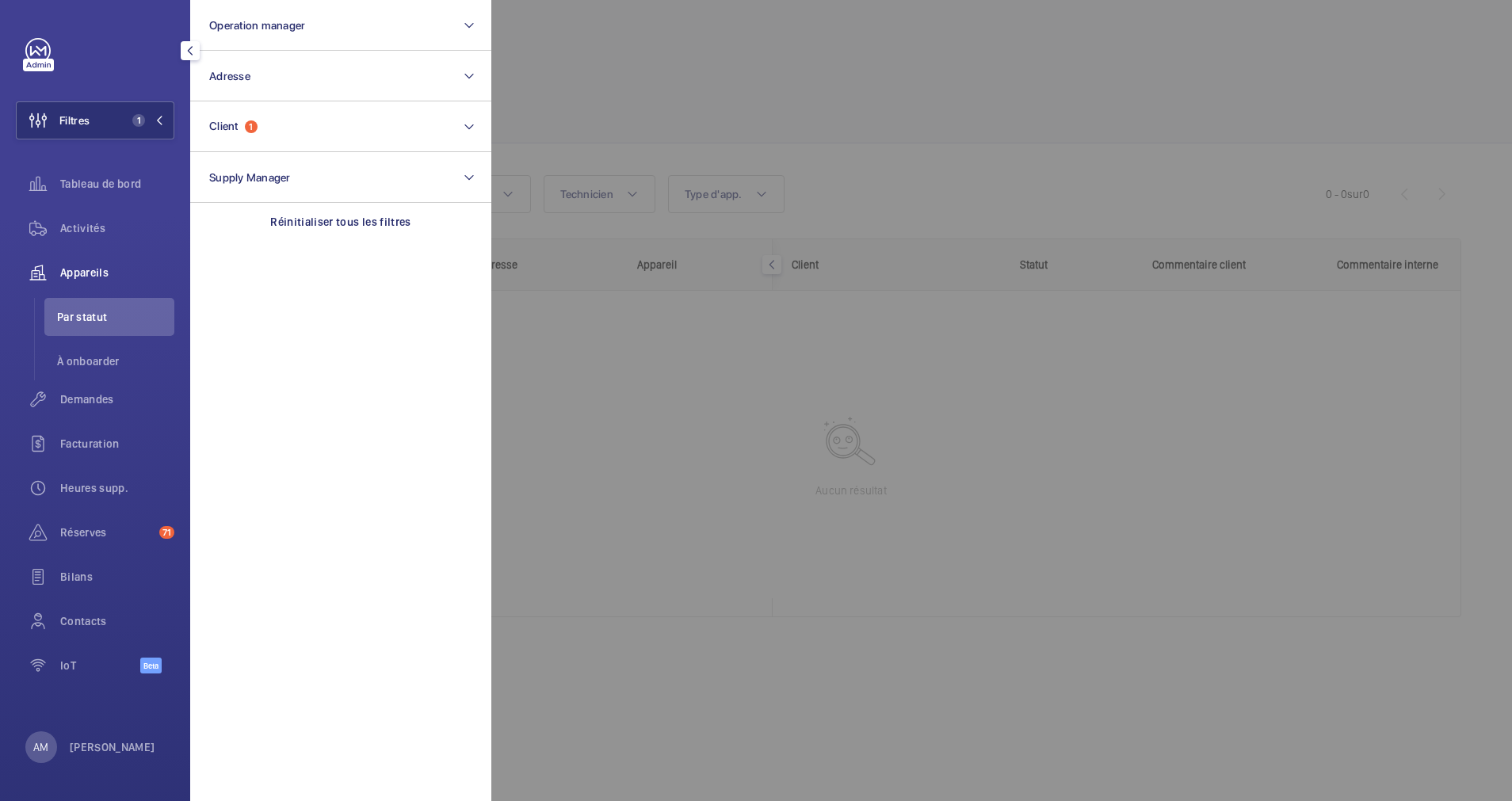
click at [819, 143] on div at bounding box center [1247, 400] width 1512 height 801
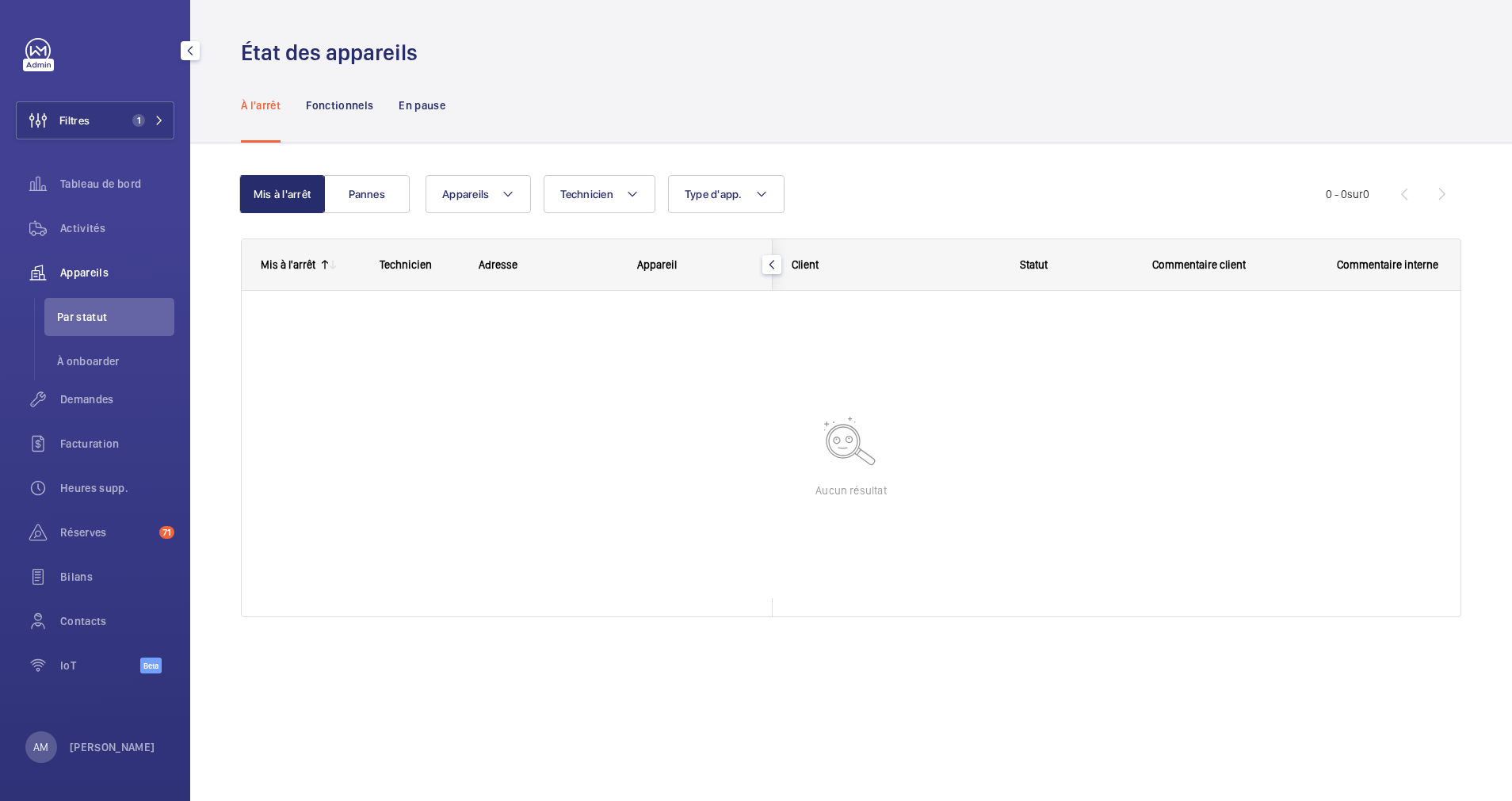
click at [787, 176] on div "Appareils Technicien Type d'app. Plus de filtres Réinitialiser tous les filtres" at bounding box center [876, 194] width 900 height 38
click at [137, 120] on span "1" at bounding box center [139, 121] width 13 height 13
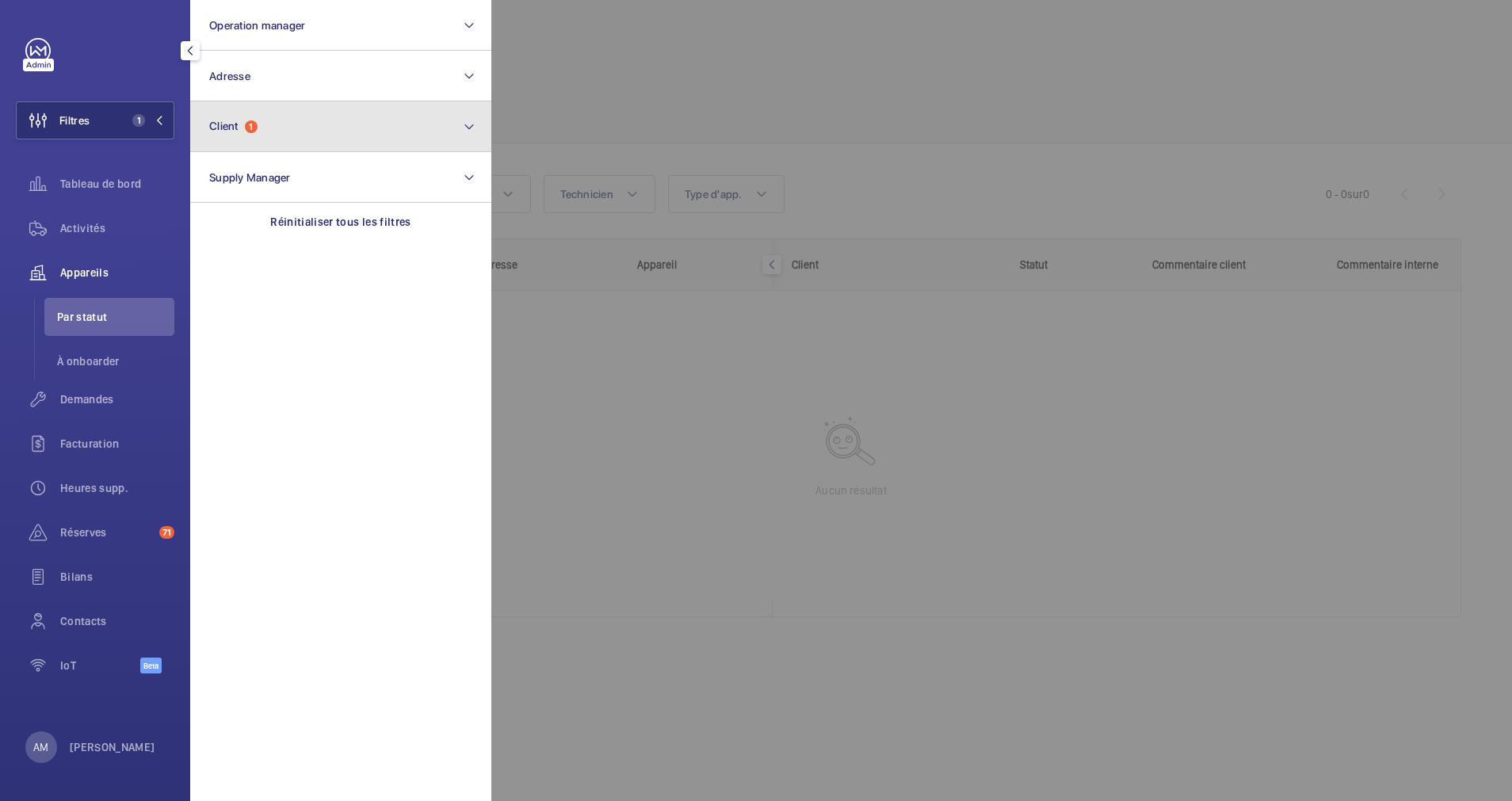
click at [255, 139] on button "Client 1" at bounding box center [341, 127] width 301 height 51
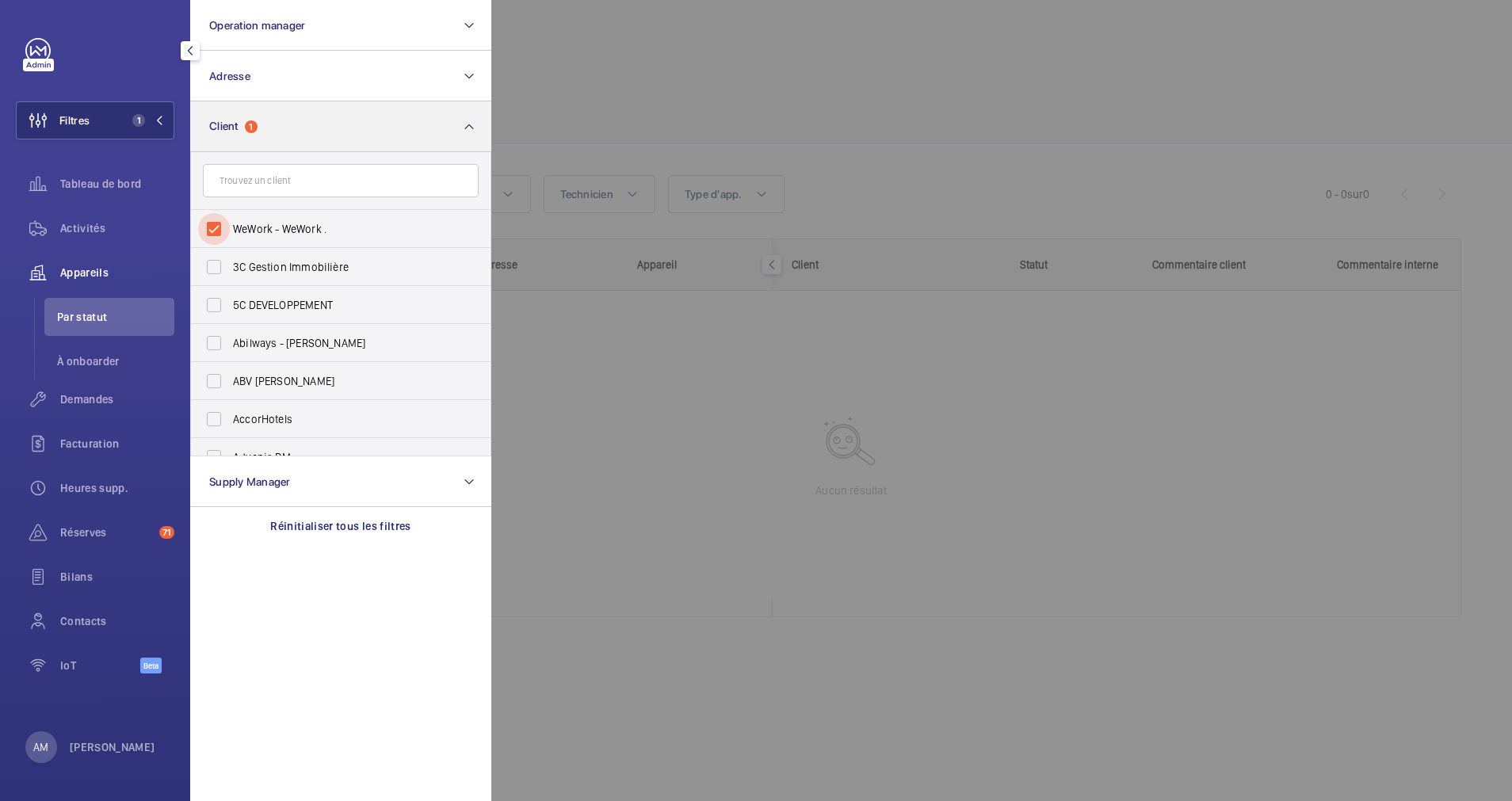
drag, startPoint x: 217, startPoint y: 228, endPoint x: 267, endPoint y: 121, distance: 118.1
click at [217, 224] on input "WeWork - WeWork ." at bounding box center [214, 229] width 32 height 32
checkbox input "false"
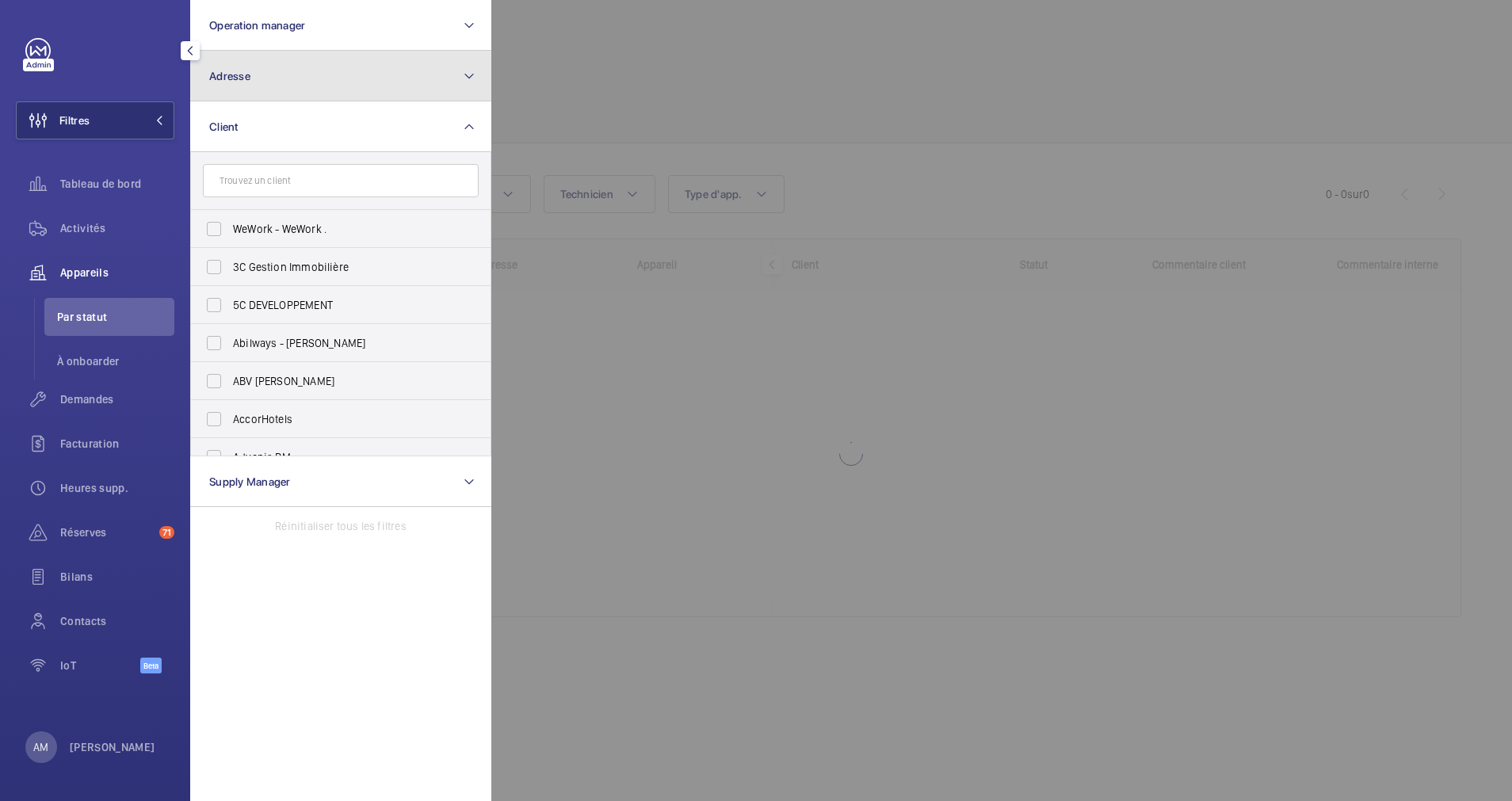
click at [282, 86] on button "Adresse" at bounding box center [341, 76] width 301 height 51
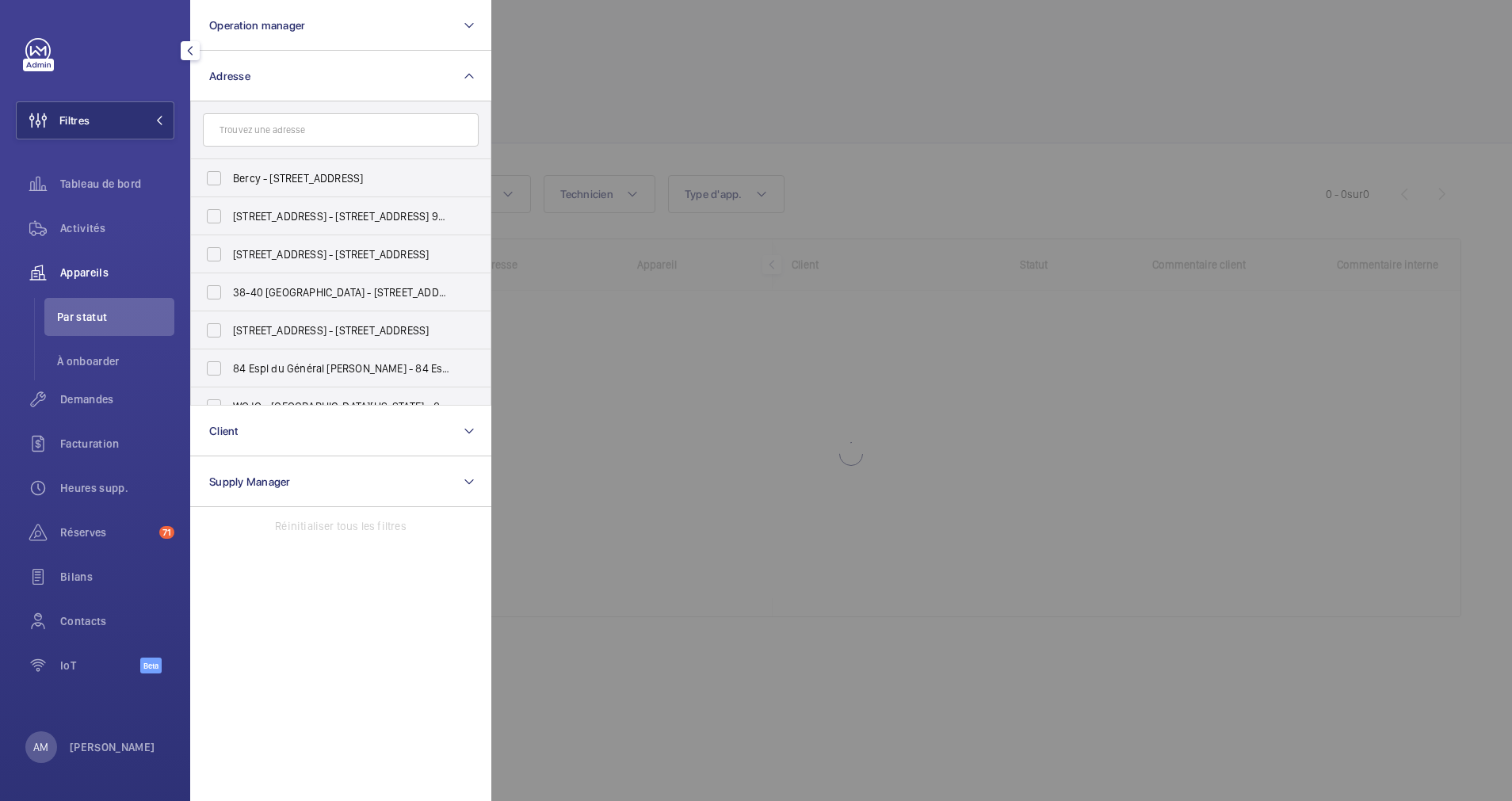
click at [275, 129] on input "text" at bounding box center [341, 130] width 276 height 33
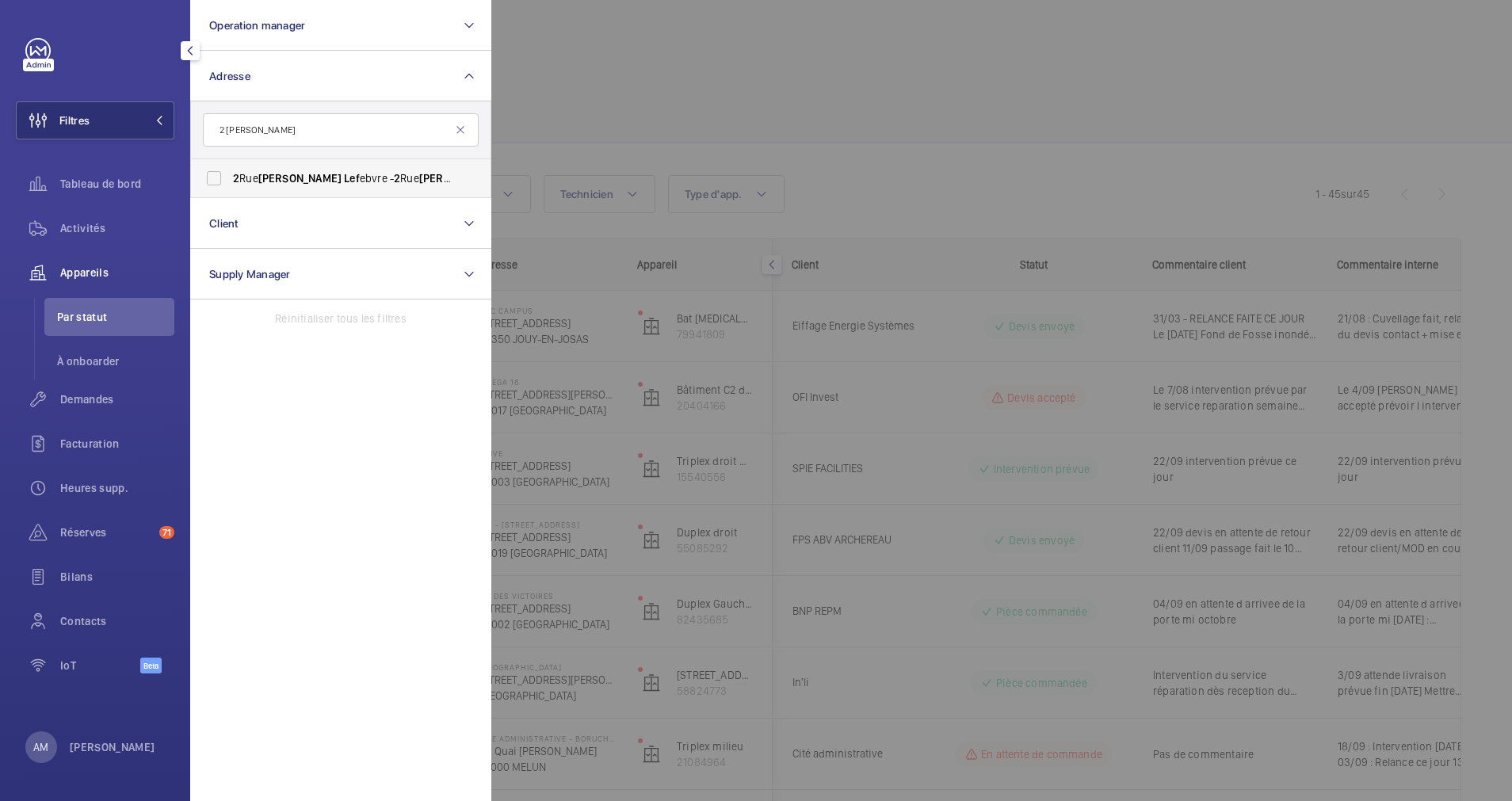
type input "2 jules lef"
click at [244, 182] on span "2 Rue Jules Lef ebvre - 2 Rue Jules Lef ebvre, PARIS 75009" at bounding box center [342, 178] width 218 height 16
click at [230, 182] on input "2 Rue Jules Lef ebvre - 2 Rue Jules Lef ebvre, PARIS 75009" at bounding box center [214, 178] width 32 height 32
checkbox input "true"
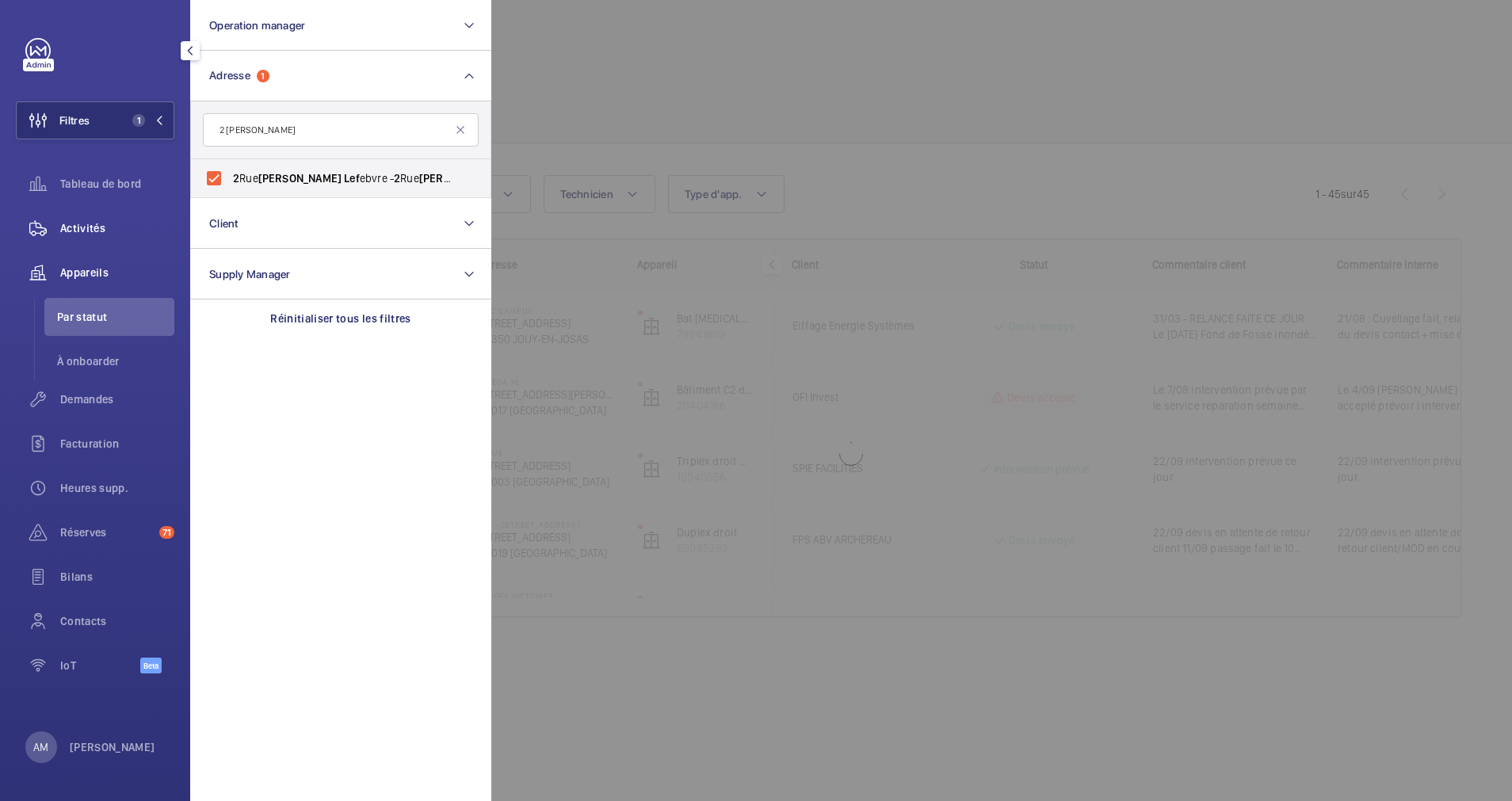
click at [79, 228] on span "Activités" at bounding box center [117, 228] width 114 height 16
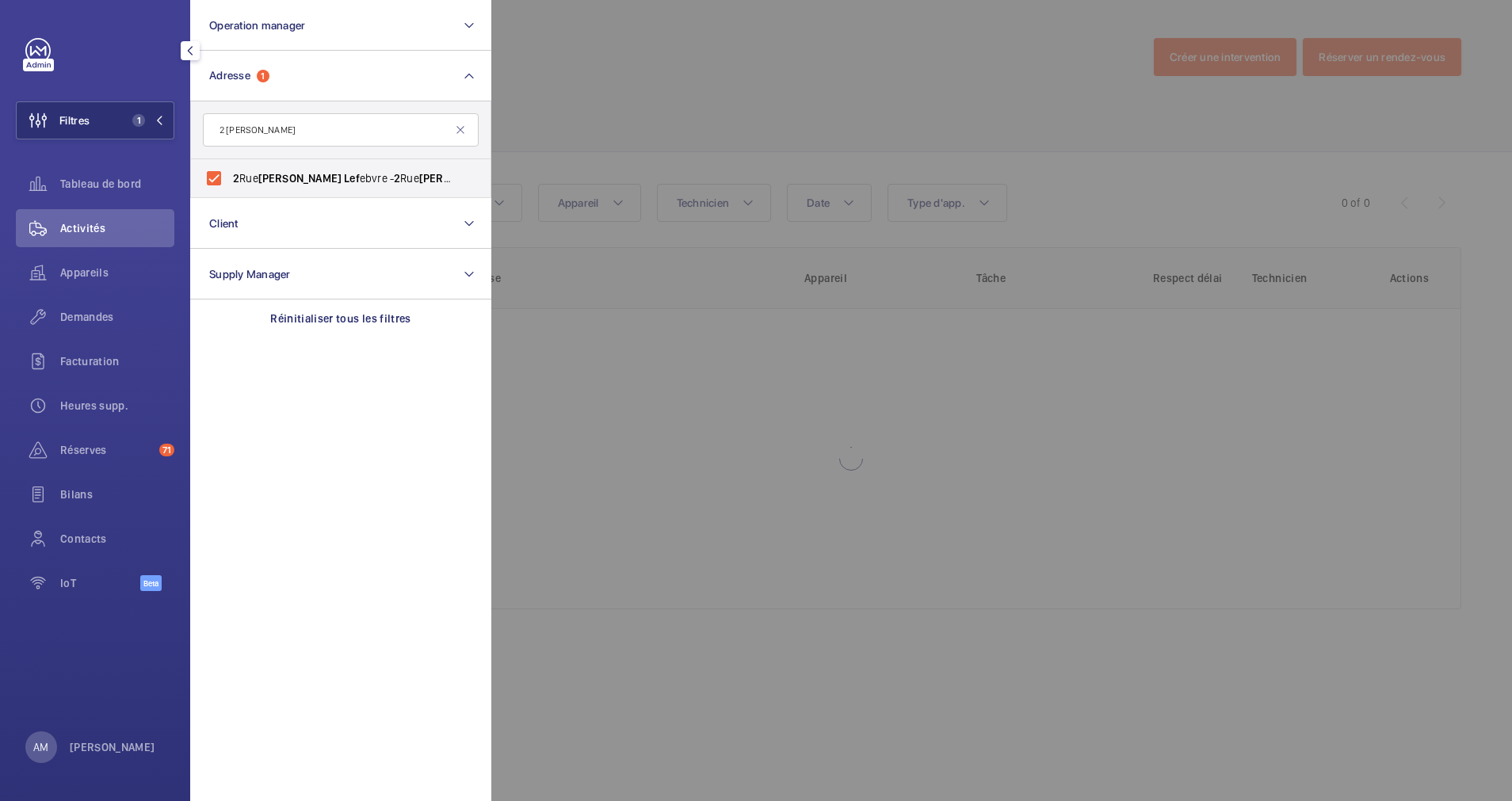
click at [698, 163] on div at bounding box center [1247, 400] width 1512 height 801
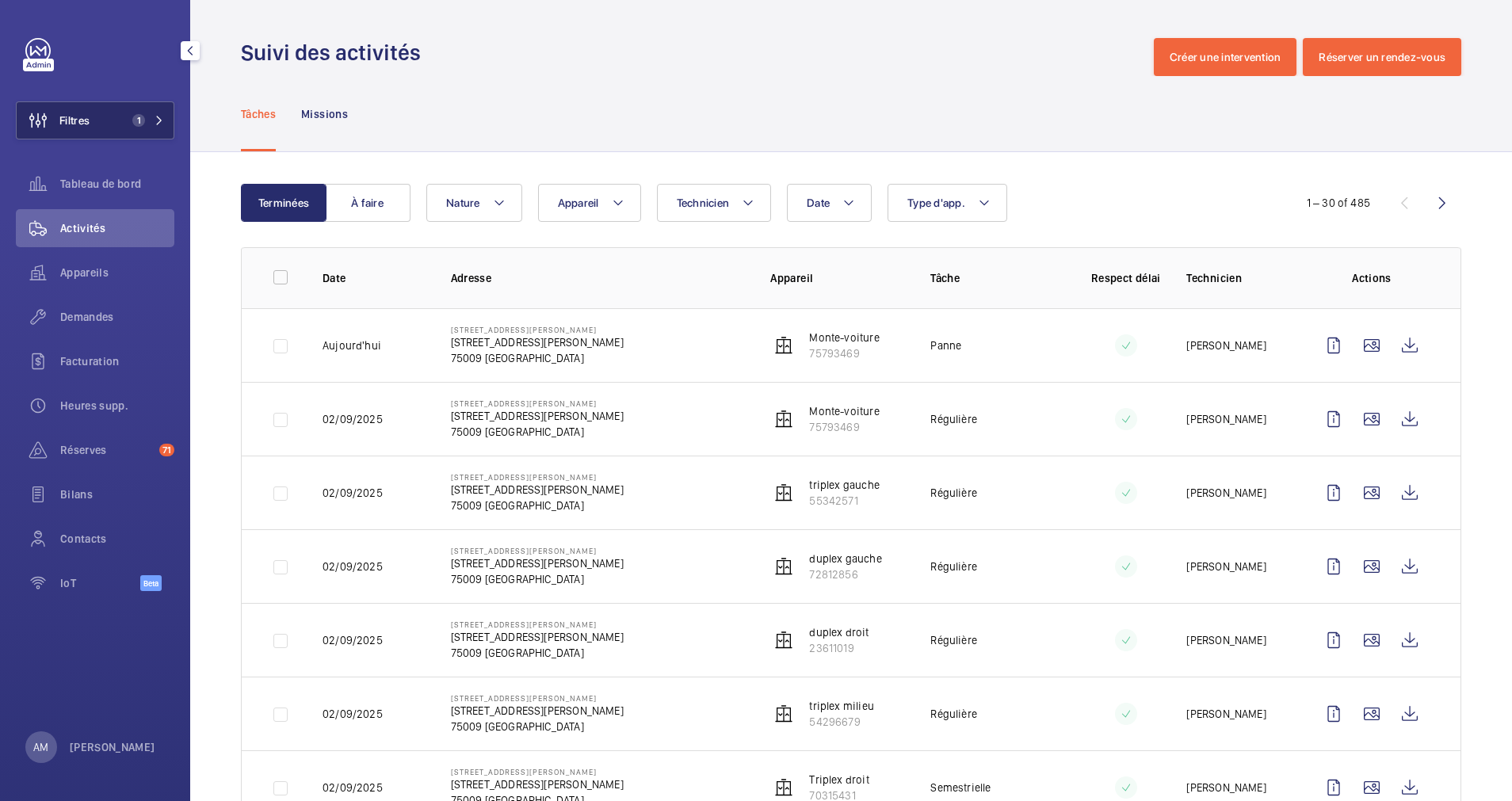
click at [142, 117] on span "1" at bounding box center [139, 121] width 13 height 13
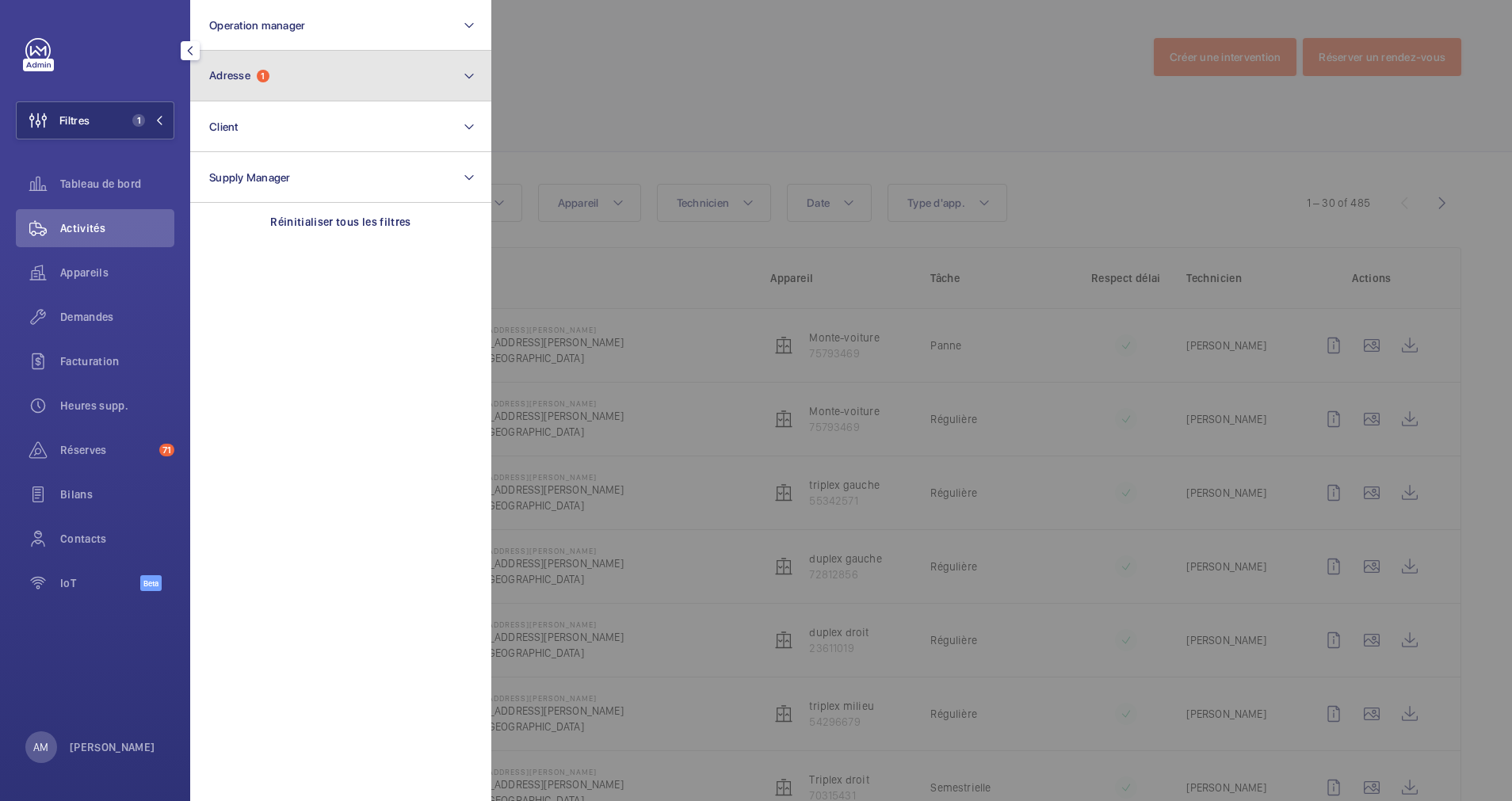
click at [272, 79] on button "Adresse 1" at bounding box center [341, 76] width 301 height 51
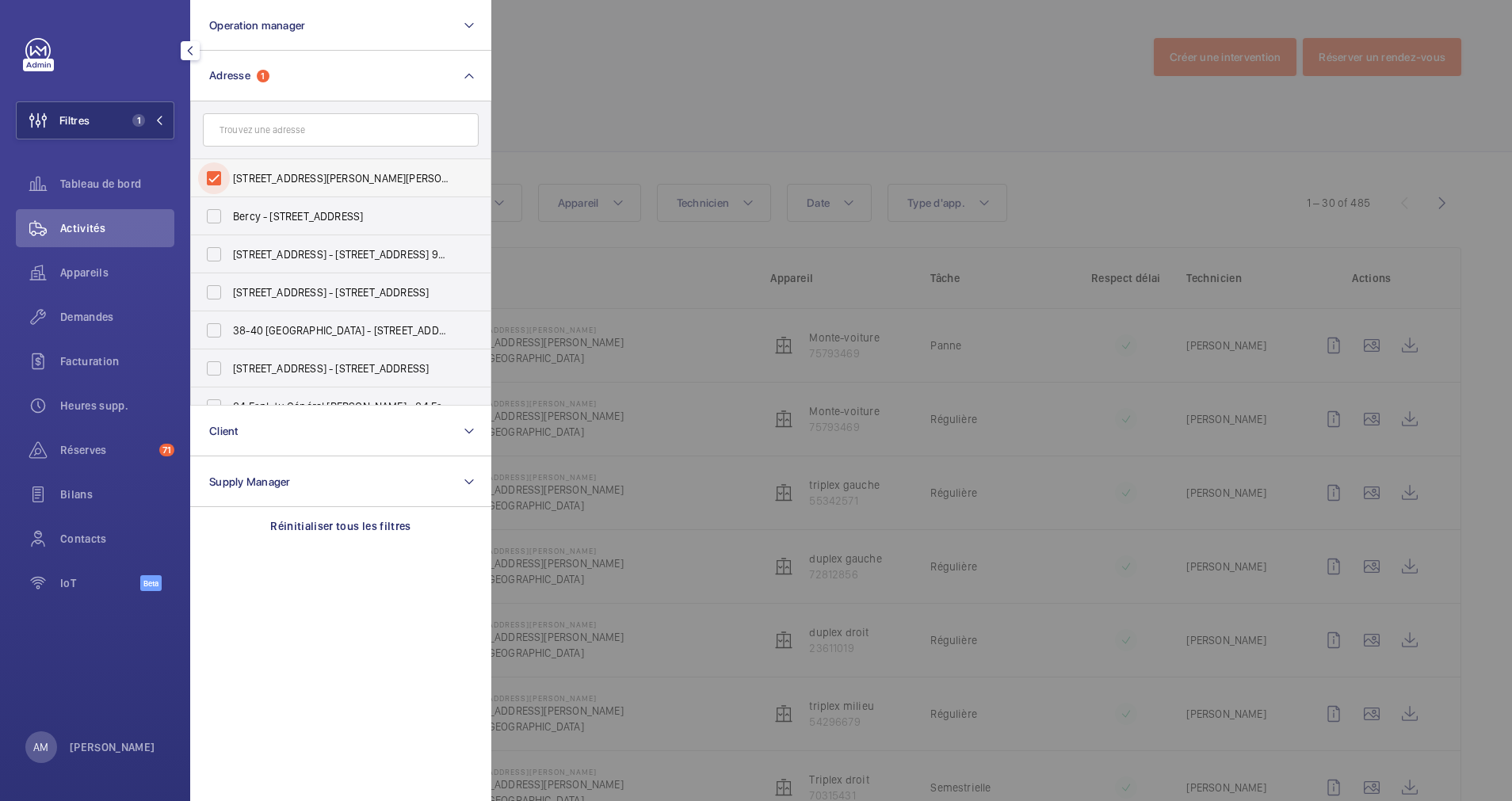
click at [219, 174] on input "2 Rue Jules Lefebvre - 2 Rue Jules Lefebvre, PARIS 75009" at bounding box center [214, 178] width 32 height 32
checkbox input "false"
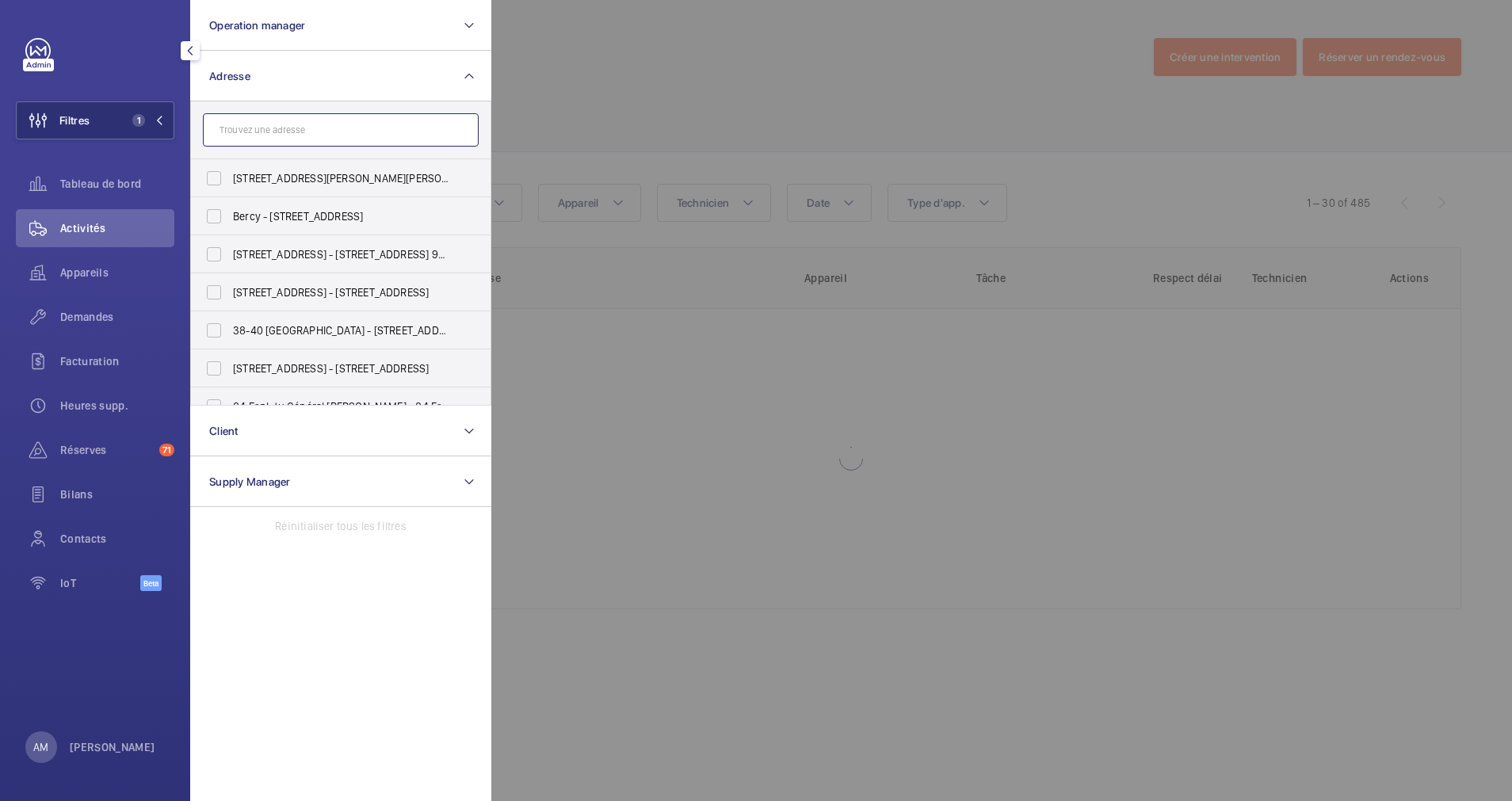
click at [268, 134] on input "text" at bounding box center [341, 130] width 276 height 33
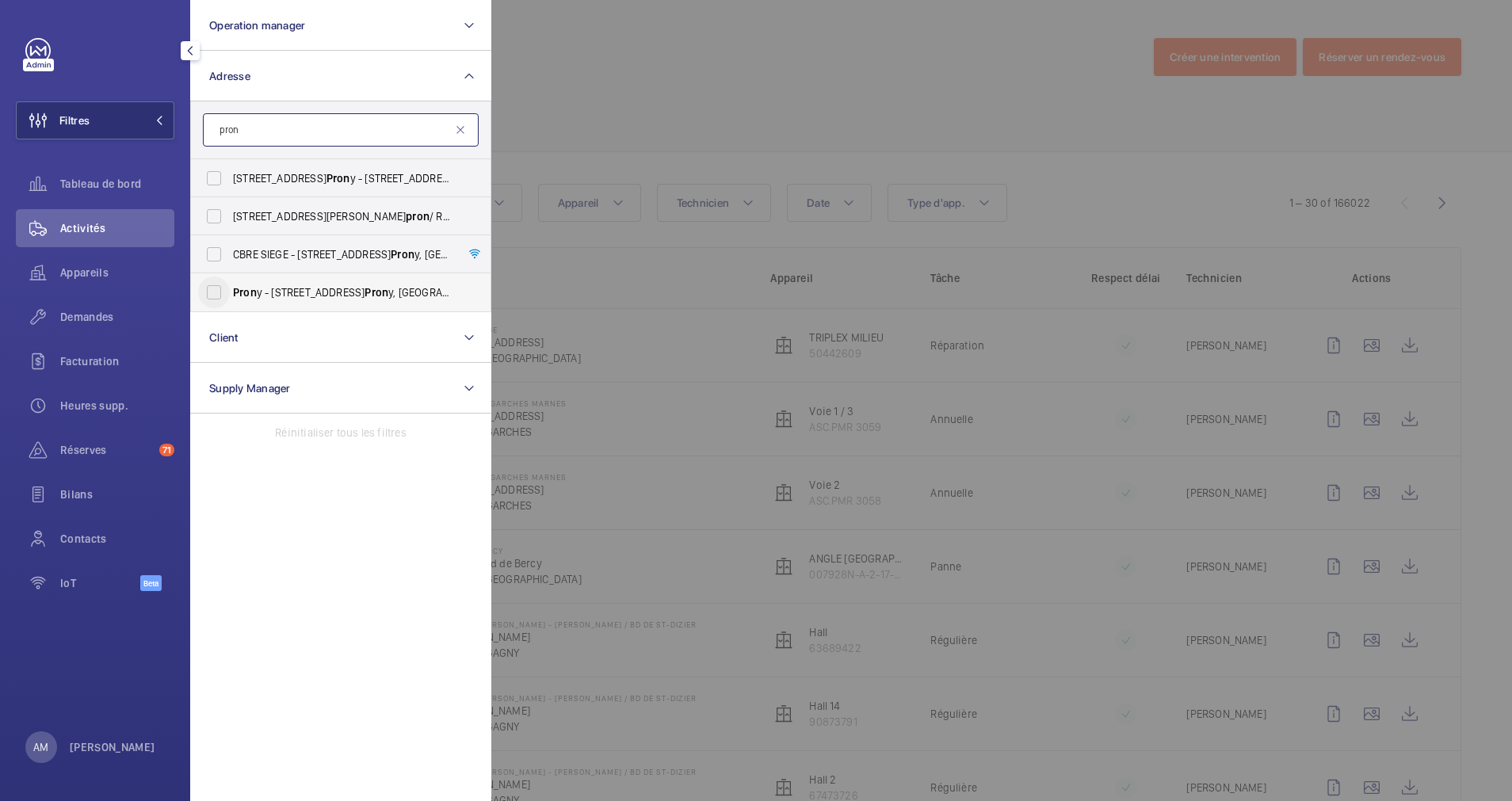
type input "pron"
click at [218, 282] on input "Pron y - 60 Rue de Pron y, 75017 PARIS, PARIS 75017" at bounding box center [214, 293] width 32 height 32
checkbox input "true"
click at [222, 262] on input "CBRE SIEGE - 76 Rue de Pron y, PARIS 75017" at bounding box center [214, 255] width 32 height 32
checkbox input "true"
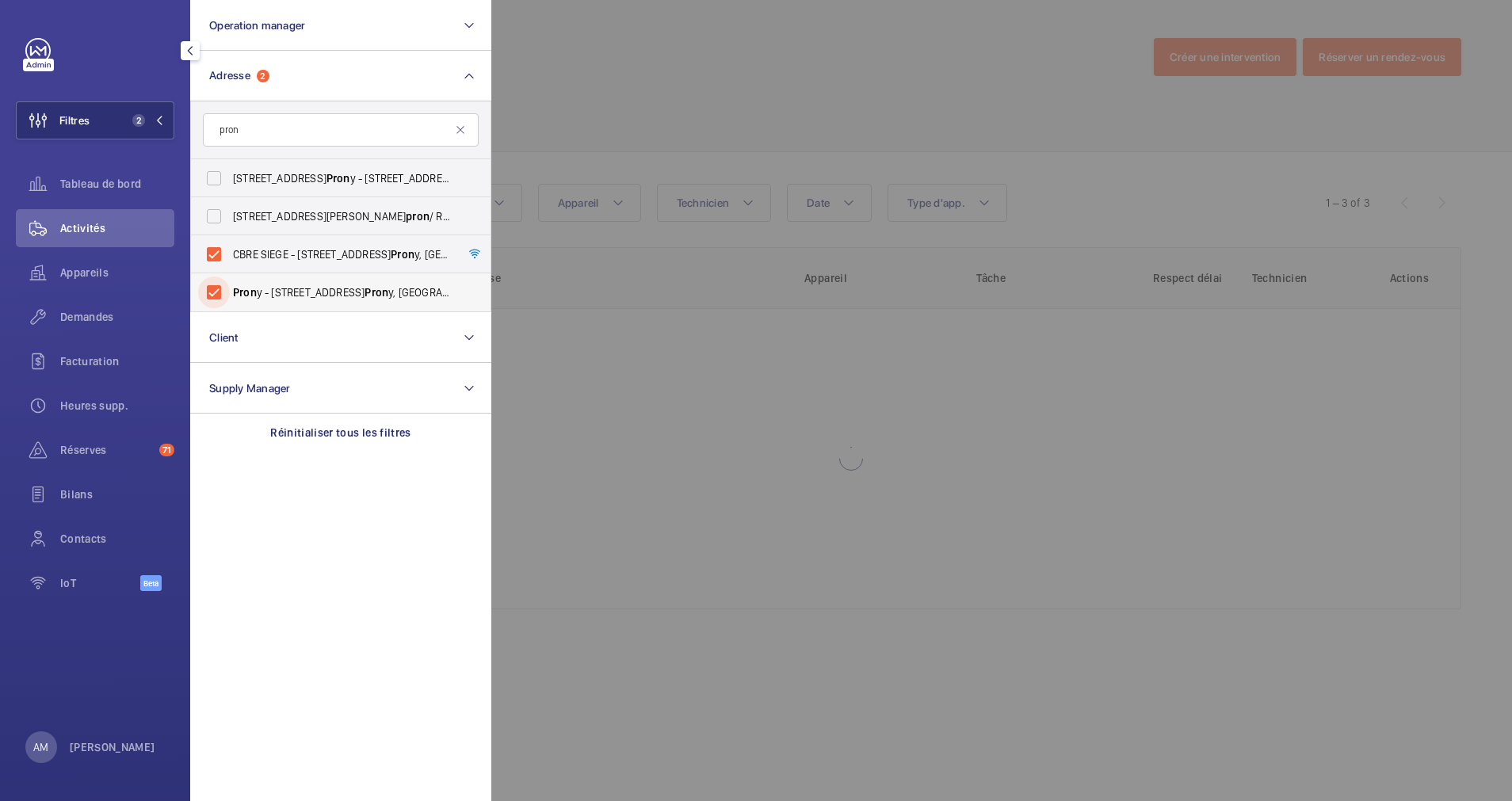
click at [217, 279] on input "Pron y - 60 Rue de Pron y, 75017 PARIS, PARIS 75017" at bounding box center [214, 293] width 32 height 32
checkbox input "false"
click at [94, 273] on span "Appareils" at bounding box center [117, 273] width 114 height 16
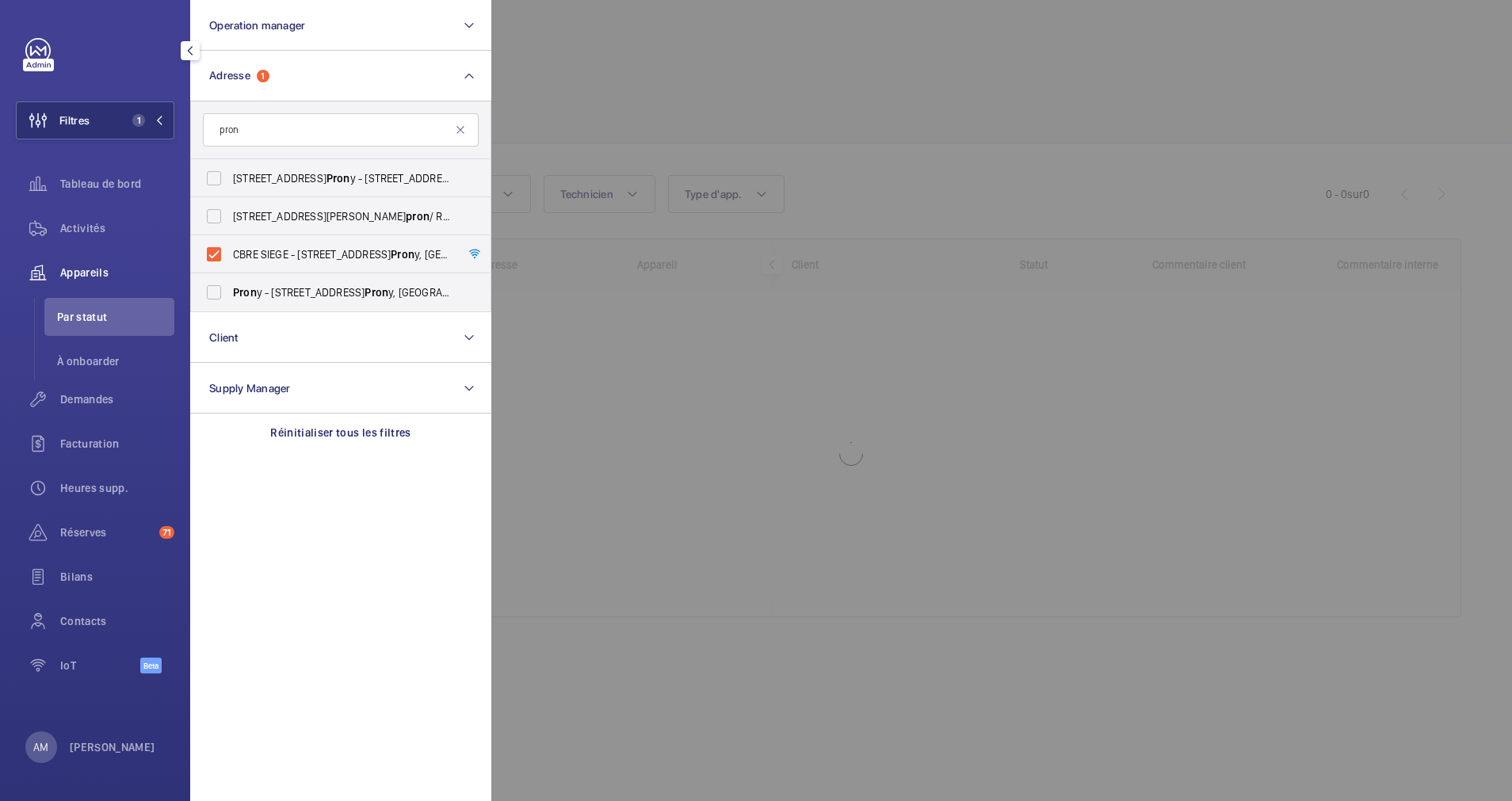
drag, startPoint x: 81, startPoint y: 391, endPoint x: 663, endPoint y: 189, distance: 616.1
click at [87, 390] on div "Demandes" at bounding box center [95, 400] width 159 height 38
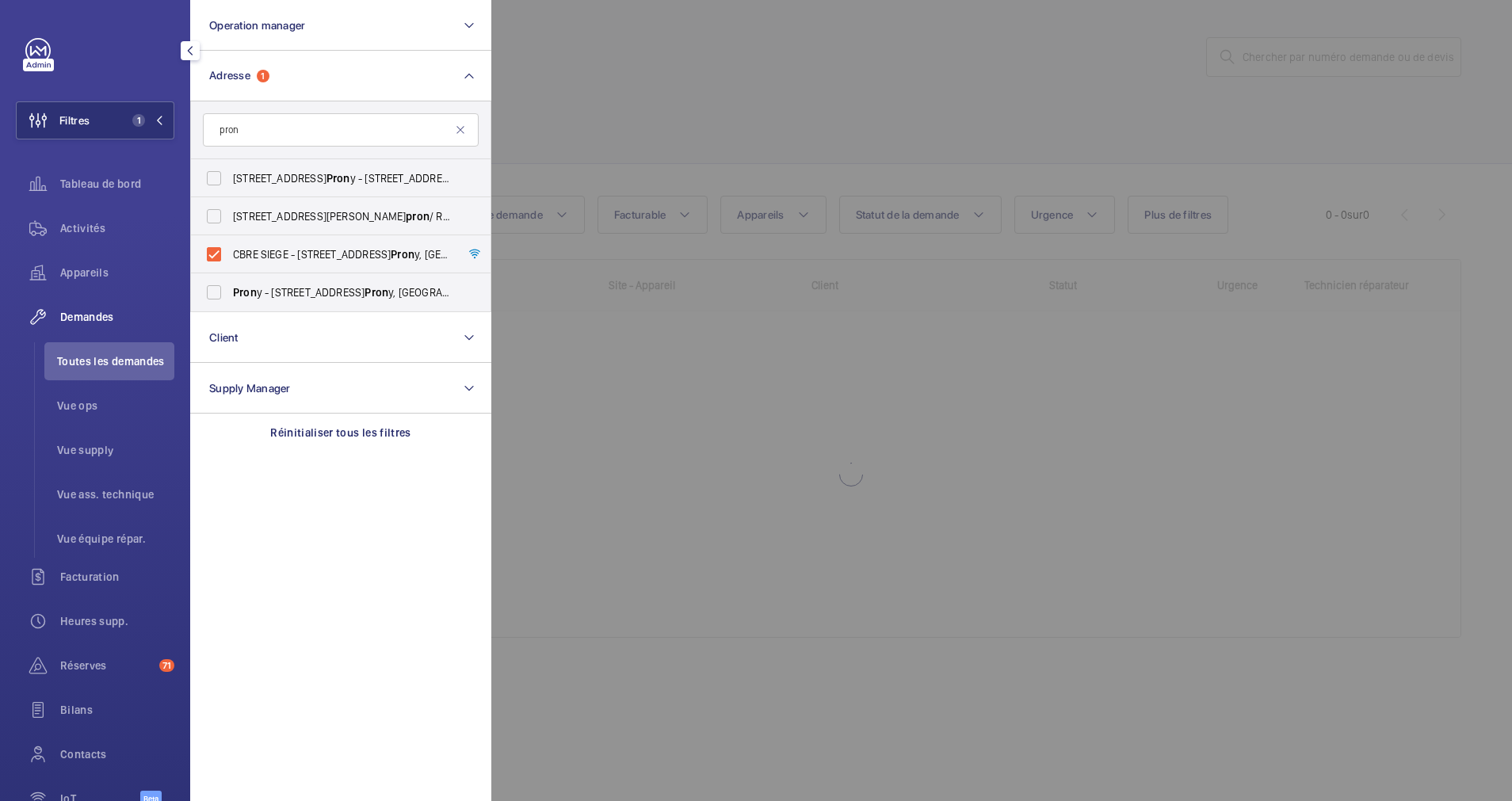
click at [668, 144] on div at bounding box center [1247, 400] width 1512 height 801
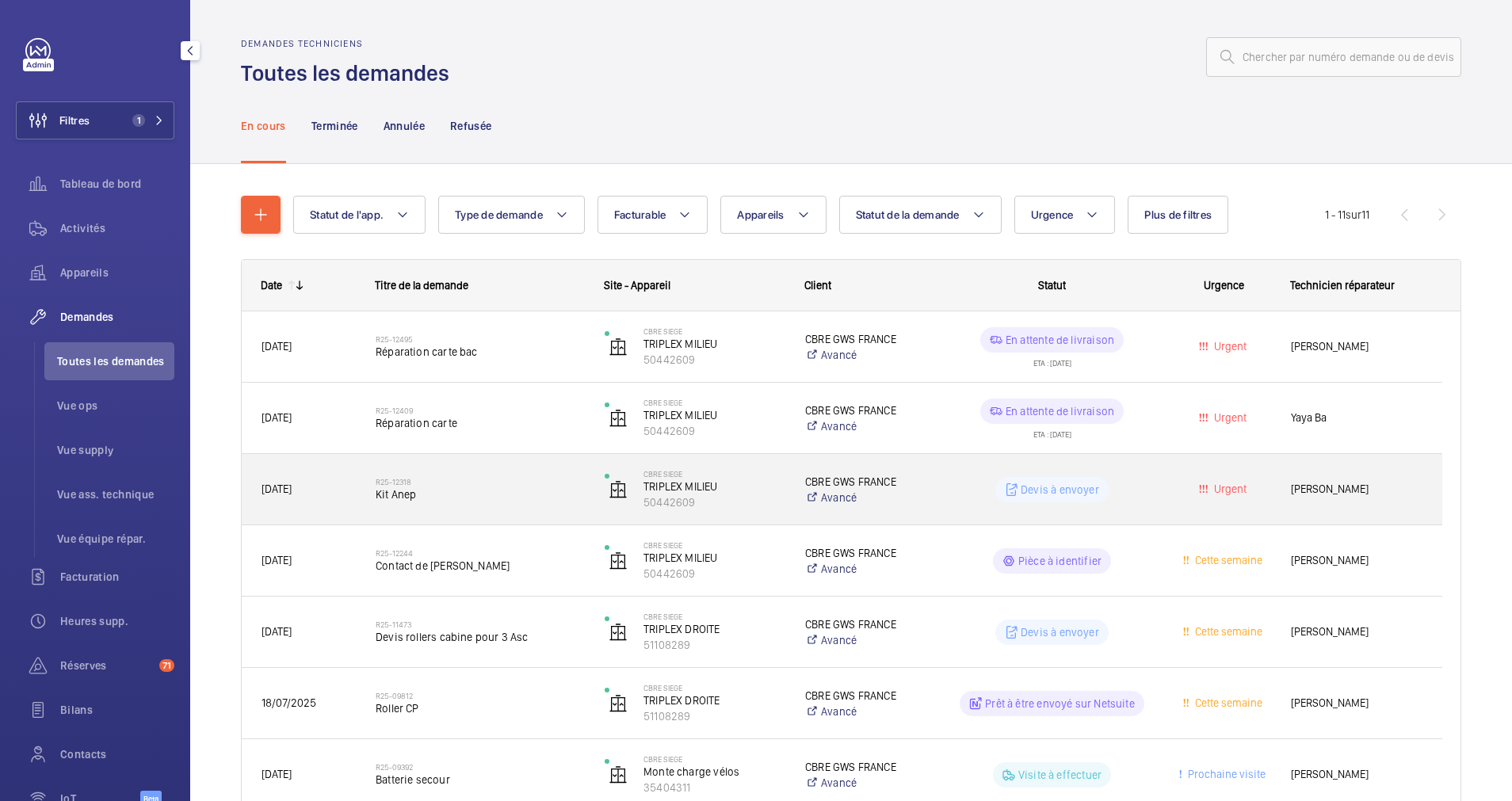
click at [486, 489] on span "Kit Anep" at bounding box center [480, 494] width 209 height 16
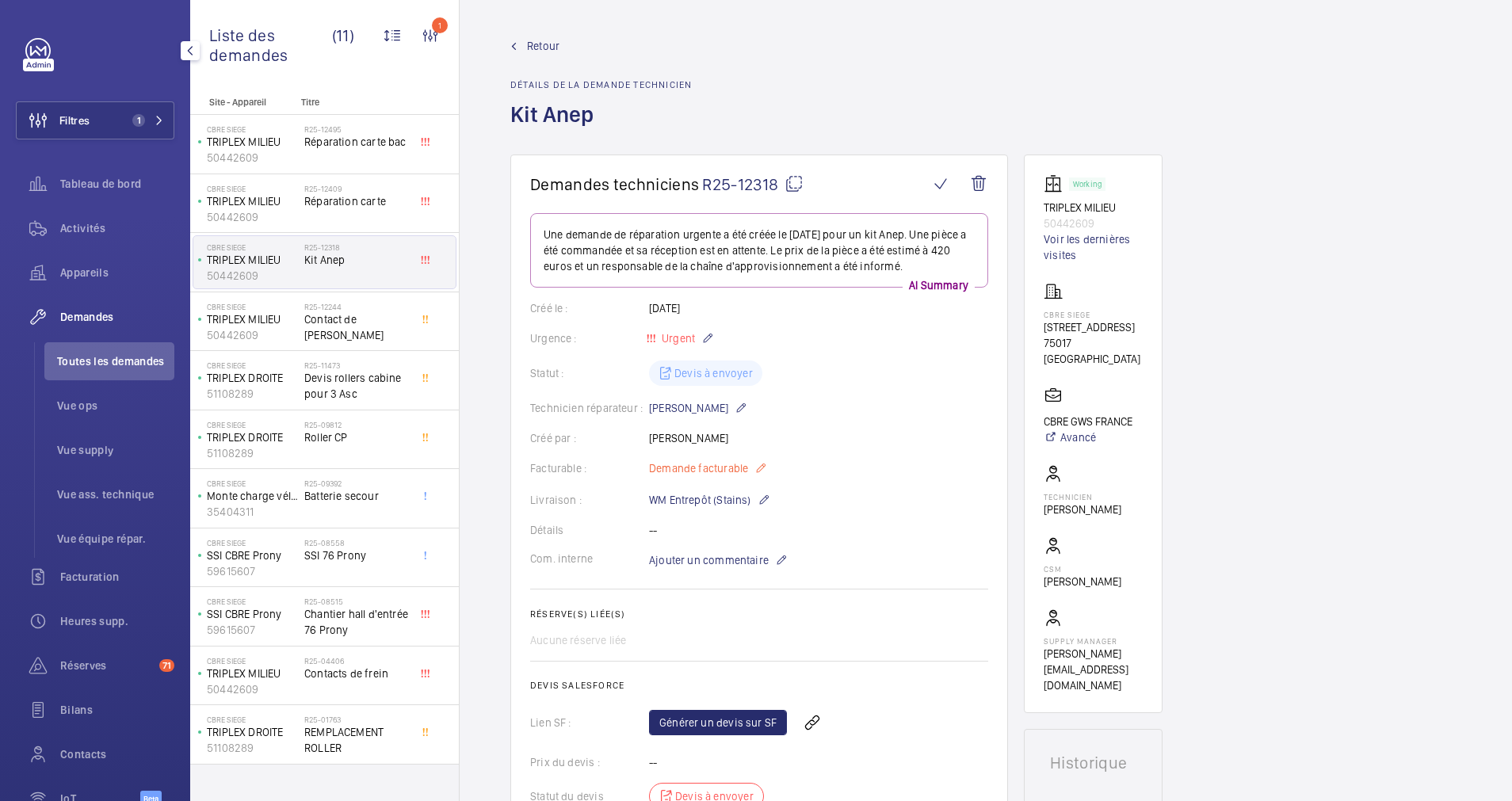
click at [759, 466] on mat-icon at bounding box center [761, 468] width 13 height 19
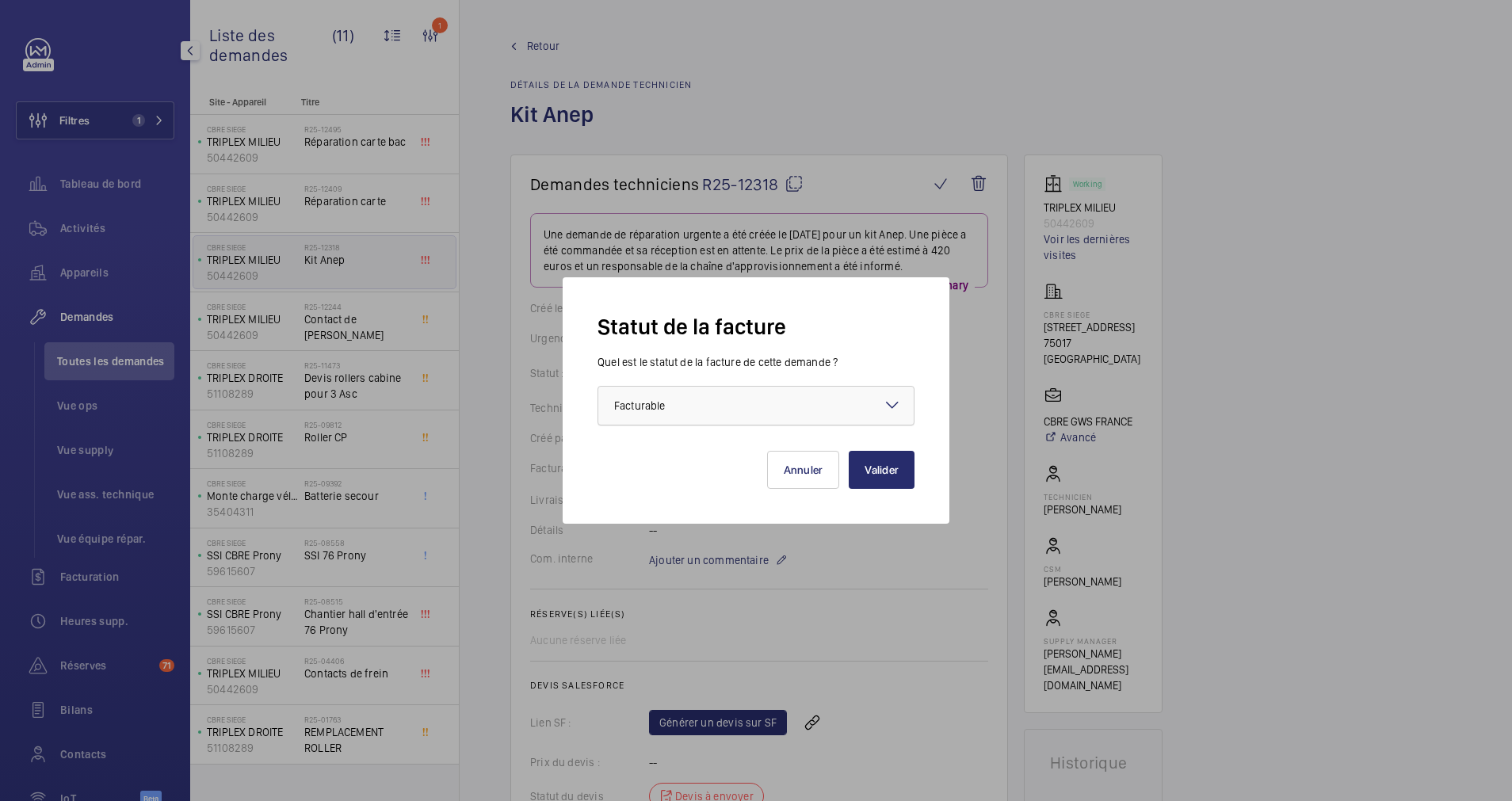
click at [821, 413] on div at bounding box center [756, 406] width 316 height 38
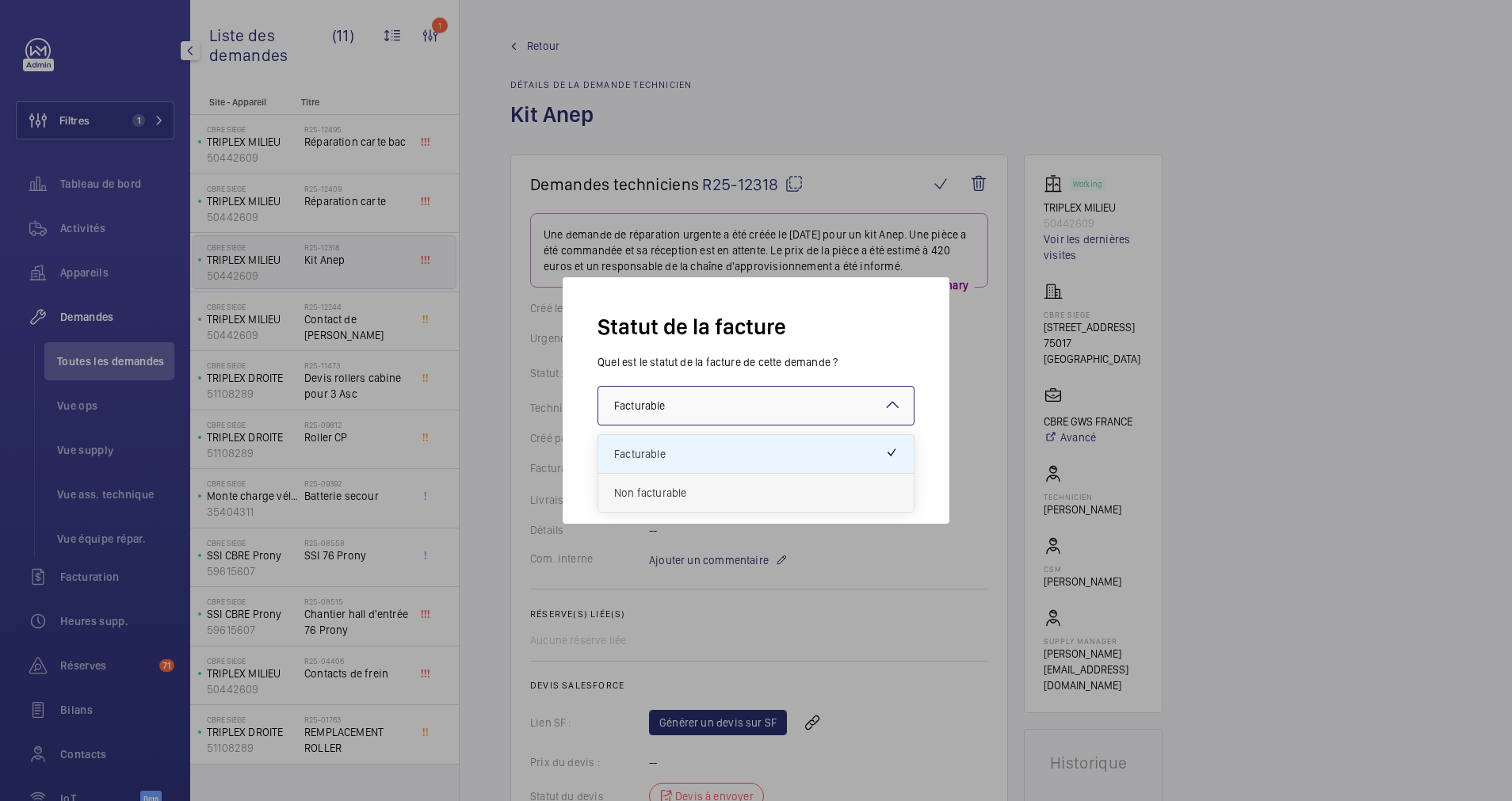
click at [688, 491] on span "Non facturable" at bounding box center [756, 492] width 284 height 16
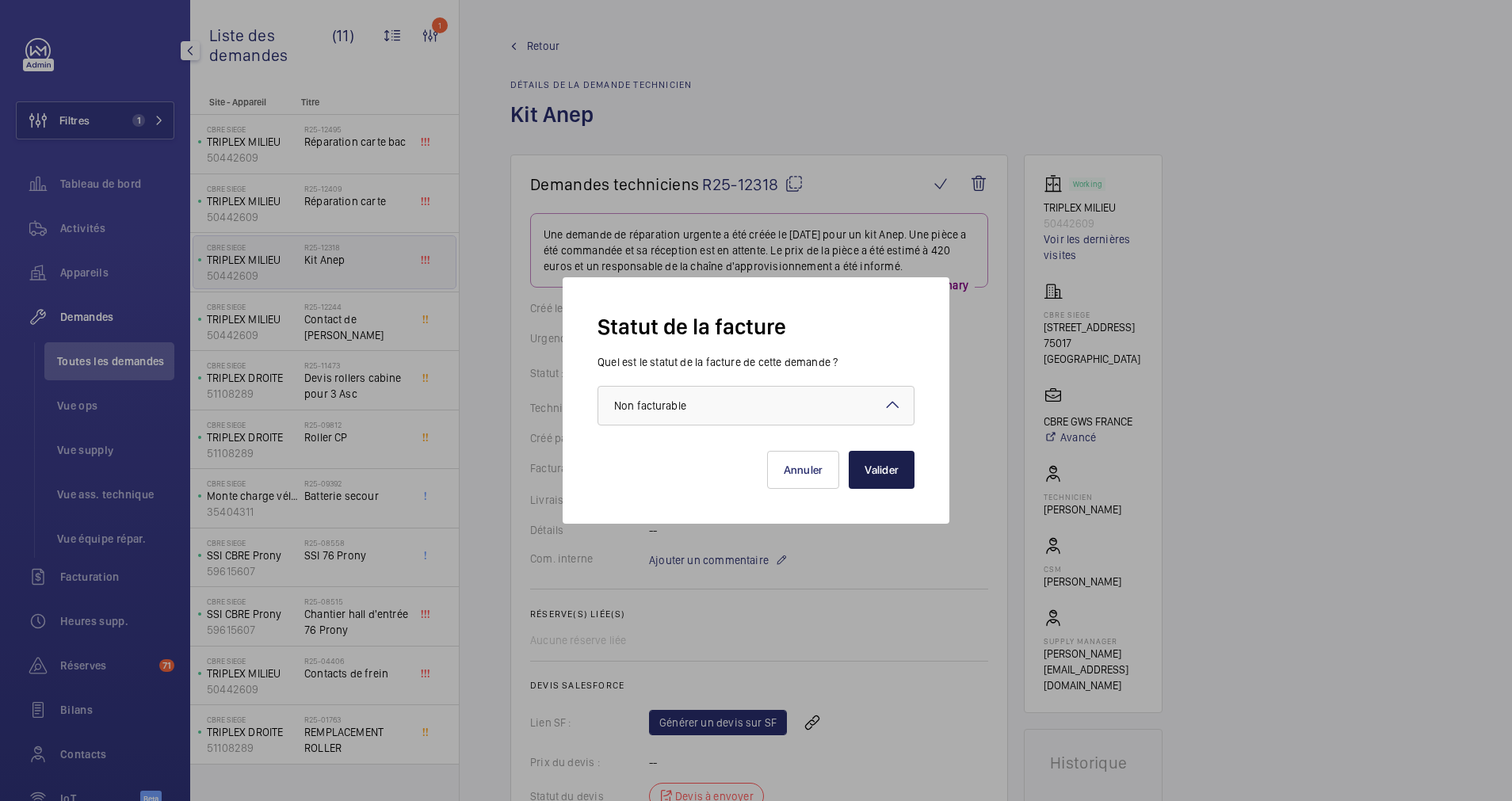
click at [885, 457] on button "Valider" at bounding box center [881, 469] width 66 height 38
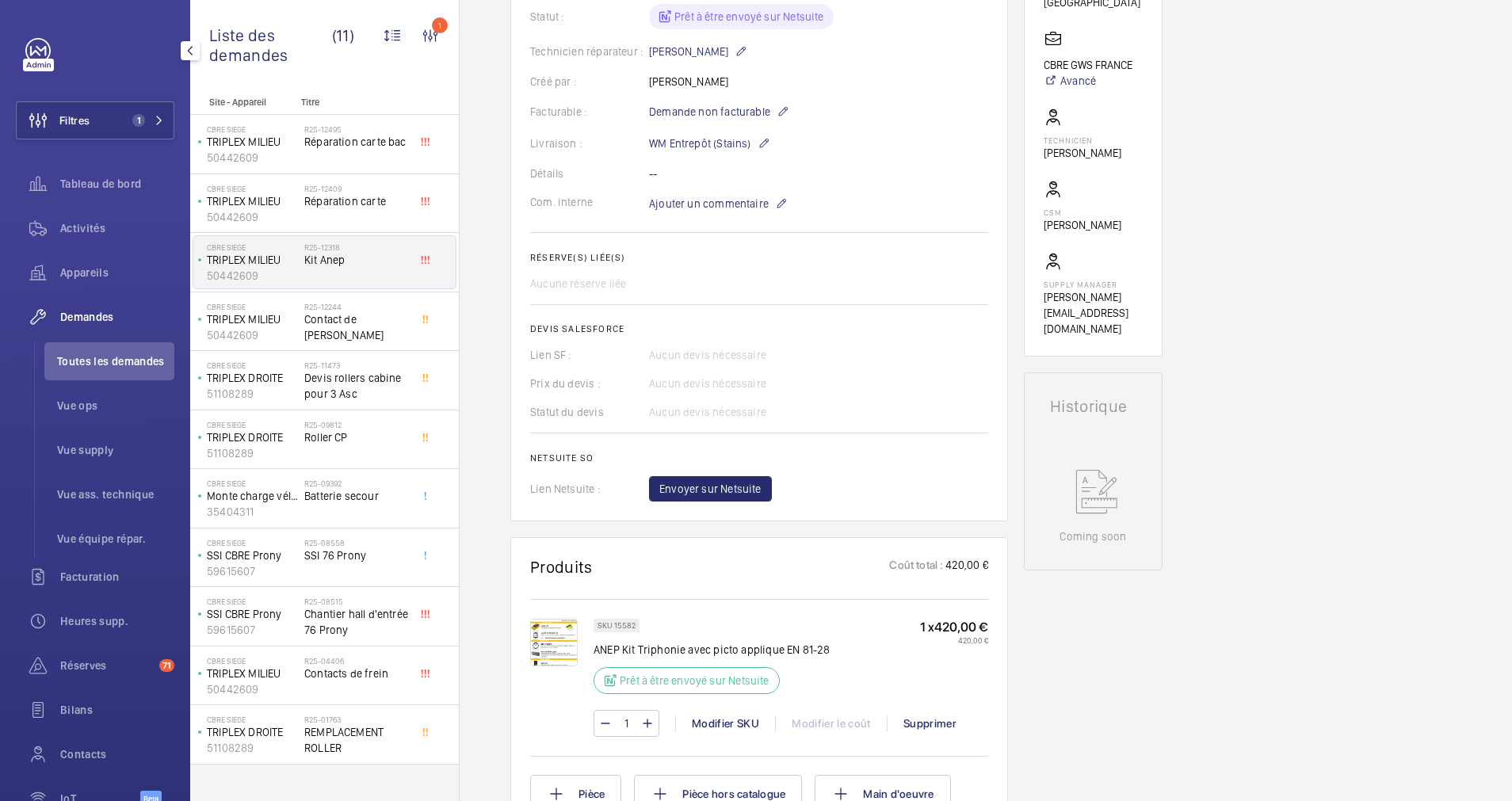
scroll to position [238, 0]
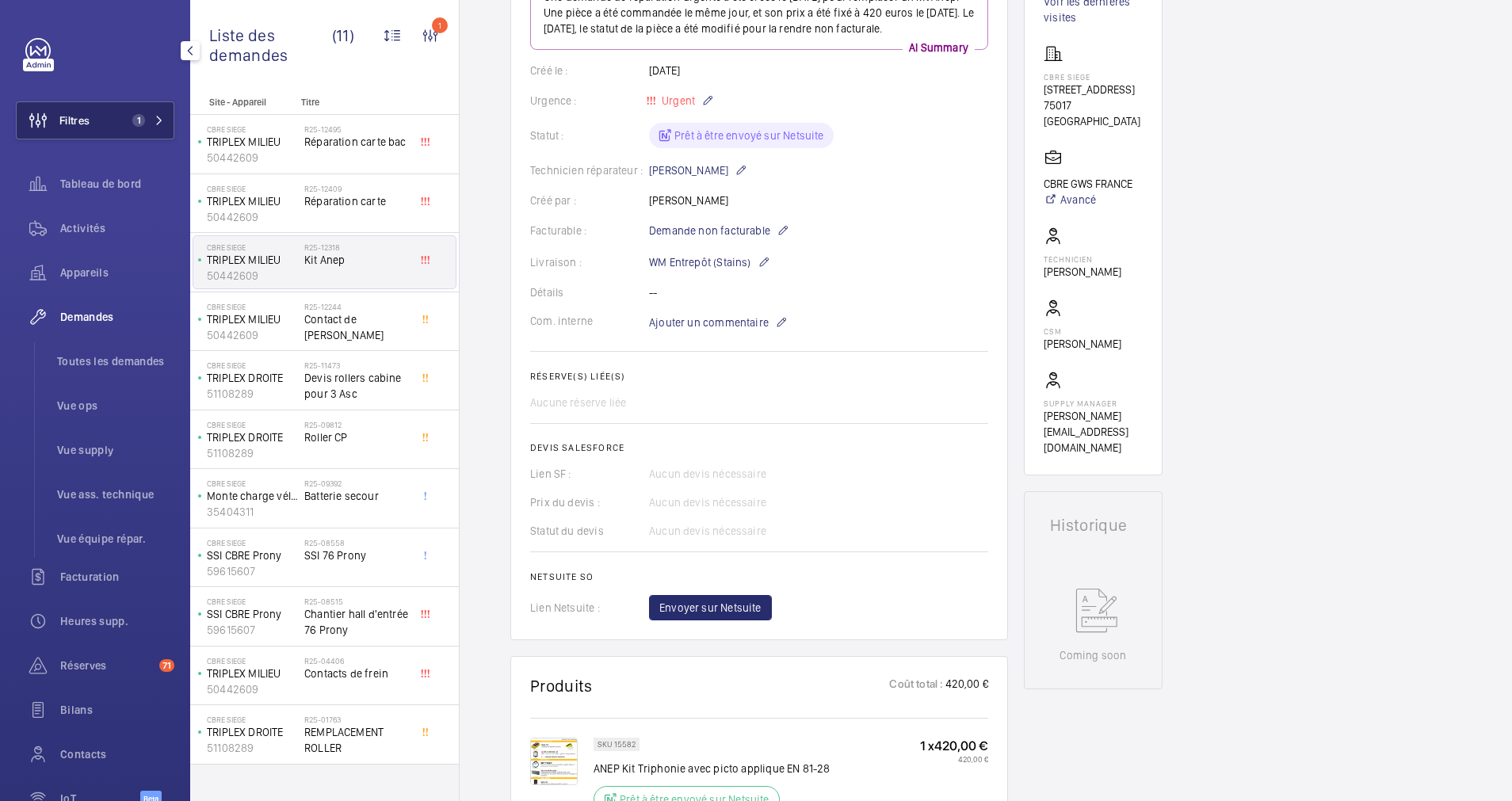
click at [141, 111] on button "Filtres 1" at bounding box center [95, 121] width 159 height 38
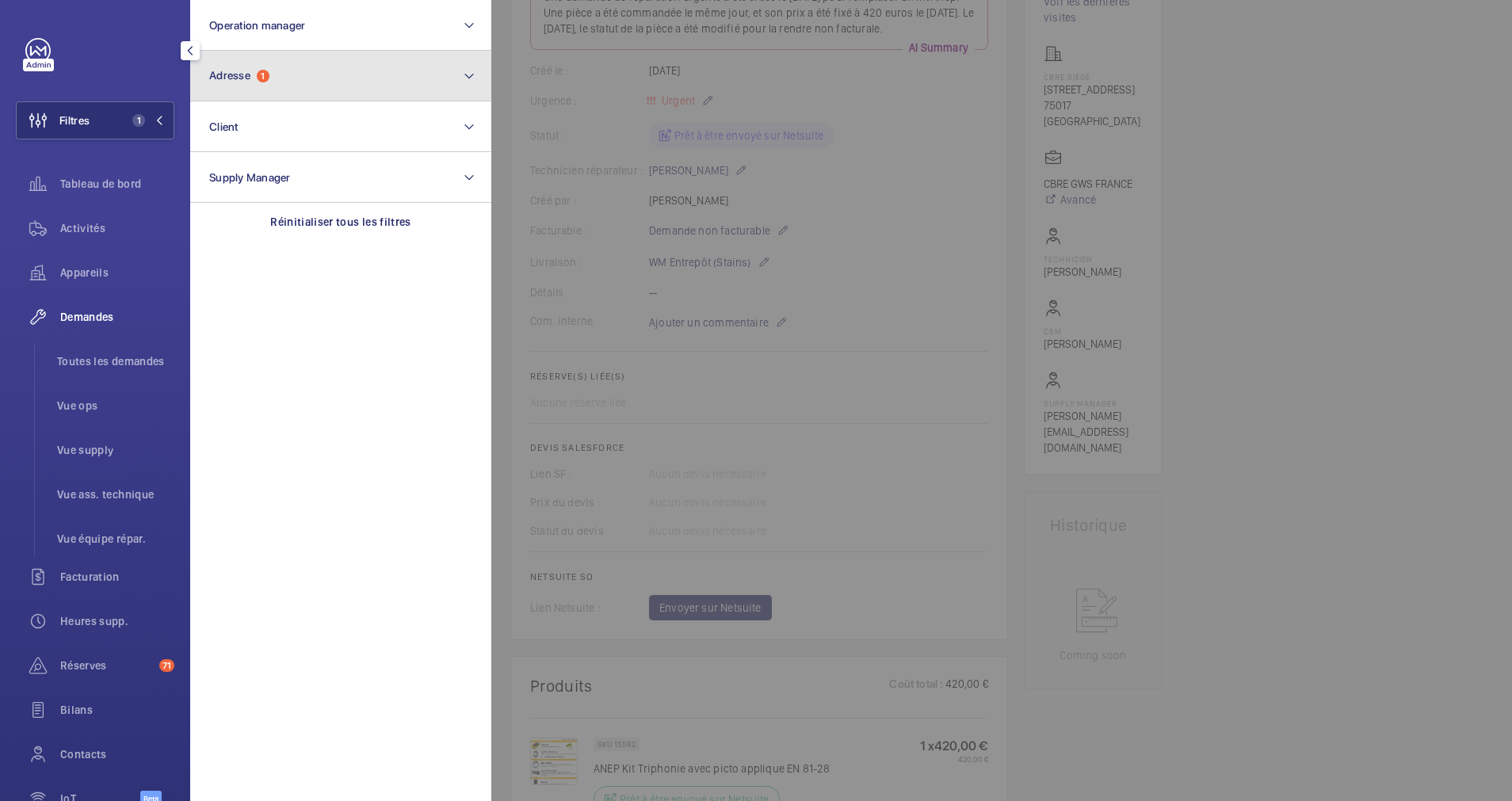
click at [302, 87] on button "Adresse 1" at bounding box center [341, 76] width 301 height 51
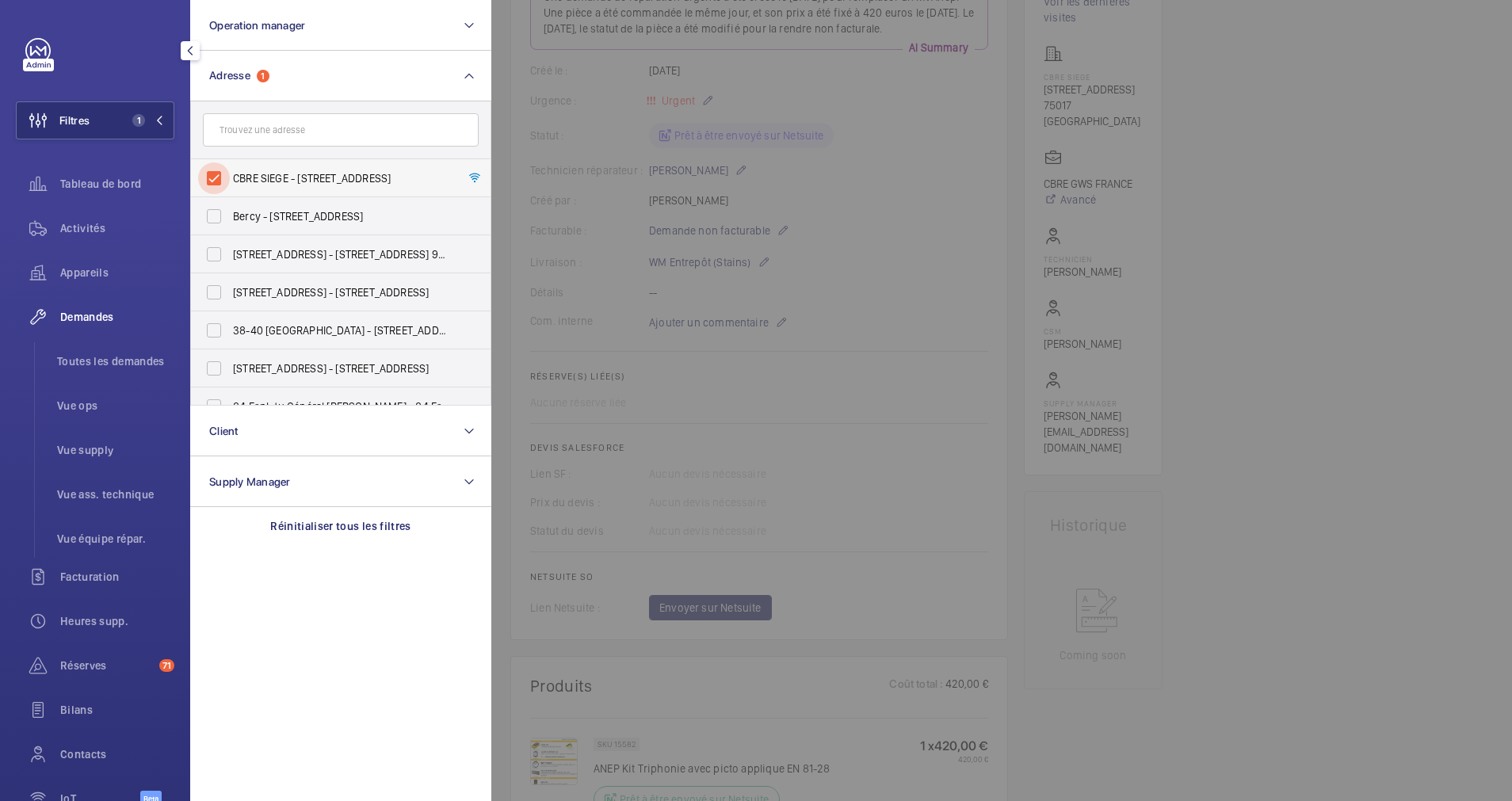
click at [221, 174] on input "CBRE SIEGE - 76 Rue de Prony, PARIS 75017" at bounding box center [214, 178] width 32 height 32
checkbox input "false"
click at [285, 132] on input "text" at bounding box center [341, 130] width 276 height 33
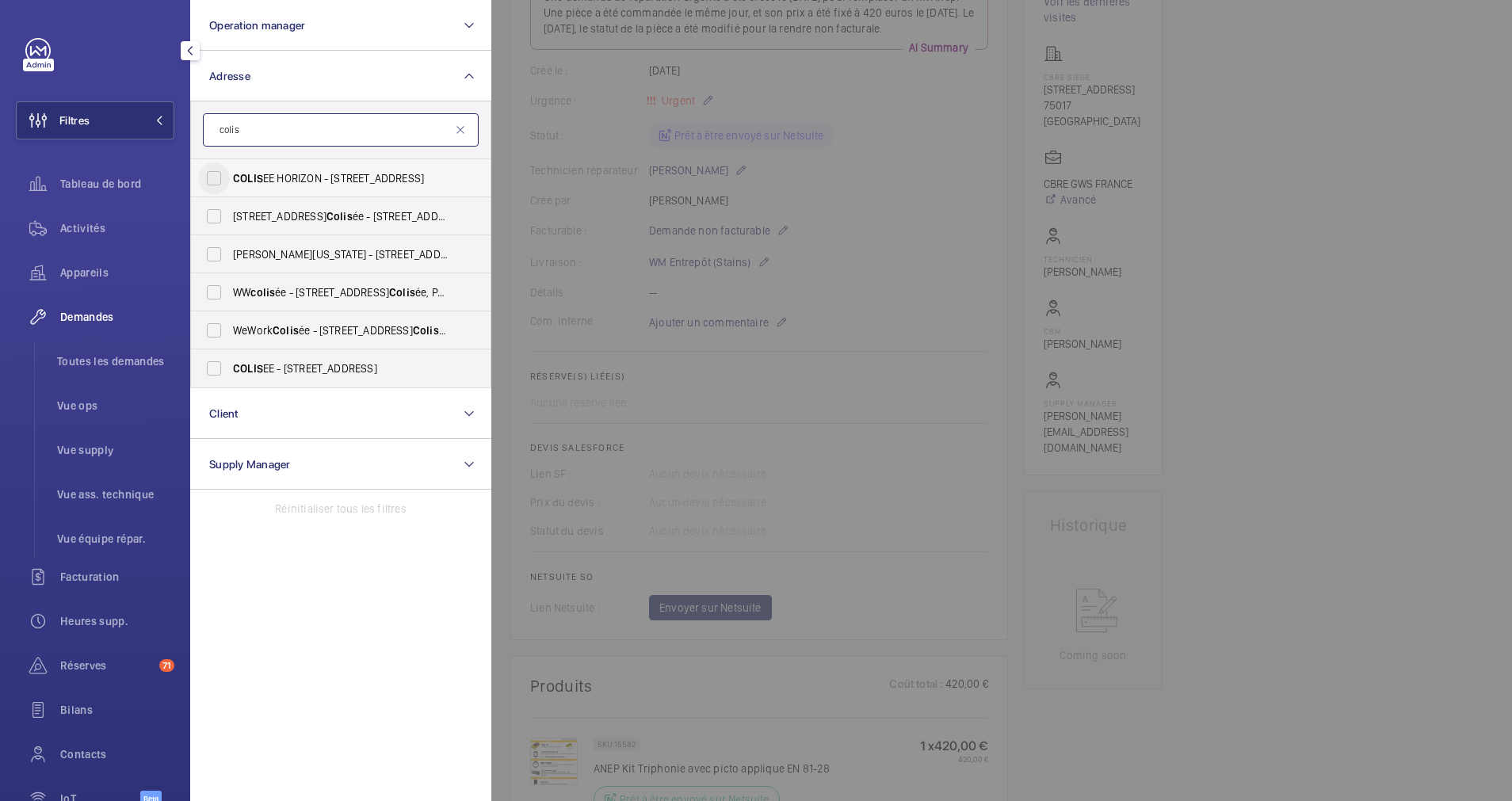
type input "colis"
click at [213, 181] on input "COLIS EE HORIZON - 4-14 Rue d'Aguesseau, PARIS 75008" at bounding box center [214, 178] width 32 height 32
checkbox input "true"
click at [214, 212] on input "40 Rue du Colis ée - 40 Rue du Colis ée, 75008 PARIS, PARIS 75008" at bounding box center [214, 217] width 32 height 32
checkbox input "true"
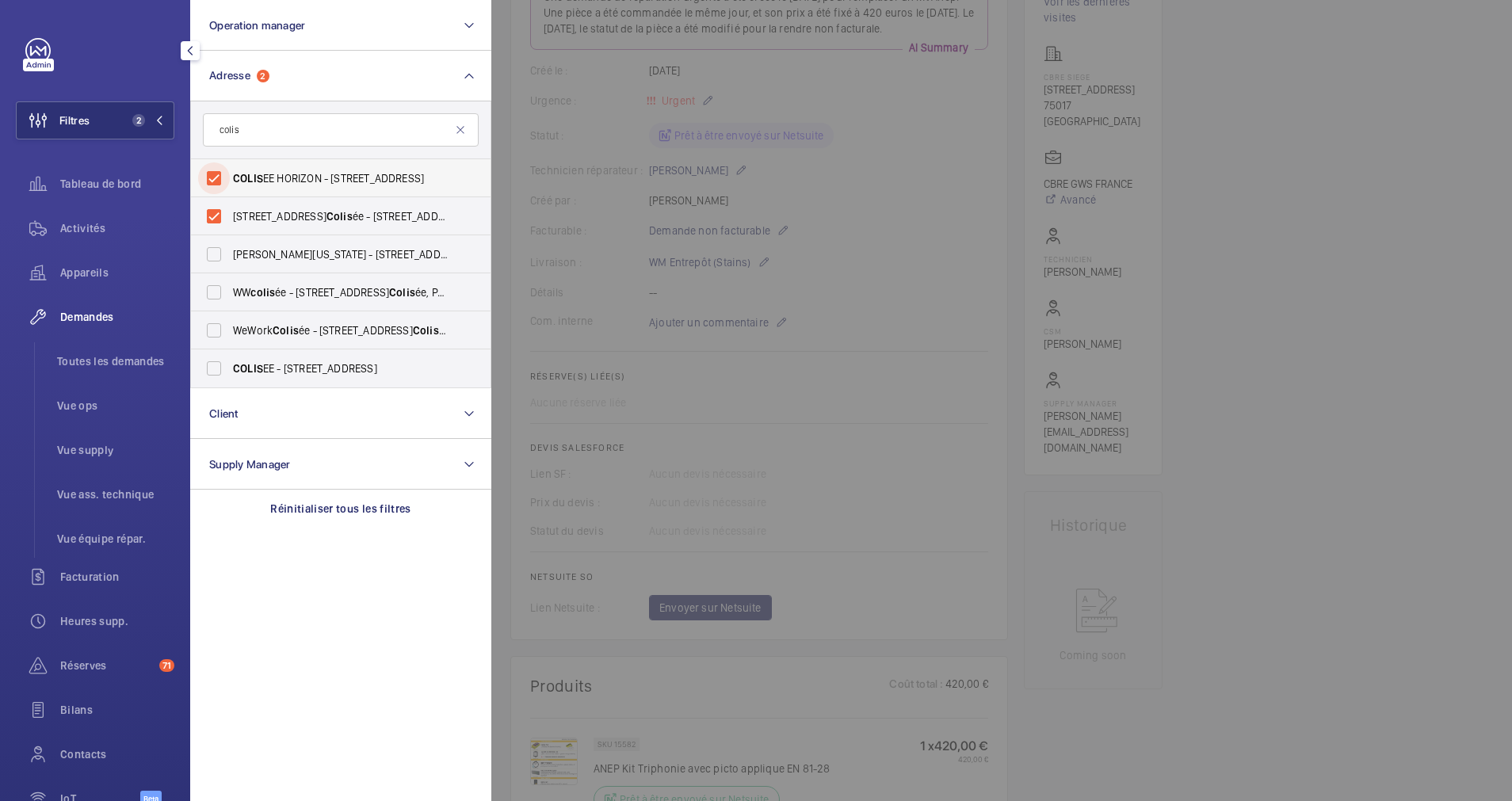
click at [208, 171] on input "COLIS EE HORIZON - 4-14 Rue d'Aguesseau, PARIS 75008" at bounding box center [214, 178] width 32 height 32
checkbox input "false"
click at [207, 327] on input "WeWork Colis ée - 40 Rue du Colis ée, PARIS 75008" at bounding box center [214, 331] width 32 height 32
checkbox input "true"
click at [214, 296] on input "WW colis ée - 40 Rue du Colis ée, PARIS 75008" at bounding box center [214, 293] width 32 height 32
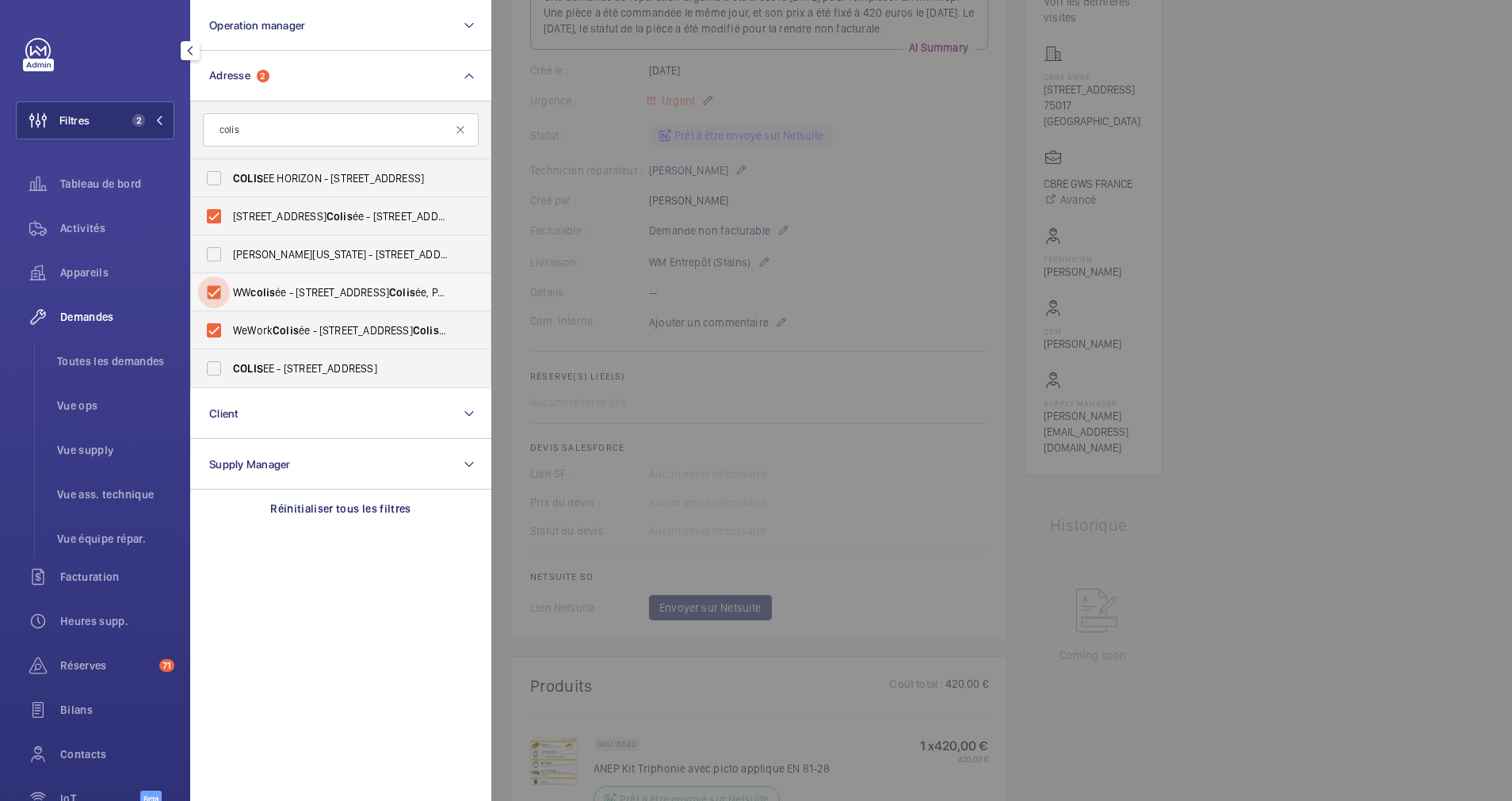
checkbox input "true"
click at [88, 222] on span "Activités" at bounding box center [117, 228] width 114 height 16
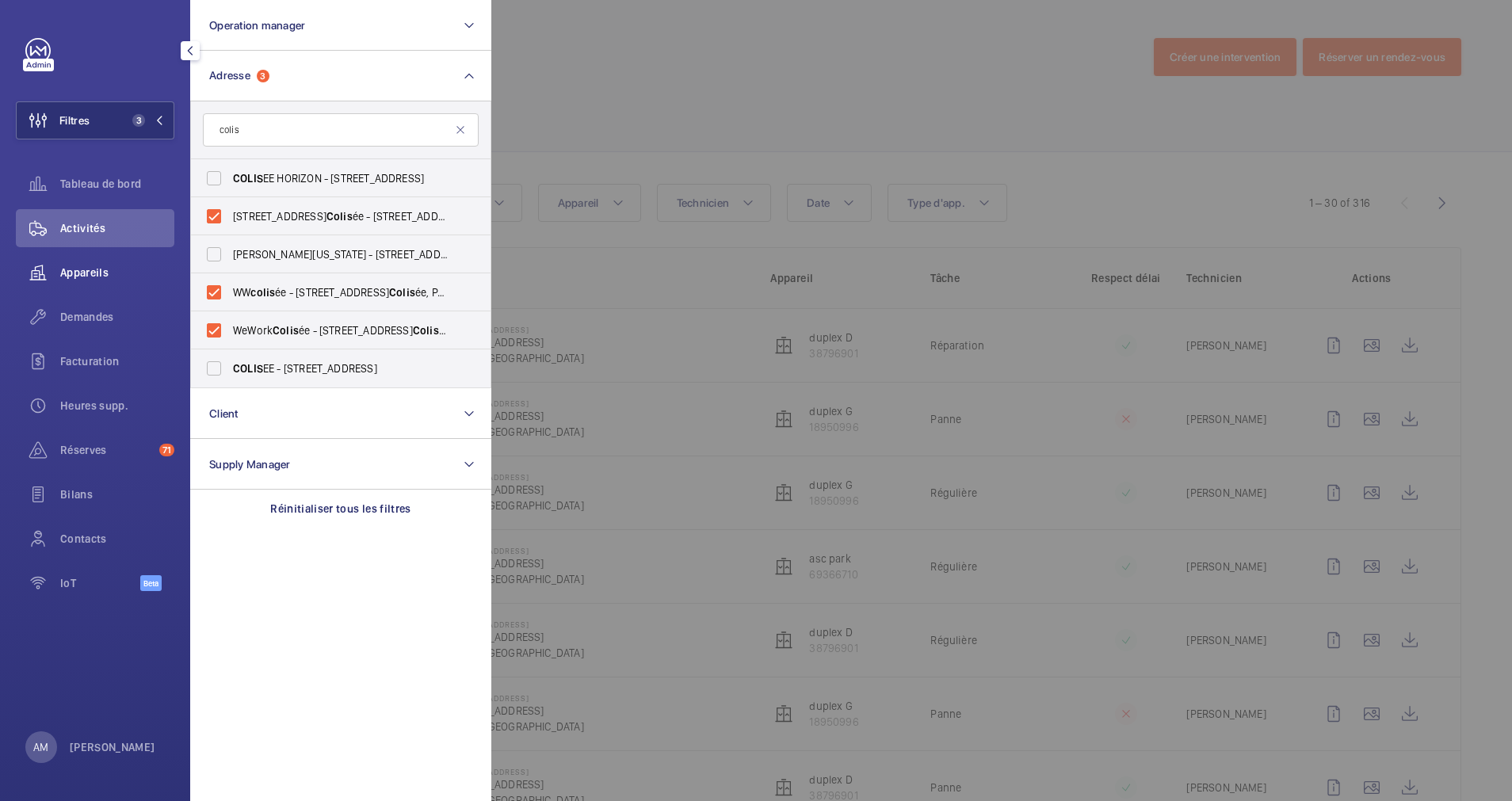
click at [90, 258] on div "Appareils" at bounding box center [95, 273] width 159 height 38
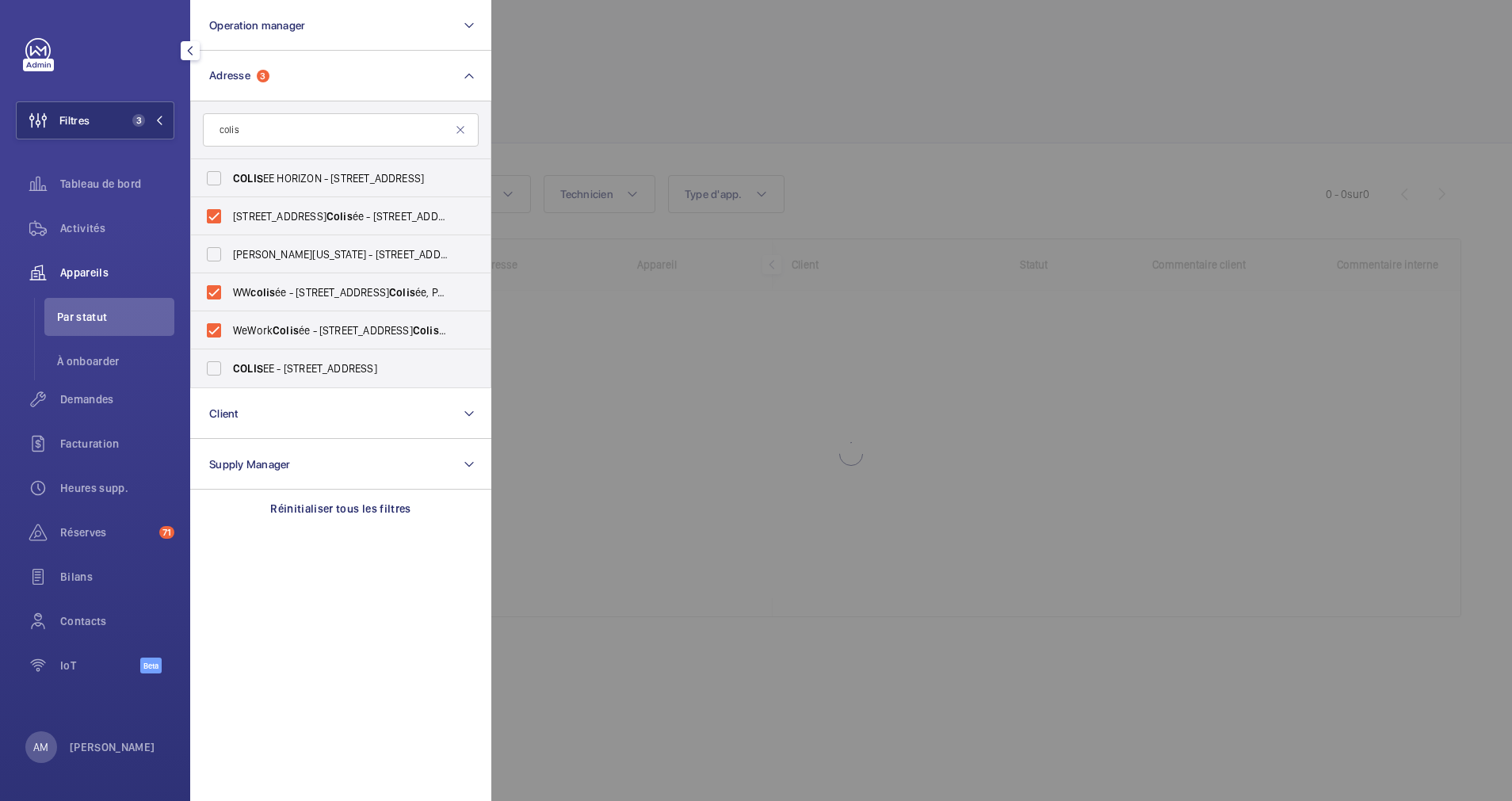
click at [601, 88] on div at bounding box center [1247, 400] width 1512 height 801
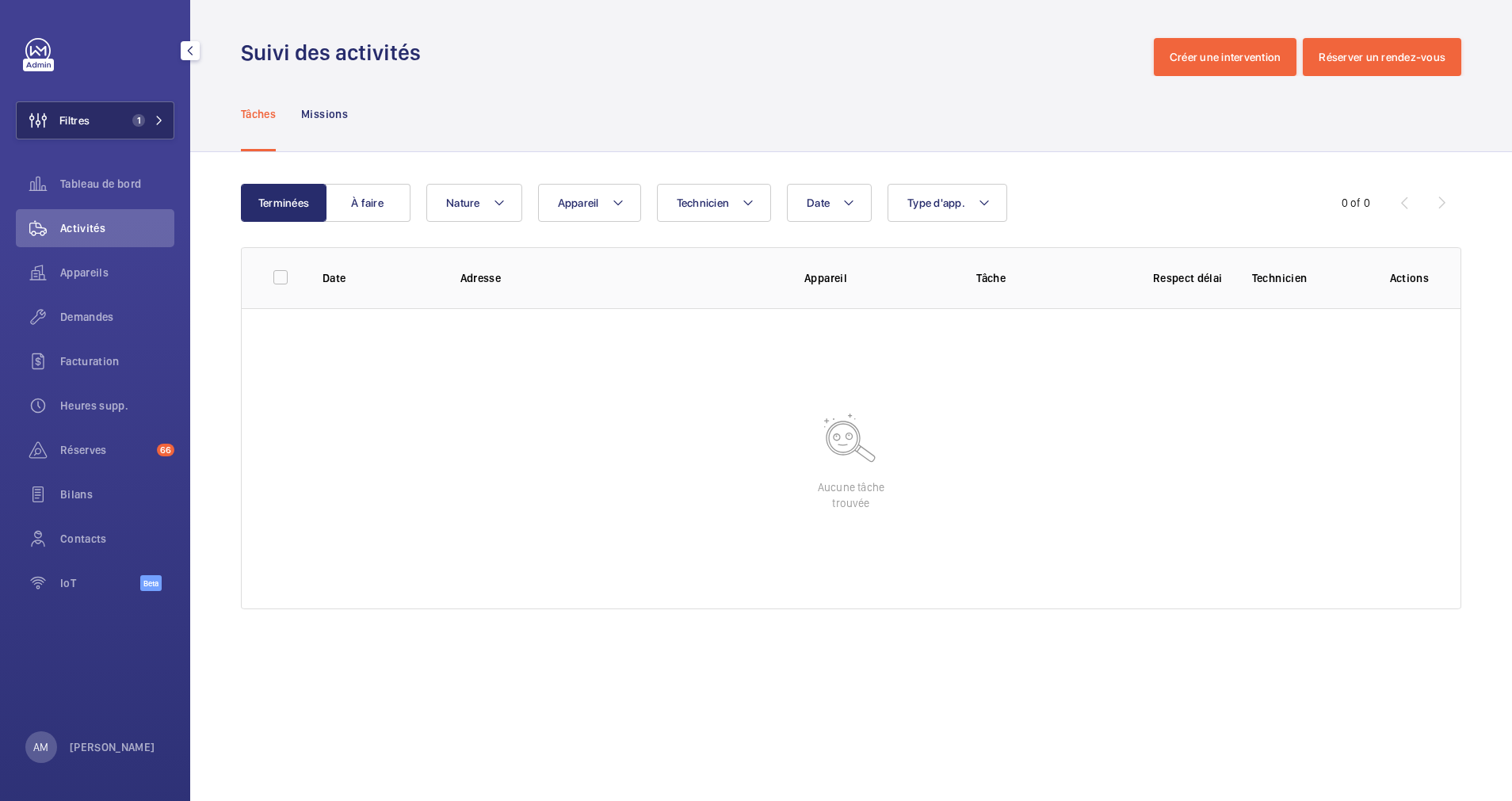
click at [152, 121] on span "1" at bounding box center [145, 121] width 38 height 13
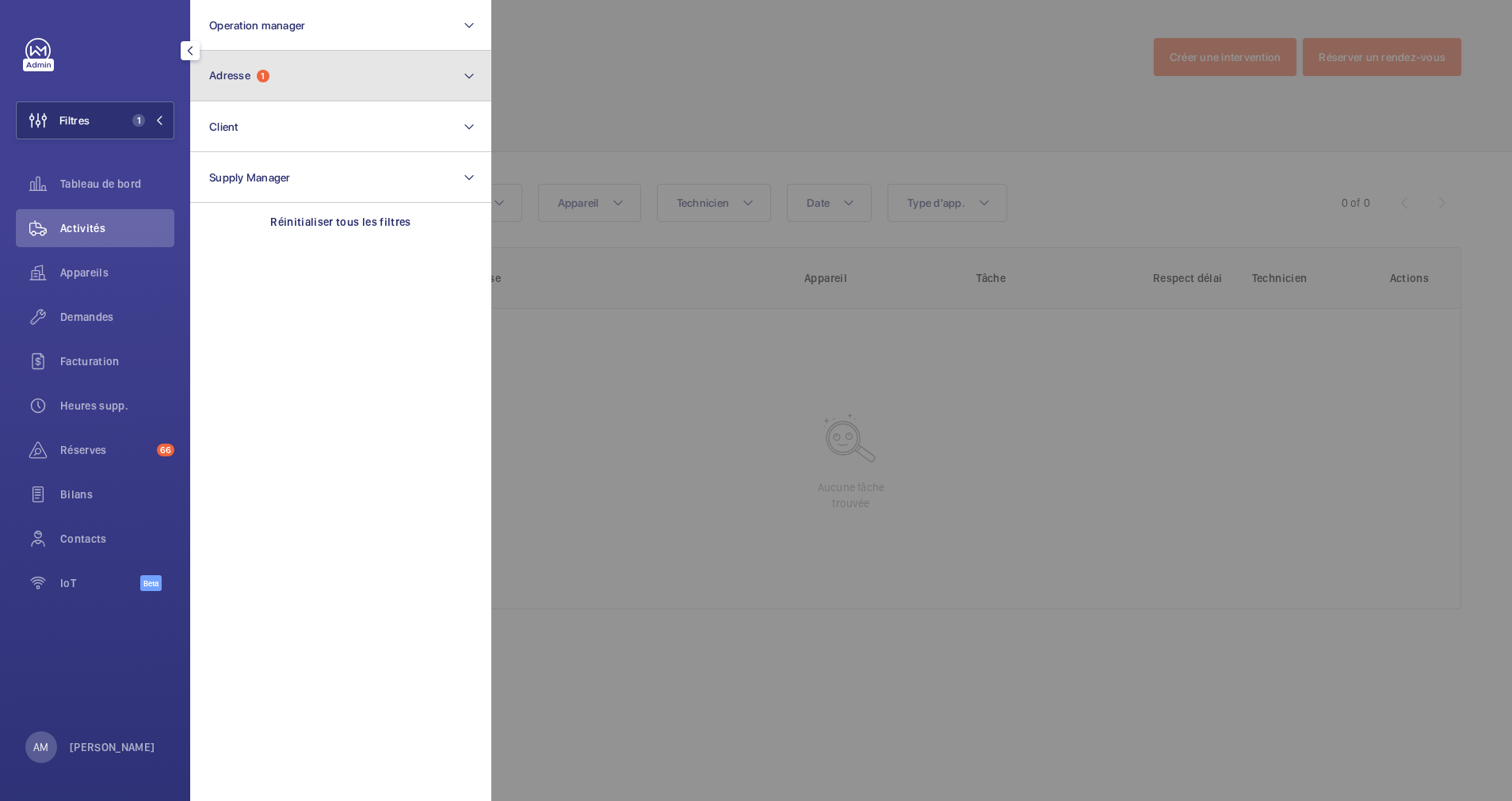
click at [314, 71] on button "Adresse 1" at bounding box center [341, 76] width 301 height 51
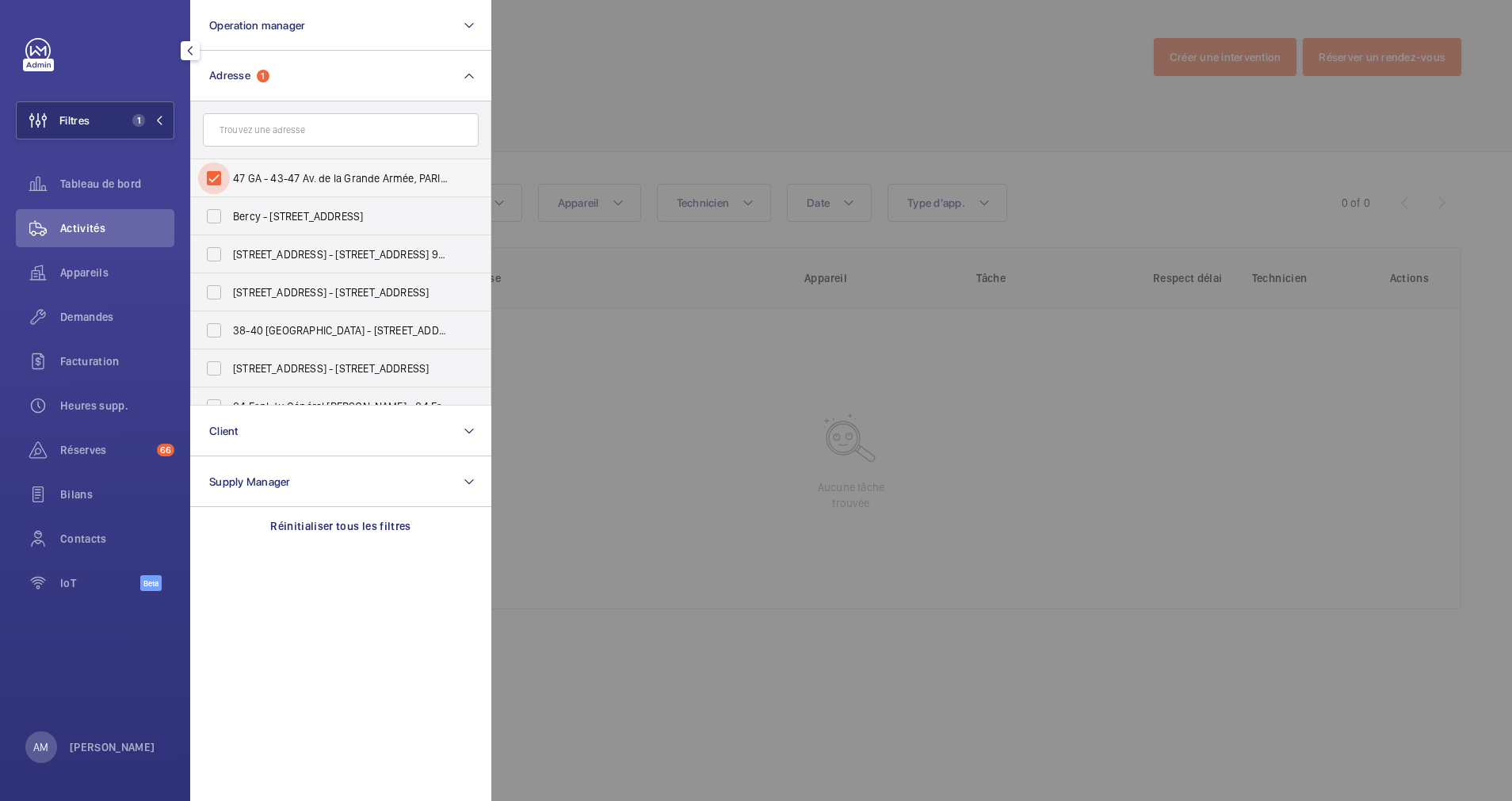
click at [214, 178] on input "47 GA - 43-47 Av. de la Grande Armée, PARIS 75016" at bounding box center [214, 178] width 32 height 32
checkbox input "false"
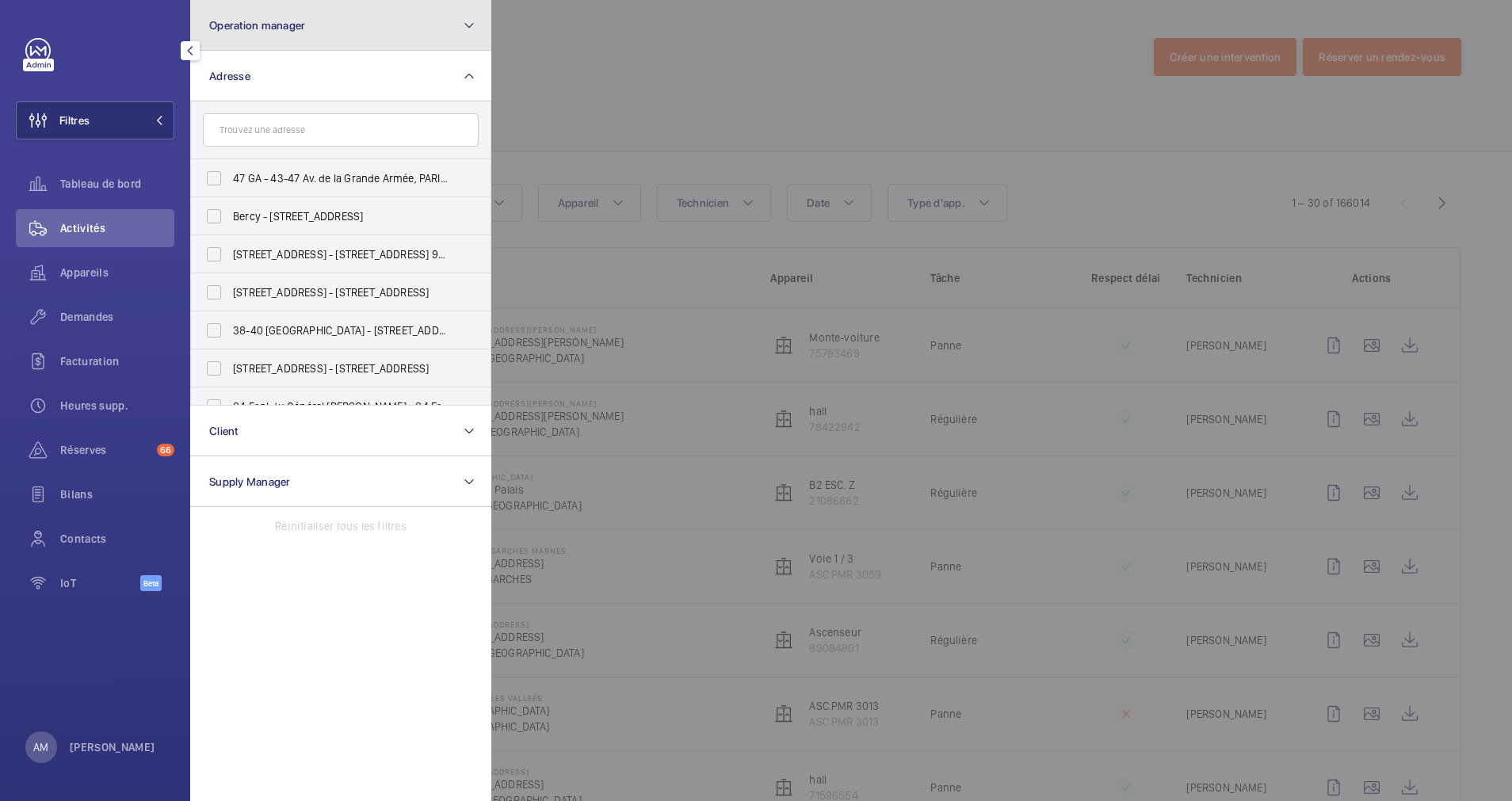
click at [324, 45] on button "Operation manager" at bounding box center [341, 25] width 301 height 51
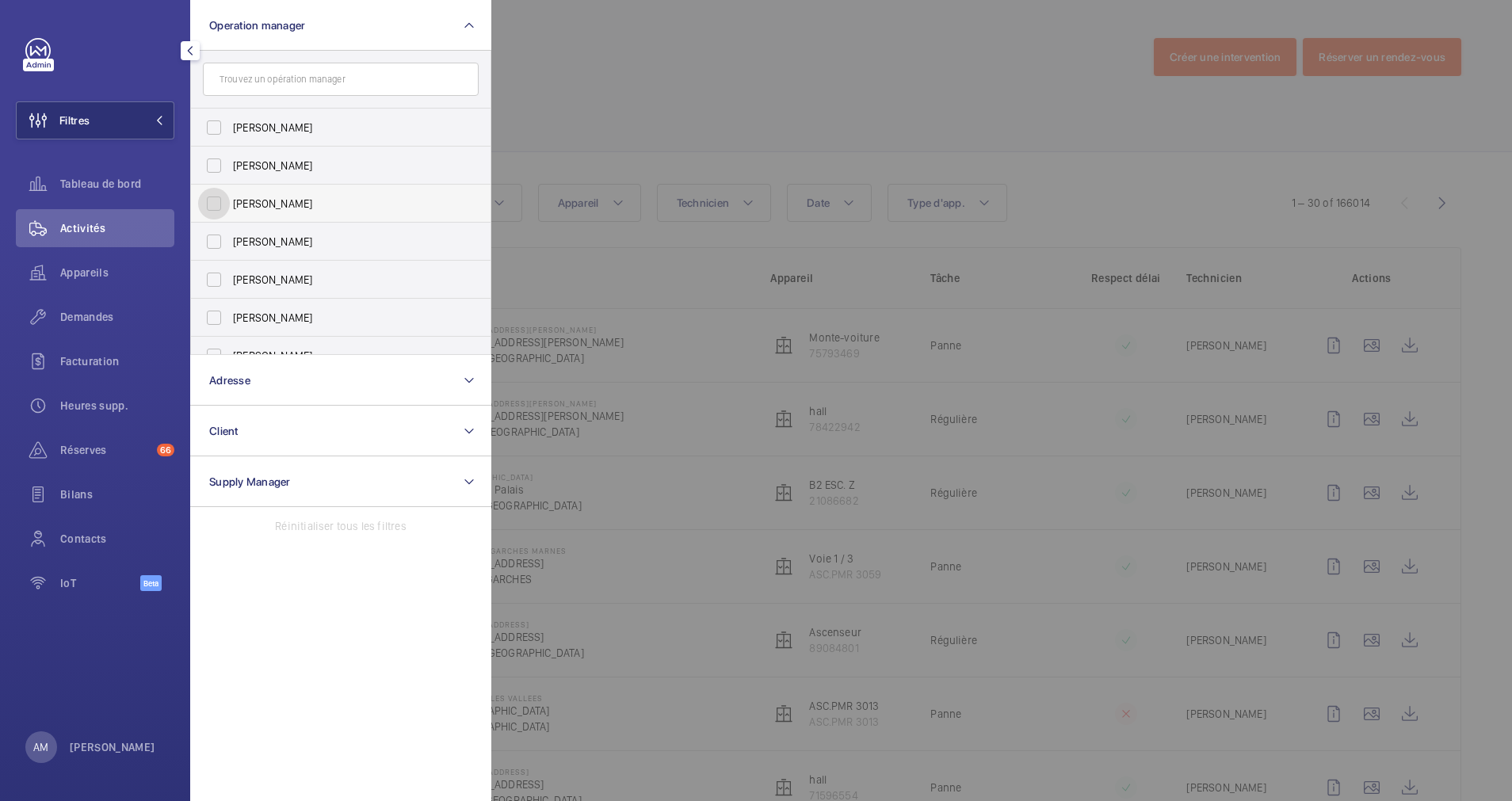
click at [217, 201] on input "[PERSON_NAME]" at bounding box center [214, 204] width 32 height 32
click at [213, 197] on input "[PERSON_NAME]" at bounding box center [214, 204] width 32 height 32
checkbox input "false"
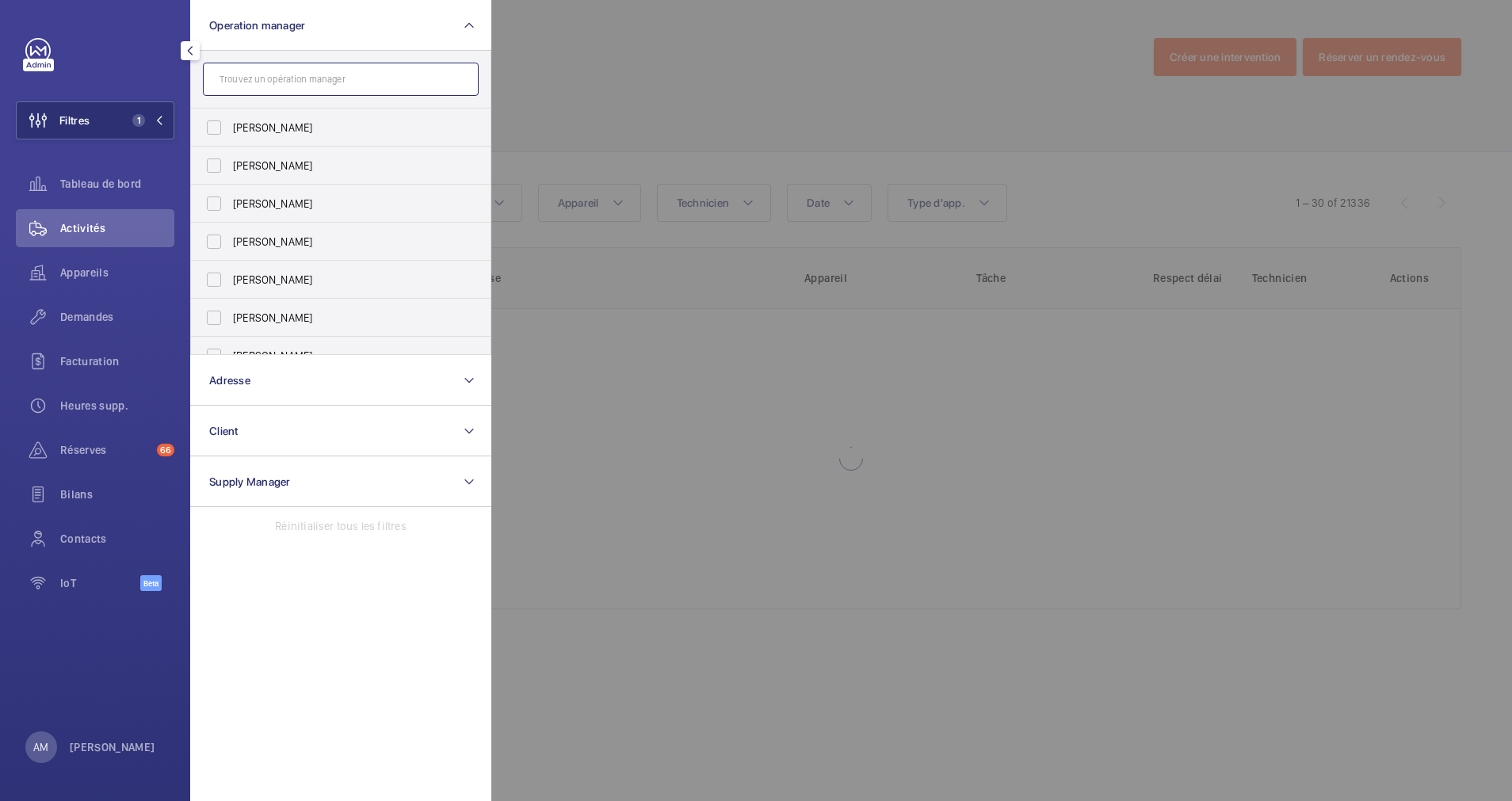
click at [317, 80] on input "text" at bounding box center [341, 79] width 276 height 33
click at [506, 17] on div at bounding box center [1247, 400] width 1512 height 801
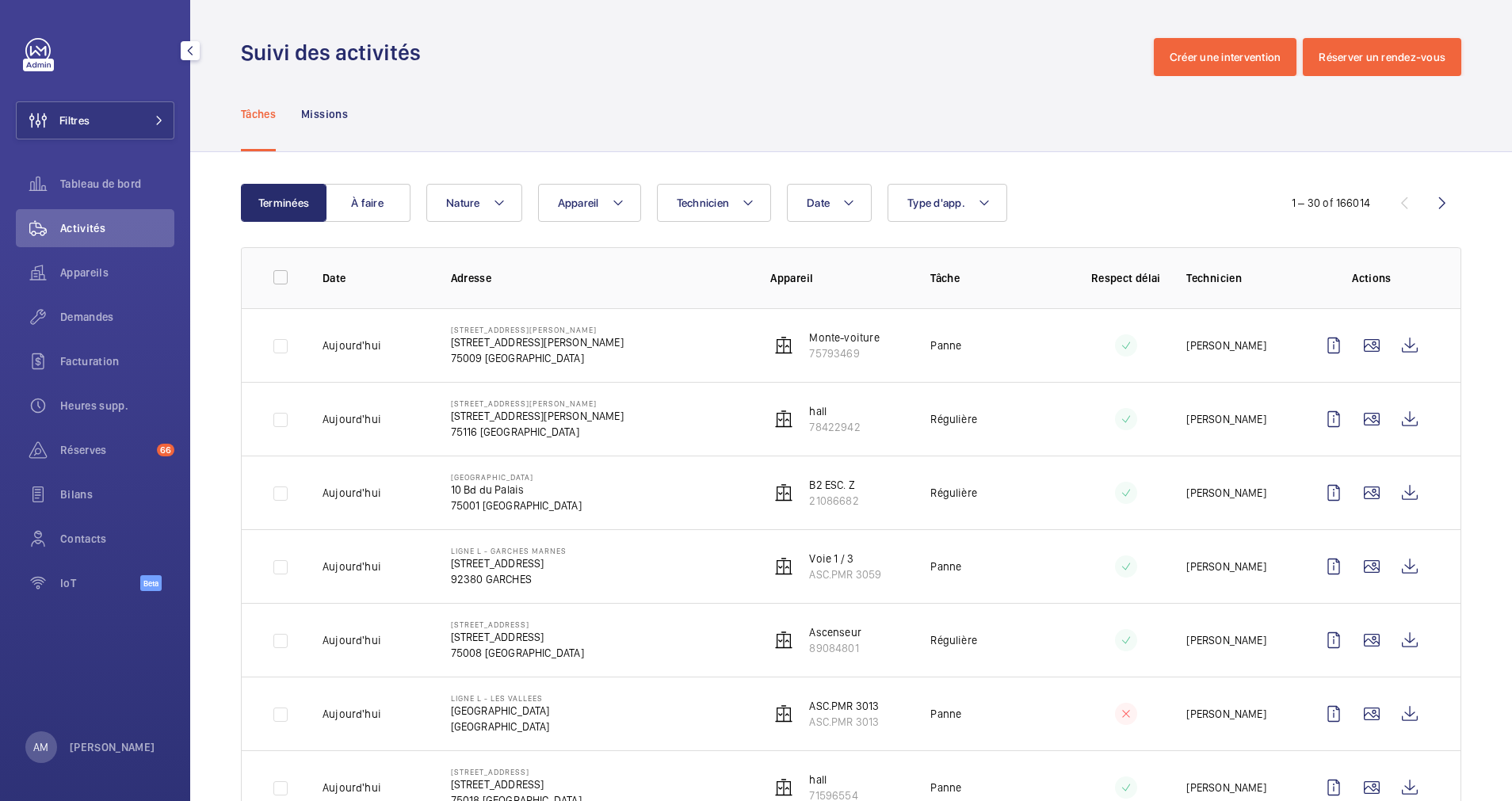
click at [460, 18] on wm-front-admin-header "Suivi des activités Créer une intervention Réserver un rendez-vous" at bounding box center [851, 38] width 1322 height 76
click at [160, 108] on button "Filtres" at bounding box center [95, 121] width 159 height 38
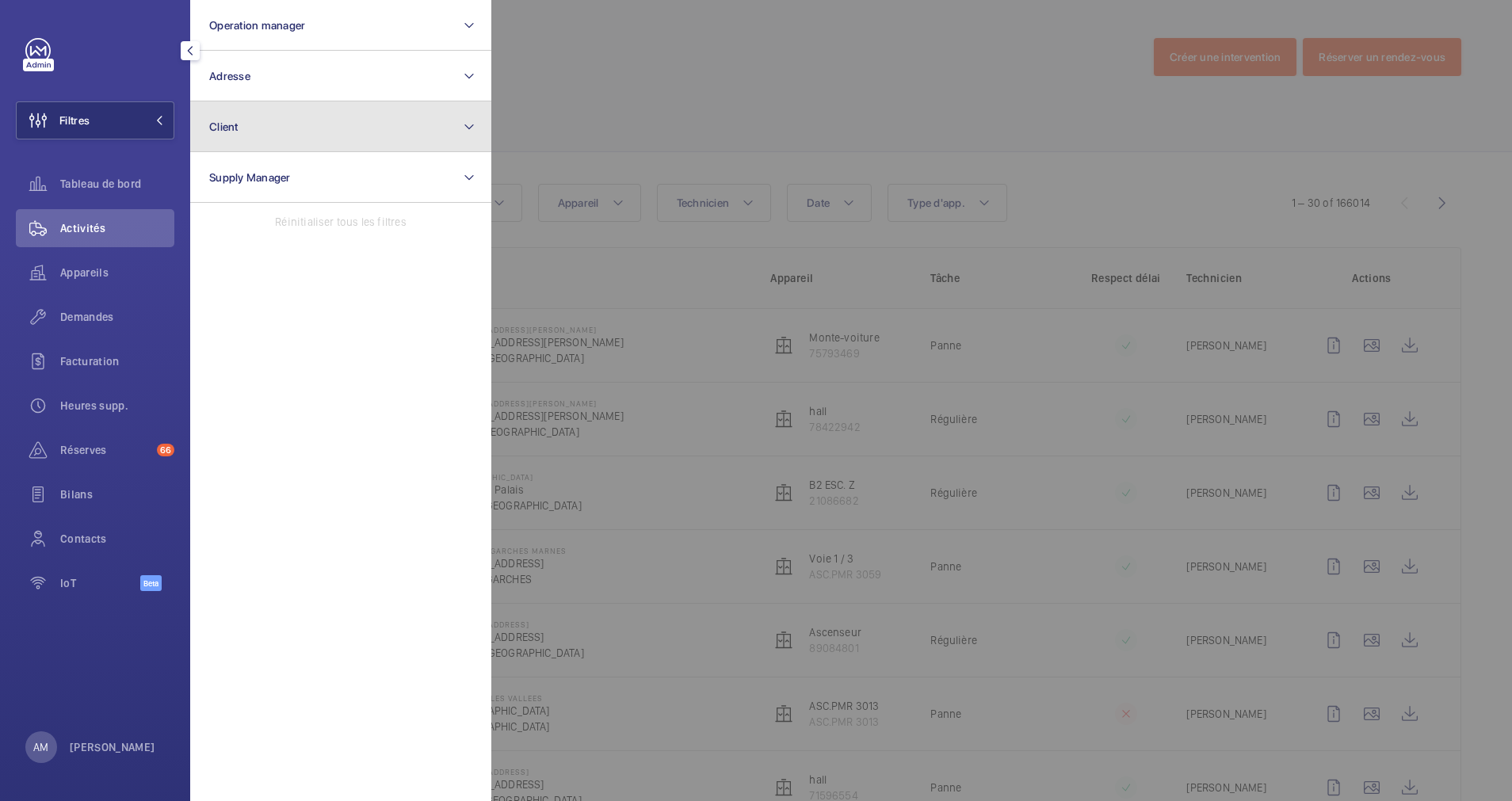
click at [270, 117] on button "Client" at bounding box center [341, 127] width 301 height 51
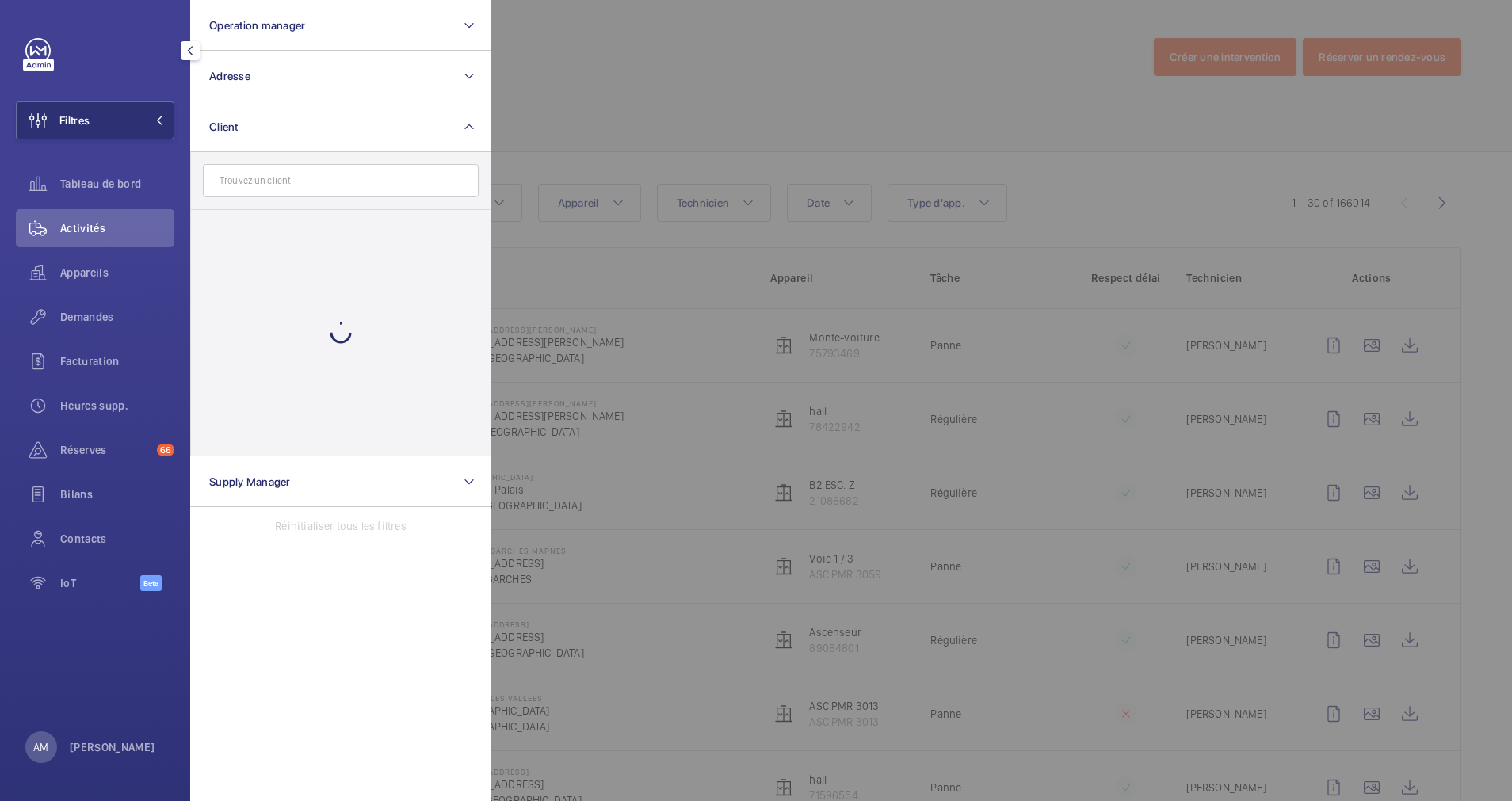
click at [252, 174] on input "text" at bounding box center [341, 181] width 276 height 33
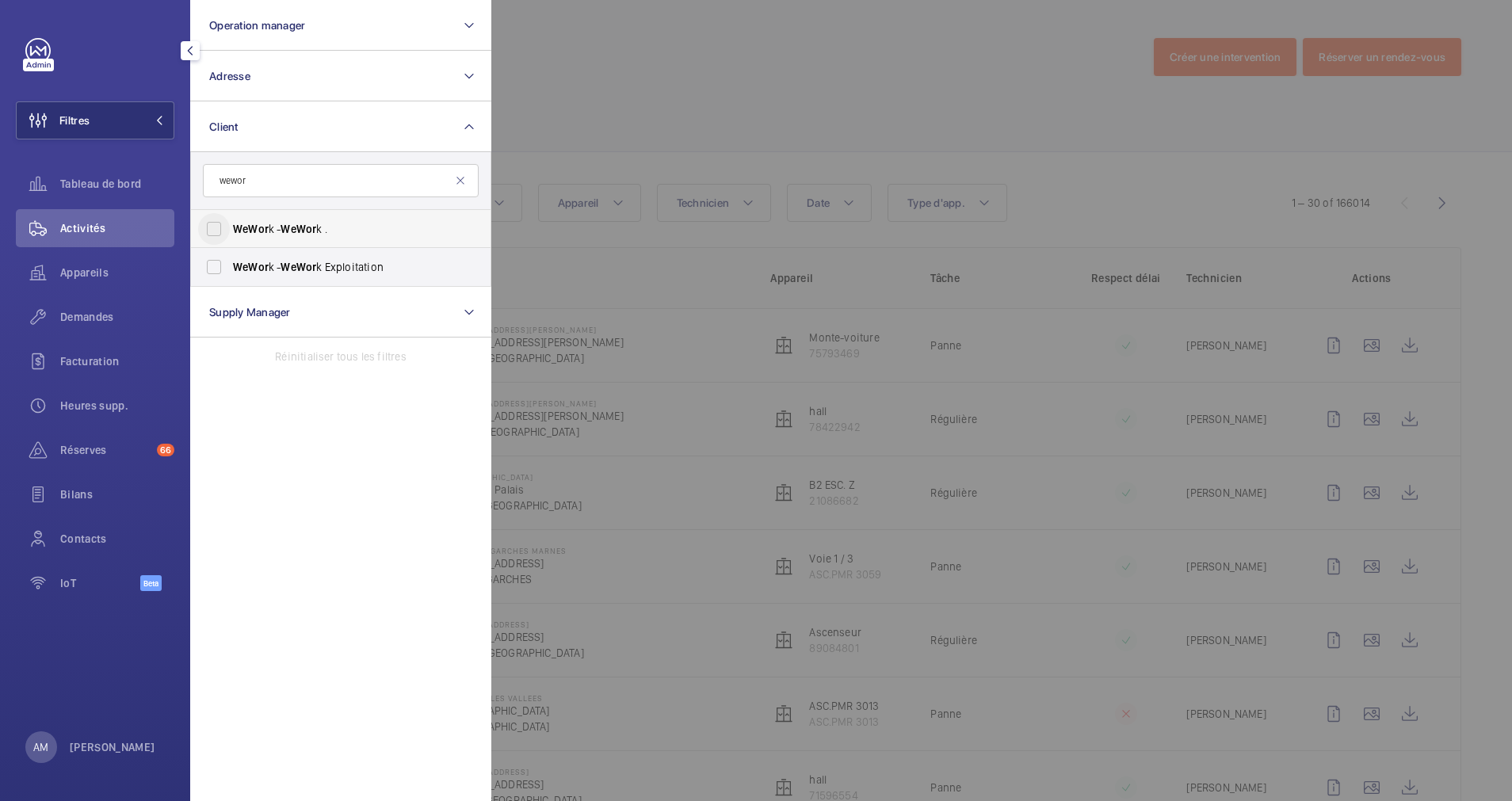
type input "wewor"
click at [215, 226] on input "WeWor k - WeWor k ." at bounding box center [214, 229] width 32 height 32
checkbox input "true"
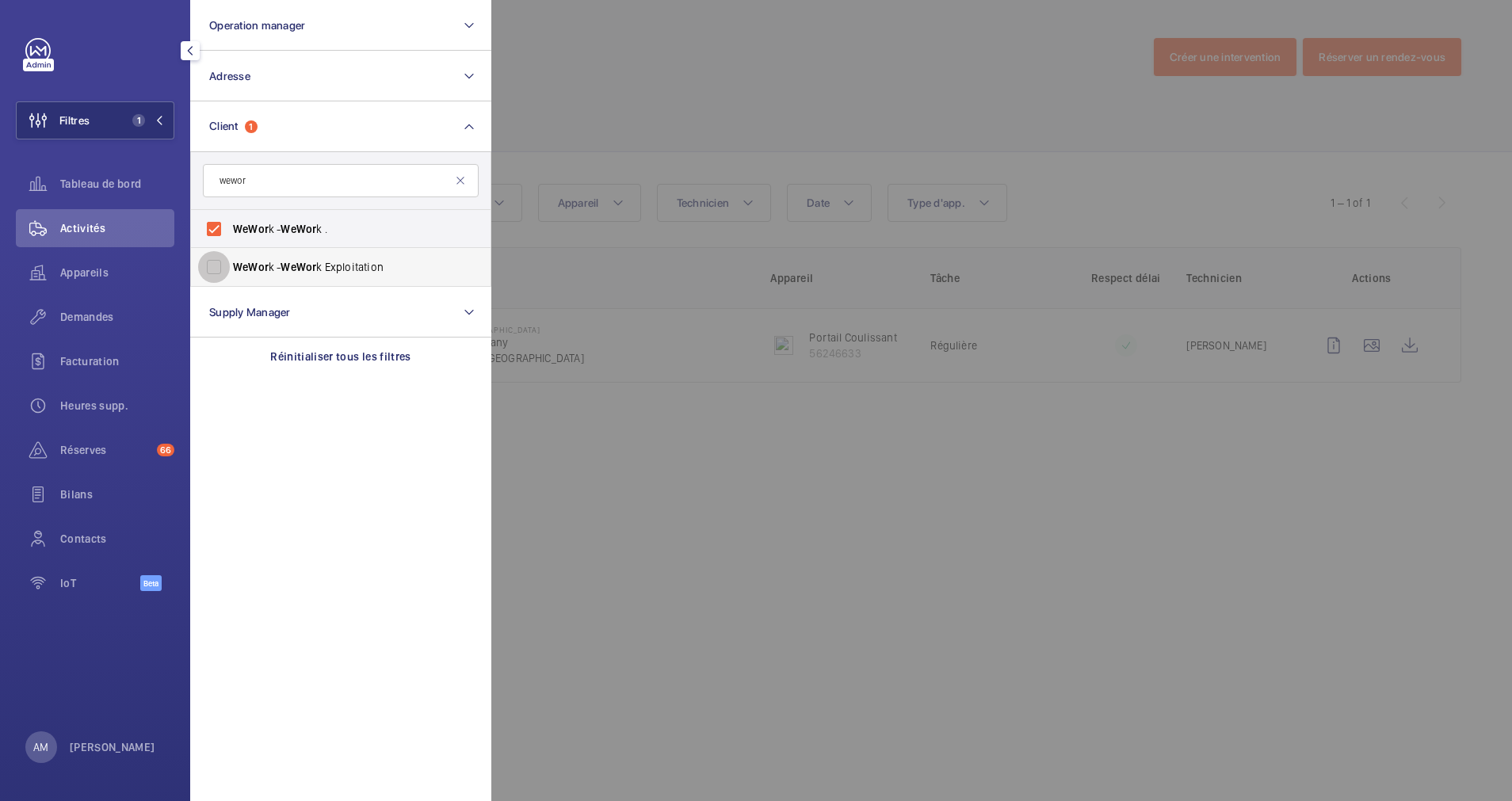
click at [219, 272] on input "WeWor k - WeWor k Exploitation" at bounding box center [214, 267] width 32 height 32
checkbox input "true"
click at [573, 122] on div at bounding box center [1247, 400] width 1512 height 801
